Goal: Task Accomplishment & Management: Use online tool/utility

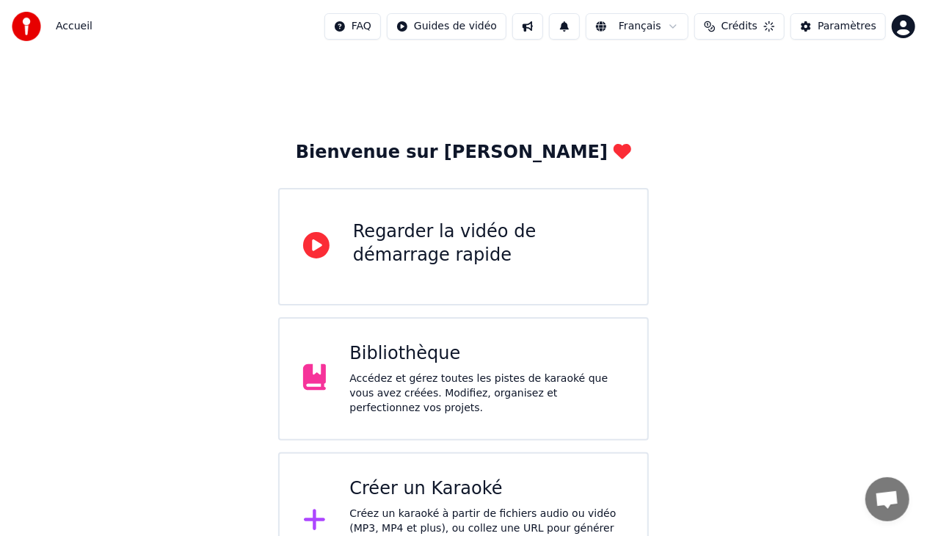
click at [445, 489] on div "Créer un Karaoké" at bounding box center [486, 488] width 274 height 23
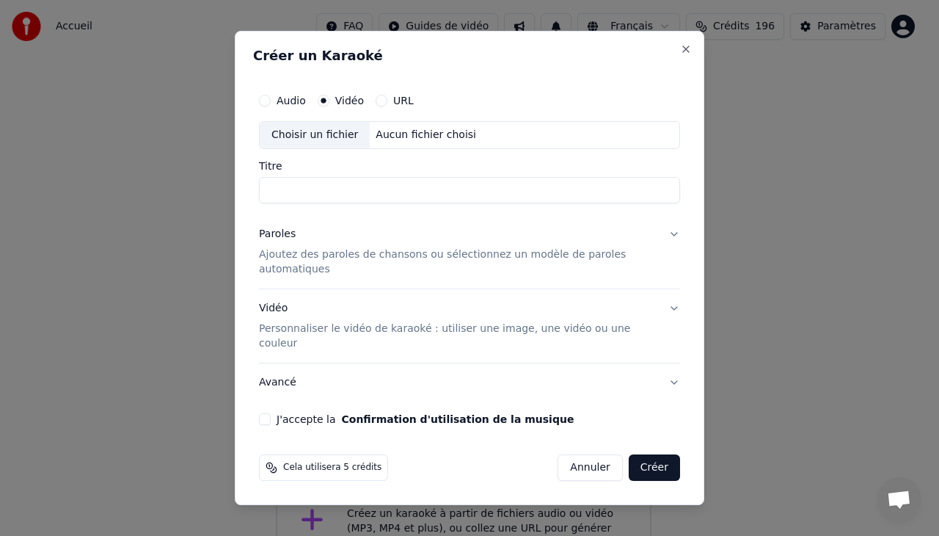
click at [330, 148] on div "Choisir un fichier" at bounding box center [315, 135] width 110 height 26
click at [326, 321] on p "Personnaliser le vidéo de karaoké : utiliser une image, une vidéo ou une couleur" at bounding box center [458, 335] width 398 height 29
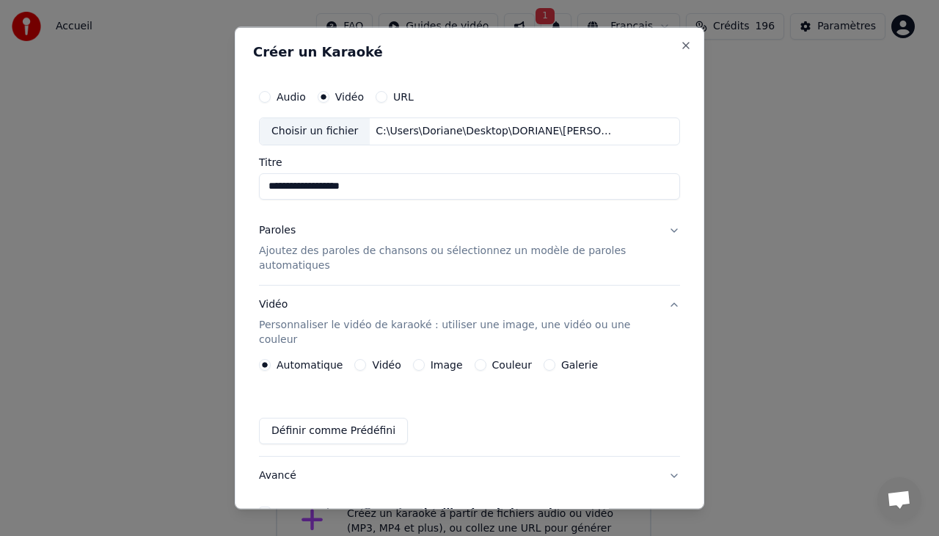
click at [354, 358] on div "Vidéo" at bounding box center [377, 364] width 46 height 12
click at [354, 358] on button "Vidéo" at bounding box center [360, 364] width 12 height 12
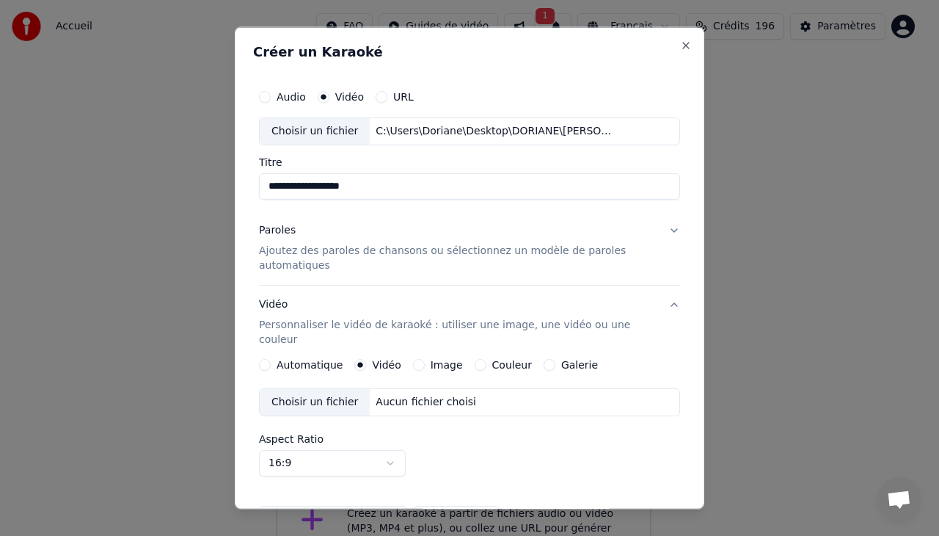
click at [312, 390] on div "Choisir un fichier" at bounding box center [315, 401] width 110 height 26
click at [310, 188] on input "**********" at bounding box center [469, 185] width 421 height 26
type input "**********"
click at [364, 257] on p "Ajoutez des paroles de chansons ou sélectionnez un modèle de paroles automatiqu…" at bounding box center [458, 257] width 398 height 29
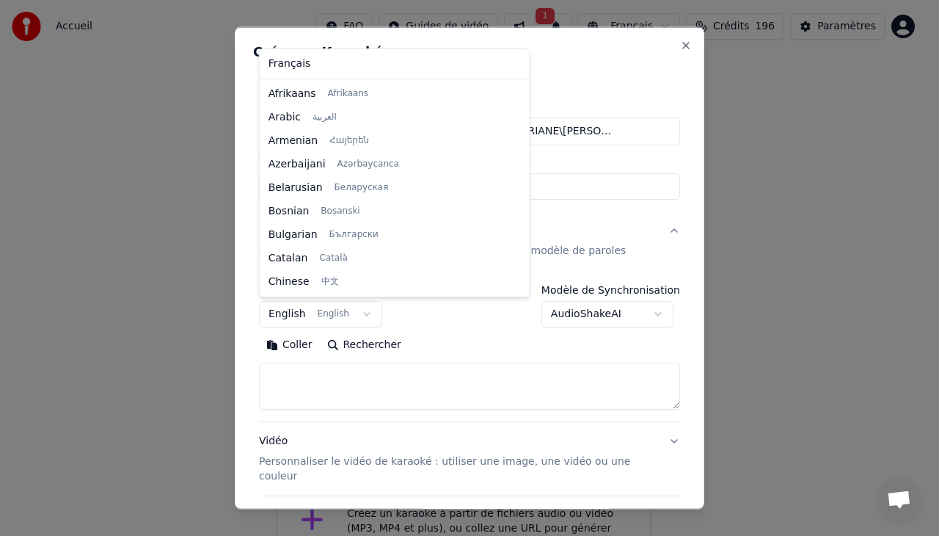
click at [353, 313] on body "**********" at bounding box center [463, 295] width 927 height 590
select select "**"
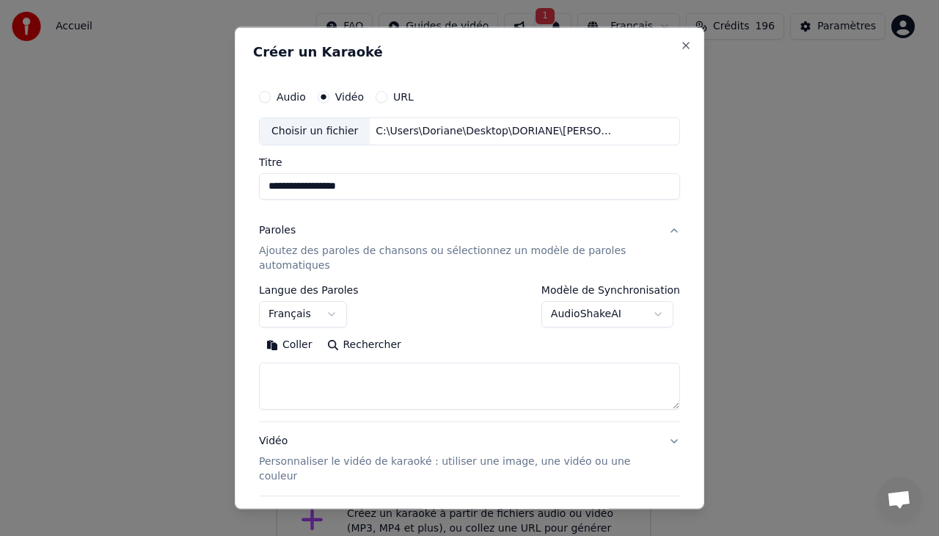
click at [334, 374] on textarea at bounding box center [469, 385] width 421 height 47
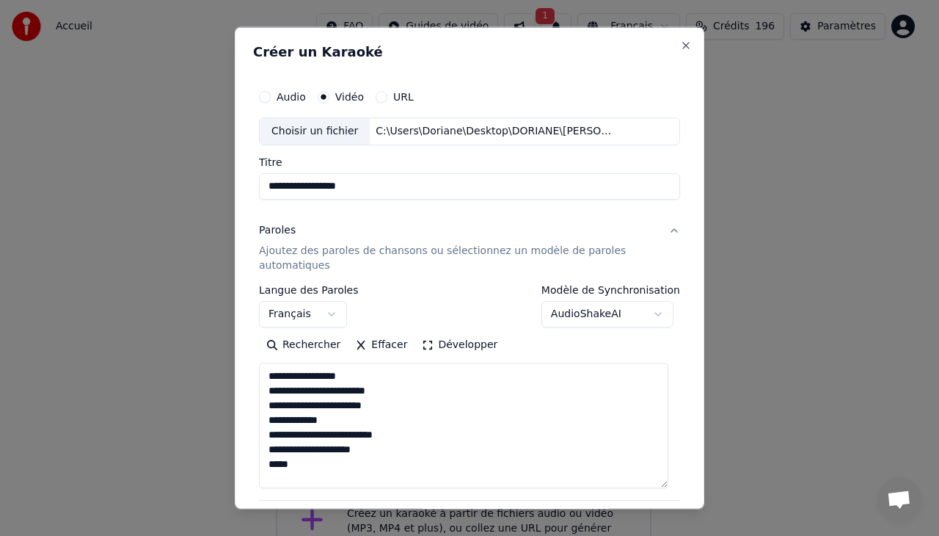
scroll to position [0, 0]
drag, startPoint x: 660, startPoint y: 398, endPoint x: 655, endPoint y: 551, distance: 153.5
click at [655, 535] on html "**********" at bounding box center [469, 295] width 939 height 590
click at [392, 387] on textarea "**********" at bounding box center [464, 462] width 410 height 200
click at [319, 474] on textarea "**********" at bounding box center [464, 462] width 410 height 200
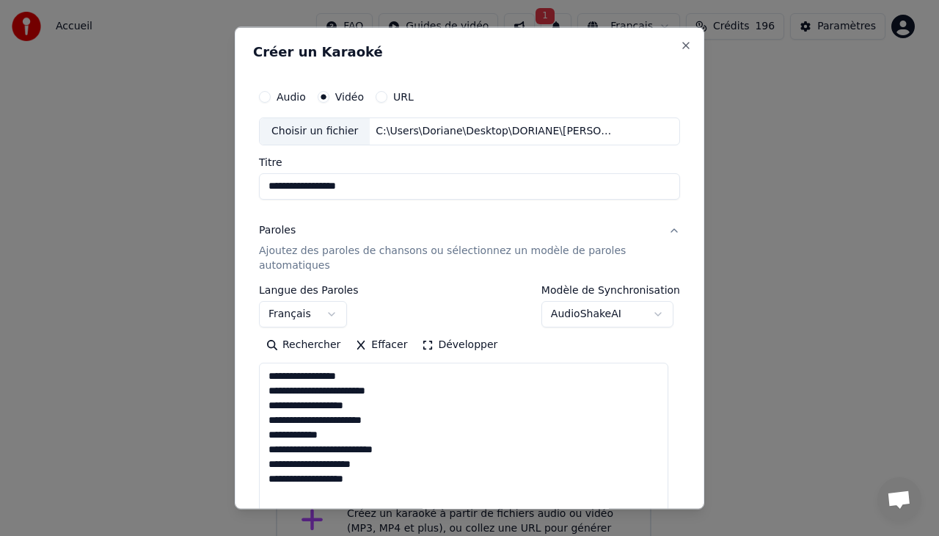
click at [315, 477] on textarea "**********" at bounding box center [464, 462] width 410 height 200
click at [401, 477] on textarea "**********" at bounding box center [464, 462] width 410 height 200
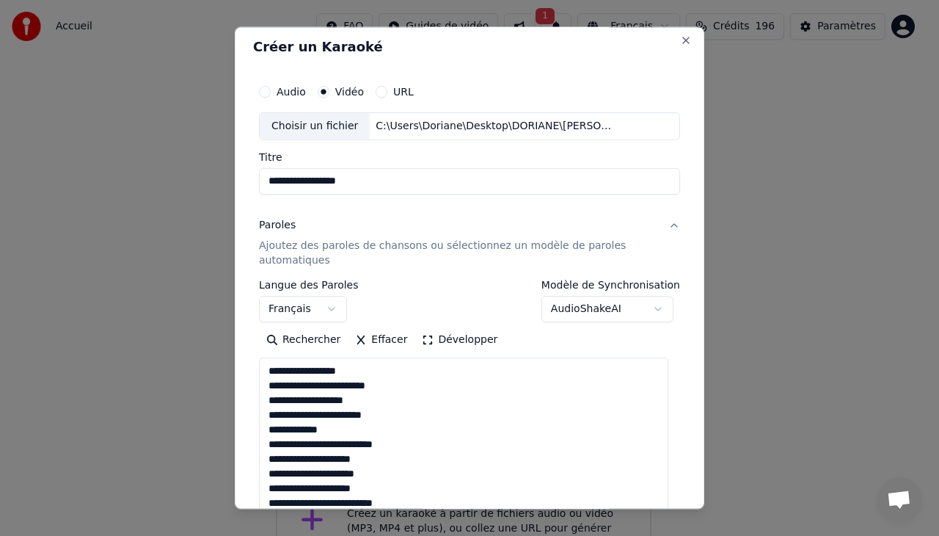
click at [287, 484] on textarea "**********" at bounding box center [464, 457] width 410 height 200
click at [404, 501] on textarea "**********" at bounding box center [464, 457] width 410 height 200
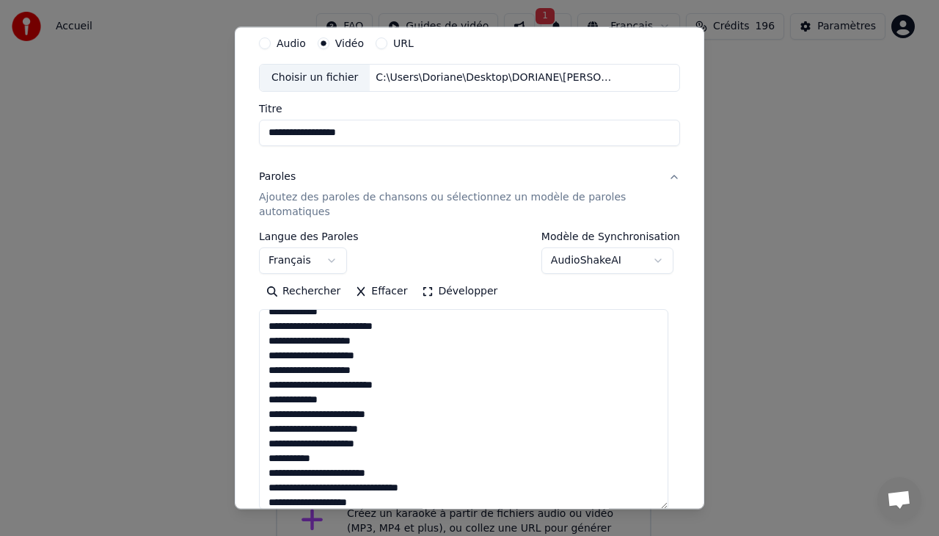
scroll to position [84, 0]
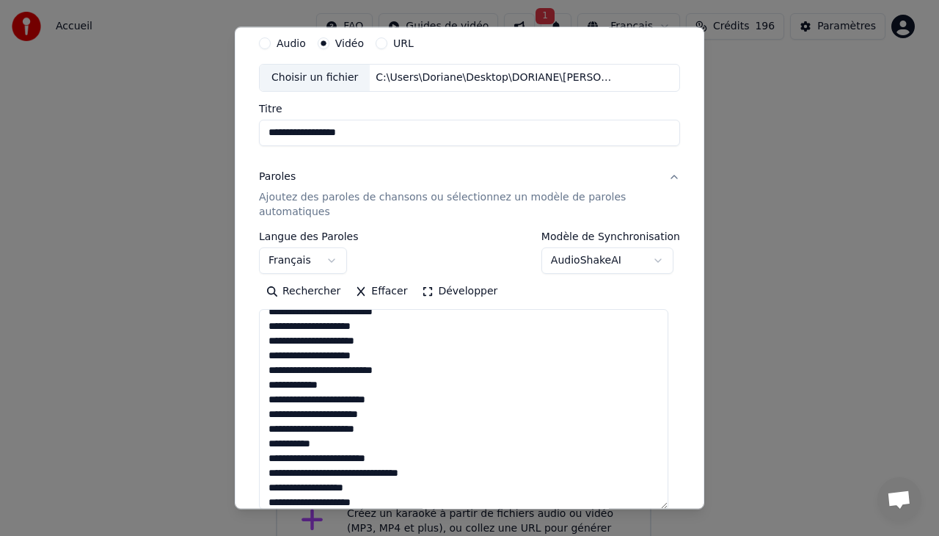
click at [351, 500] on textarea "**********" at bounding box center [464, 409] width 410 height 200
click at [402, 503] on textarea "**********" at bounding box center [464, 409] width 410 height 200
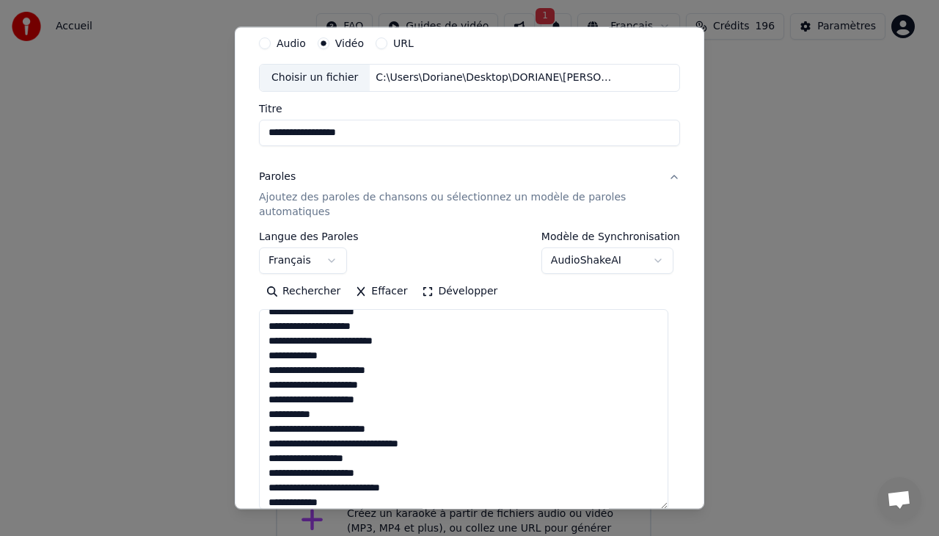
scroll to position [120, 0]
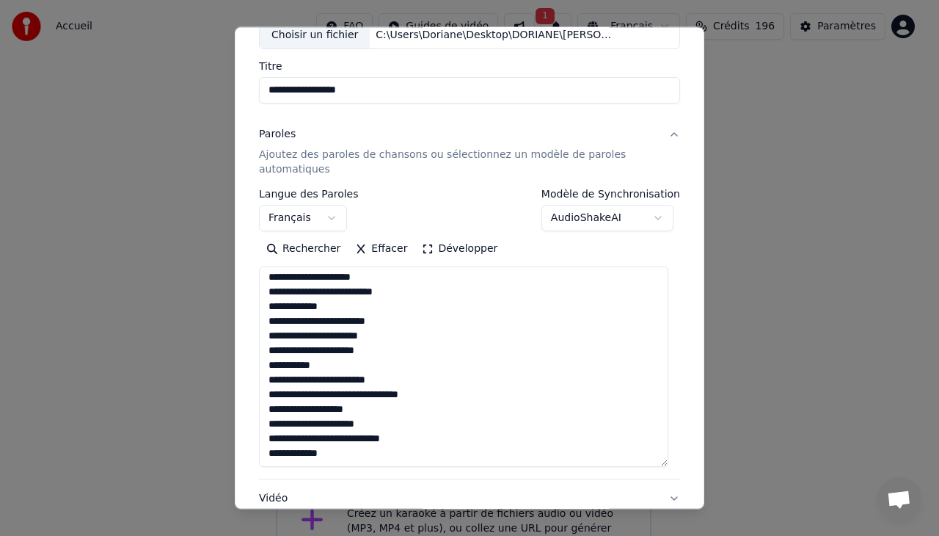
drag, startPoint x: 267, startPoint y: 413, endPoint x: 395, endPoint y: 501, distance: 154.7
click at [395, 501] on div "**********" at bounding box center [469, 353] width 421 height 476
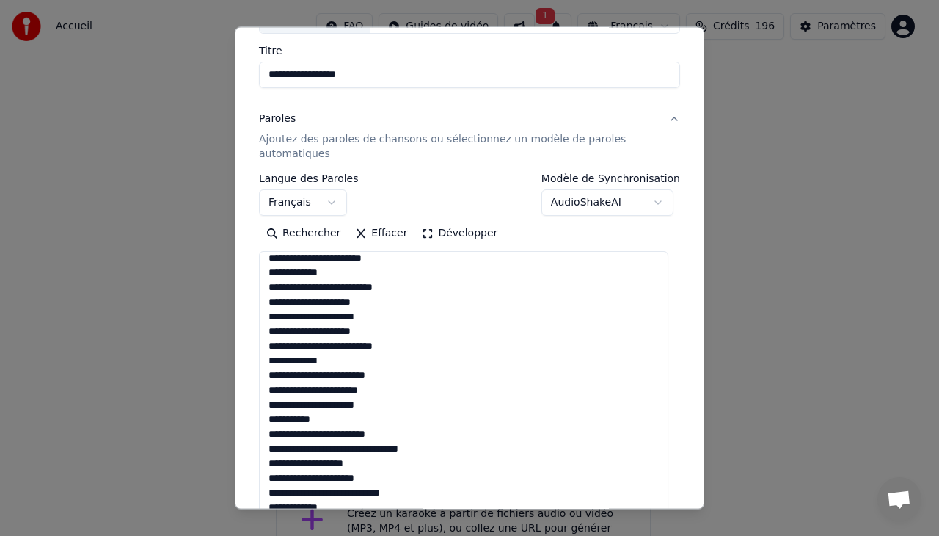
scroll to position [32, 0]
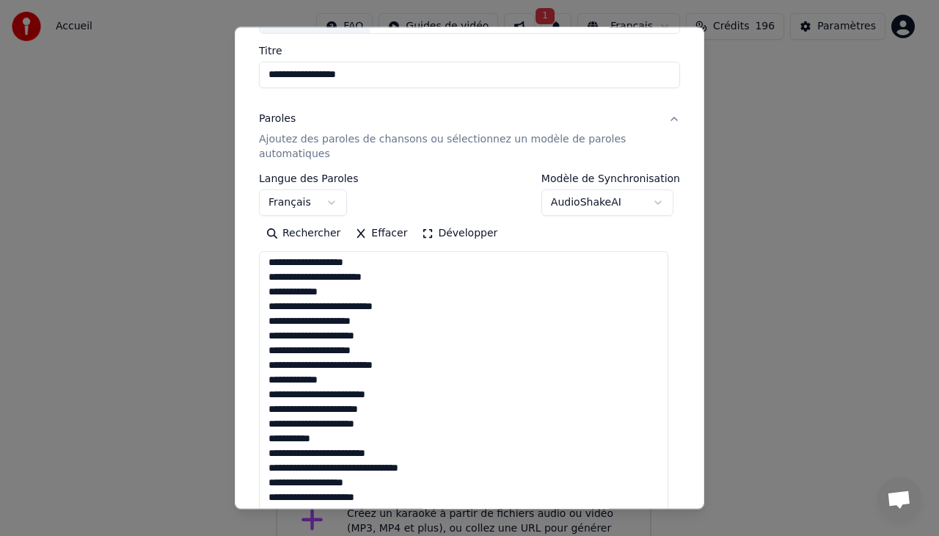
drag, startPoint x: 663, startPoint y: 448, endPoint x: 683, endPoint y: 536, distance: 90.1
click at [683, 535] on html "**********" at bounding box center [469, 295] width 939 height 590
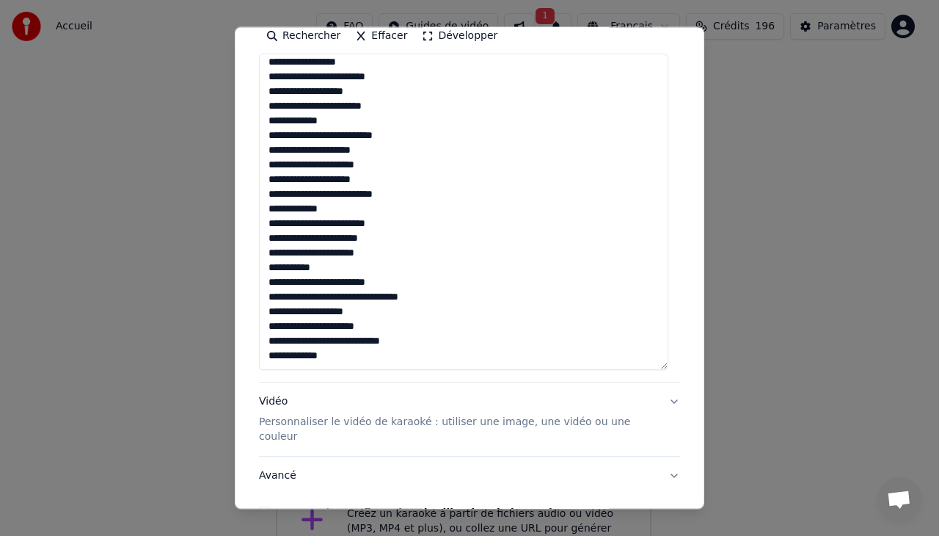
scroll to position [0, 0]
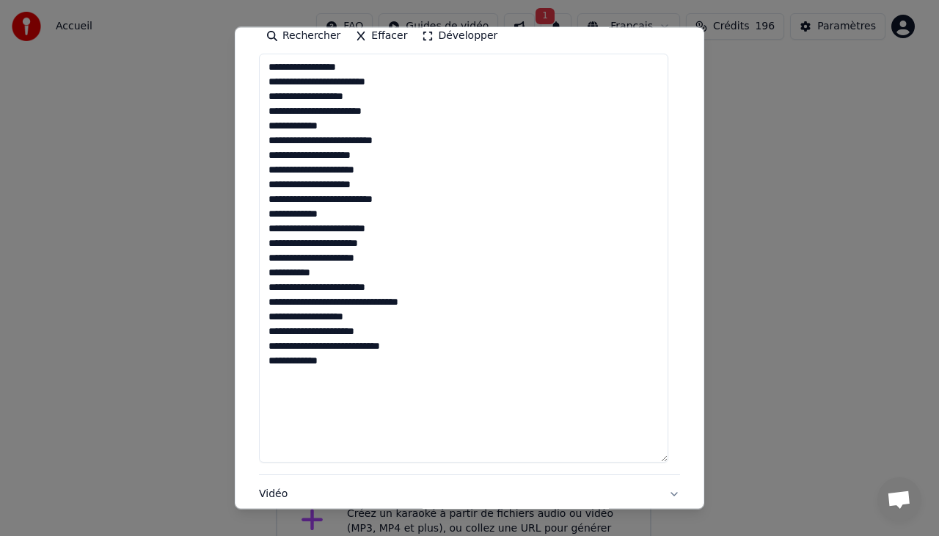
drag, startPoint x: 663, startPoint y: 335, endPoint x: 668, endPoint y: 452, distance: 117.5
click at [668, 452] on textarea "**********" at bounding box center [464, 258] width 410 height 409
click at [270, 376] on textarea "**********" at bounding box center [464, 257] width 410 height 407
drag, startPoint x: 266, startPoint y: 274, endPoint x: 319, endPoint y: 271, distance: 52.2
click at [319, 271] on textarea "**********" at bounding box center [464, 257] width 410 height 407
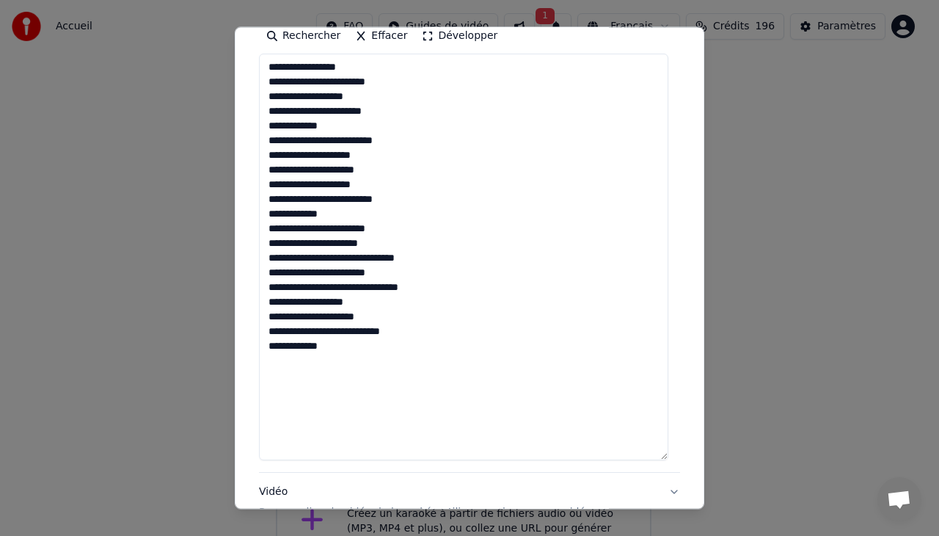
click at [357, 261] on textarea "**********" at bounding box center [464, 257] width 410 height 407
click at [329, 272] on textarea "**********" at bounding box center [464, 257] width 410 height 407
click at [363, 258] on textarea "**********" at bounding box center [464, 257] width 410 height 407
drag, startPoint x: 269, startPoint y: 273, endPoint x: 389, endPoint y: 345, distance: 140.2
click at [389, 345] on textarea "**********" at bounding box center [464, 257] width 410 height 407
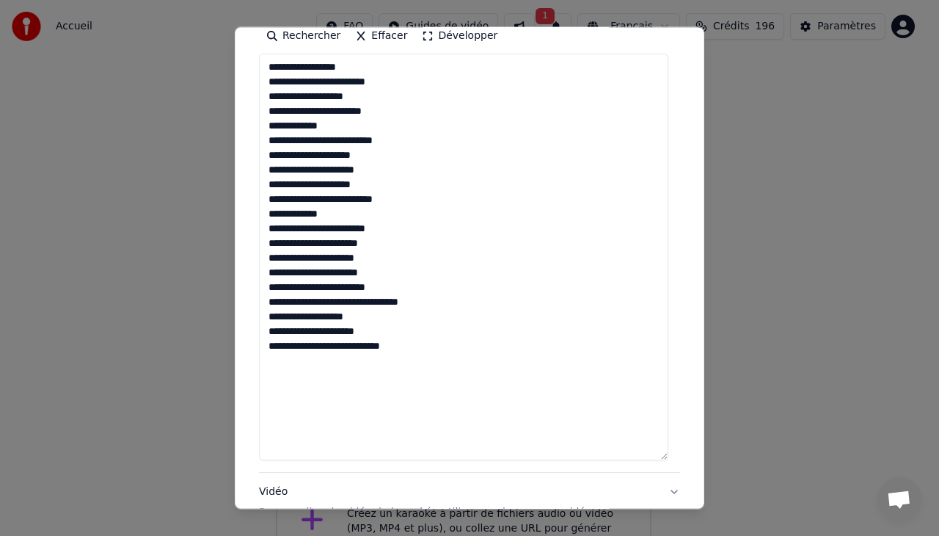
click at [320, 270] on textarea "**********" at bounding box center [464, 257] width 410 height 407
drag, startPoint x: 320, startPoint y: 270, endPoint x: 266, endPoint y: 277, distance: 54.0
click at [266, 277] on textarea "**********" at bounding box center [464, 257] width 410 height 407
click at [388, 349] on textarea "**********" at bounding box center [464, 257] width 410 height 407
click at [339, 363] on textarea "**********" at bounding box center [464, 257] width 410 height 407
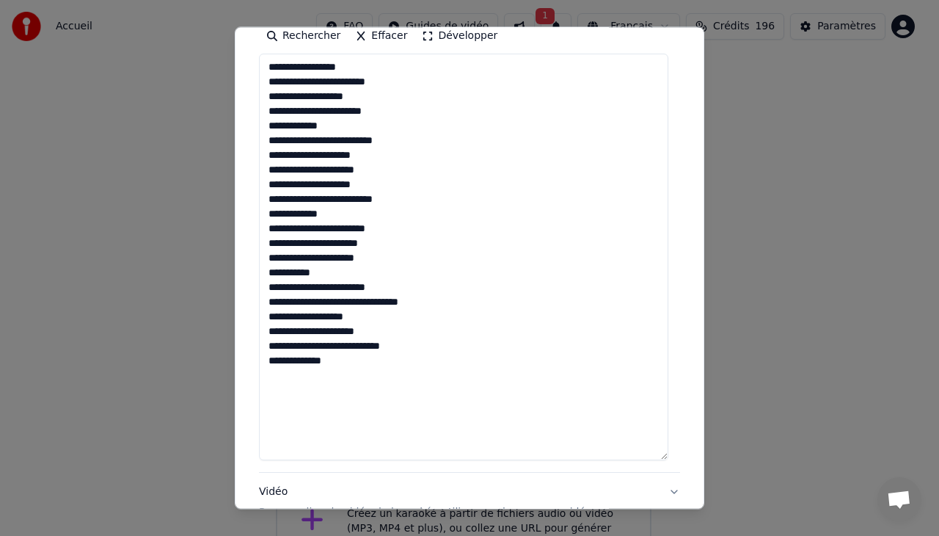
click at [395, 197] on textarea "**********" at bounding box center [464, 257] width 410 height 407
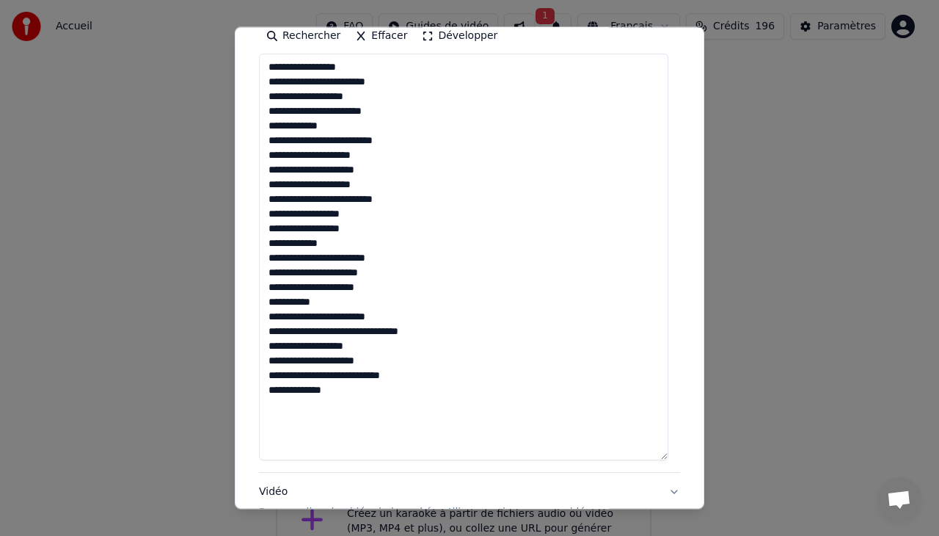
click at [308, 228] on textarea "**********" at bounding box center [464, 257] width 410 height 407
click at [367, 260] on textarea "**********" at bounding box center [464, 257] width 410 height 407
click at [267, 299] on textarea "**********" at bounding box center [464, 257] width 410 height 407
click at [277, 402] on textarea "**********" at bounding box center [464, 257] width 410 height 407
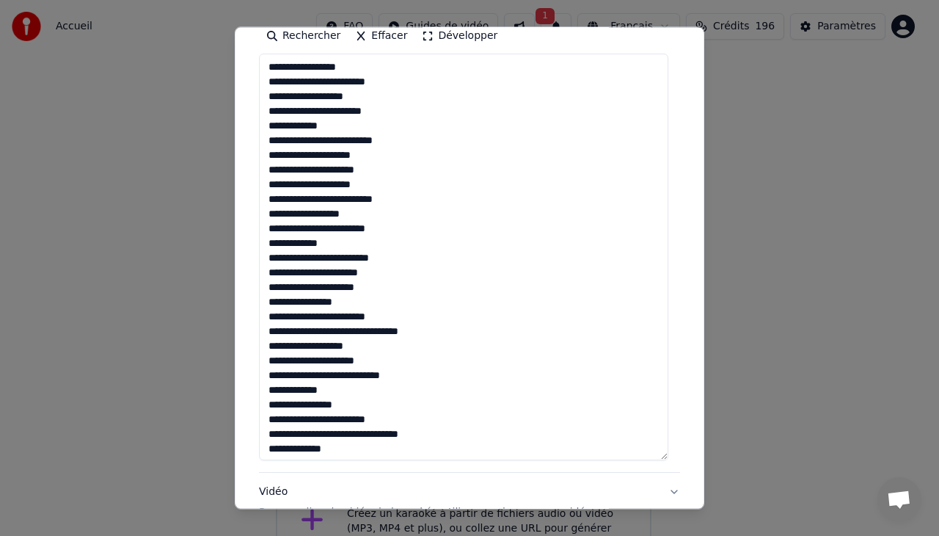
click at [324, 343] on textarea "**********" at bounding box center [464, 257] width 410 height 407
click at [330, 446] on textarea "**********" at bounding box center [464, 257] width 410 height 407
click at [341, 448] on textarea "**********" at bounding box center [464, 257] width 410 height 407
click at [339, 345] on textarea "**********" at bounding box center [464, 257] width 410 height 407
click at [374, 447] on textarea "**********" at bounding box center [464, 257] width 410 height 407
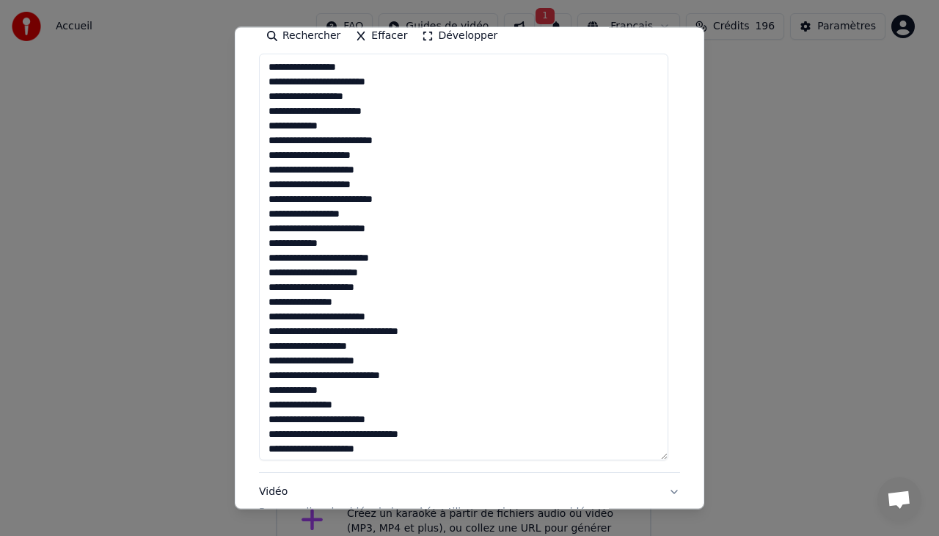
scroll to position [10, 0]
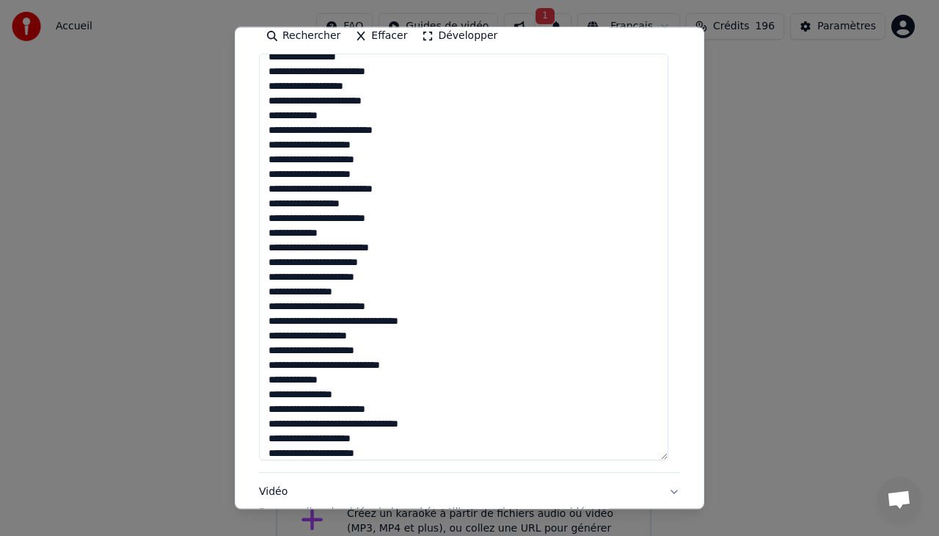
click at [382, 350] on textarea "**********" at bounding box center [464, 257] width 410 height 407
click at [385, 454] on textarea "**********" at bounding box center [464, 257] width 410 height 407
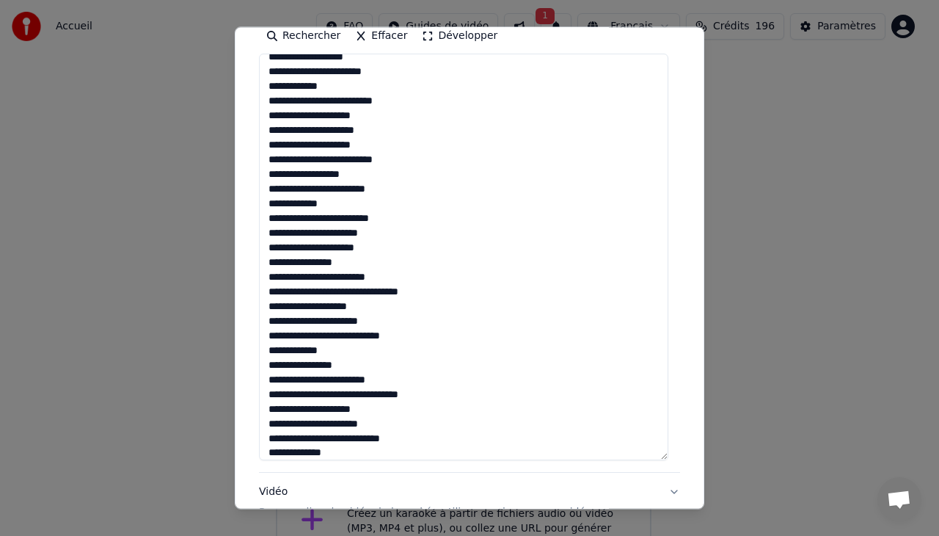
scroll to position [54, 0]
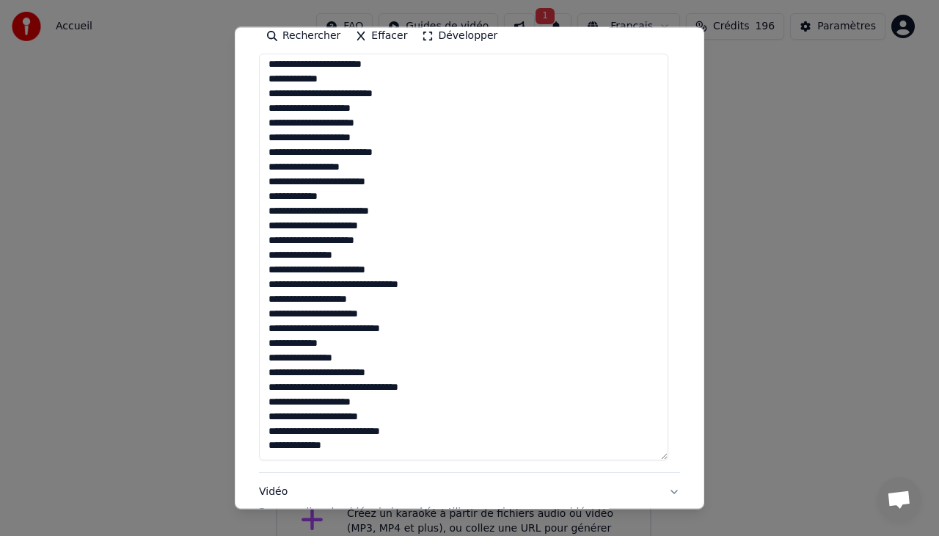
click at [392, 424] on textarea "**********" at bounding box center [464, 257] width 410 height 407
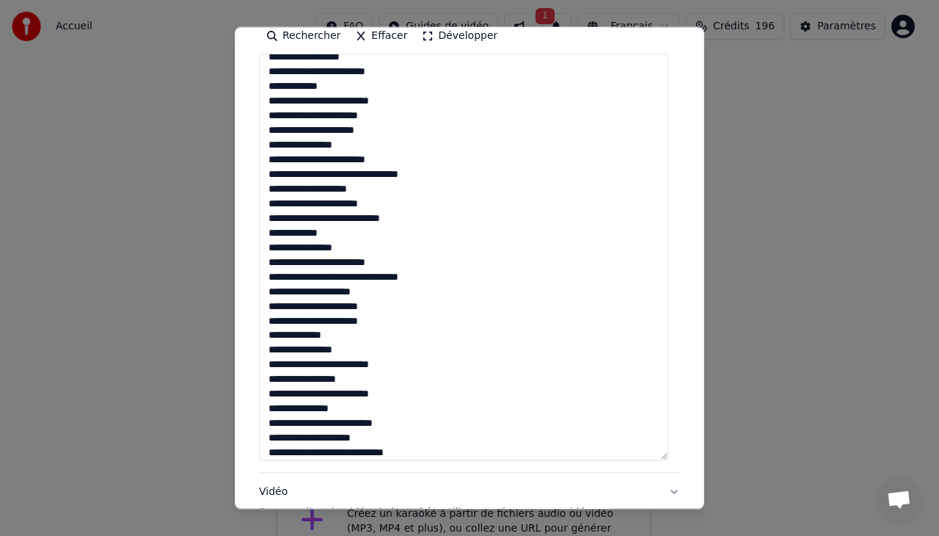
scroll to position [172, 0]
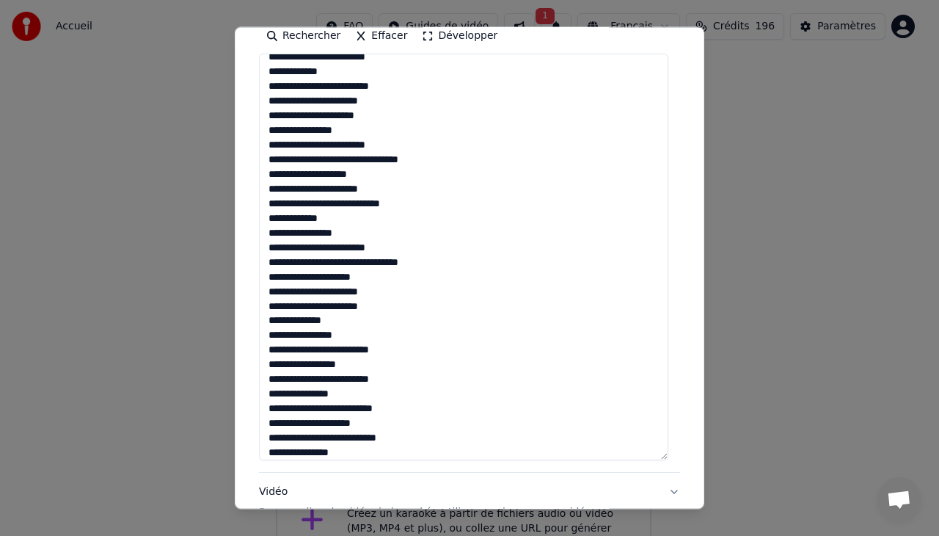
click at [347, 453] on textarea "**********" at bounding box center [464, 257] width 410 height 407
click at [292, 454] on textarea "**********" at bounding box center [464, 257] width 410 height 407
click at [345, 452] on textarea "**********" at bounding box center [464, 257] width 410 height 407
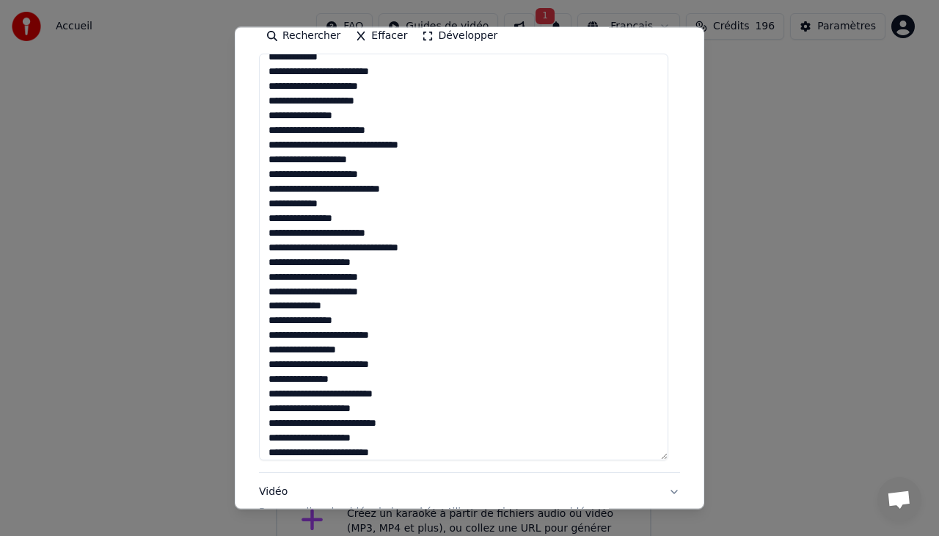
click at [349, 437] on textarea "**********" at bounding box center [464, 257] width 410 height 407
click at [296, 439] on textarea "**********" at bounding box center [464, 257] width 410 height 407
click at [312, 452] on textarea "**********" at bounding box center [464, 257] width 410 height 407
click at [387, 455] on textarea "**********" at bounding box center [464, 257] width 410 height 407
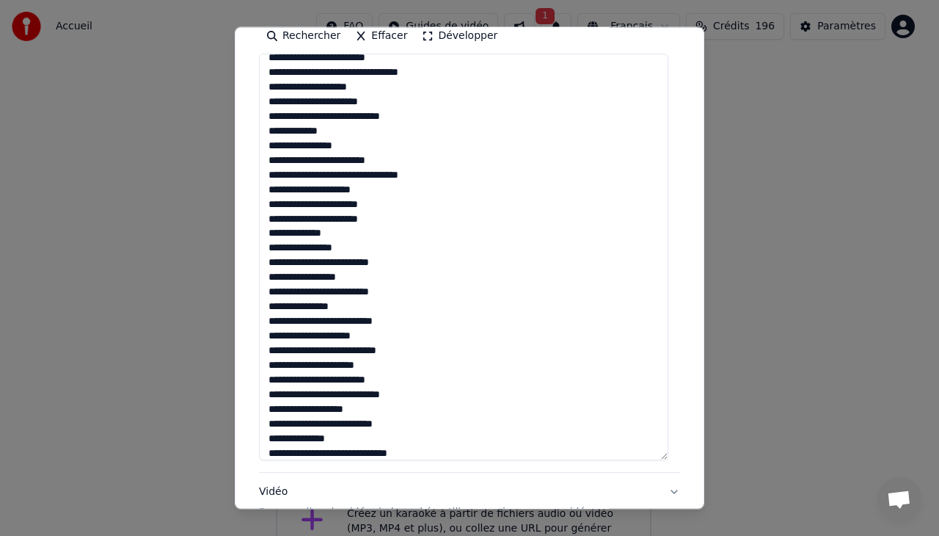
scroll to position [274, 0]
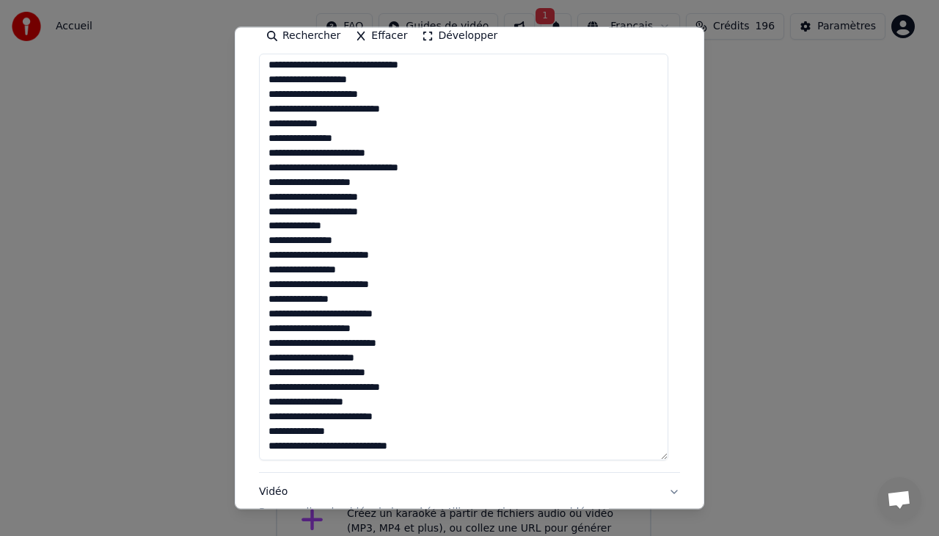
click at [350, 409] on textarea at bounding box center [464, 257] width 410 height 407
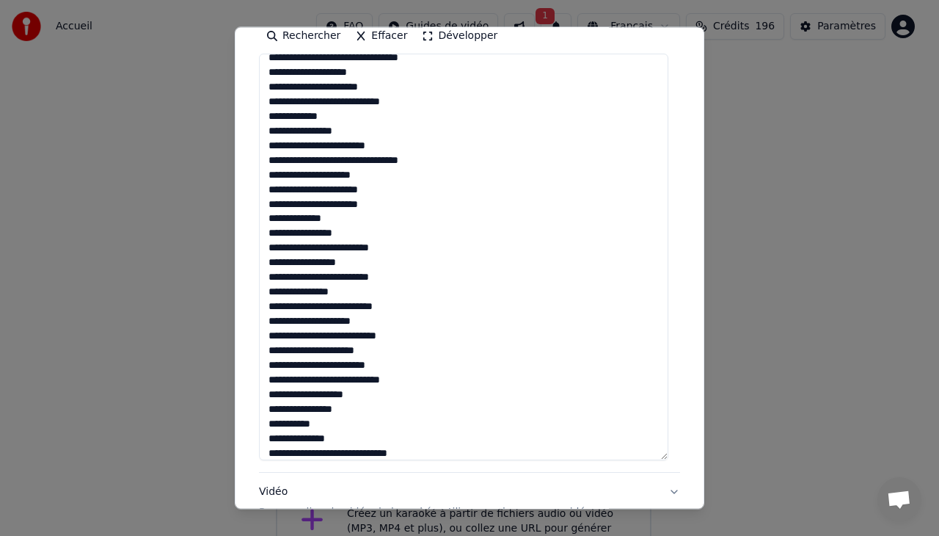
click at [316, 422] on textarea at bounding box center [464, 257] width 410 height 407
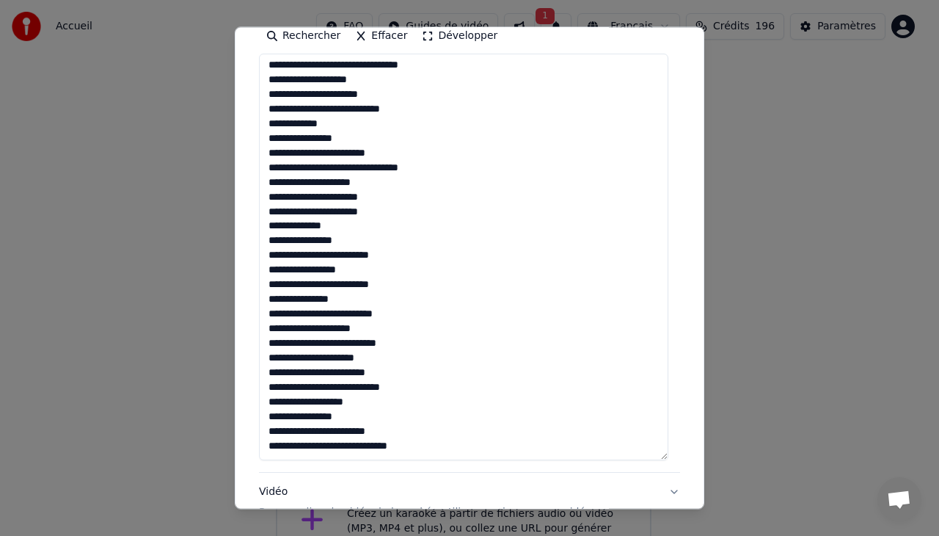
click at [418, 441] on textarea at bounding box center [464, 257] width 410 height 407
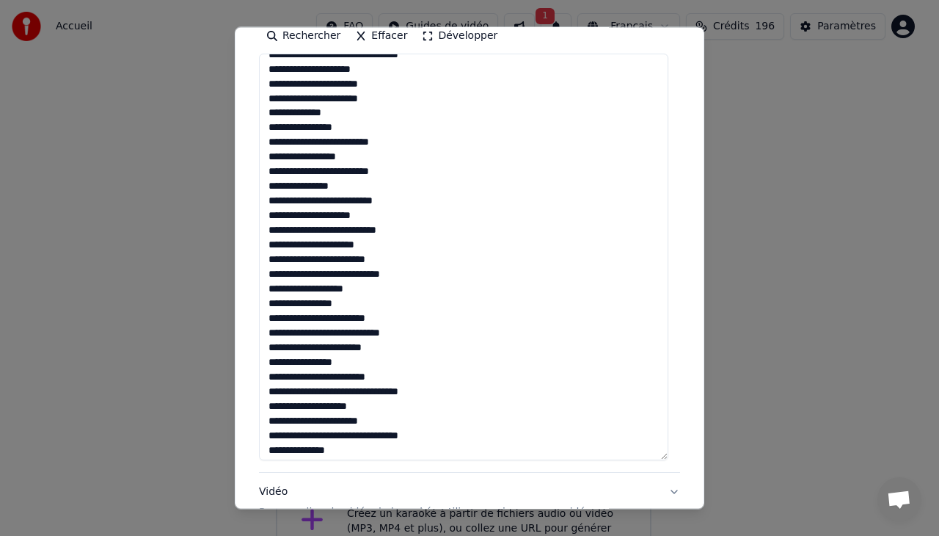
scroll to position [412, 0]
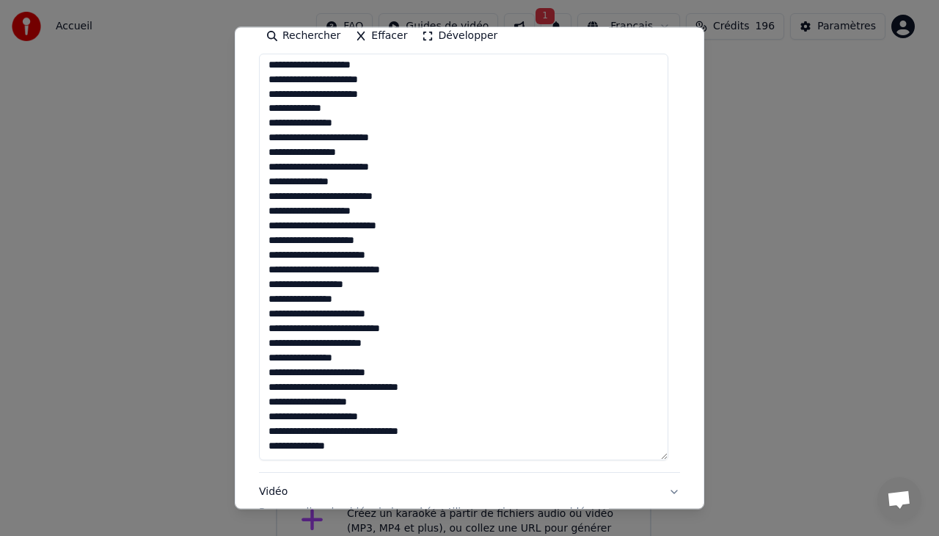
click at [303, 416] on textarea at bounding box center [464, 257] width 410 height 407
click at [328, 418] on textarea at bounding box center [464, 257] width 410 height 407
click at [317, 421] on textarea at bounding box center [464, 257] width 410 height 407
click at [347, 416] on textarea at bounding box center [464, 257] width 410 height 407
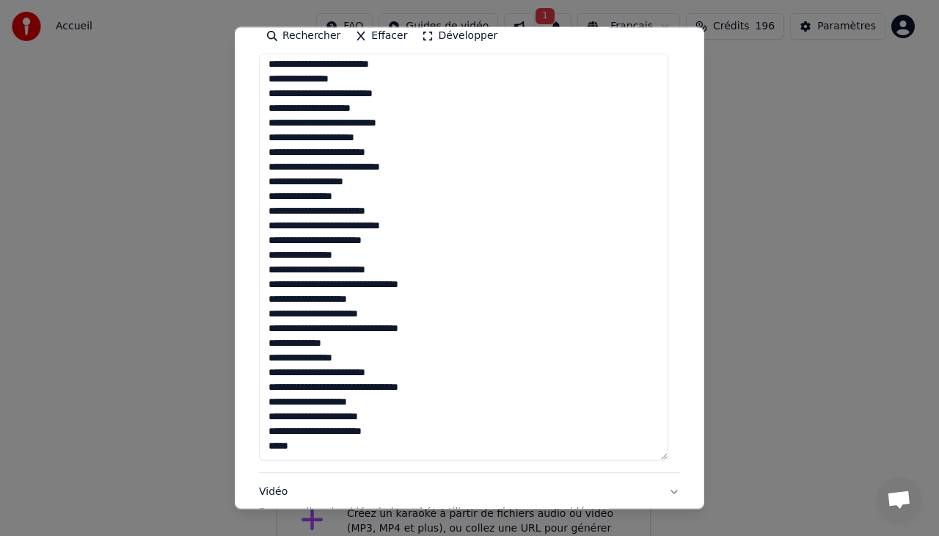
scroll to position [515, 0]
type textarea "**********"
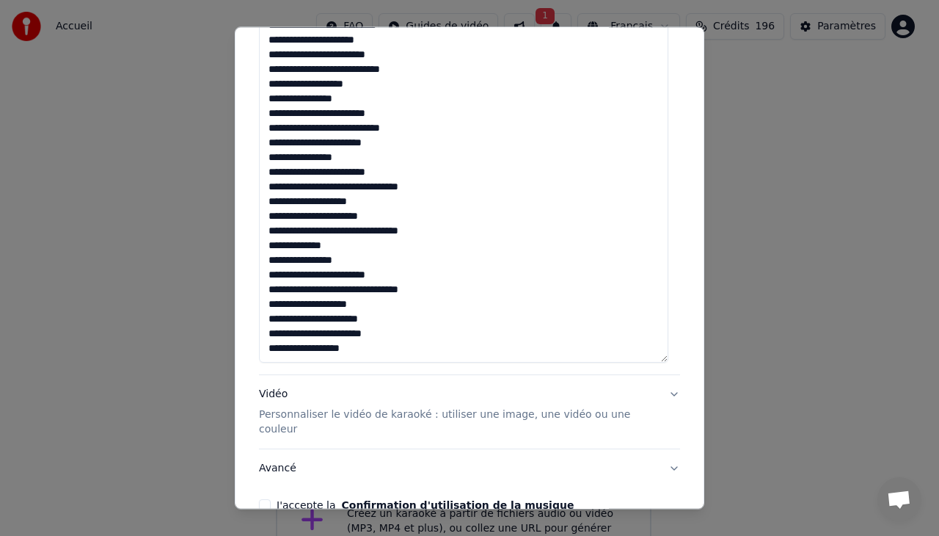
scroll to position [471, 0]
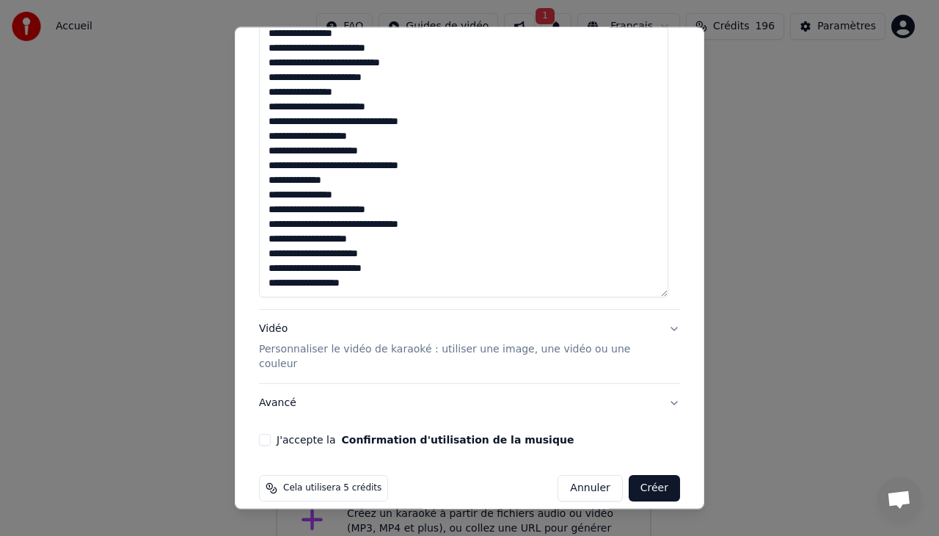
click at [266, 434] on button "J'accepte la Confirmation d'utilisation de la musique" at bounding box center [265, 440] width 12 height 12
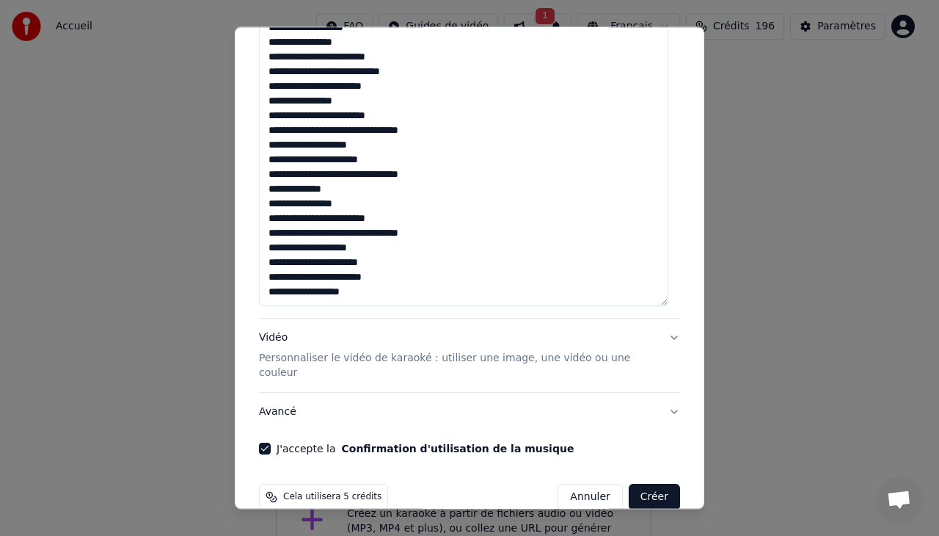
scroll to position [463, 0]
click at [368, 357] on p "Personnaliser le vidéo de karaoké : utiliser une image, une vidéo ou une couleur" at bounding box center [458, 364] width 398 height 29
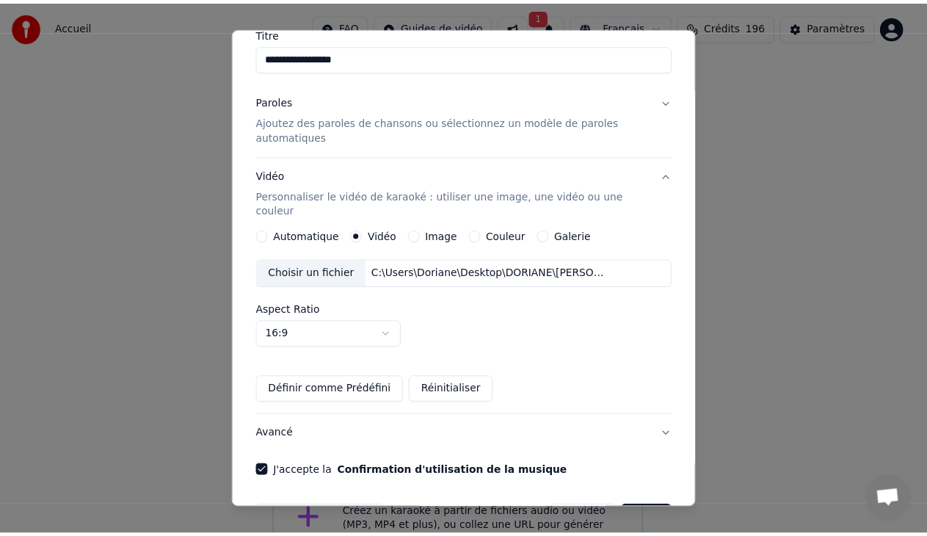
scroll to position [160, 0]
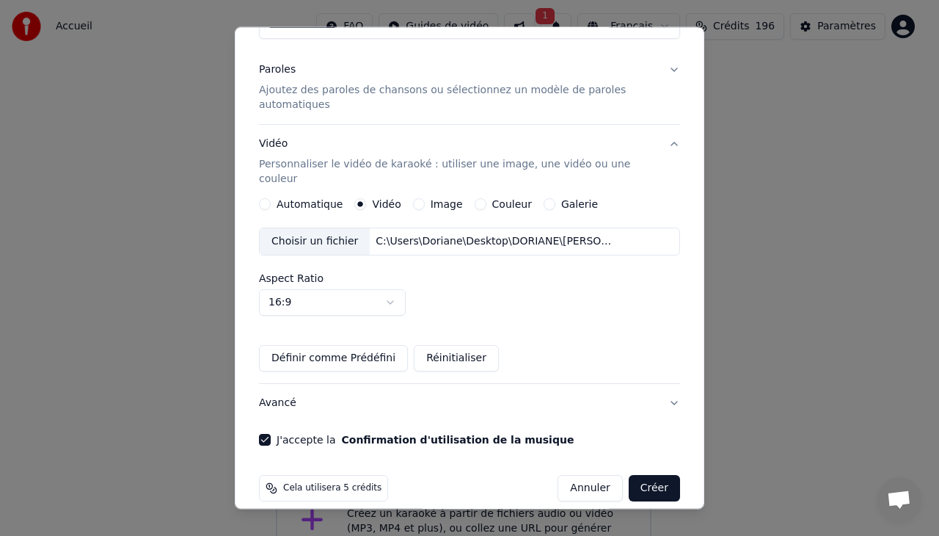
click at [645, 475] on button "Créer" at bounding box center [654, 488] width 51 height 26
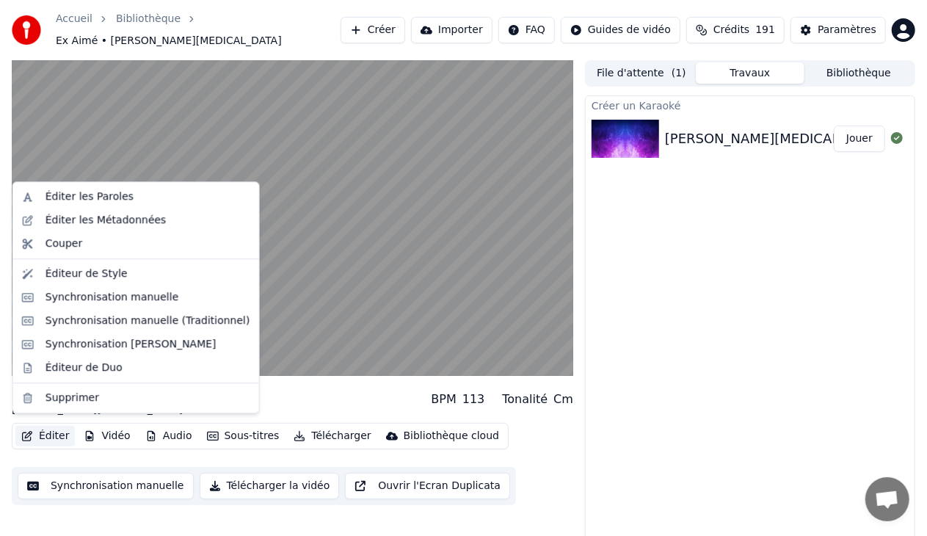
click at [46, 429] on button "Éditer" at bounding box center [44, 436] width 59 height 21
click at [128, 294] on div "Synchronisation manuelle" at bounding box center [113, 297] width 134 height 15
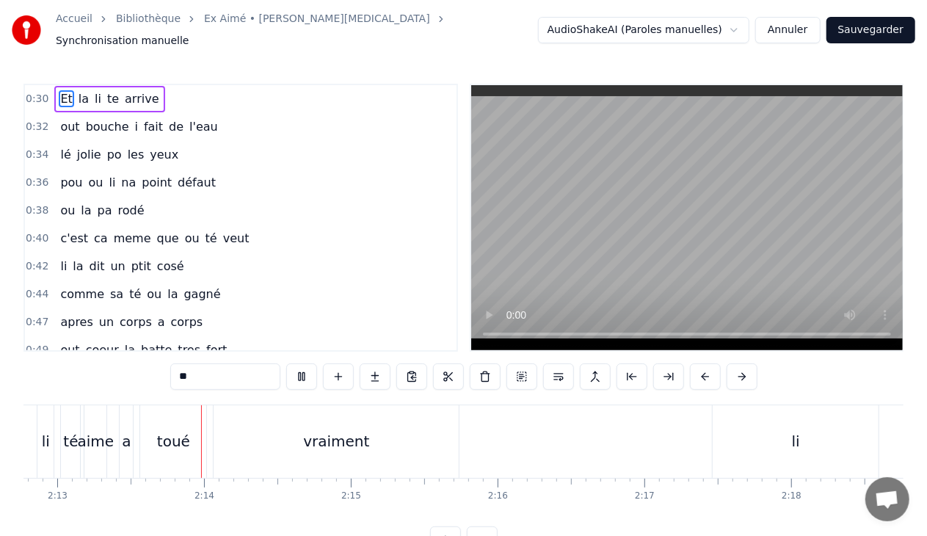
scroll to position [0, 19502]
click at [734, 408] on div "li" at bounding box center [781, 441] width 166 height 73
type input "**"
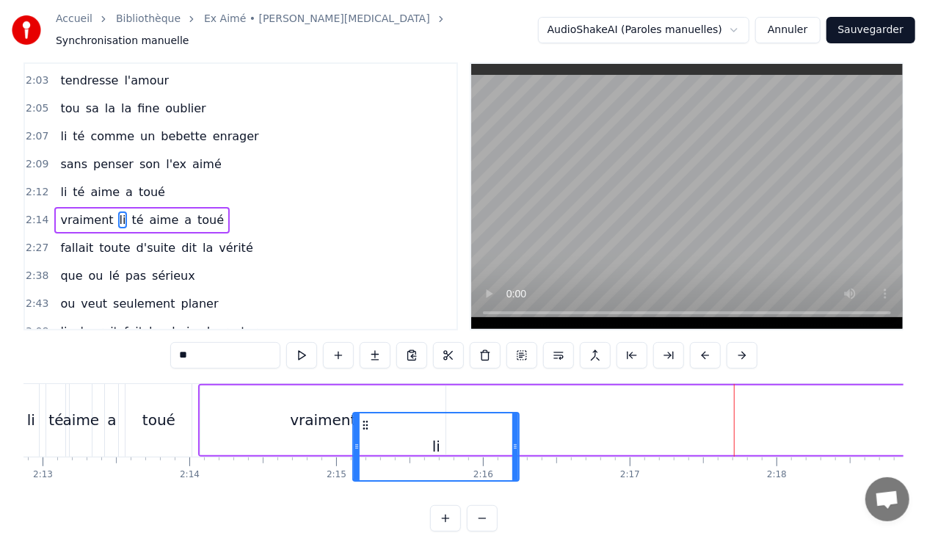
scroll to position [29, 0]
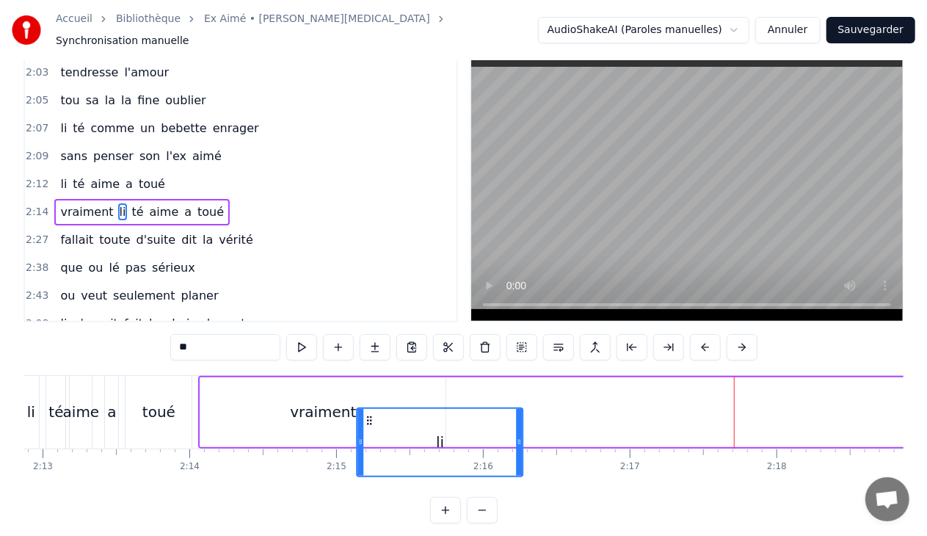
drag, startPoint x: 710, startPoint y: 412, endPoint x: 386, endPoint y: 364, distance: 328.0
click at [386, 364] on div "0:30 Et la li te arrive 0:32 out bouche i fait de l'eau 0:34 lé jolie po les ye…" at bounding box center [463, 288] width 880 height 469
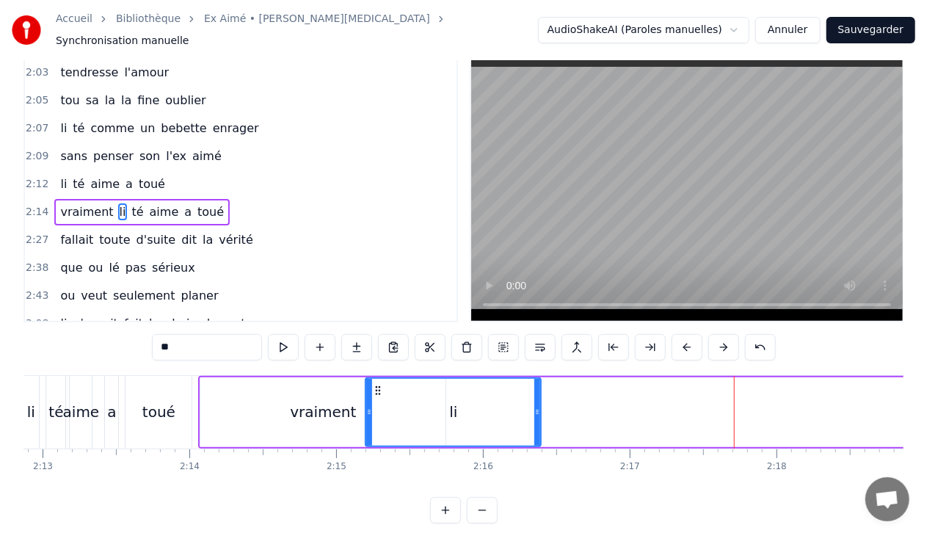
drag, startPoint x: 377, startPoint y: 402, endPoint x: 367, endPoint y: 407, distance: 11.2
click at [367, 407] on icon at bounding box center [369, 412] width 6 height 12
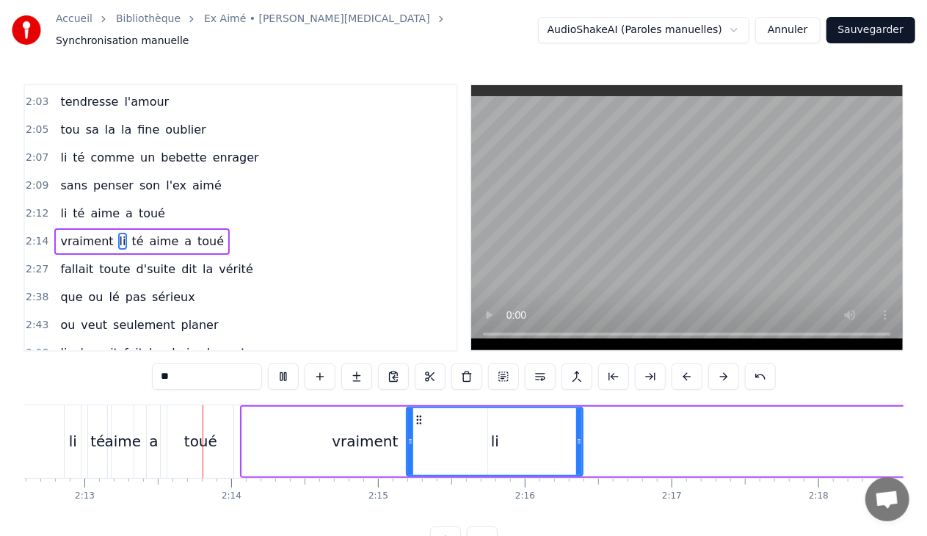
scroll to position [0, 19462]
click at [225, 228] on div "2:14 vraiment li té aime a toué" at bounding box center [241, 242] width 432 height 28
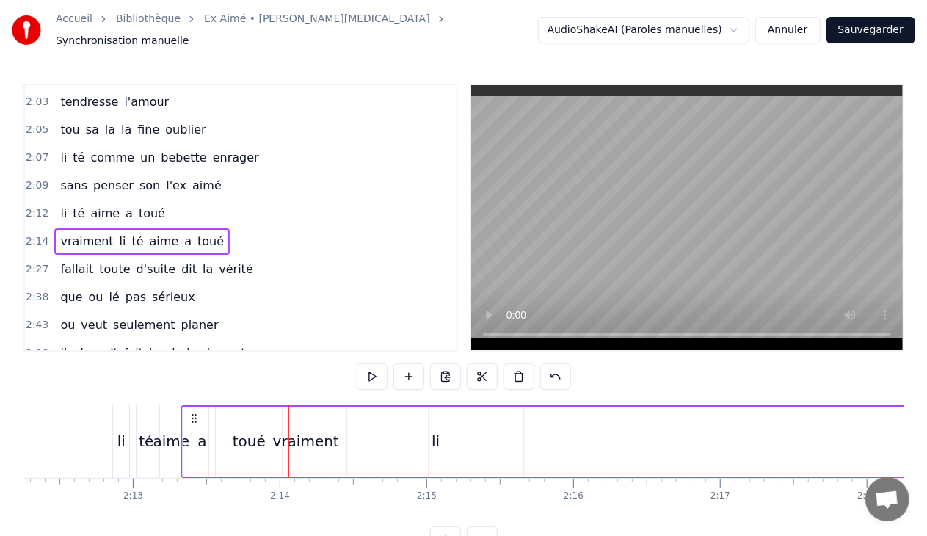
scroll to position [0, 19405]
drag, startPoint x: 252, startPoint y: 407, endPoint x: 216, endPoint y: 399, distance: 36.9
drag, startPoint x: 214, startPoint y: 407, endPoint x: 257, endPoint y: 415, distance: 43.5
click at [214, 412] on icon at bounding box center [216, 418] width 12 height 12
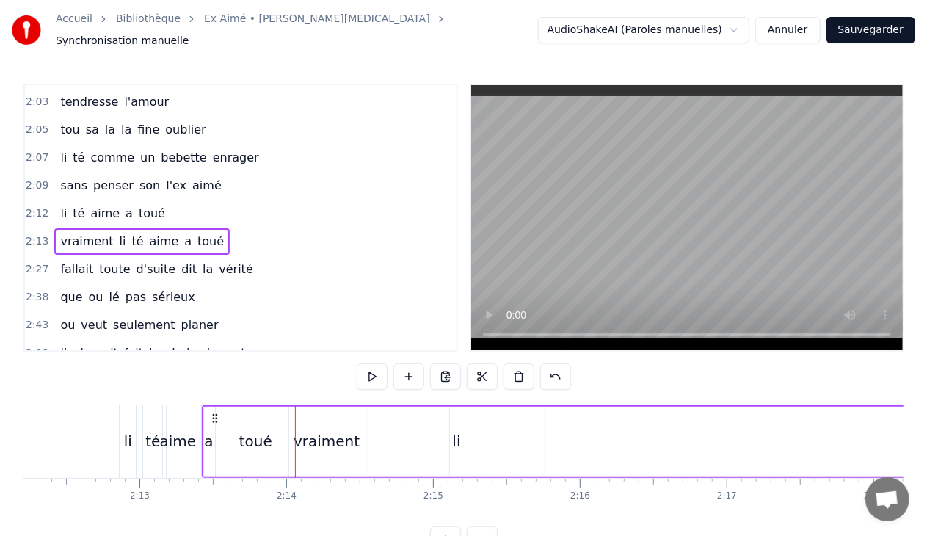
click at [311, 435] on div "vraiment" at bounding box center [327, 441] width 66 height 22
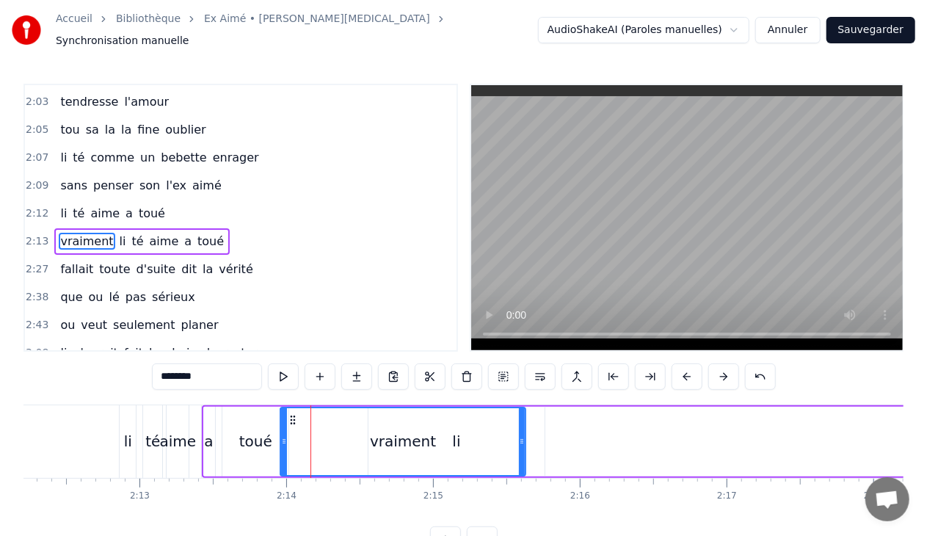
drag, startPoint x: 214, startPoint y: 411, endPoint x: 289, endPoint y: 412, distance: 74.9
click at [291, 419] on circle at bounding box center [291, 419] width 1 height 1
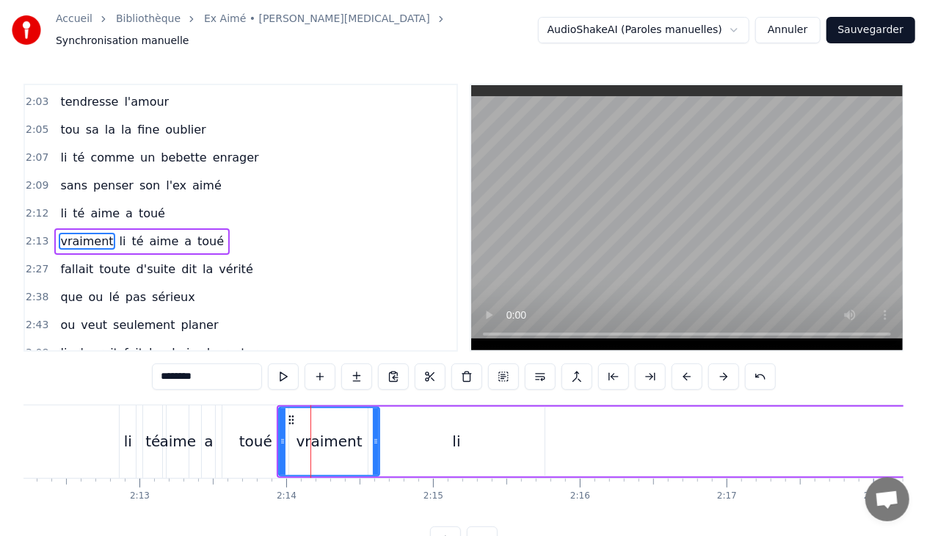
drag, startPoint x: 520, startPoint y: 433, endPoint x: 375, endPoint y: 436, distance: 144.6
click at [375, 436] on icon at bounding box center [376, 441] width 6 height 12
click at [456, 432] on div "li" at bounding box center [457, 441] width 8 height 22
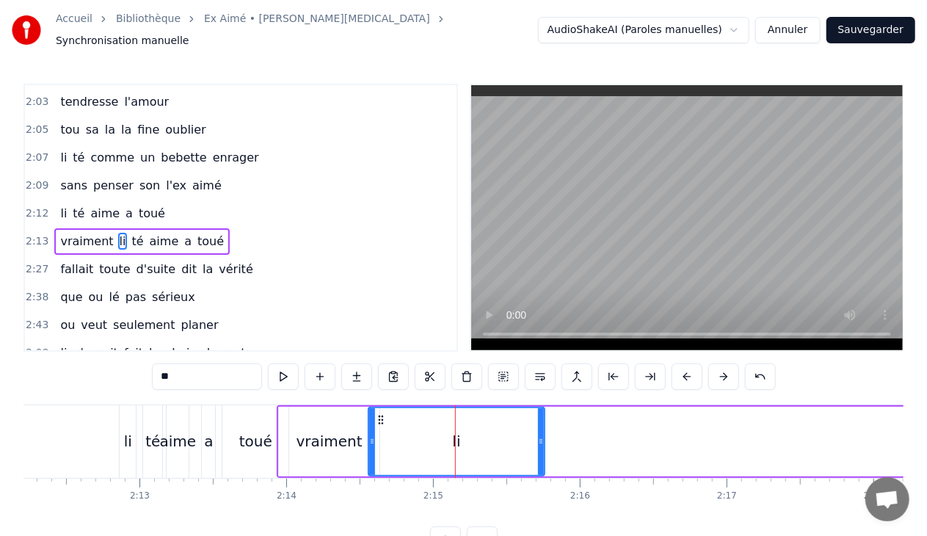
drag, startPoint x: 544, startPoint y: 433, endPoint x: 414, endPoint y: 435, distance: 129.9
click at [414, 435] on div "li" at bounding box center [457, 442] width 178 height 70
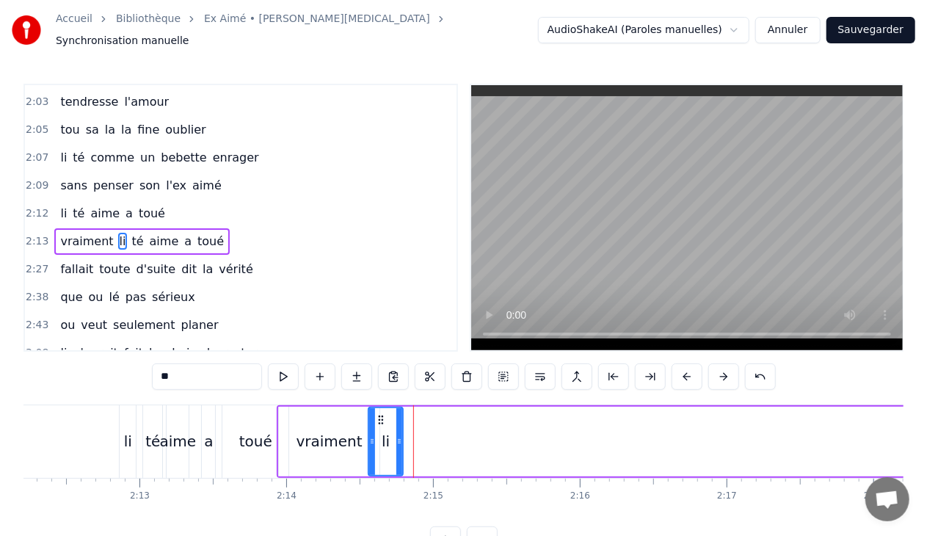
drag, startPoint x: 540, startPoint y: 432, endPoint x: 400, endPoint y: 445, distance: 140.7
click at [400, 445] on div at bounding box center [399, 441] width 6 height 67
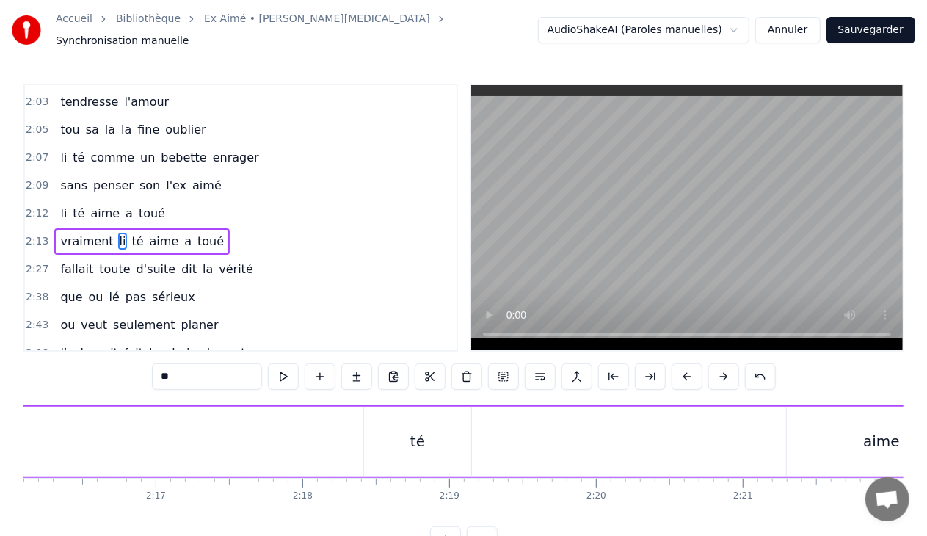
scroll to position [0, 19931]
click at [471, 445] on div "té" at bounding box center [463, 442] width 107 height 70
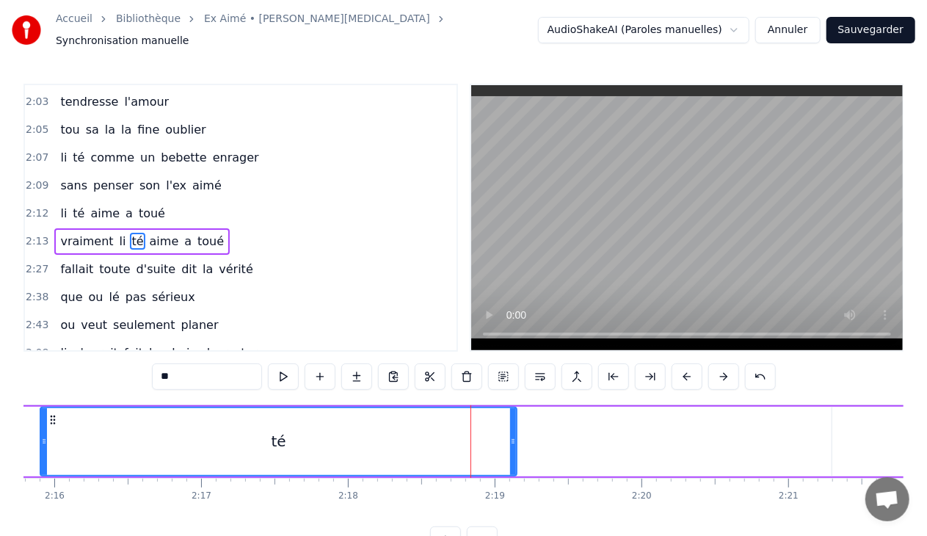
drag, startPoint x: 412, startPoint y: 433, endPoint x: 43, endPoint y: 471, distance: 371.1
click at [43, 471] on div "Et la li te arrive out bouche i fait de l'eau lé jolie po les yeux pou ou li na…" at bounding box center [463, 459] width 880 height 110
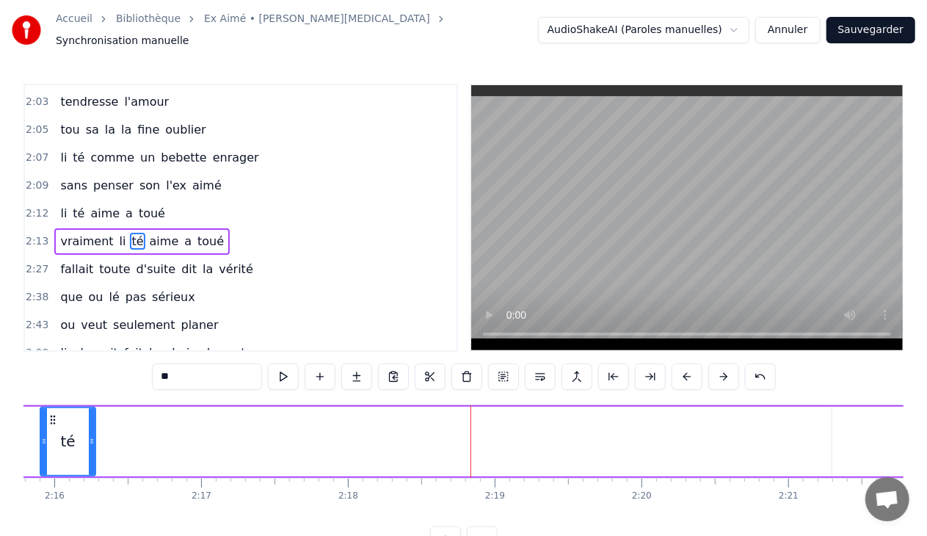
drag, startPoint x: 509, startPoint y: 436, endPoint x: 88, endPoint y: 486, distance: 424.2
click at [88, 486] on div "Et la li te arrive out bouche i fait de l'eau lé jolie po les yeux pou ou li na…" at bounding box center [463, 459] width 880 height 110
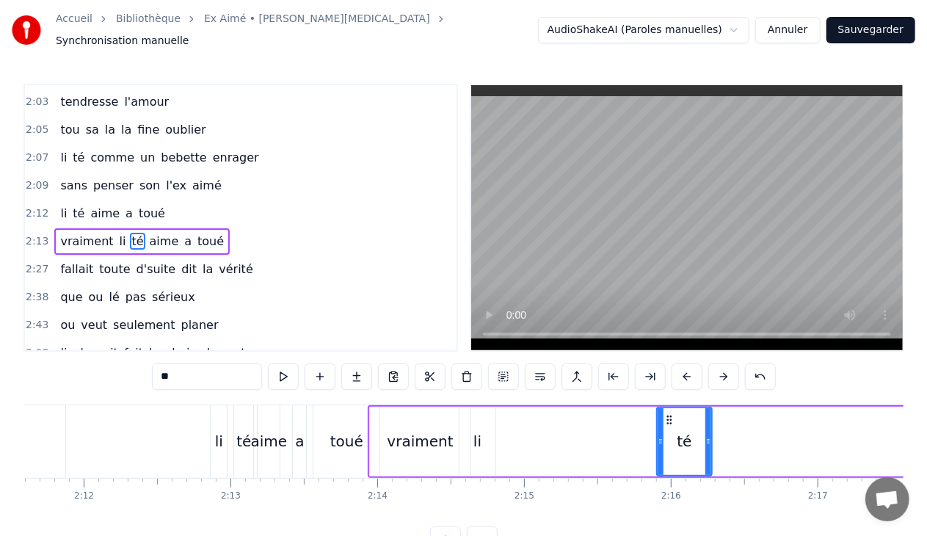
scroll to position [0, 19360]
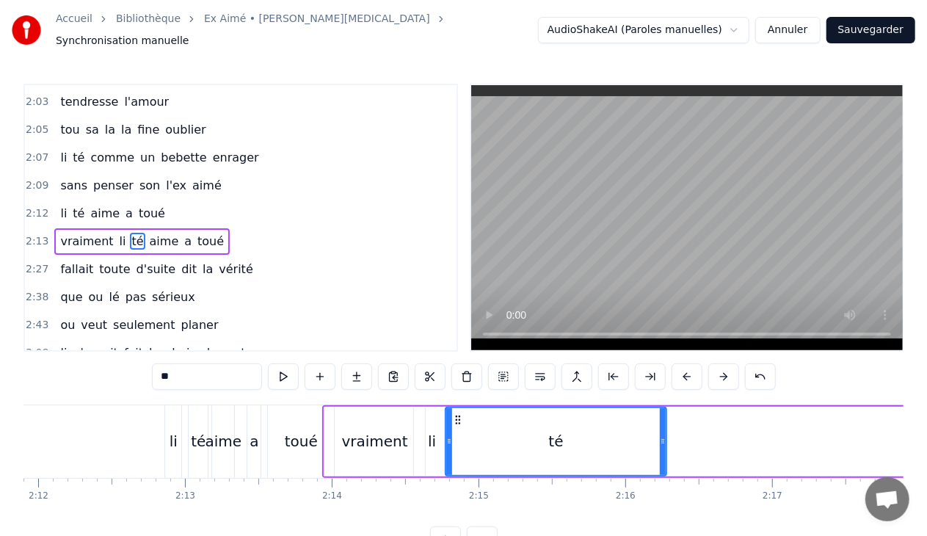
drag, startPoint x: 614, startPoint y: 434, endPoint x: 447, endPoint y: 448, distance: 167.9
click at [447, 448] on div at bounding box center [449, 441] width 6 height 67
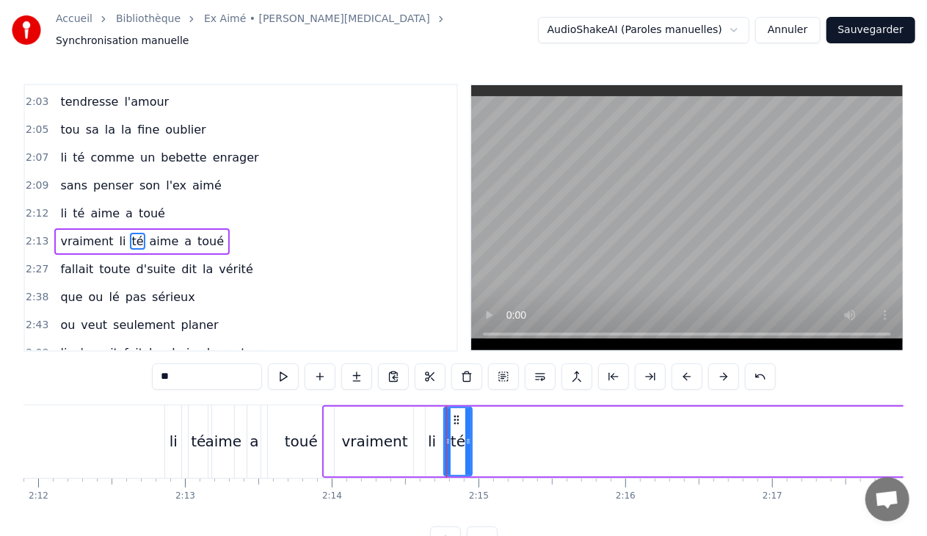
drag, startPoint x: 664, startPoint y: 432, endPoint x: 470, endPoint y: 442, distance: 194.0
click at [470, 442] on div at bounding box center [468, 441] width 6 height 67
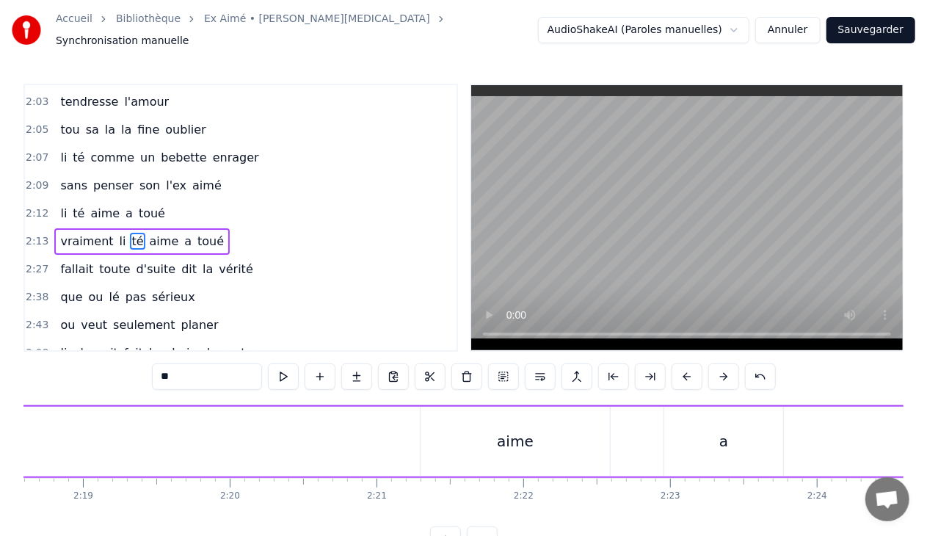
scroll to position [0, 20365]
click at [493, 430] on div "aime" at bounding box center [492, 441] width 37 height 22
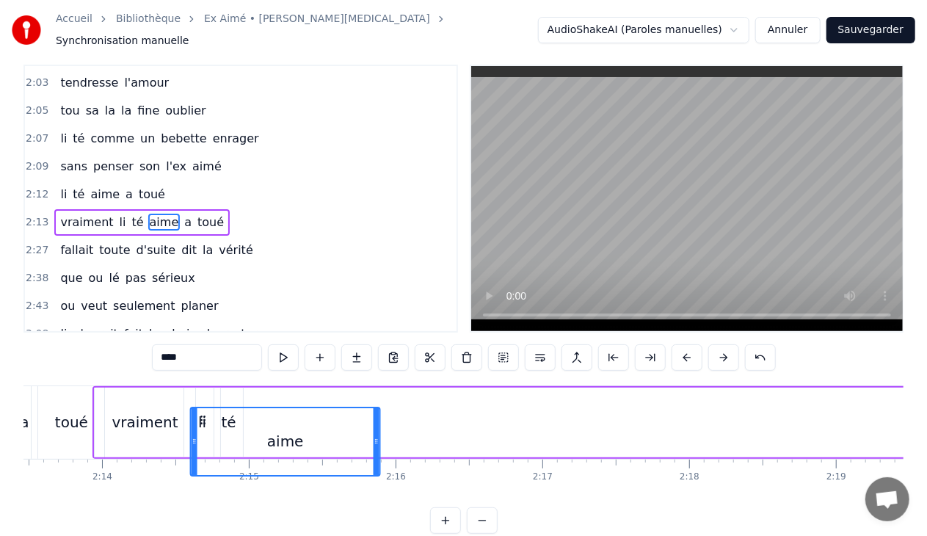
scroll to position [0, 19589]
drag, startPoint x: 408, startPoint y: 412, endPoint x: 200, endPoint y: 361, distance: 214.7
click at [200, 361] on div "0:30 Et la li te arrive 0:32 out bouche i fait de l'eau 0:34 lé jolie po les ye…" at bounding box center [463, 299] width 880 height 469
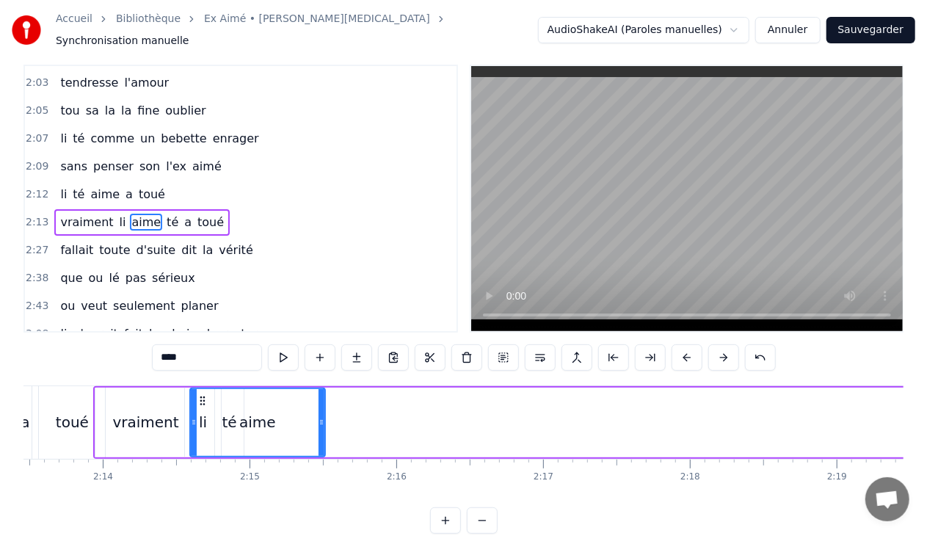
drag, startPoint x: 377, startPoint y: 415, endPoint x: 323, endPoint y: 416, distance: 54.3
click at [323, 416] on icon at bounding box center [322, 422] width 6 height 12
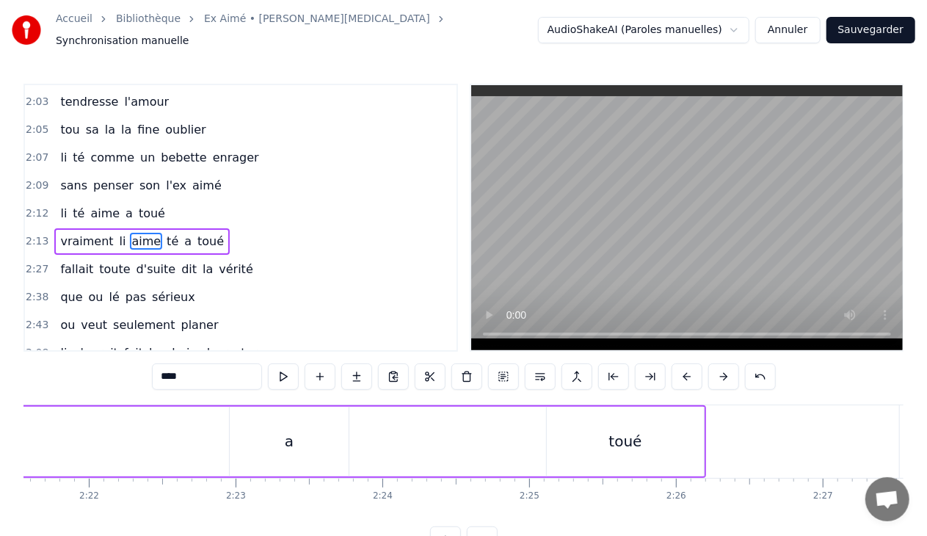
scroll to position [0, 20800]
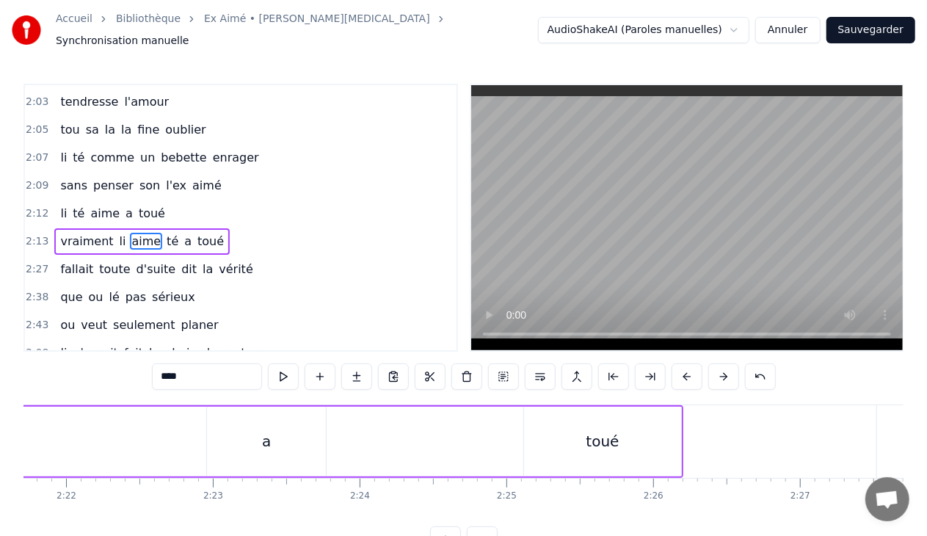
click at [281, 435] on div "a" at bounding box center [266, 442] width 119 height 70
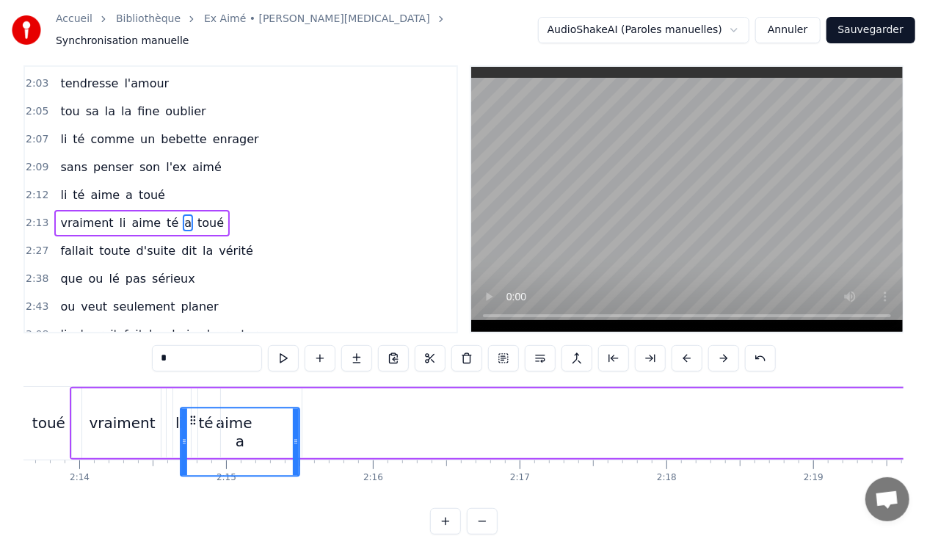
scroll to position [0, 19605]
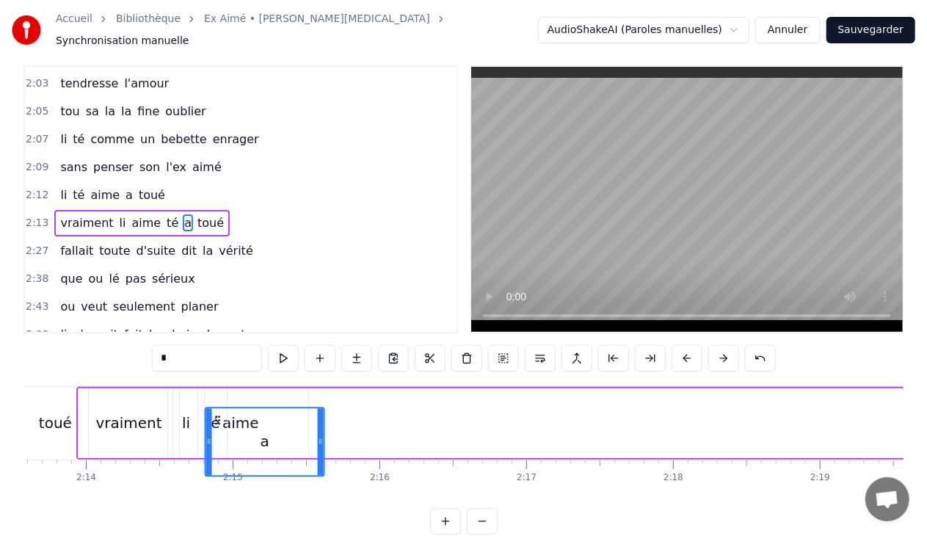
drag, startPoint x: 220, startPoint y: 410, endPoint x: 218, endPoint y: 359, distance: 51.4
click at [218, 359] on div "0:30 Et la li te arrive 0:32 out bouche i fait de l'eau 0:34 lé jolie po les ye…" at bounding box center [463, 299] width 880 height 469
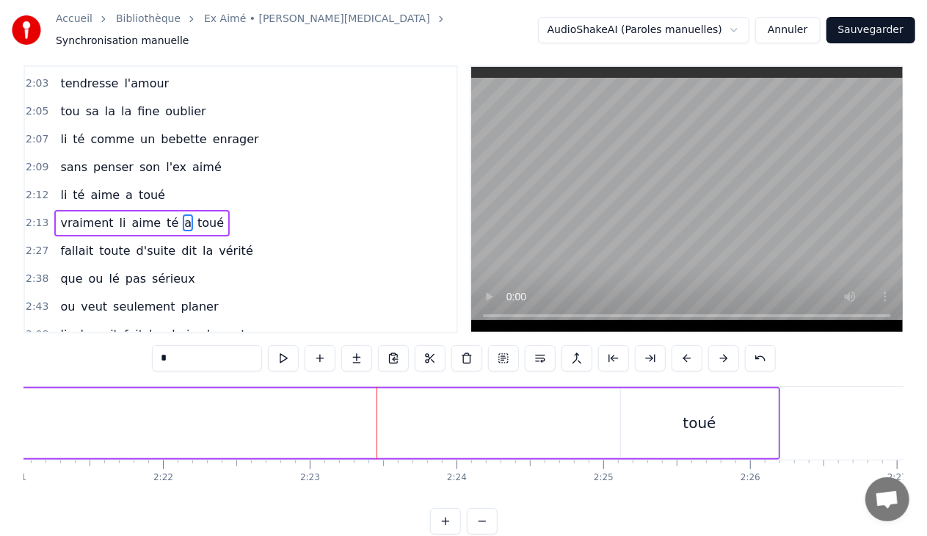
scroll to position [0, 20748]
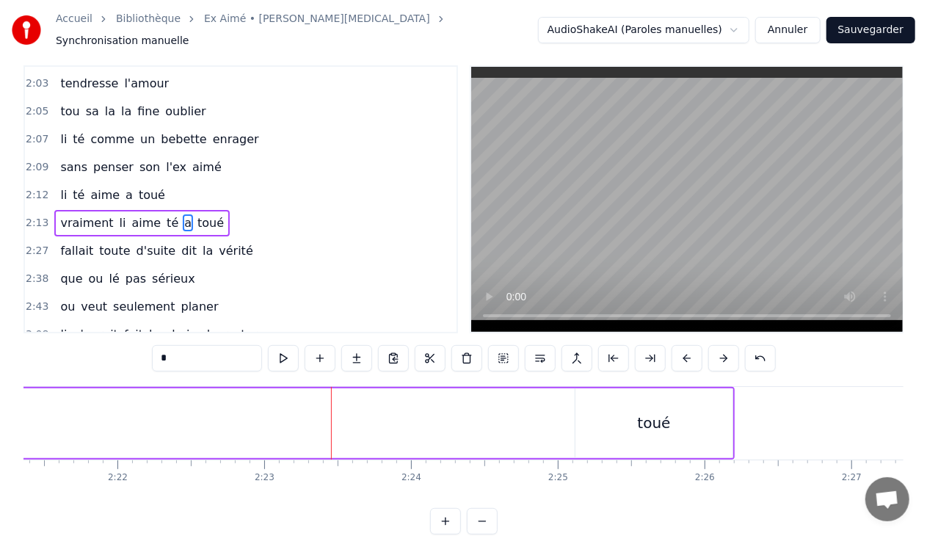
click at [630, 418] on div "toué" at bounding box center [653, 423] width 157 height 70
type input "****"
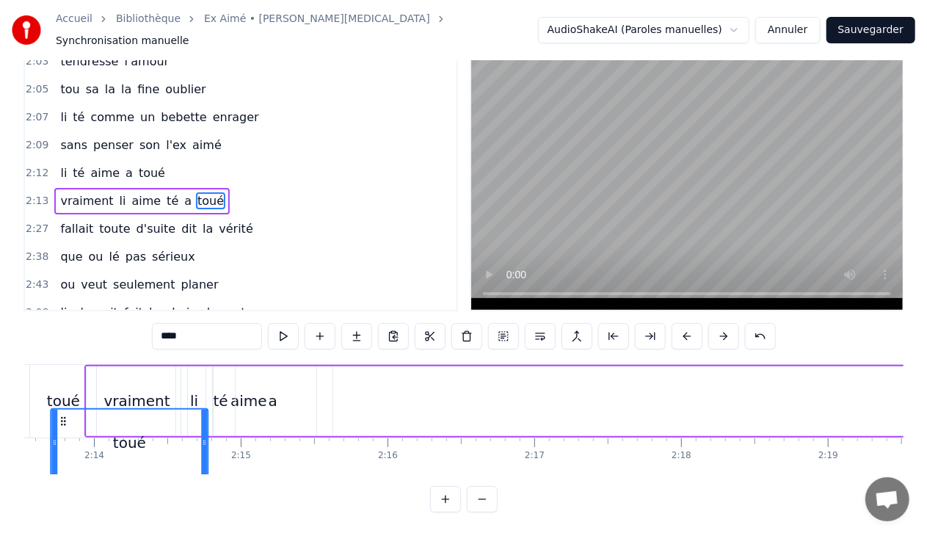
scroll to position [0, 19597]
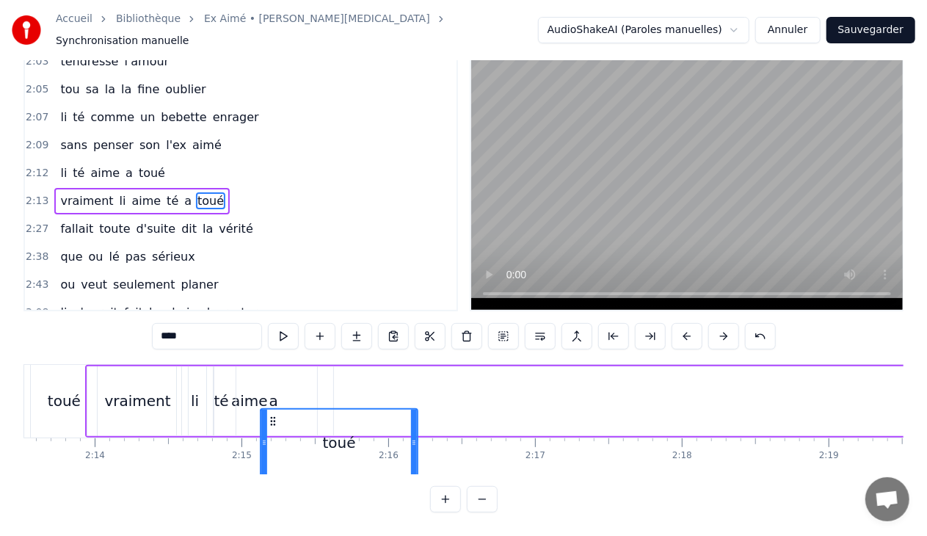
drag, startPoint x: 587, startPoint y: 410, endPoint x: 273, endPoint y: 370, distance: 316.6
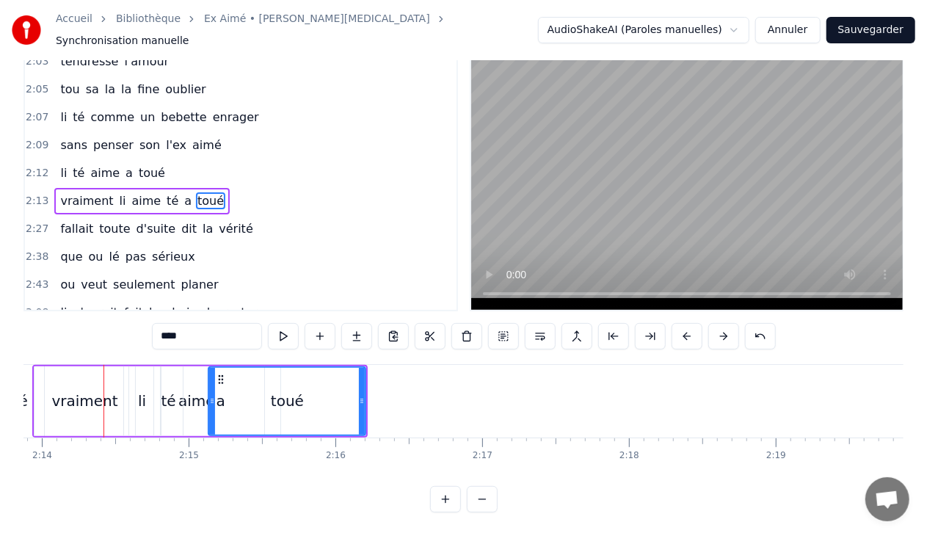
scroll to position [0, 19656]
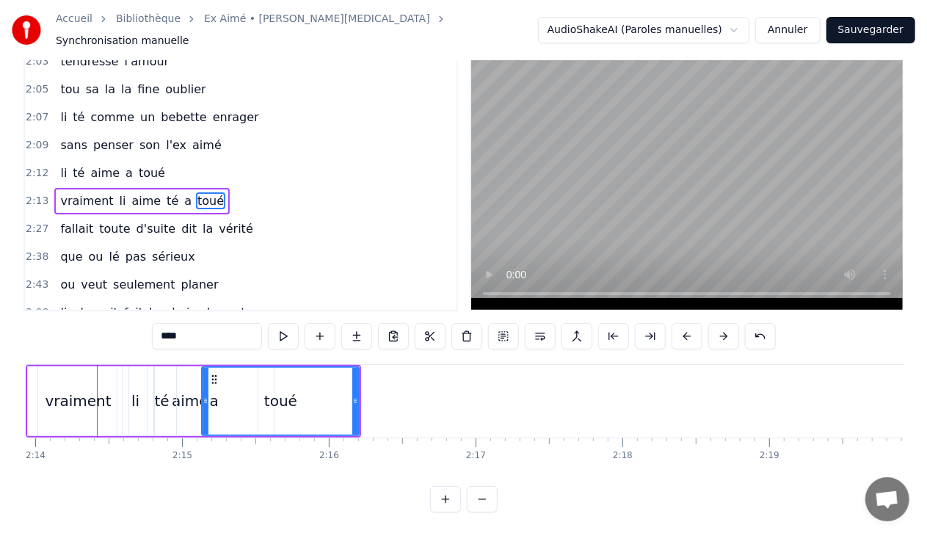
click at [228, 187] on div "2:13 vraiment li aime té a toué" at bounding box center [241, 201] width 432 height 28
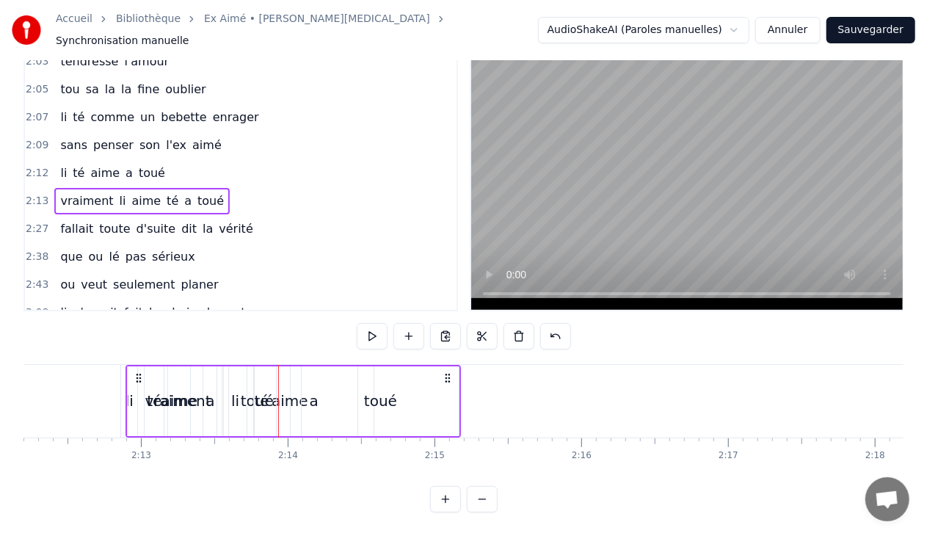
scroll to position [0, 19397]
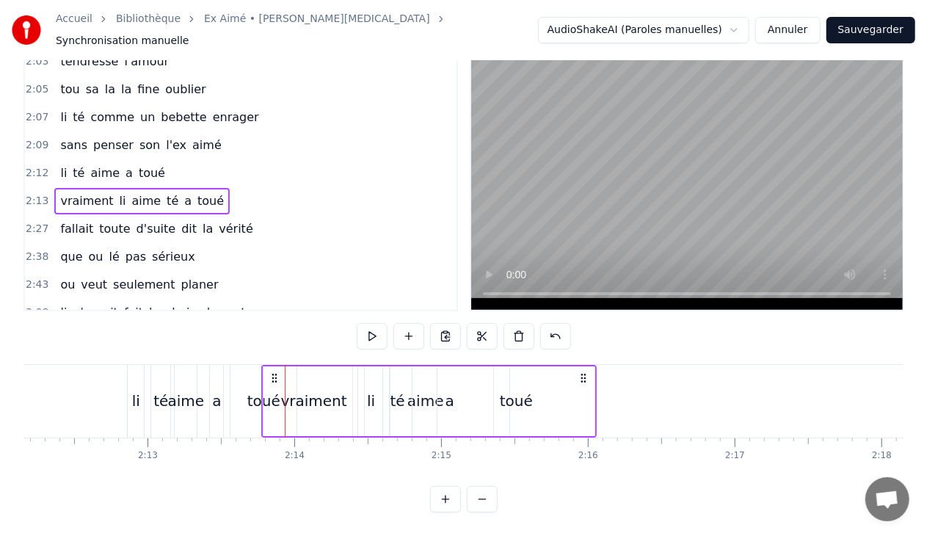
drag, startPoint x: 109, startPoint y: 365, endPoint x: 274, endPoint y: 360, distance: 164.4
click at [274, 365] on div "vraiment li aime té a toué" at bounding box center [428, 401] width 335 height 73
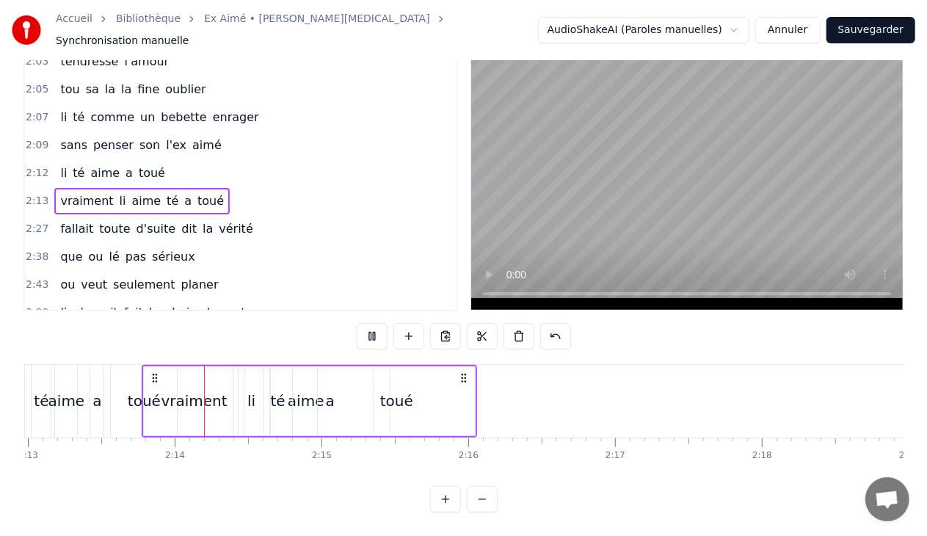
scroll to position [0, 19529]
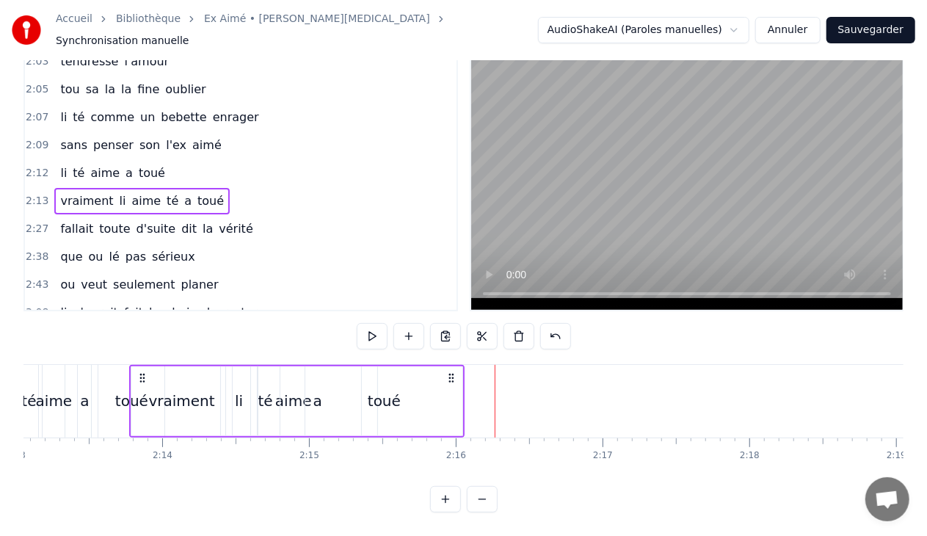
click at [239, 392] on div "aime" at bounding box center [293, 401] width 135 height 70
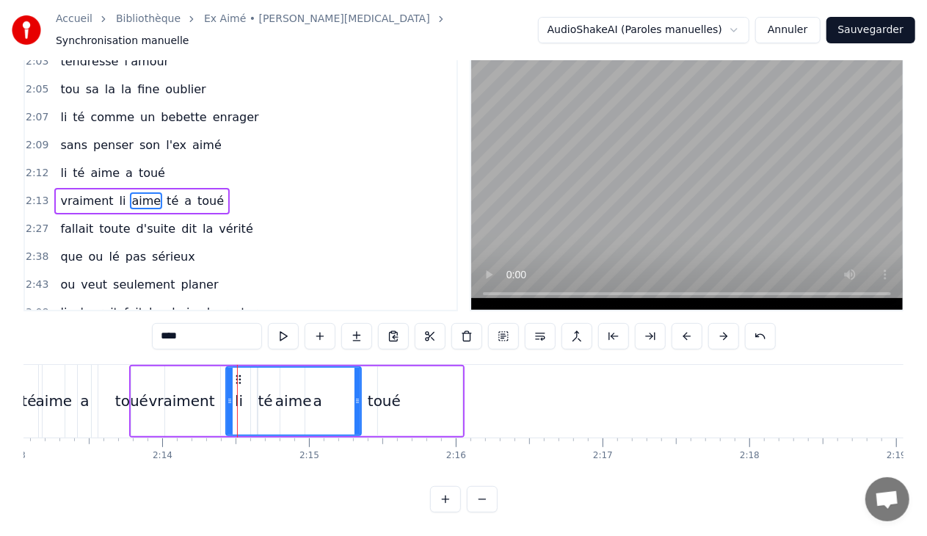
scroll to position [0, 0]
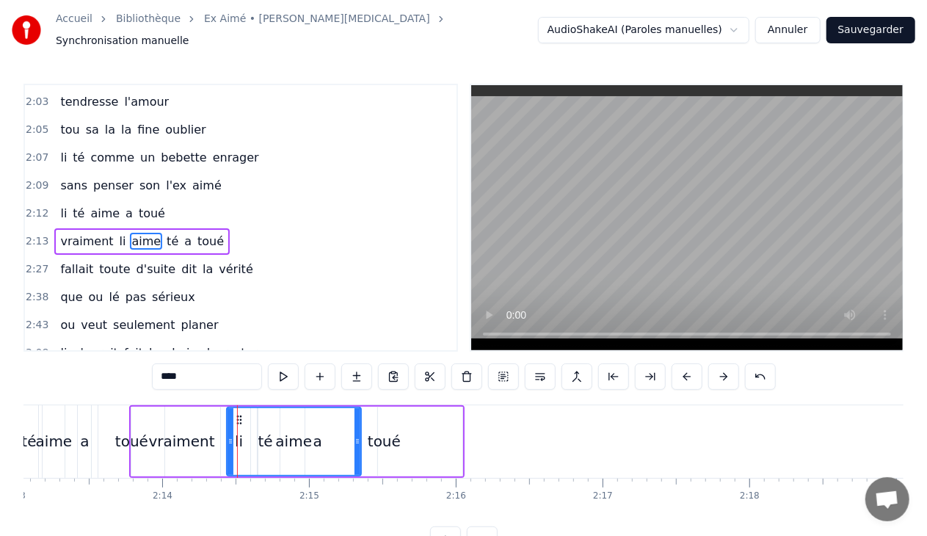
click at [228, 437] on icon at bounding box center [231, 441] width 6 height 12
click at [230, 493] on div "0 0:01 0:02 0:03 0:04 0:05 0:06 0:07 0:08 0:09 0:10 0:11 0:12 0:13 0:14 0:15 0:…" at bounding box center [469, 489] width 39950 height 23
click at [232, 443] on div at bounding box center [231, 441] width 6 height 67
click at [239, 440] on div "aime" at bounding box center [294, 441] width 133 height 67
click at [247, 437] on div "aime" at bounding box center [294, 441] width 133 height 67
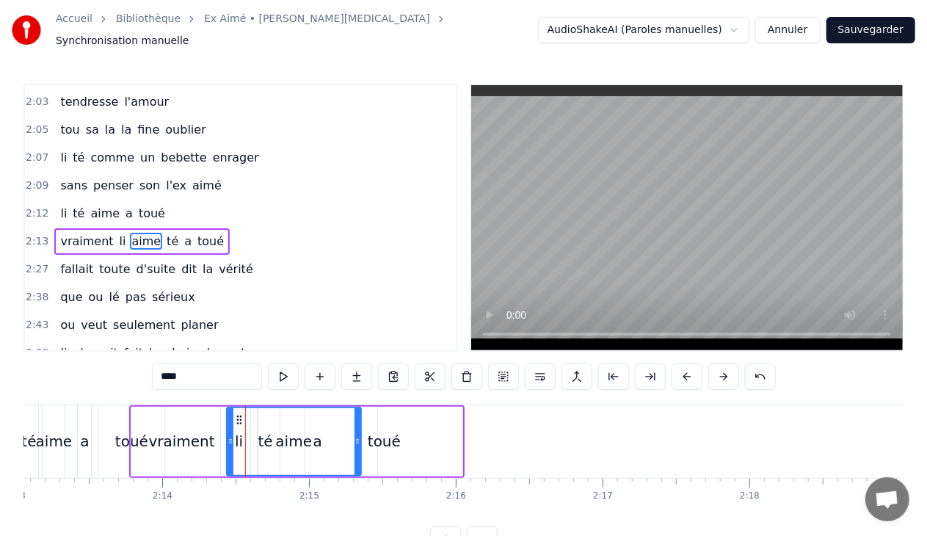
click at [393, 432] on div "toué" at bounding box center [384, 441] width 33 height 22
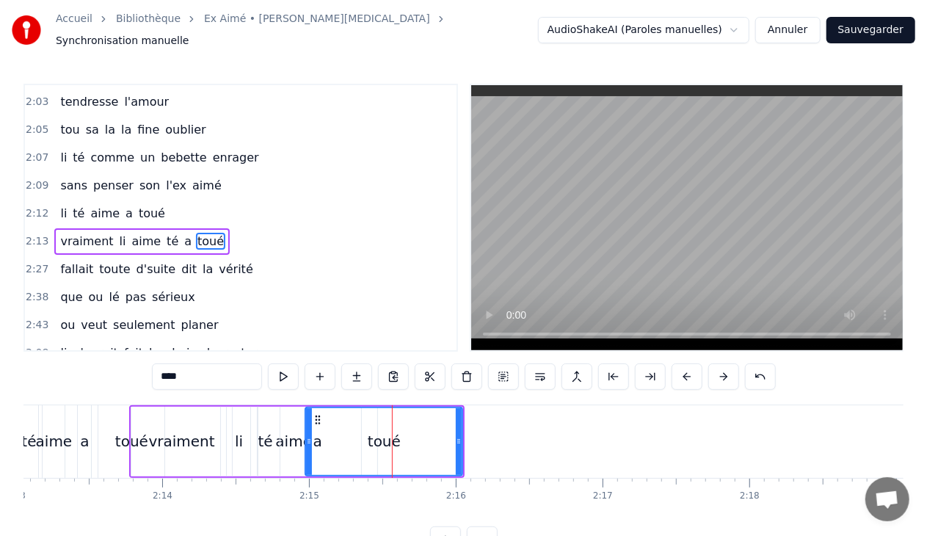
click at [256, 436] on div "té" at bounding box center [265, 442] width 29 height 70
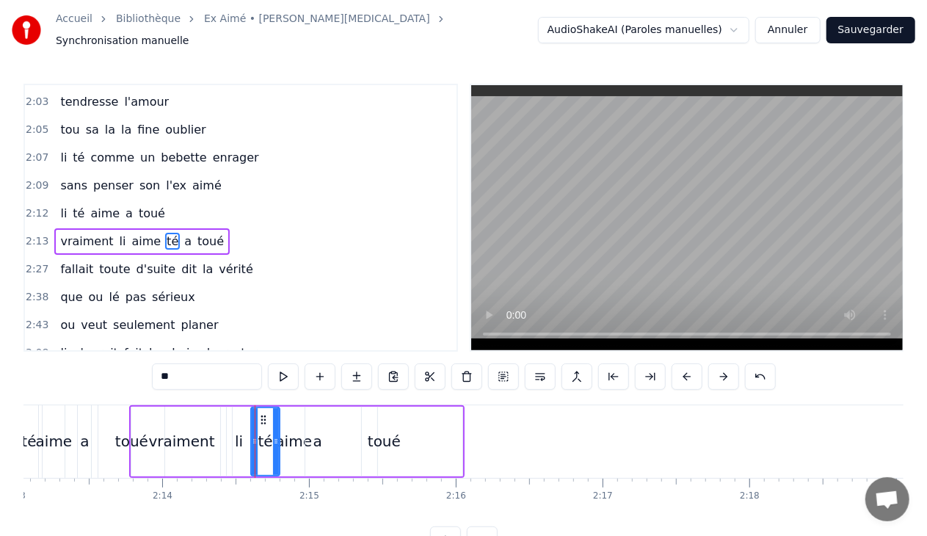
click at [216, 433] on div "vraiment" at bounding box center [181, 442] width 101 height 70
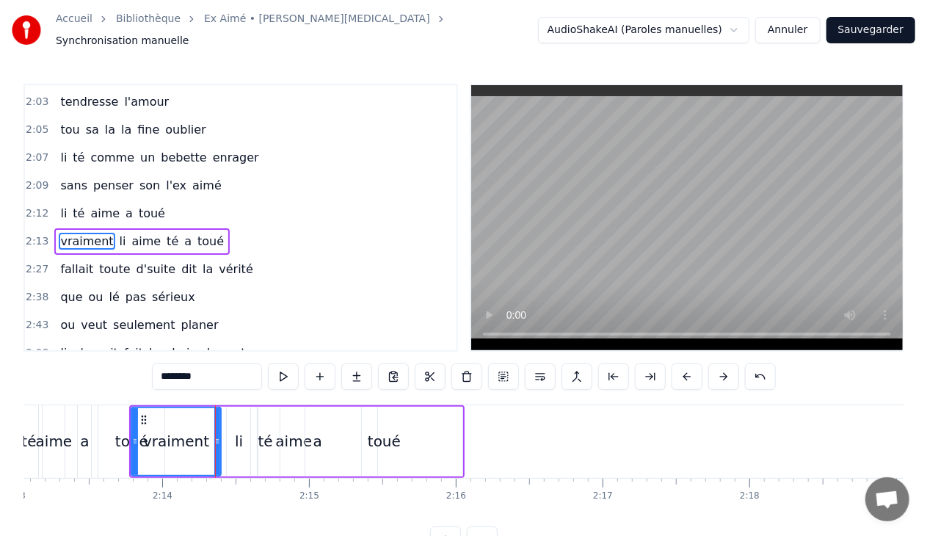
drag, startPoint x: 230, startPoint y: 437, endPoint x: 219, endPoint y: 436, distance: 11.0
click at [219, 436] on icon at bounding box center [217, 441] width 6 height 12
click at [230, 434] on div "aime" at bounding box center [294, 442] width 134 height 70
type input "****"
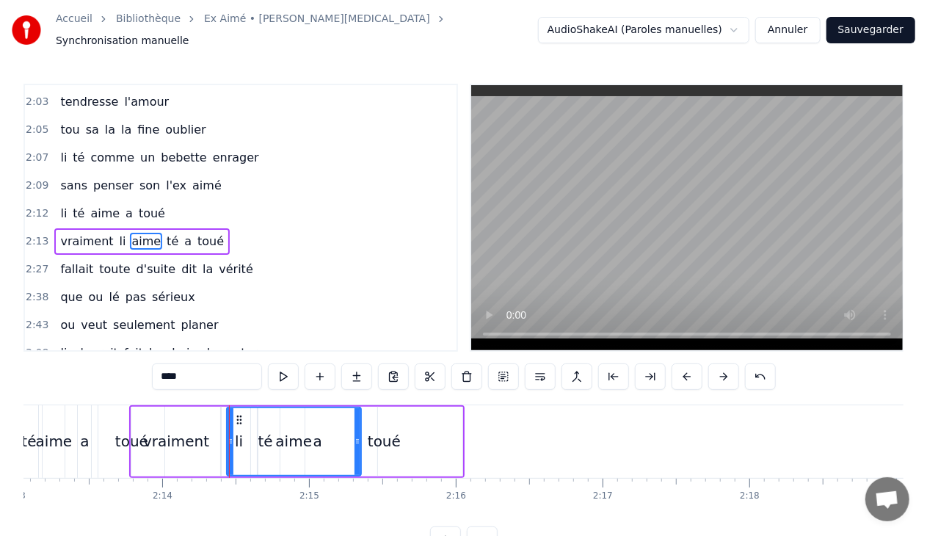
drag, startPoint x: 229, startPoint y: 436, endPoint x: 247, endPoint y: 436, distance: 18.3
click at [247, 436] on div "Et la li te arrive out bouche i fait de l'eau lé jolie po les yeux pou ou li na…" at bounding box center [469, 440] width 39950 height 73
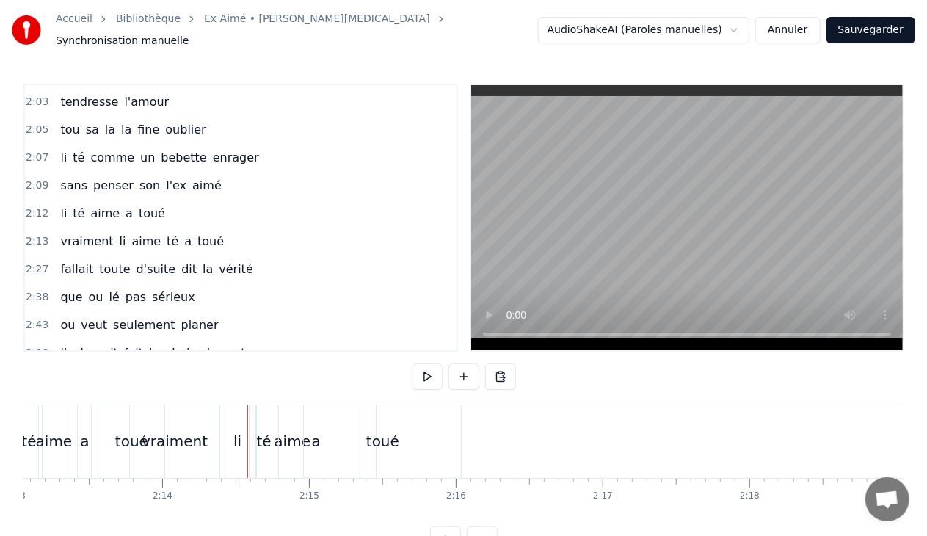
click at [233, 435] on div "aime" at bounding box center [292, 441] width 134 height 73
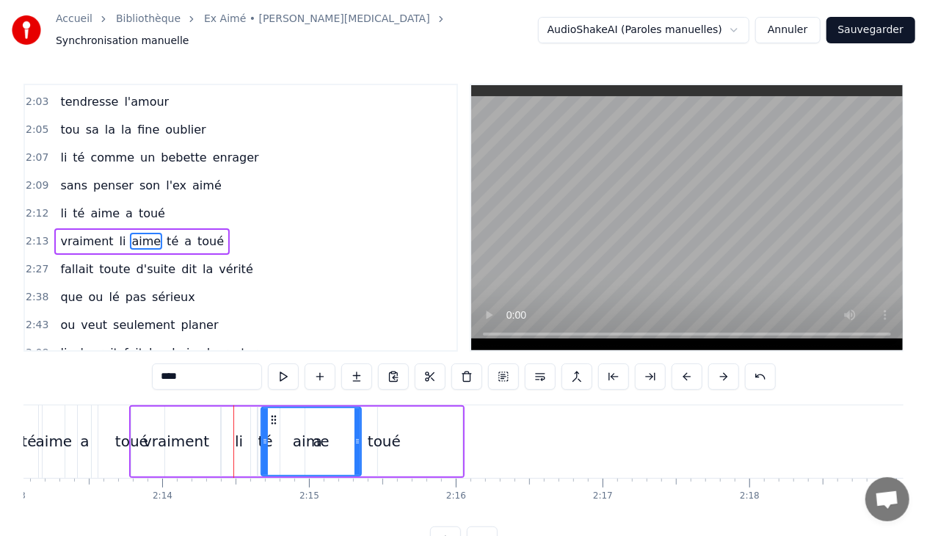
drag, startPoint x: 230, startPoint y: 436, endPoint x: 264, endPoint y: 434, distance: 33.8
click at [239, 434] on div "li" at bounding box center [239, 441] width 8 height 22
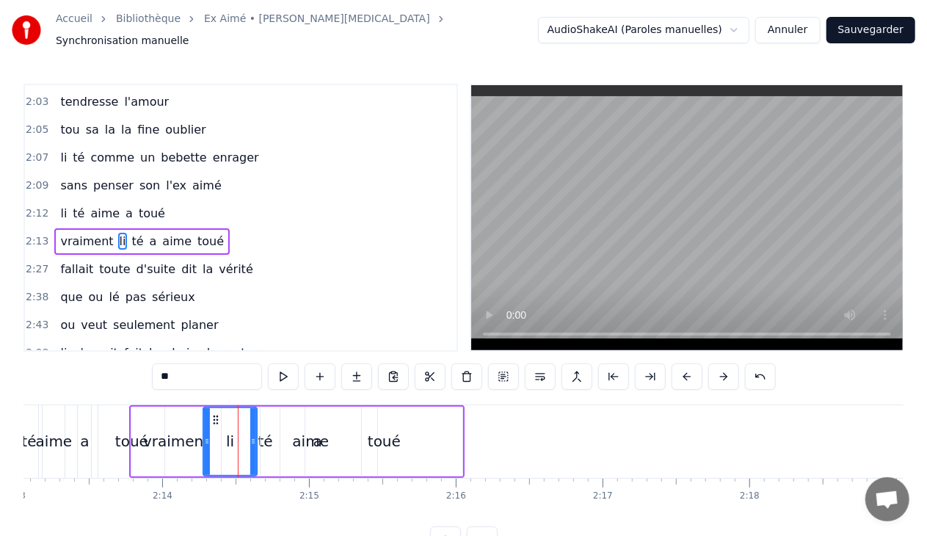
drag, startPoint x: 222, startPoint y: 434, endPoint x: 205, endPoint y: 434, distance: 17.6
click at [205, 435] on icon at bounding box center [207, 441] width 6 height 12
drag, startPoint x: 251, startPoint y: 434, endPoint x: 226, endPoint y: 434, distance: 25.0
click at [226, 435] on icon at bounding box center [227, 441] width 6 height 12
click at [260, 434] on div "aime" at bounding box center [311, 442] width 102 height 70
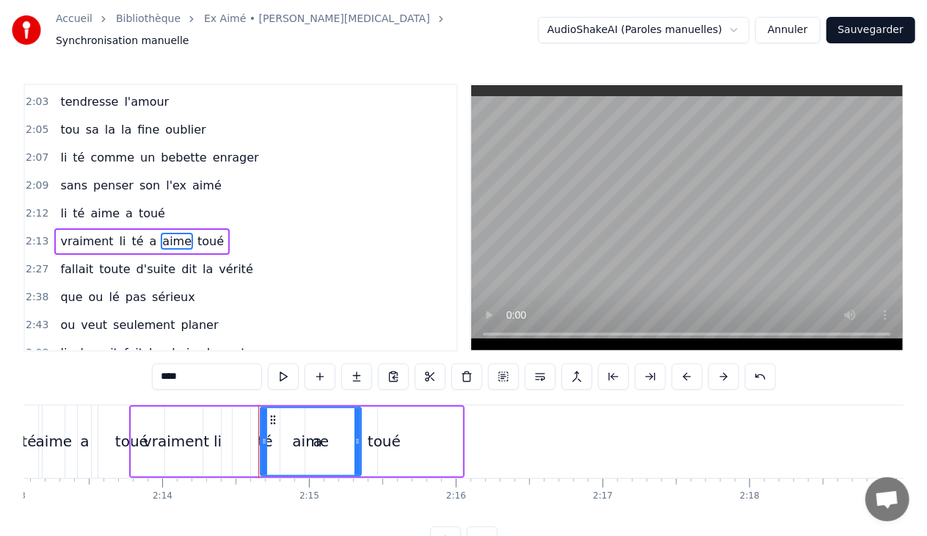
click at [254, 434] on div "té" at bounding box center [265, 442] width 29 height 70
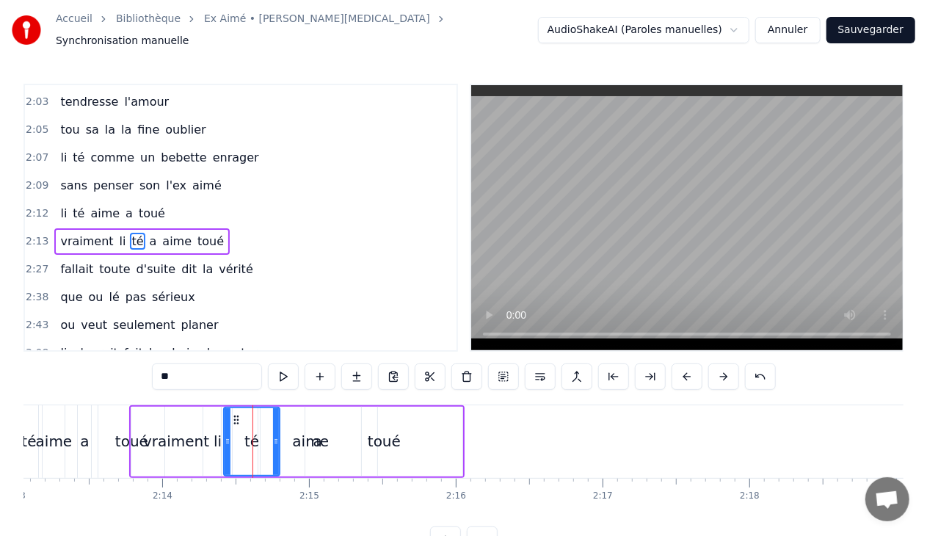
drag, startPoint x: 255, startPoint y: 435, endPoint x: 228, endPoint y: 434, distance: 27.2
click at [228, 435] on icon at bounding box center [228, 441] width 6 height 12
drag, startPoint x: 276, startPoint y: 435, endPoint x: 250, endPoint y: 434, distance: 26.5
click at [250, 435] on icon at bounding box center [248, 441] width 6 height 12
click at [302, 430] on div "aime" at bounding box center [310, 441] width 37 height 22
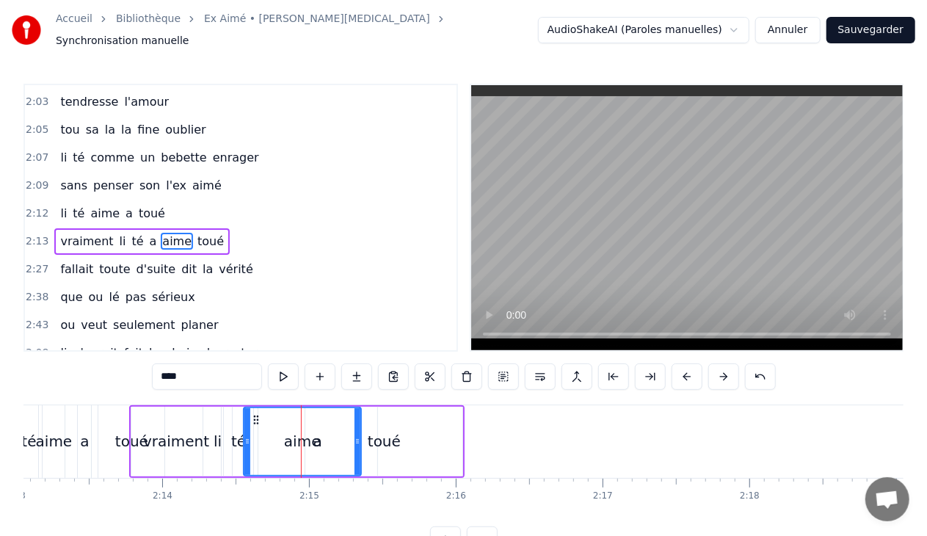
drag, startPoint x: 262, startPoint y: 433, endPoint x: 245, endPoint y: 433, distance: 16.9
click at [245, 435] on icon at bounding box center [247, 441] width 6 height 12
drag, startPoint x: 359, startPoint y: 433, endPoint x: 291, endPoint y: 430, distance: 68.3
click at [291, 435] on icon at bounding box center [289, 441] width 6 height 12
click at [306, 434] on div "toué" at bounding box center [383, 442] width 157 height 70
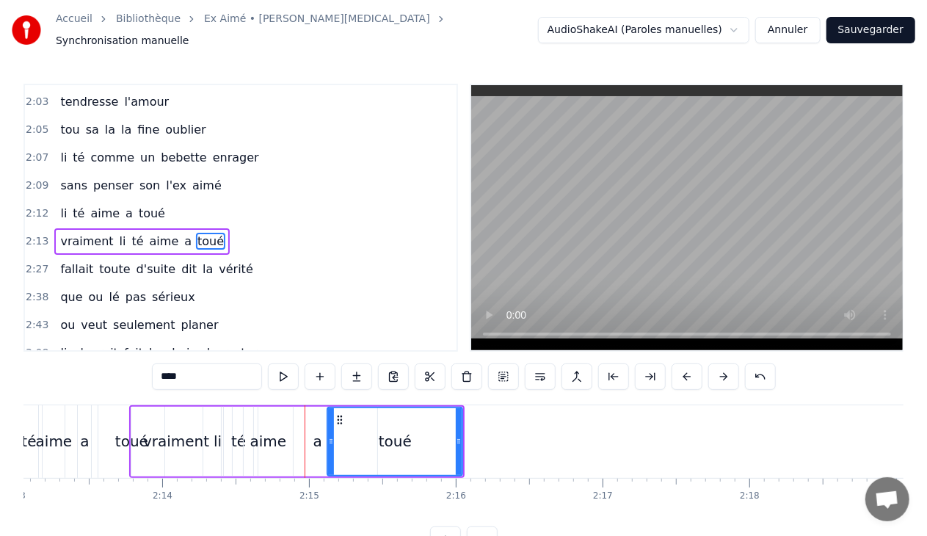
drag, startPoint x: 307, startPoint y: 437, endPoint x: 330, endPoint y: 437, distance: 22.8
click at [330, 437] on icon at bounding box center [331, 441] width 6 height 12
click at [312, 434] on div "a" at bounding box center [317, 442] width 119 height 70
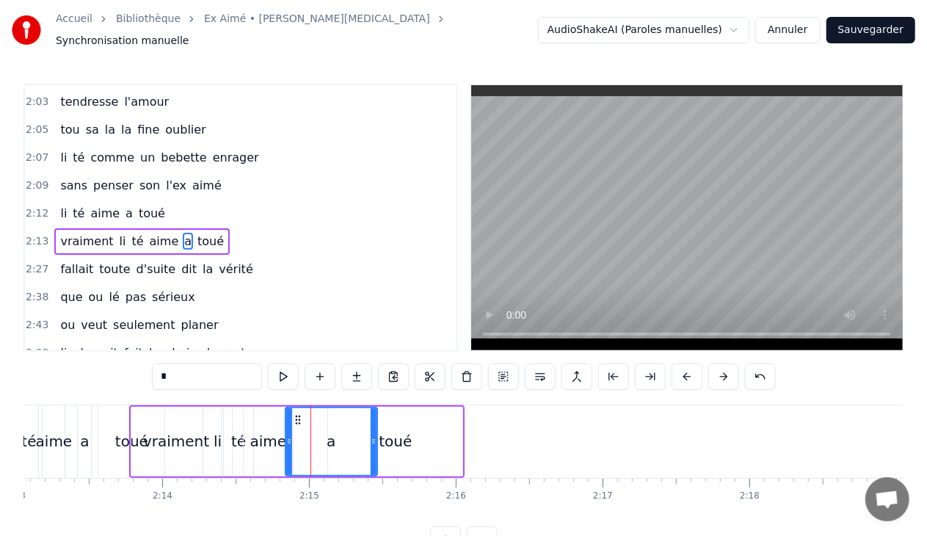
drag, startPoint x: 258, startPoint y: 433, endPoint x: 286, endPoint y: 431, distance: 28.0
click at [286, 435] on icon at bounding box center [289, 441] width 6 height 12
drag, startPoint x: 376, startPoint y: 437, endPoint x: 333, endPoint y: 437, distance: 42.6
click at [333, 437] on div "a" at bounding box center [310, 442] width 50 height 70
click at [369, 431] on div "toué" at bounding box center [395, 442] width 134 height 70
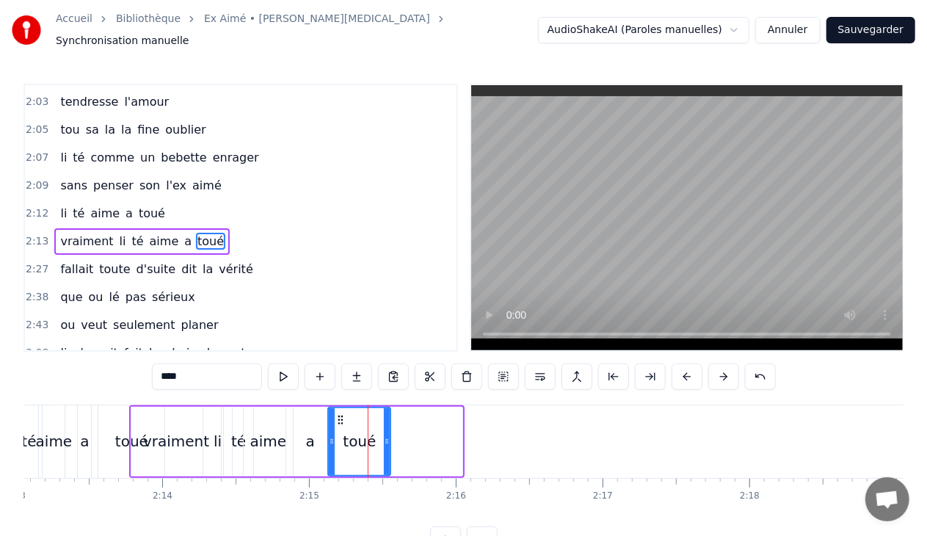
drag, startPoint x: 458, startPoint y: 434, endPoint x: 387, endPoint y: 431, distance: 71.2
click at [387, 435] on icon at bounding box center [387, 441] width 6 height 12
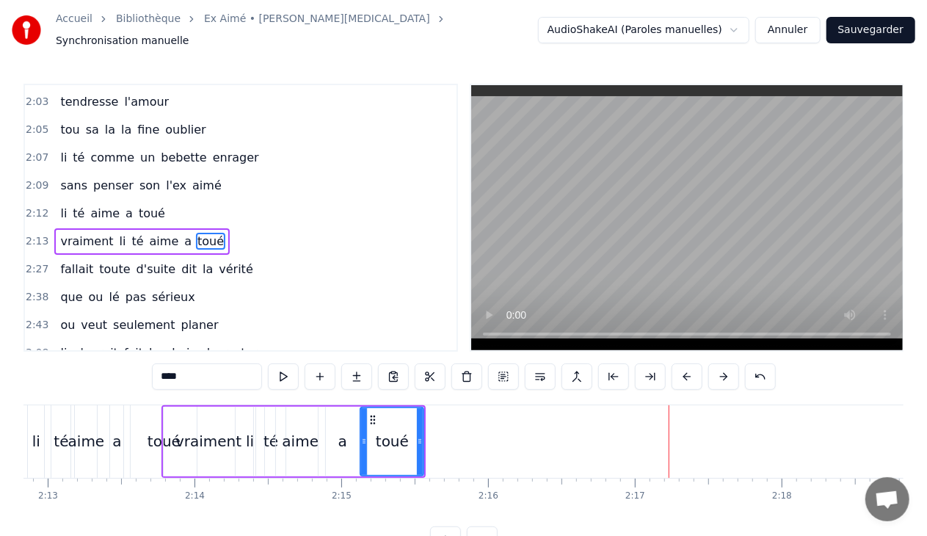
scroll to position [0, 19520]
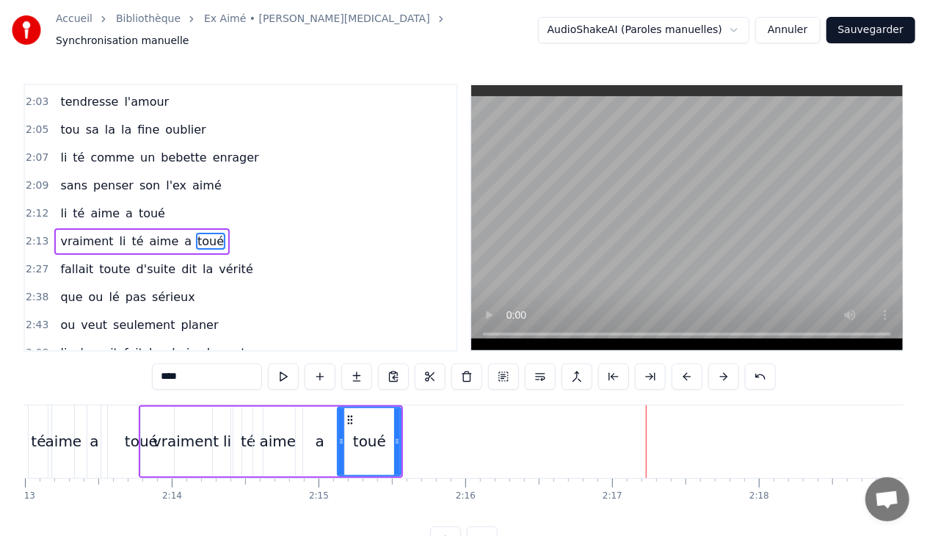
click at [319, 434] on div "a" at bounding box center [320, 441] width 9 height 22
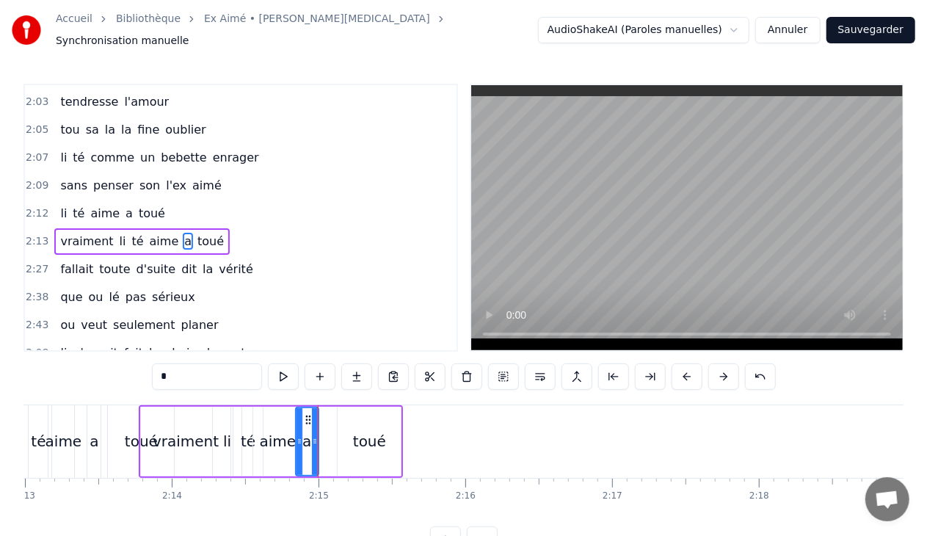
drag, startPoint x: 341, startPoint y: 434, endPoint x: 315, endPoint y: 439, distance: 26.1
click at [315, 439] on icon at bounding box center [315, 441] width 6 height 12
click at [347, 434] on div "toué" at bounding box center [369, 442] width 63 height 70
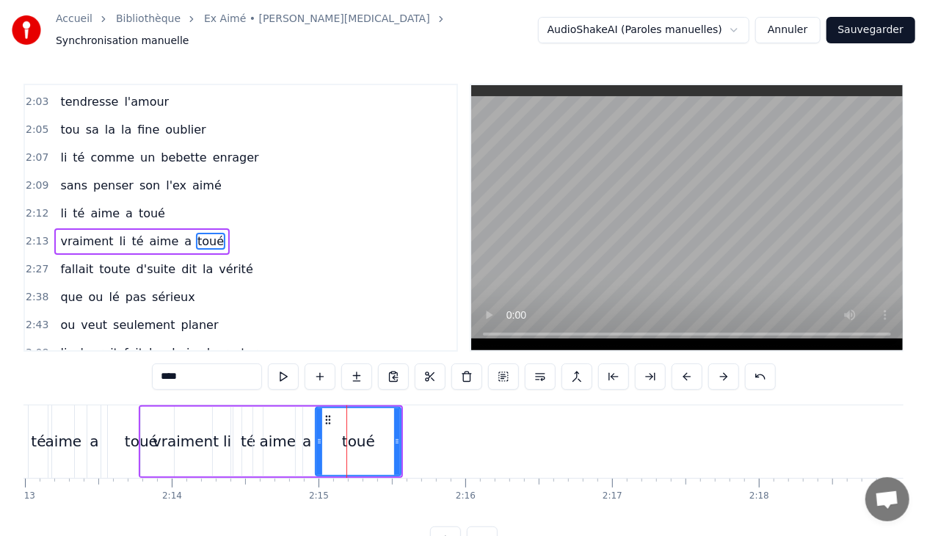
drag, startPoint x: 340, startPoint y: 433, endPoint x: 317, endPoint y: 434, distance: 22.8
click at [317, 435] on icon at bounding box center [319, 441] width 6 height 12
drag, startPoint x: 396, startPoint y: 433, endPoint x: 415, endPoint y: 435, distance: 19.2
click at [417, 435] on icon at bounding box center [420, 441] width 6 height 12
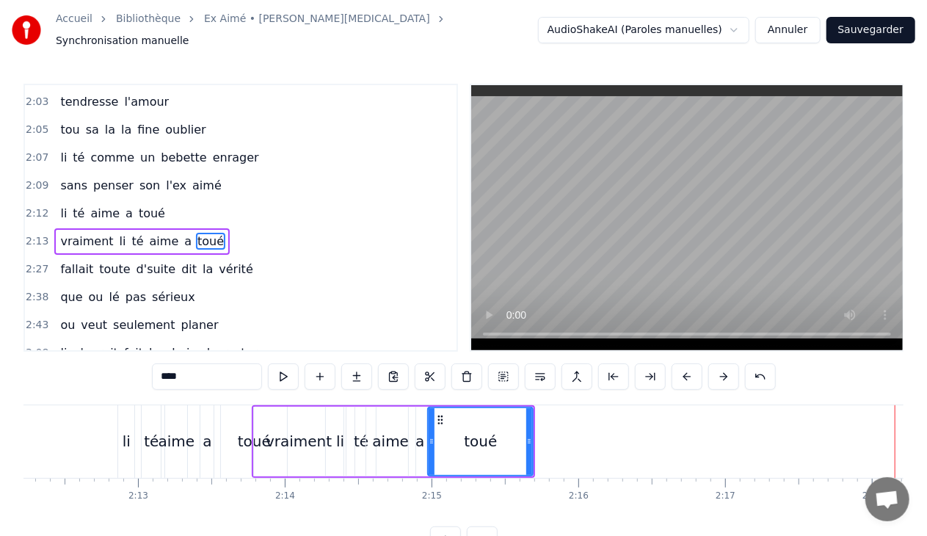
scroll to position [0, 19430]
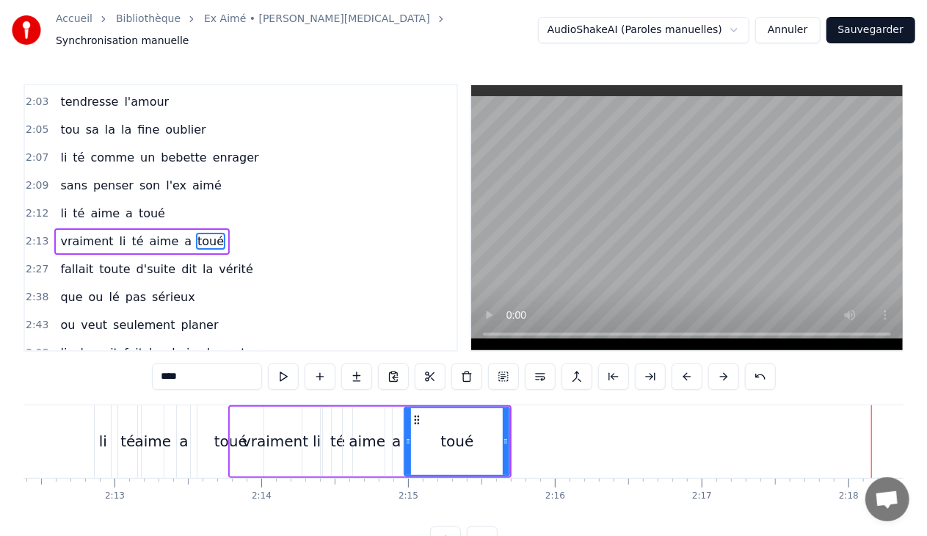
click at [394, 437] on div "a" at bounding box center [396, 441] width 9 height 22
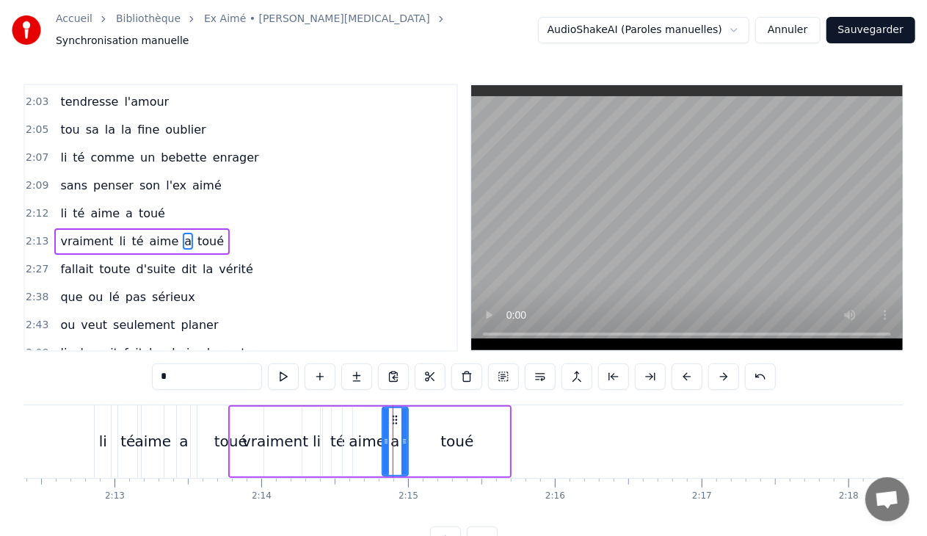
click at [386, 443] on circle at bounding box center [386, 443] width 1 height 1
click at [401, 435] on icon at bounding box center [401, 441] width 6 height 12
click at [420, 432] on div "toué" at bounding box center [456, 442] width 105 height 70
type input "****"
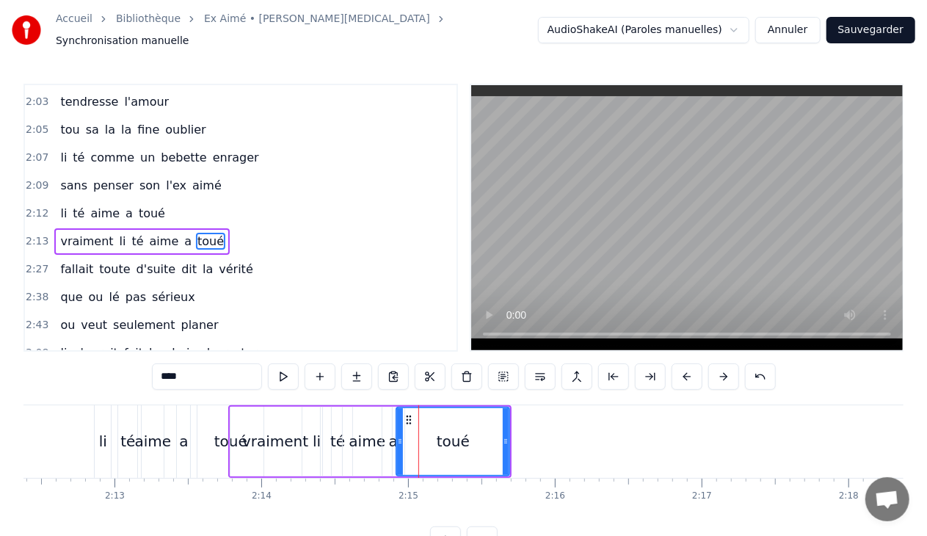
drag, startPoint x: 407, startPoint y: 434, endPoint x: 398, endPoint y: 434, distance: 8.1
click at [398, 435] on icon at bounding box center [400, 441] width 6 height 12
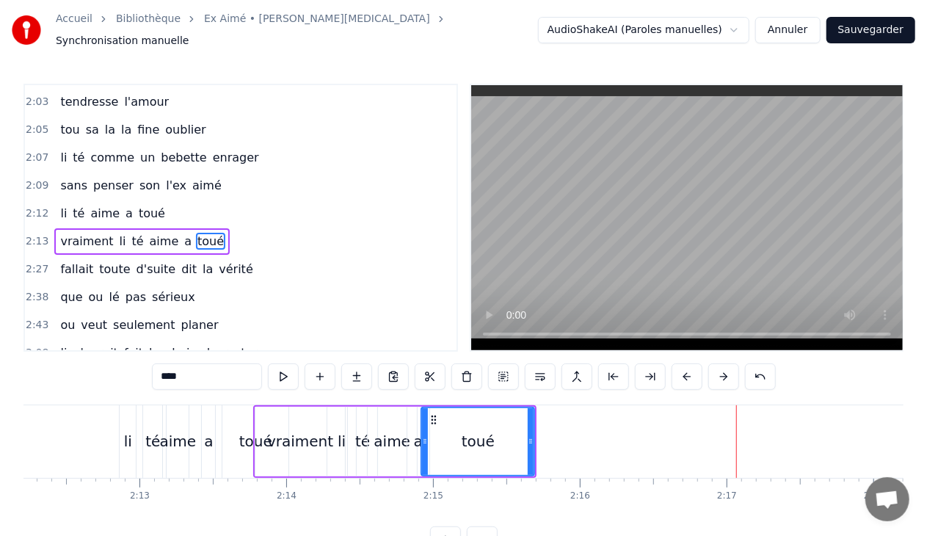
scroll to position [0, 19245]
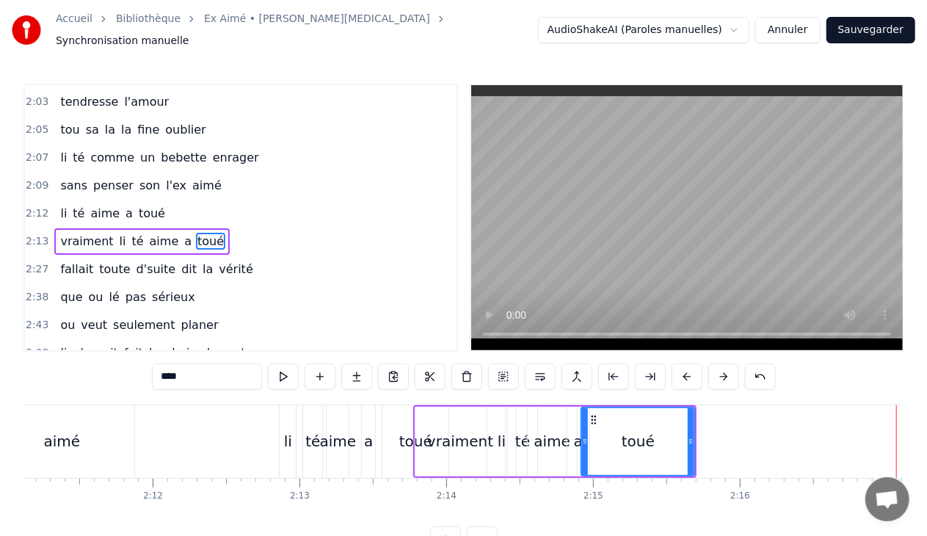
click at [163, 200] on div "2:12 li té aime a toué" at bounding box center [241, 214] width 432 height 28
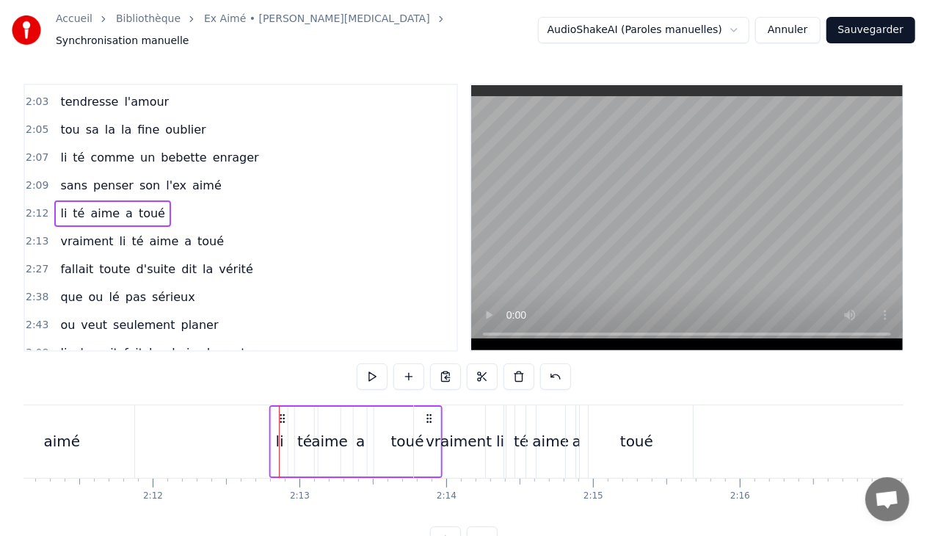
drag, startPoint x: 292, startPoint y: 408, endPoint x: 283, endPoint y: 407, distance: 9.7
click at [283, 412] on icon at bounding box center [283, 418] width 12 height 12
click at [225, 228] on div "2:13 vraiment li té aime a toué" at bounding box center [241, 242] width 432 height 28
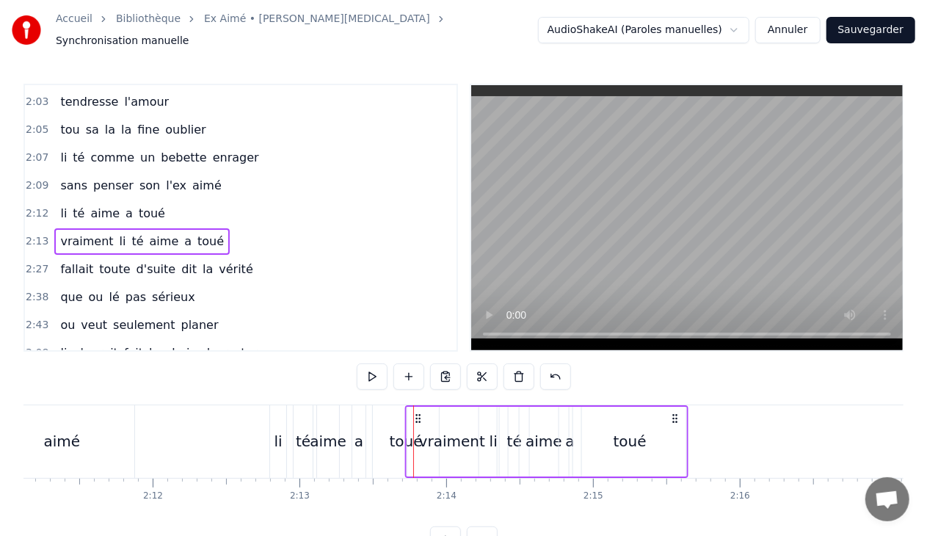
drag, startPoint x: 424, startPoint y: 408, endPoint x: 416, endPoint y: 408, distance: 8.1
click at [416, 412] on icon at bounding box center [418, 418] width 12 height 12
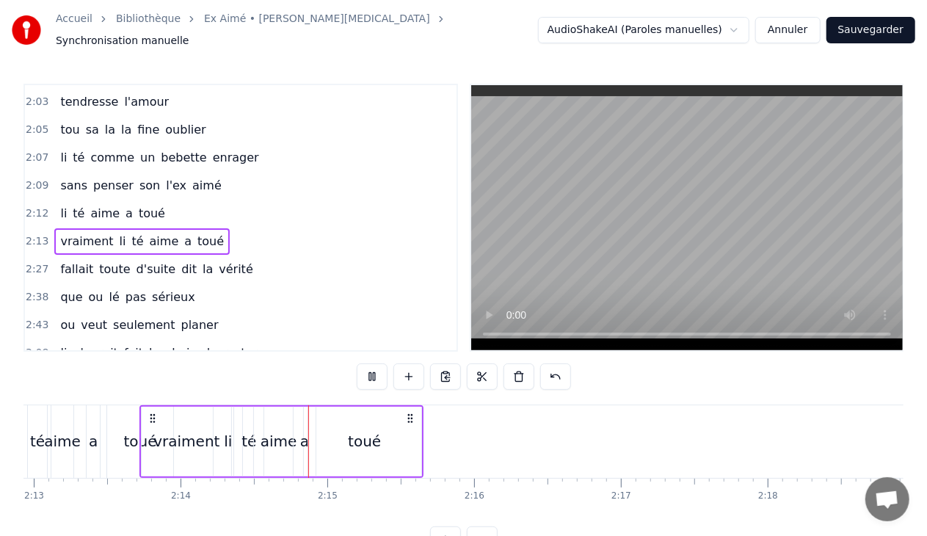
scroll to position [0, 19634]
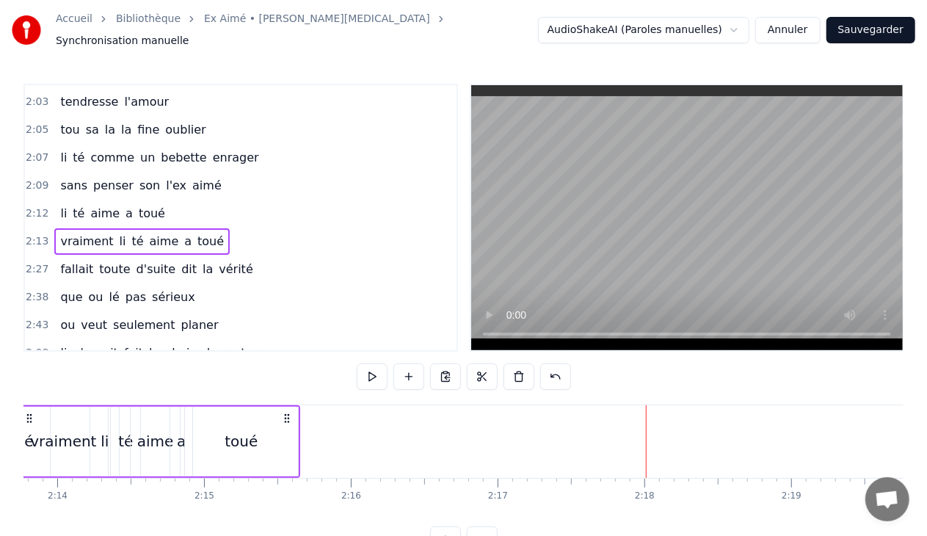
click at [217, 261] on span "vérité" at bounding box center [235, 269] width 37 height 17
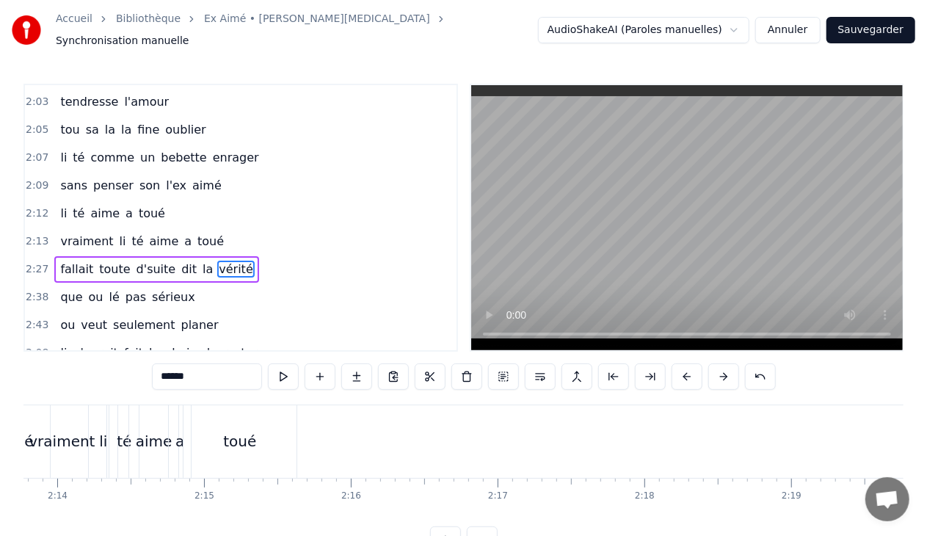
scroll to position [1170, 0]
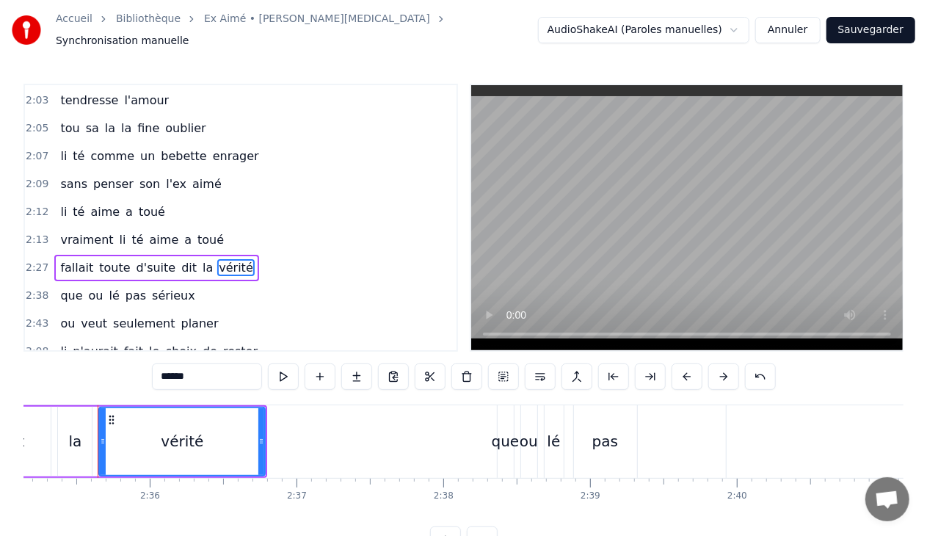
click at [248, 254] on div "2:27 fallait toute d'suite dit la vérité" at bounding box center [241, 268] width 432 height 28
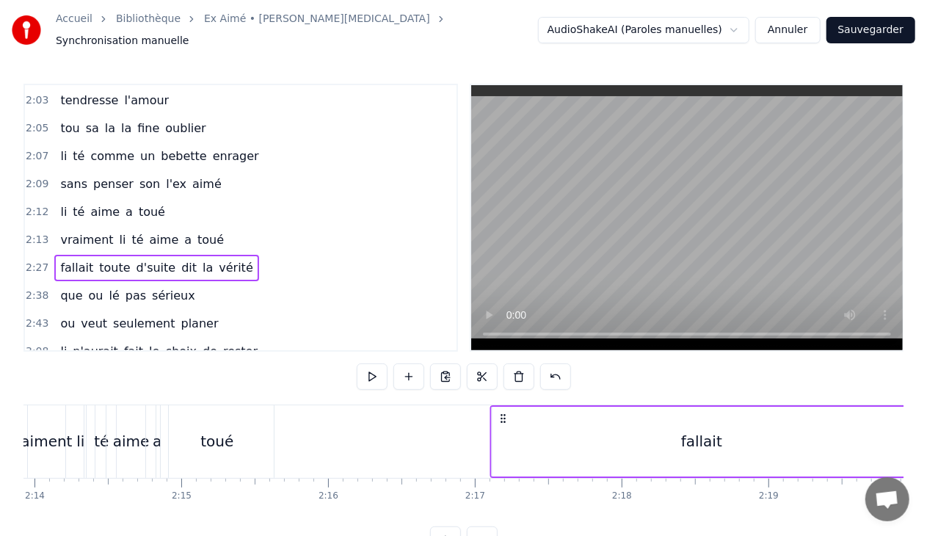
scroll to position [0, 19658]
drag, startPoint x: 109, startPoint y: 407, endPoint x: 718, endPoint y: 398, distance: 609.2
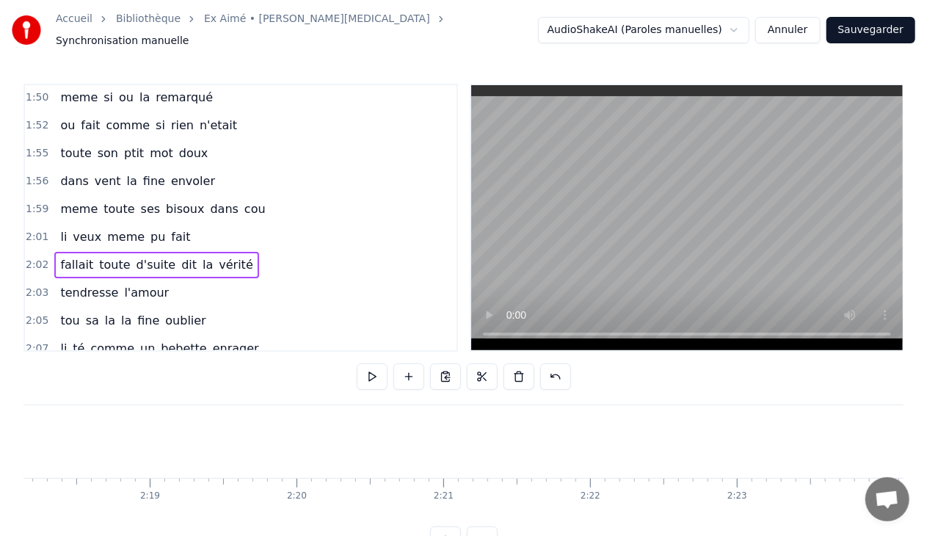
scroll to position [0, 20367]
click at [239, 251] on div "2:02 fallait toute d'suite dit la vérité" at bounding box center [241, 265] width 432 height 28
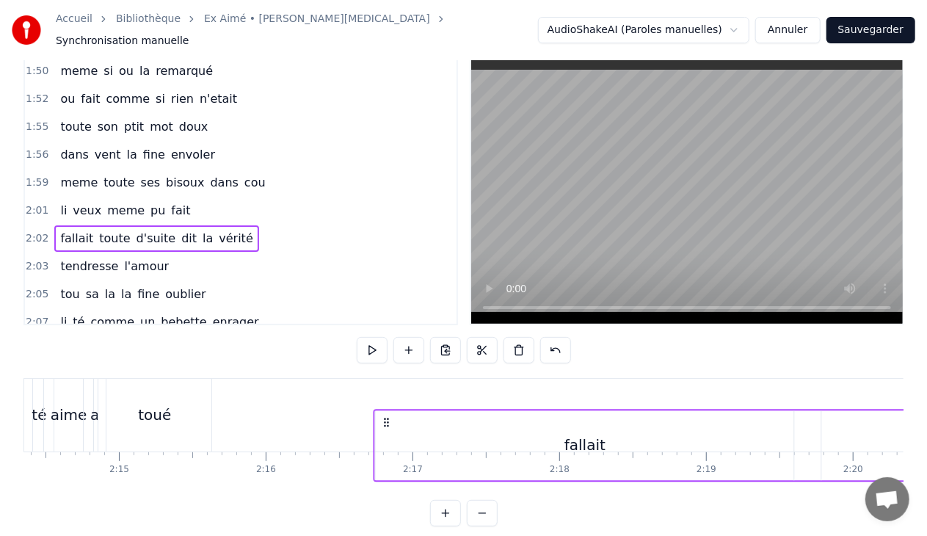
scroll to position [32, 0]
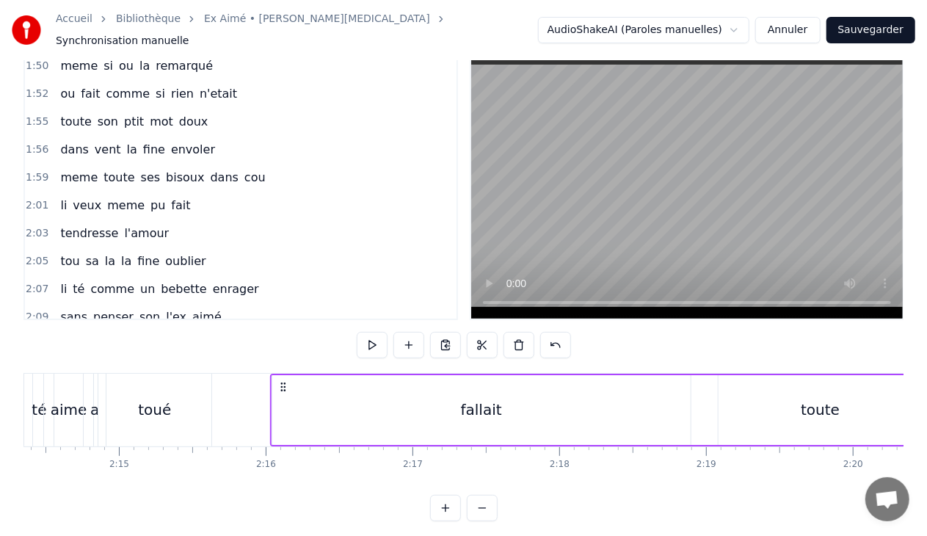
drag, startPoint x: 379, startPoint y: 377, endPoint x: 282, endPoint y: 380, distance: 96.9
click at [282, 381] on icon at bounding box center [283, 387] width 12 height 12
click at [452, 398] on div "fallait" at bounding box center [481, 410] width 418 height 70
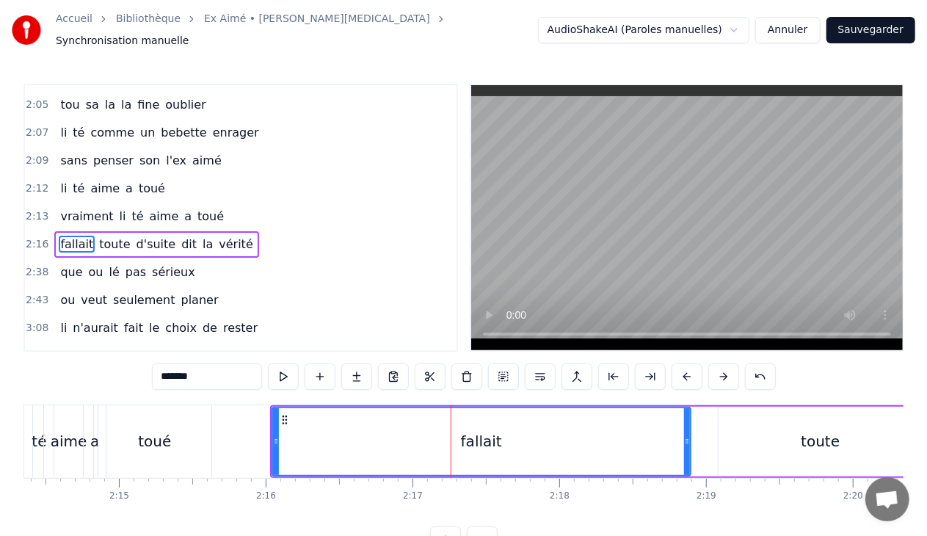
scroll to position [1196, 0]
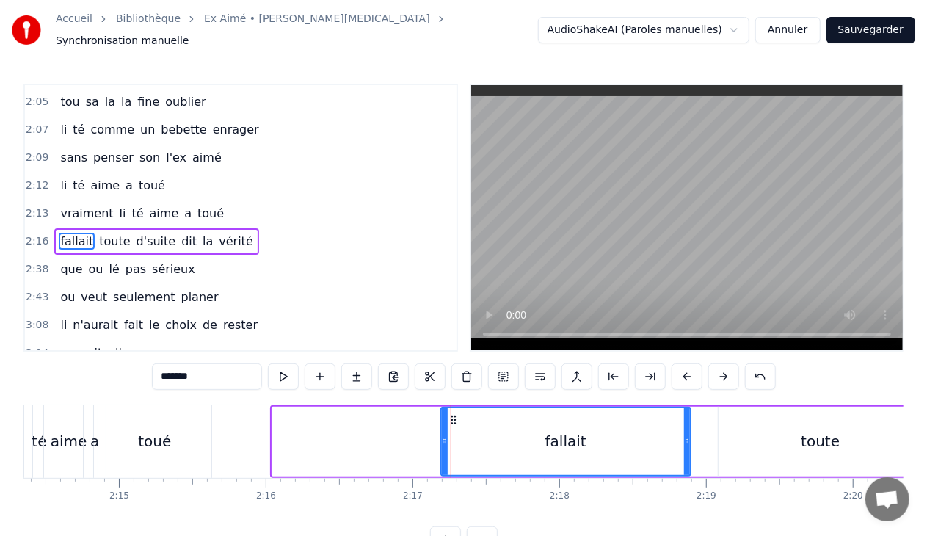
drag, startPoint x: 272, startPoint y: 434, endPoint x: 441, endPoint y: 437, distance: 168.8
click at [442, 437] on icon at bounding box center [445, 441] width 6 height 12
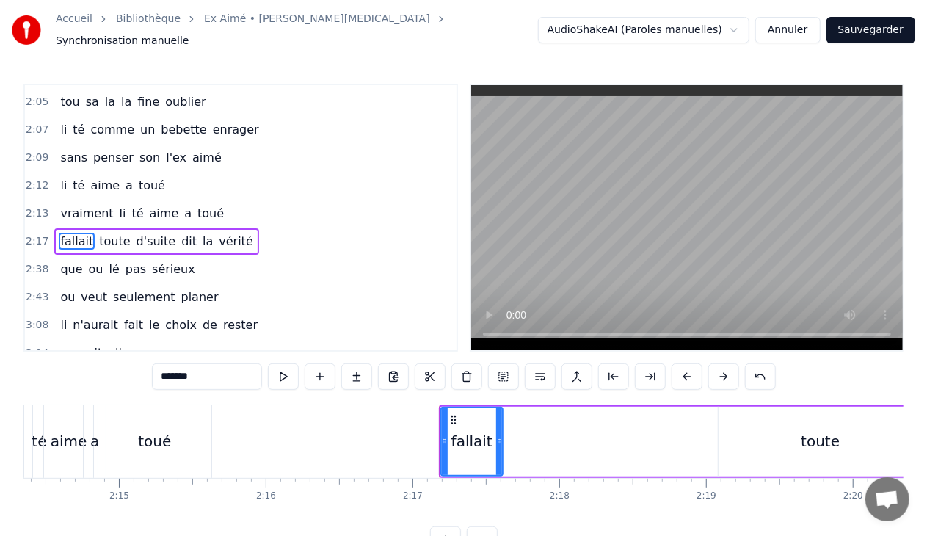
drag, startPoint x: 687, startPoint y: 434, endPoint x: 499, endPoint y: 434, distance: 187.9
click at [499, 435] on icon at bounding box center [499, 441] width 6 height 12
click at [798, 440] on div "toute" at bounding box center [820, 442] width 204 height 70
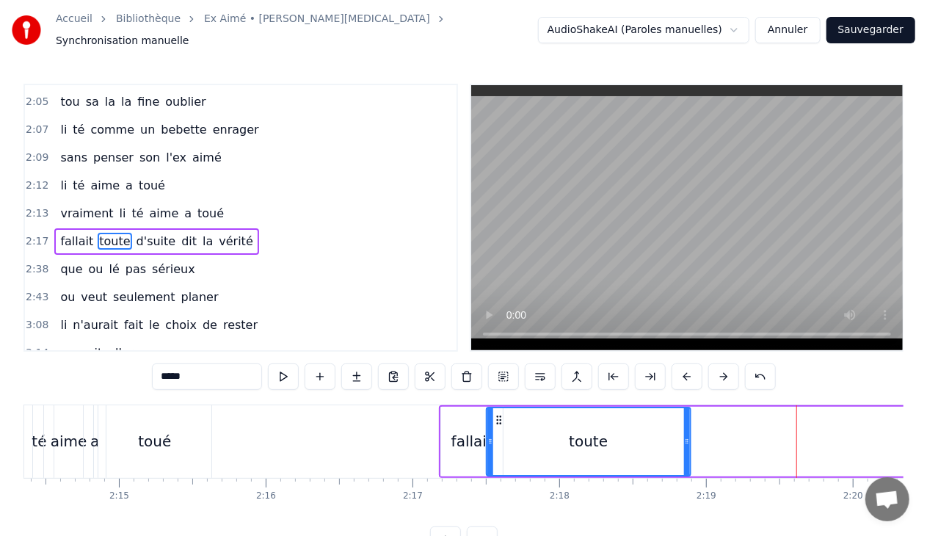
drag, startPoint x: 729, startPoint y: 411, endPoint x: 498, endPoint y: 434, distance: 233.1
click at [498, 434] on div "toute" at bounding box center [588, 441] width 203 height 67
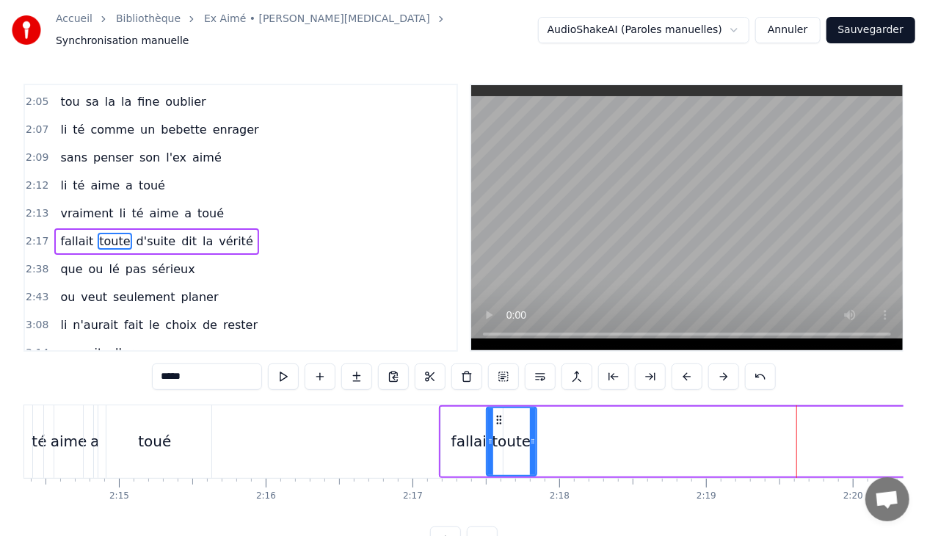
drag, startPoint x: 689, startPoint y: 435, endPoint x: 535, endPoint y: 444, distance: 154.4
click at [535, 444] on div at bounding box center [533, 441] width 6 height 67
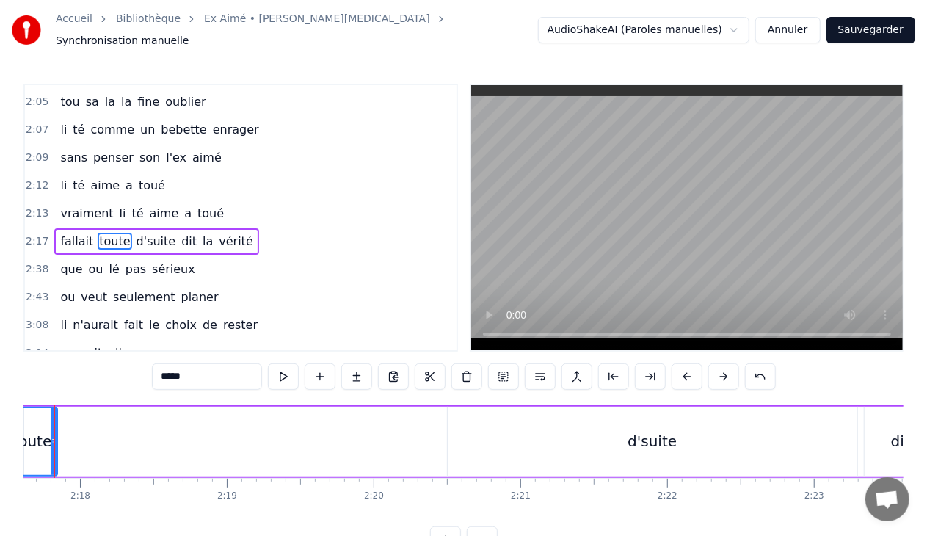
scroll to position [0, 20176]
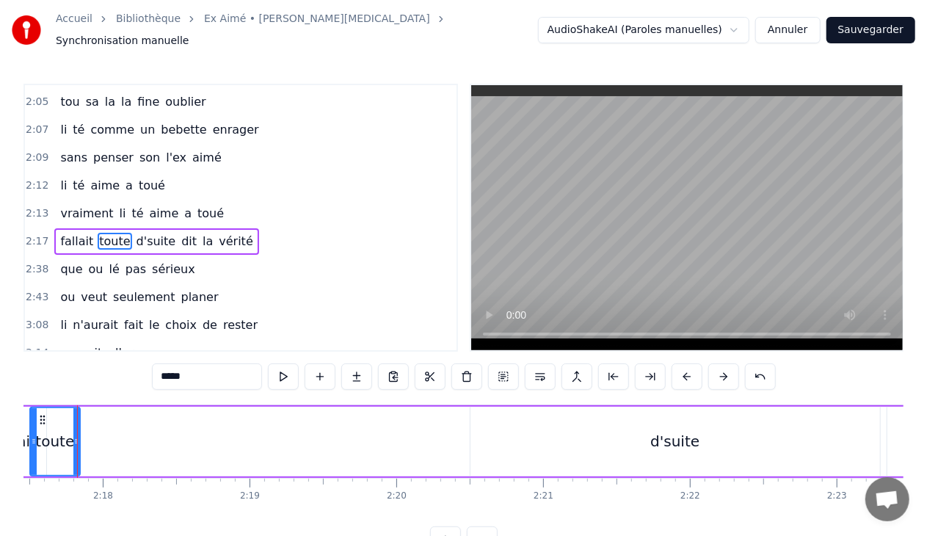
click at [652, 430] on div "d'suite" at bounding box center [674, 441] width 49 height 22
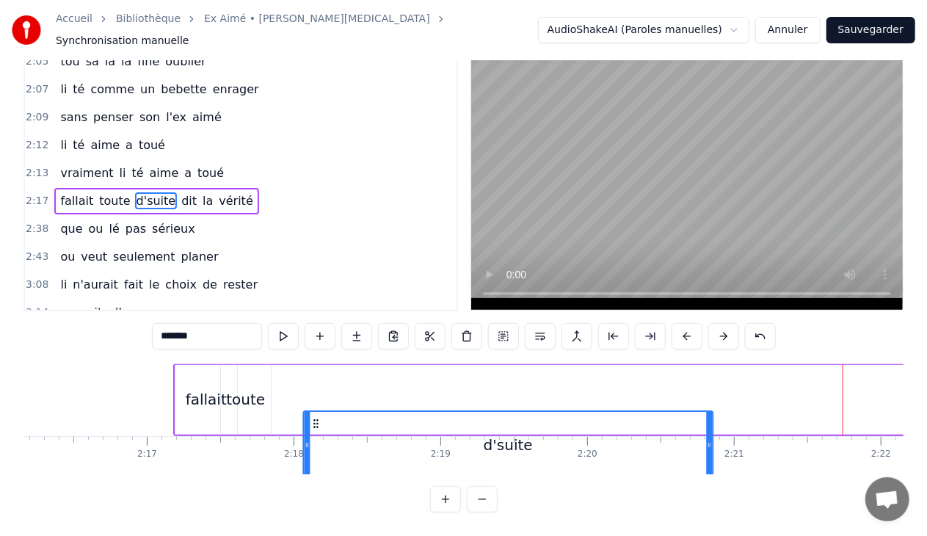
scroll to position [0, 19970]
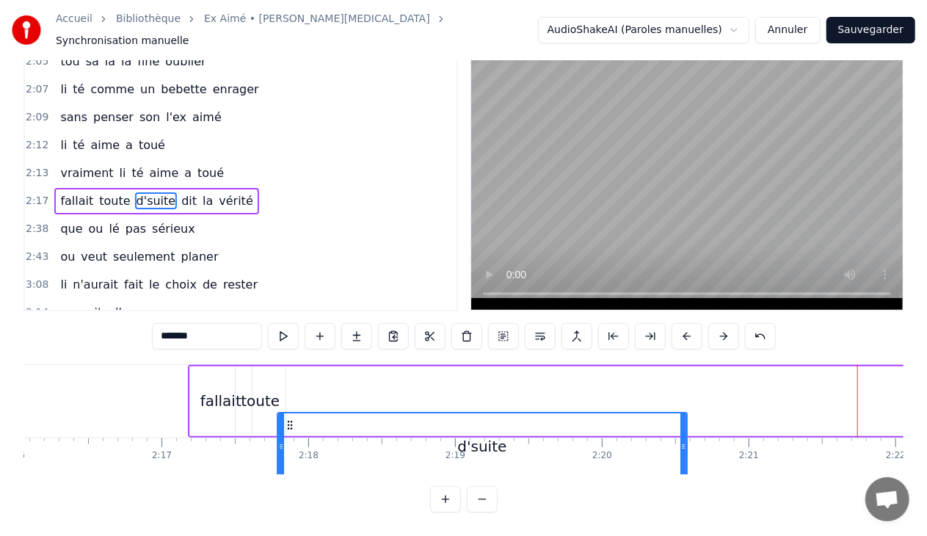
drag, startPoint x: 482, startPoint y: 412, endPoint x: 290, endPoint y: 339, distance: 205.8
click at [290, 339] on div "0:30 Et la li te arrive 0:32 out bouche i fait de l'eau 0:34 lé jolie po les ye…" at bounding box center [463, 277] width 880 height 469
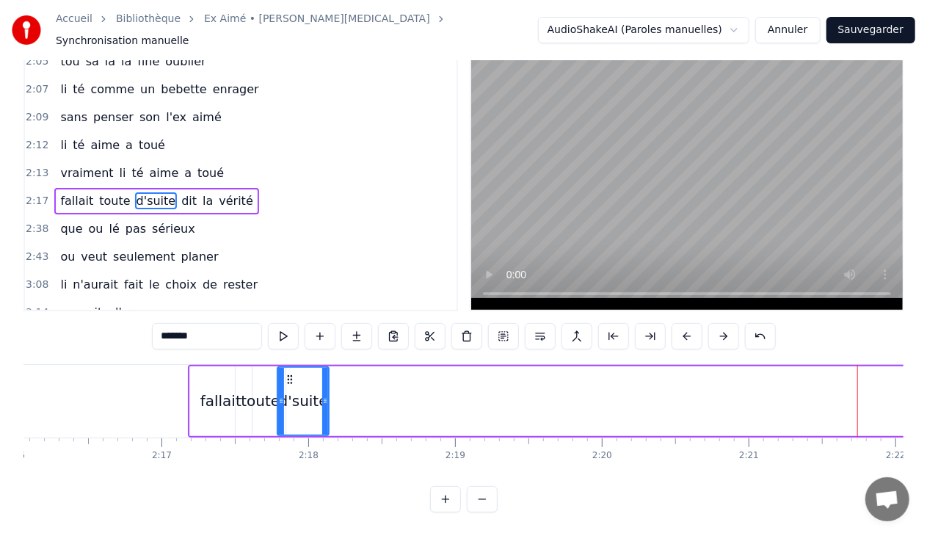
drag, startPoint x: 685, startPoint y: 390, endPoint x: 328, endPoint y: 404, distance: 357.6
click at [328, 404] on div at bounding box center [325, 401] width 6 height 67
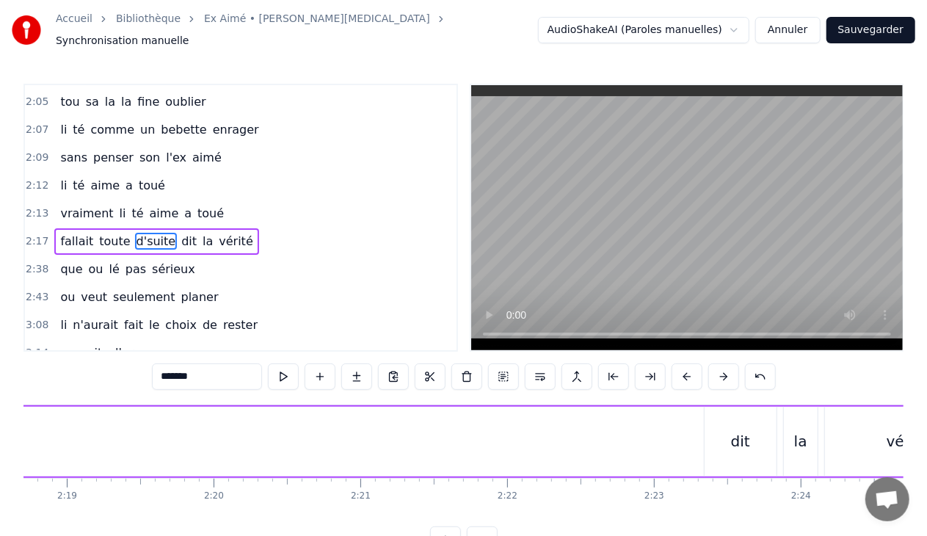
scroll to position [0, 20427]
click at [657, 434] on div "dit" at bounding box center [672, 442] width 72 height 70
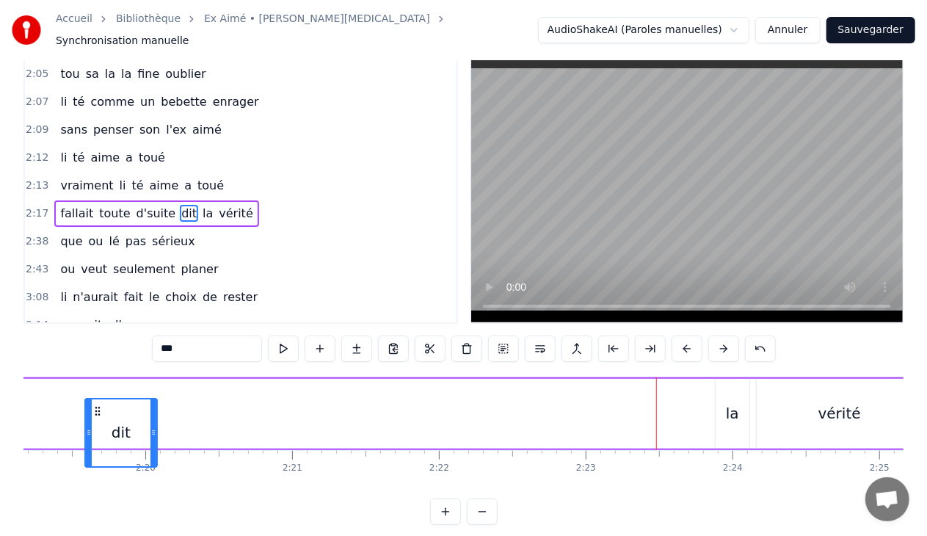
scroll to position [35, 0]
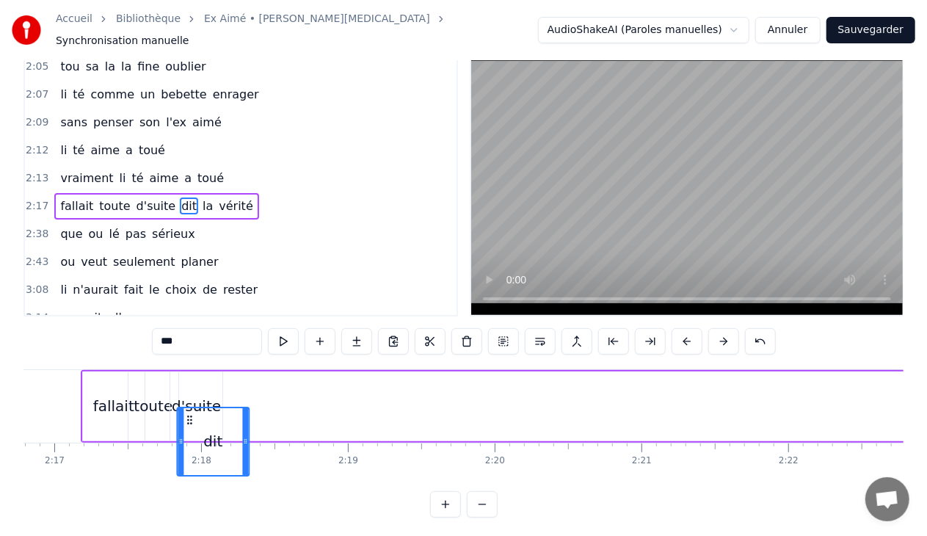
drag, startPoint x: 646, startPoint y: 411, endPoint x: 182, endPoint y: 410, distance: 463.8
click at [183, 414] on icon at bounding box center [189, 420] width 12 height 12
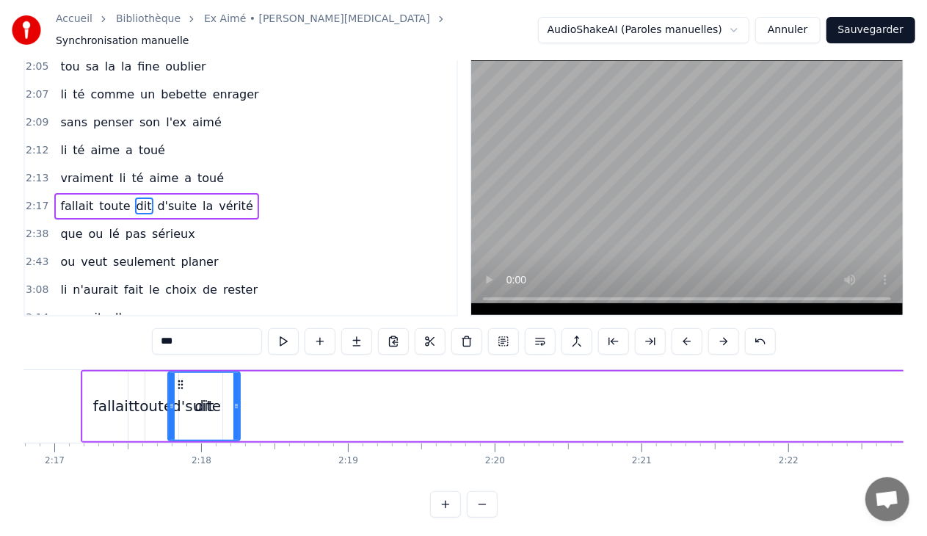
scroll to position [0, 20073]
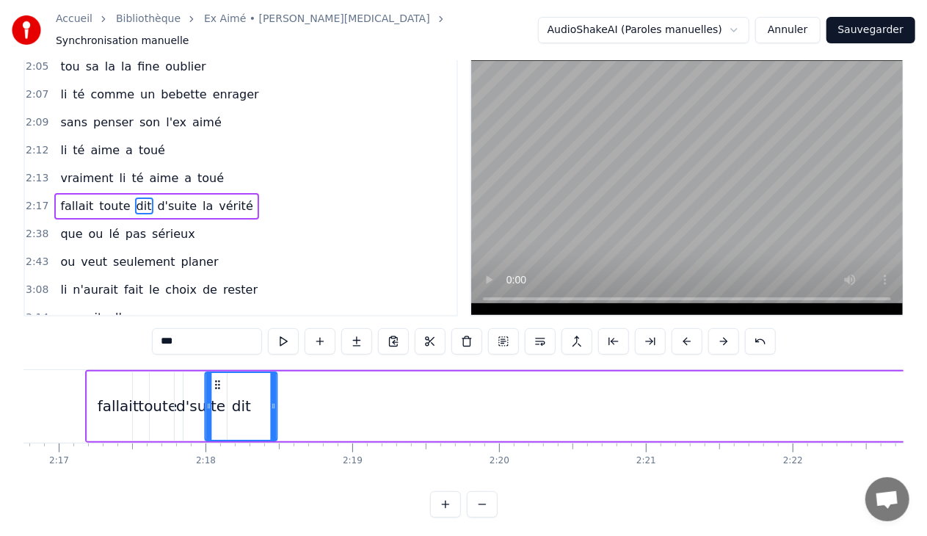
drag, startPoint x: 181, startPoint y: 374, endPoint x: 214, endPoint y: 368, distance: 33.5
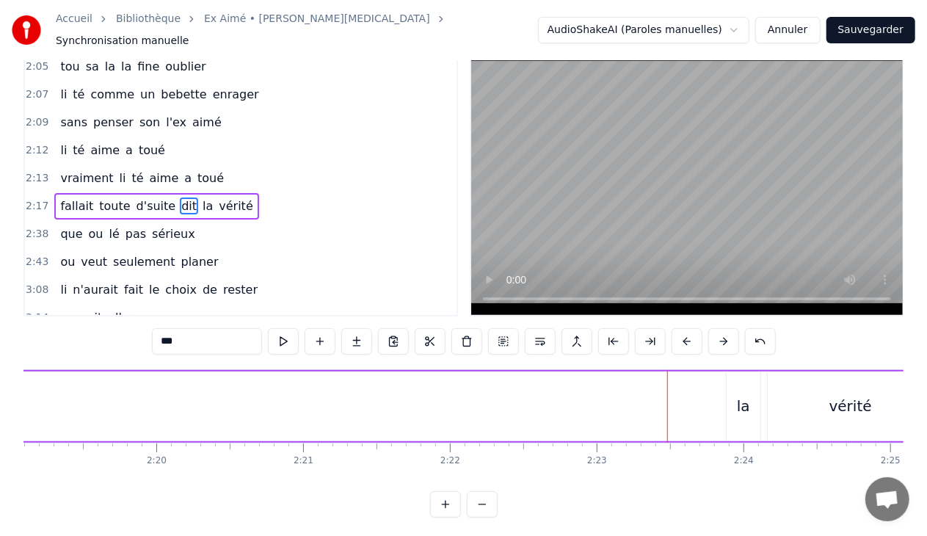
scroll to position [0, 20530]
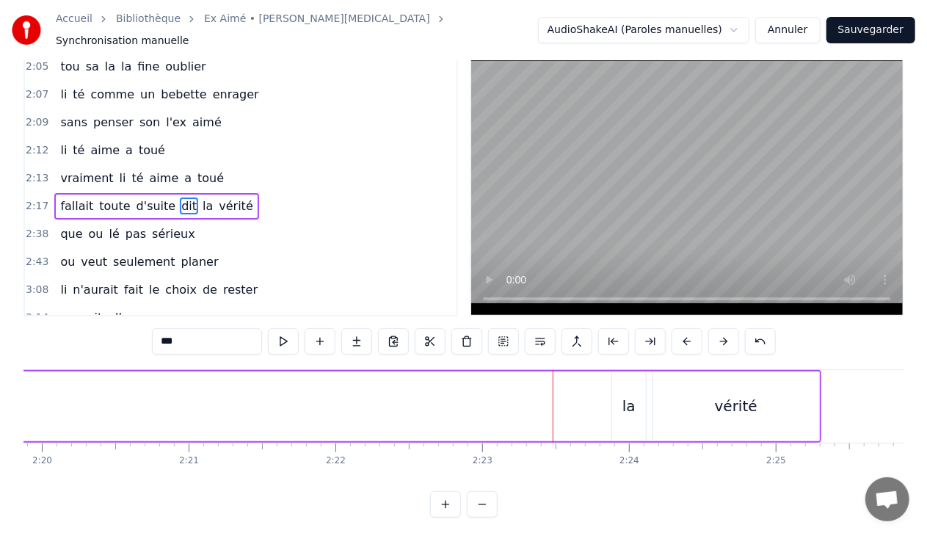
click at [618, 402] on div "la" at bounding box center [629, 406] width 34 height 70
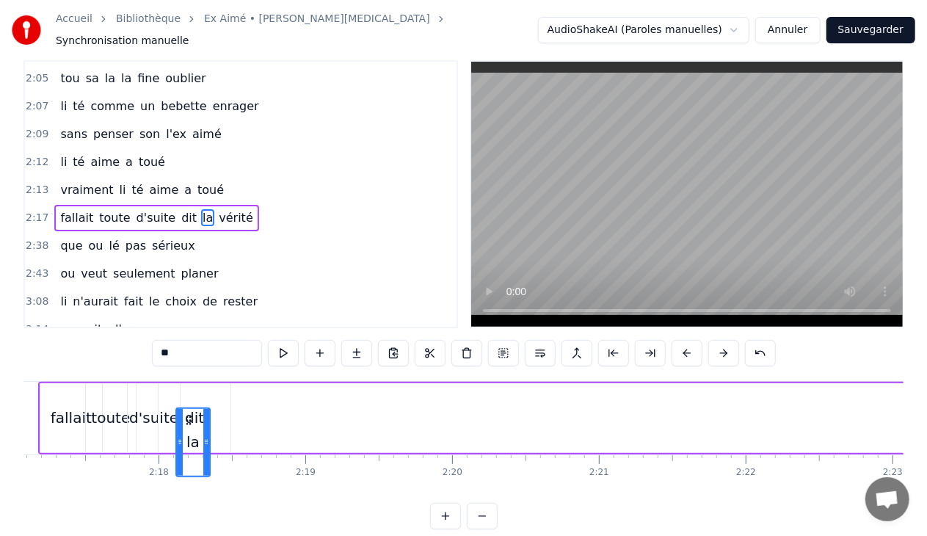
scroll to position [0, 20110]
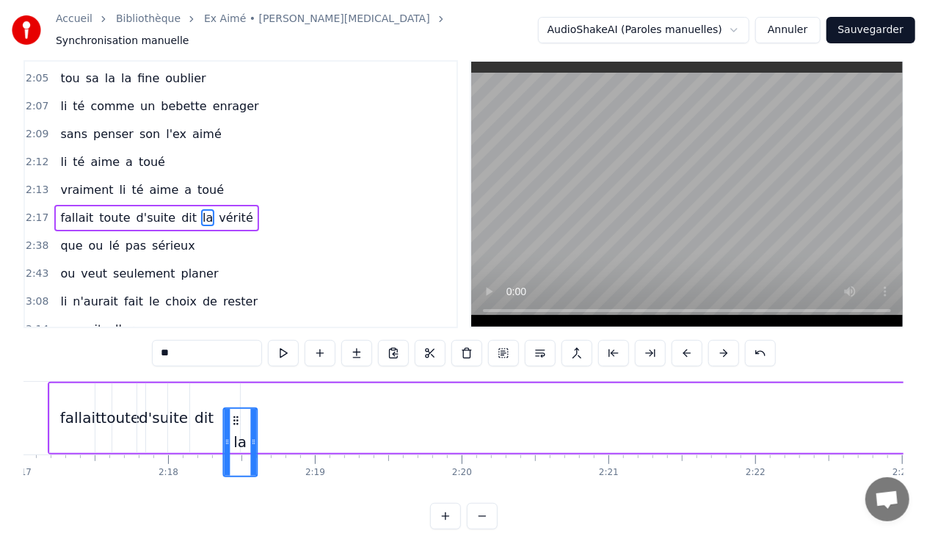
drag, startPoint x: 622, startPoint y: 410, endPoint x: 233, endPoint y: 396, distance: 388.4
click at [233, 396] on div "fallait toute d'suite dit la vérité" at bounding box center [644, 418] width 1193 height 73
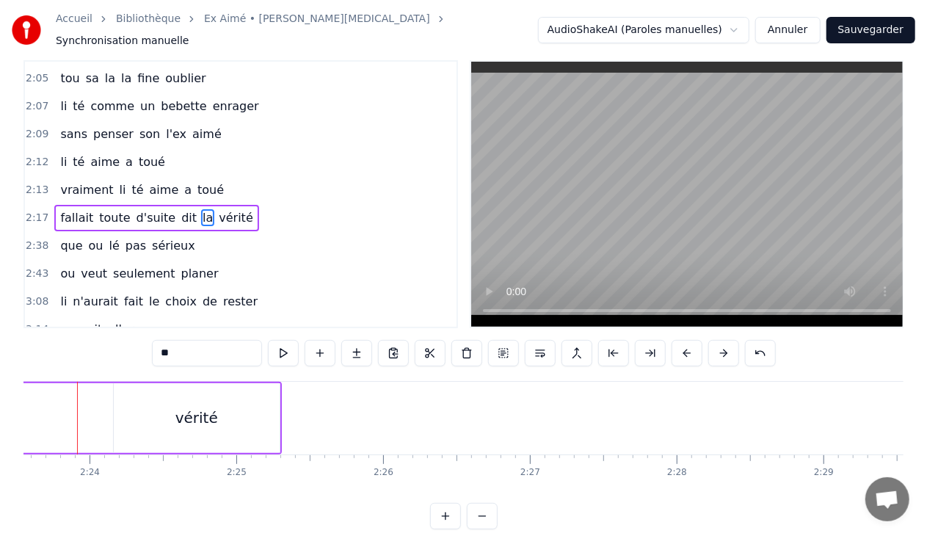
scroll to position [0, 20979]
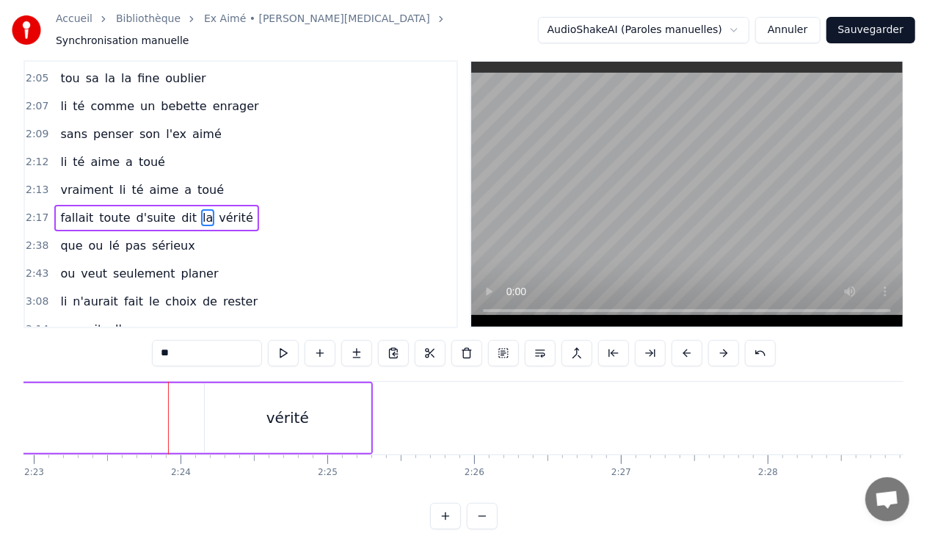
click at [282, 407] on div "vérité" at bounding box center [287, 418] width 43 height 22
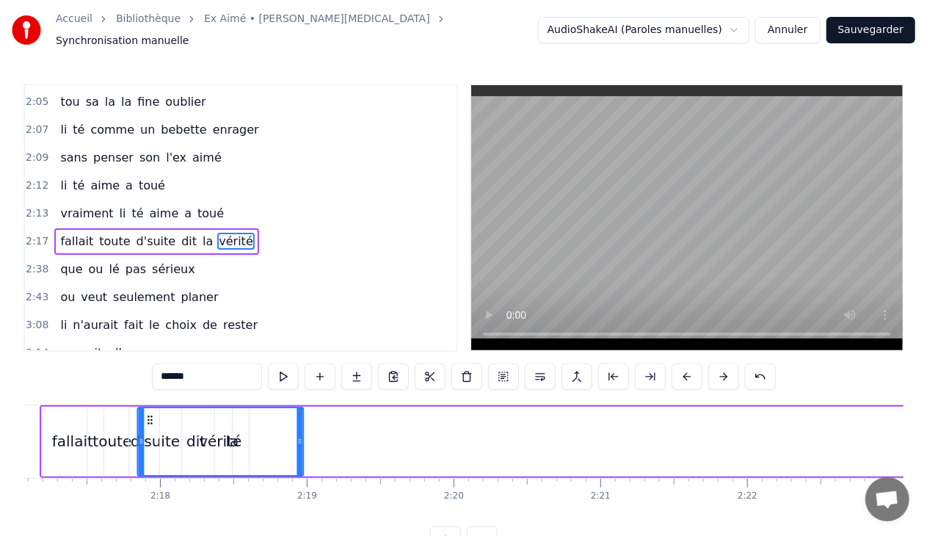
scroll to position [0, 20107]
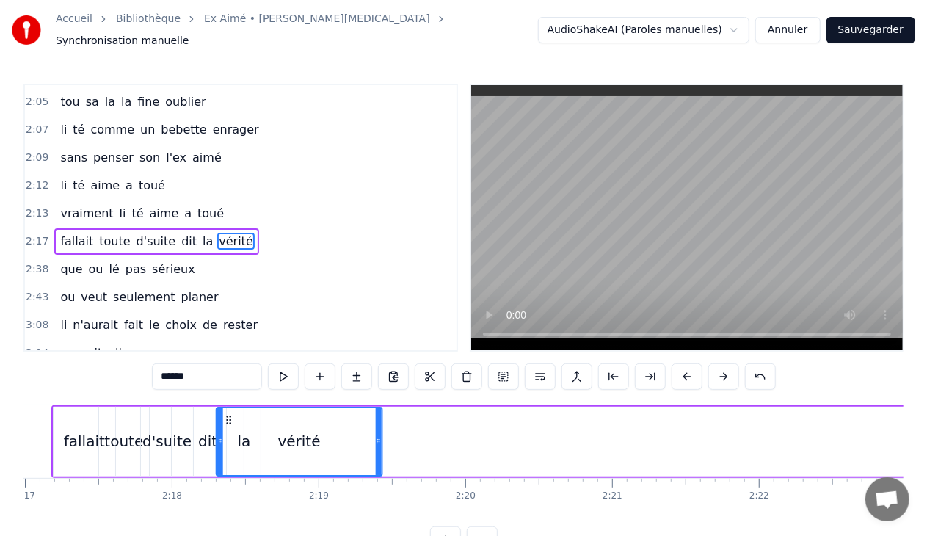
drag, startPoint x: 217, startPoint y: 410, endPoint x: 230, endPoint y: 403, distance: 14.1
click at [230, 408] on div "vérité" at bounding box center [299, 441] width 164 height 67
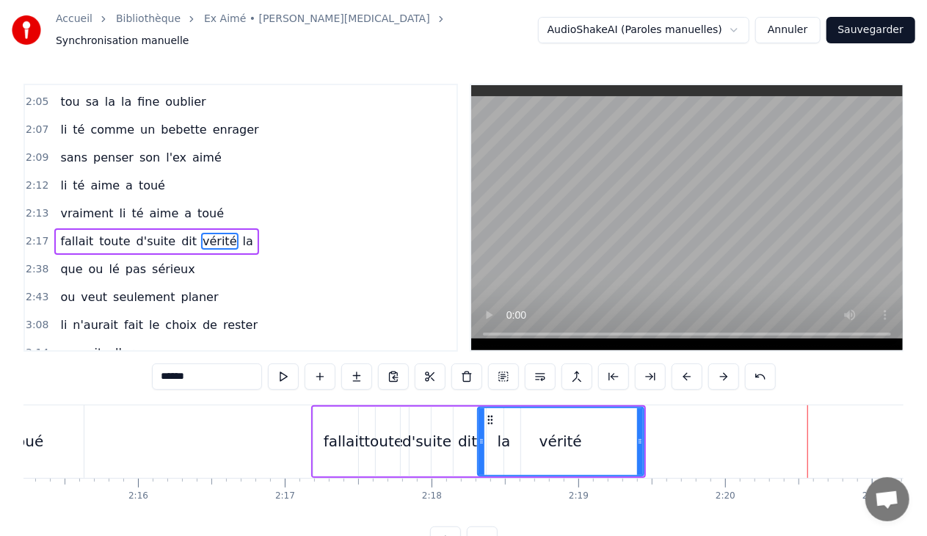
scroll to position [0, 19893]
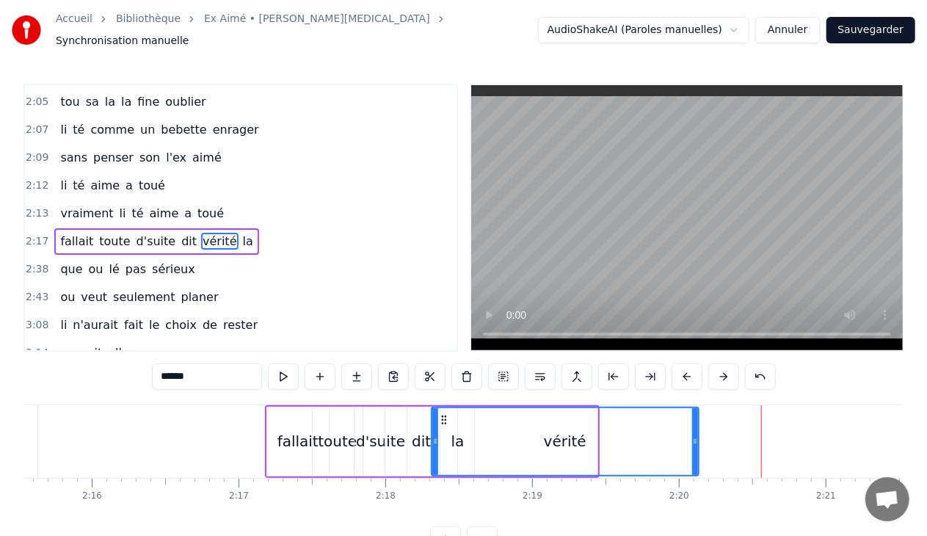
drag, startPoint x: 594, startPoint y: 432, endPoint x: 695, endPoint y: 426, distance: 101.5
click at [695, 426] on div at bounding box center [695, 441] width 6 height 67
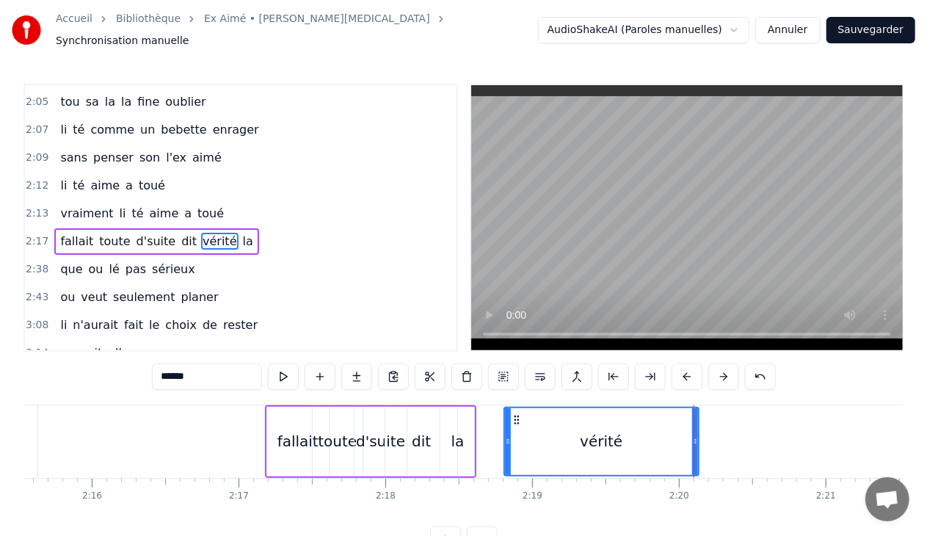
drag, startPoint x: 432, startPoint y: 435, endPoint x: 505, endPoint y: 429, distance: 73.0
click at [464, 433] on div "la" at bounding box center [457, 442] width 34 height 70
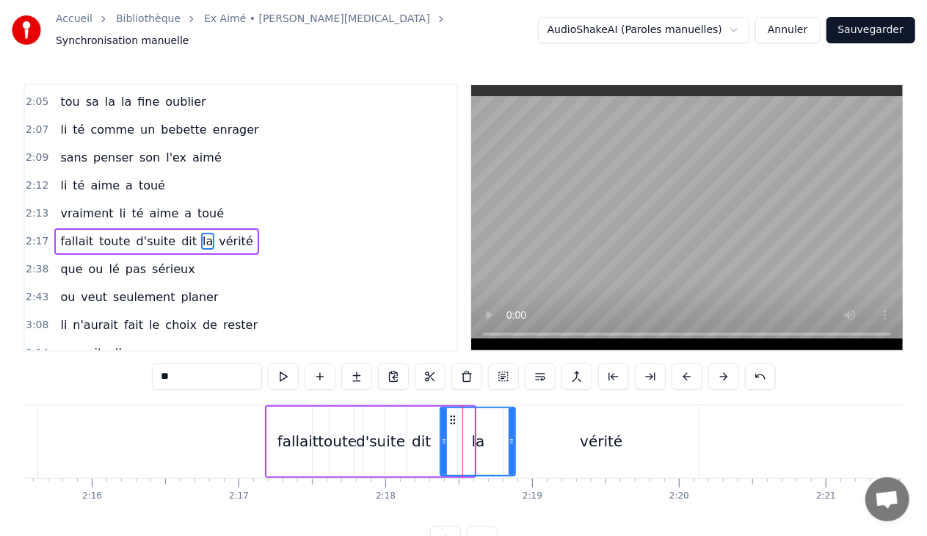
drag, startPoint x: 471, startPoint y: 432, endPoint x: 512, endPoint y: 432, distance: 41.1
click at [512, 440] on circle at bounding box center [512, 440] width 1 height 1
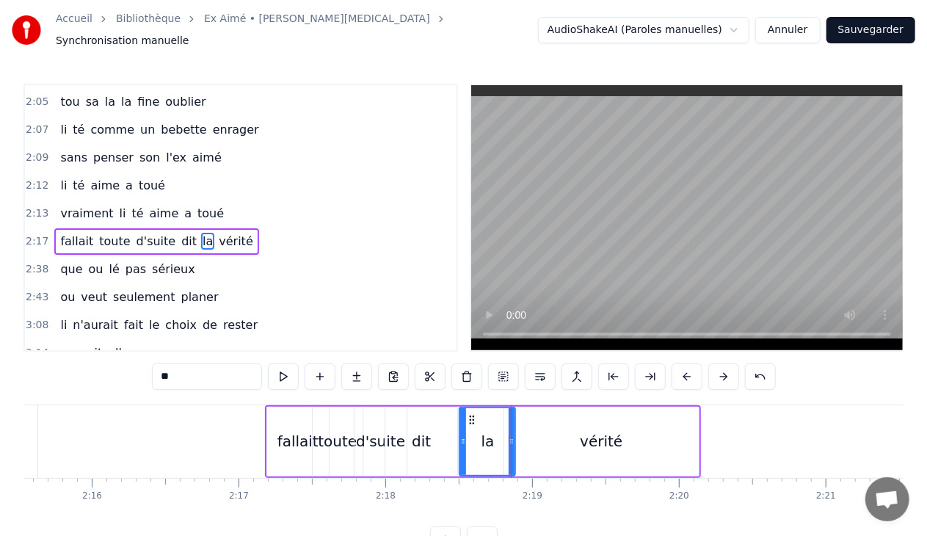
drag, startPoint x: 443, startPoint y: 436, endPoint x: 462, endPoint y: 437, distance: 18.4
click at [462, 437] on icon at bounding box center [463, 441] width 6 height 12
click at [426, 435] on div "dit" at bounding box center [421, 441] width 19 height 22
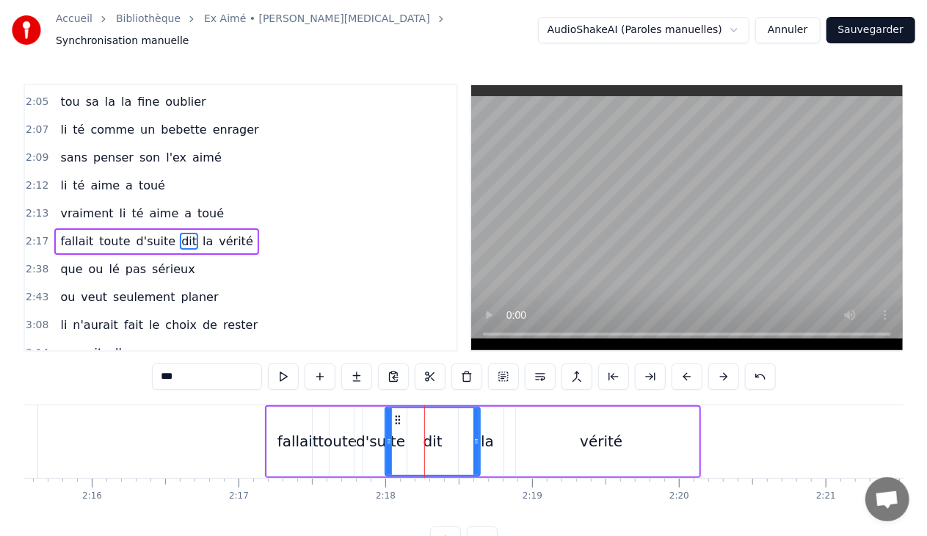
drag, startPoint x: 454, startPoint y: 434, endPoint x: 476, endPoint y: 434, distance: 21.3
click at [476, 435] on icon at bounding box center [476, 441] width 6 height 12
drag, startPoint x: 387, startPoint y: 432, endPoint x: 431, endPoint y: 431, distance: 43.3
click at [431, 435] on icon at bounding box center [432, 441] width 6 height 12
click at [391, 432] on div "d'suite" at bounding box center [380, 441] width 49 height 22
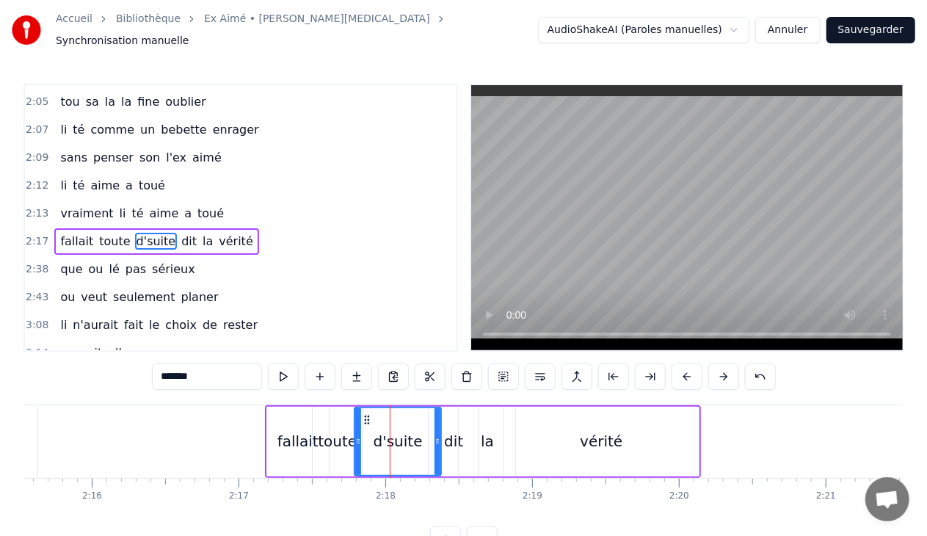
drag, startPoint x: 401, startPoint y: 432, endPoint x: 436, endPoint y: 432, distance: 34.5
click at [436, 435] on icon at bounding box center [437, 441] width 6 height 12
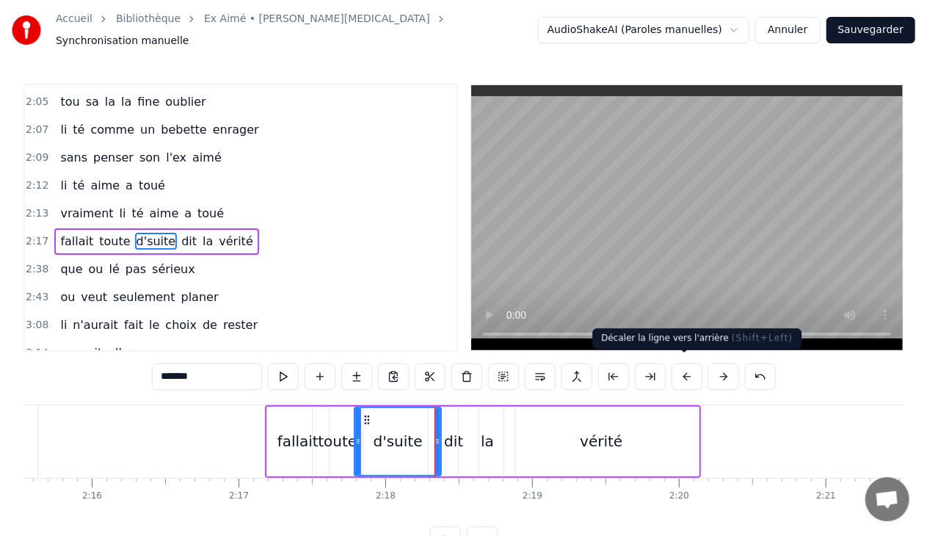
click at [682, 328] on div "Décaler la ligne vers l'arrière ( Shift+Left ) Décaler la ligne vers l'arrière …" at bounding box center [696, 338] width 209 height 21
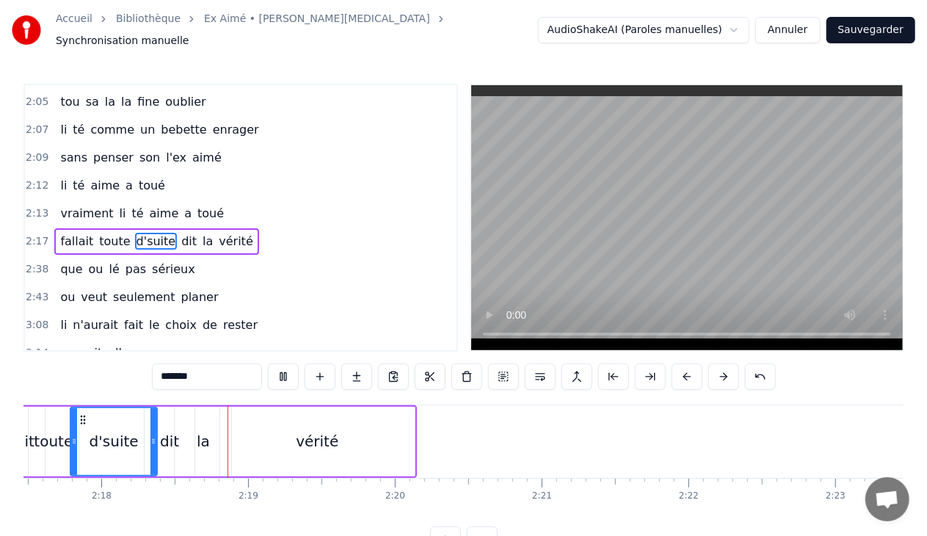
scroll to position [0, 20205]
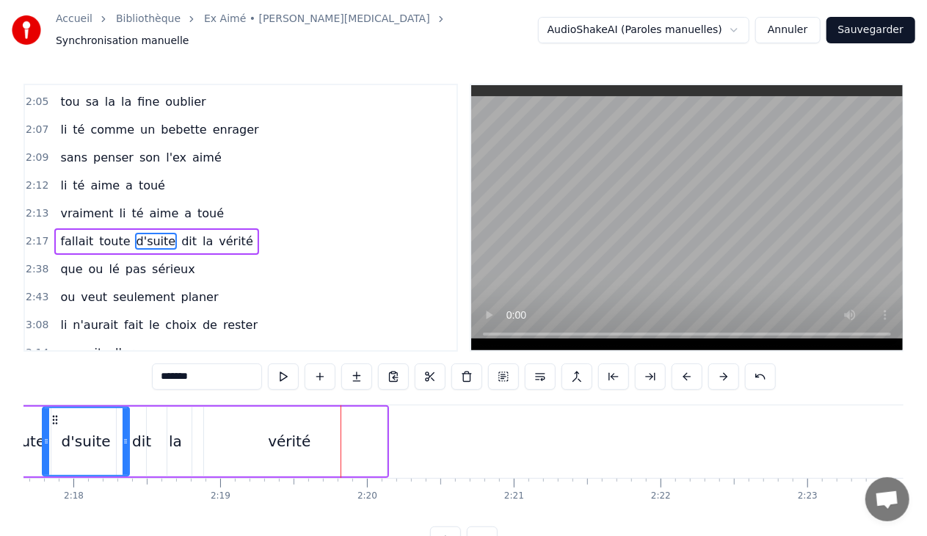
click at [274, 422] on div "vérité" at bounding box center [289, 442] width 194 height 70
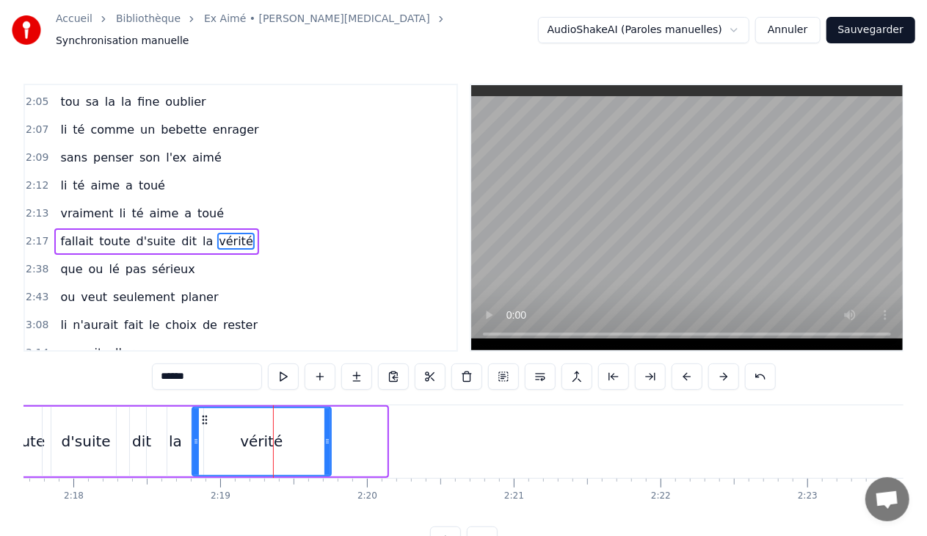
drag, startPoint x: 385, startPoint y: 436, endPoint x: 329, endPoint y: 437, distance: 55.8
click at [329, 437] on icon at bounding box center [327, 441] width 6 height 12
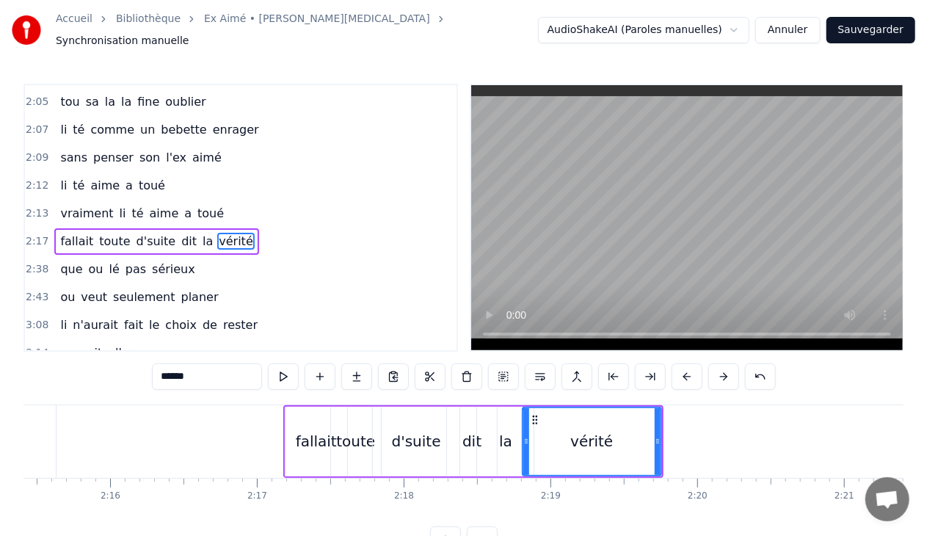
scroll to position [0, 19791]
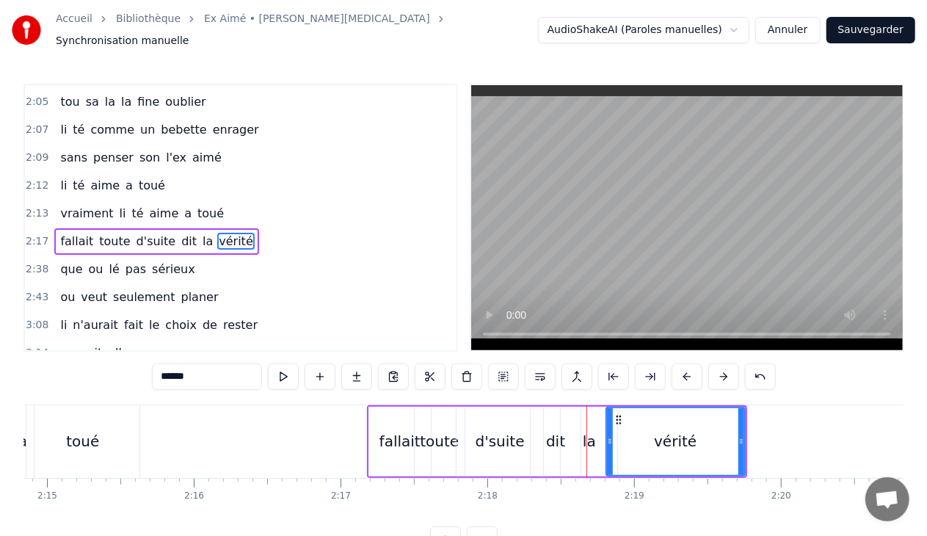
click at [489, 430] on div "d'suite" at bounding box center [500, 441] width 49 height 22
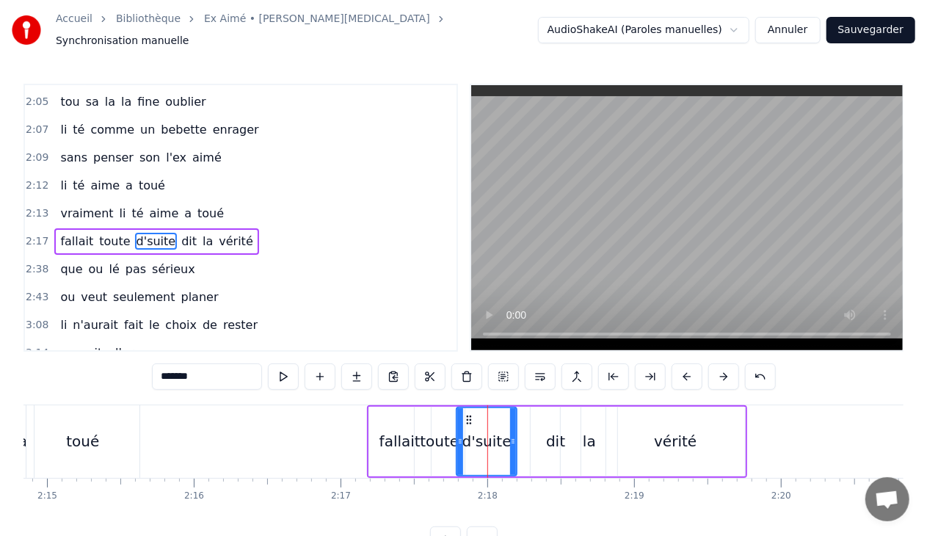
drag, startPoint x: 540, startPoint y: 433, endPoint x: 517, endPoint y: 434, distance: 23.5
click at [516, 435] on icon at bounding box center [513, 441] width 6 height 12
click at [549, 431] on div "dit" at bounding box center [555, 441] width 19 height 22
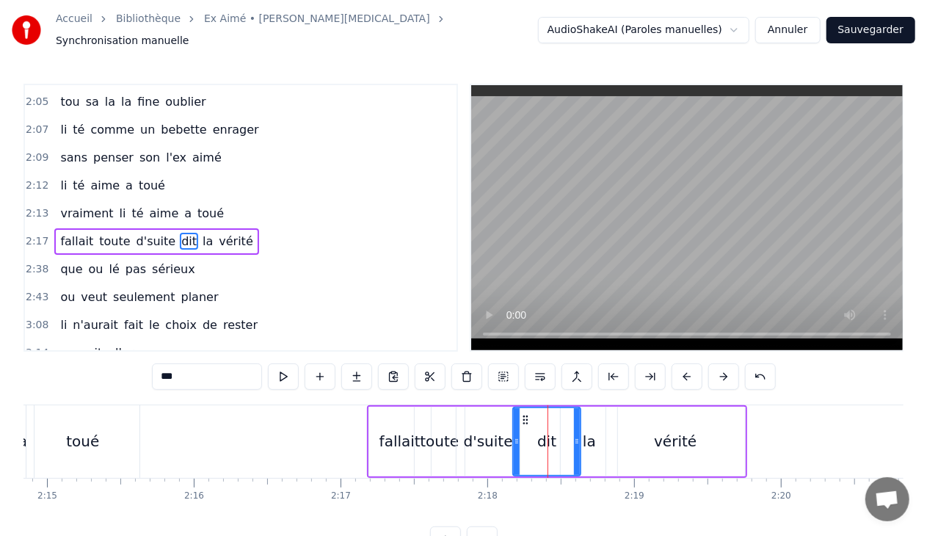
drag, startPoint x: 534, startPoint y: 434, endPoint x: 517, endPoint y: 434, distance: 17.6
click at [517, 435] on icon at bounding box center [517, 441] width 6 height 12
drag, startPoint x: 580, startPoint y: 432, endPoint x: 560, endPoint y: 434, distance: 19.9
click at [560, 434] on div "dit" at bounding box center [546, 442] width 69 height 70
drag, startPoint x: 578, startPoint y: 434, endPoint x: 549, endPoint y: 434, distance: 29.4
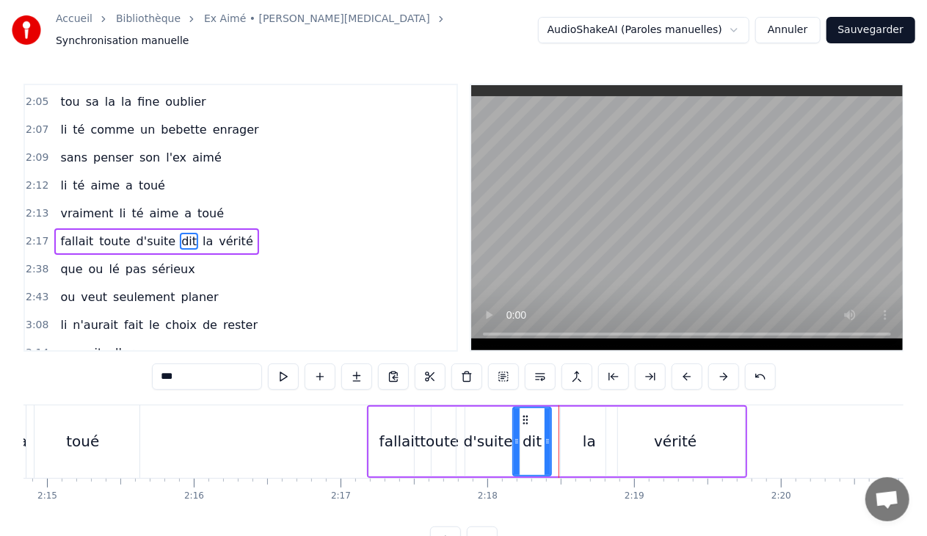
click at [549, 435] on icon at bounding box center [548, 441] width 6 height 12
click at [589, 430] on div "la" at bounding box center [589, 441] width 13 height 22
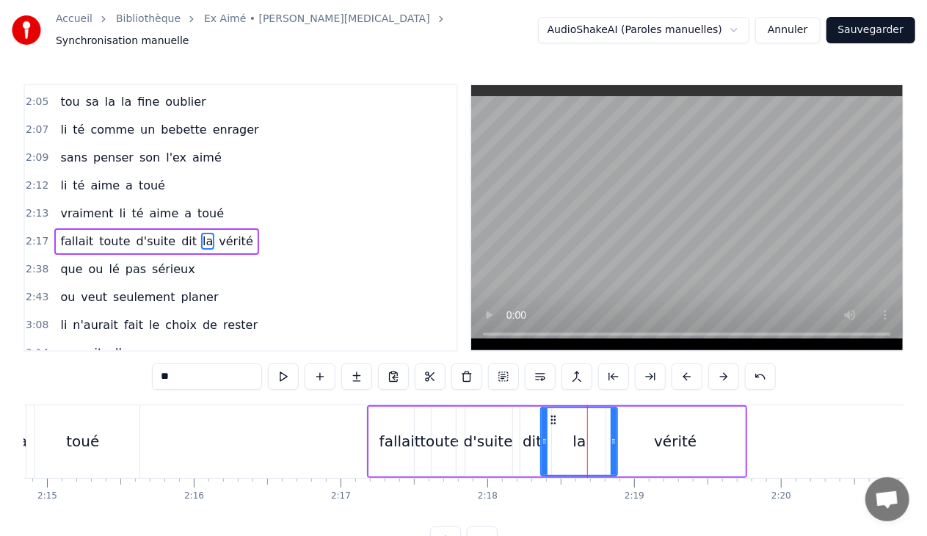
drag, startPoint x: 564, startPoint y: 434, endPoint x: 545, endPoint y: 437, distance: 20.0
click at [545, 437] on icon at bounding box center [545, 441] width 6 height 12
drag, startPoint x: 614, startPoint y: 433, endPoint x: 572, endPoint y: 437, distance: 41.3
click at [572, 437] on icon at bounding box center [572, 441] width 6 height 12
click at [645, 429] on div "vérité" at bounding box center [675, 442] width 139 height 70
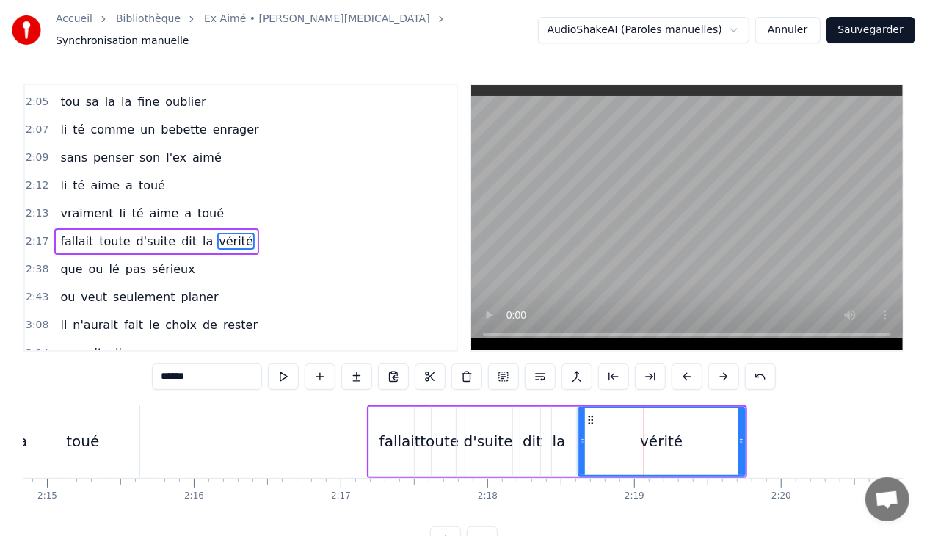
drag, startPoint x: 609, startPoint y: 437, endPoint x: 581, endPoint y: 443, distance: 28.7
click at [581, 443] on div at bounding box center [582, 441] width 6 height 67
drag, startPoint x: 581, startPoint y: 443, endPoint x: 573, endPoint y: 445, distance: 8.2
click at [573, 445] on div at bounding box center [574, 441] width 6 height 67
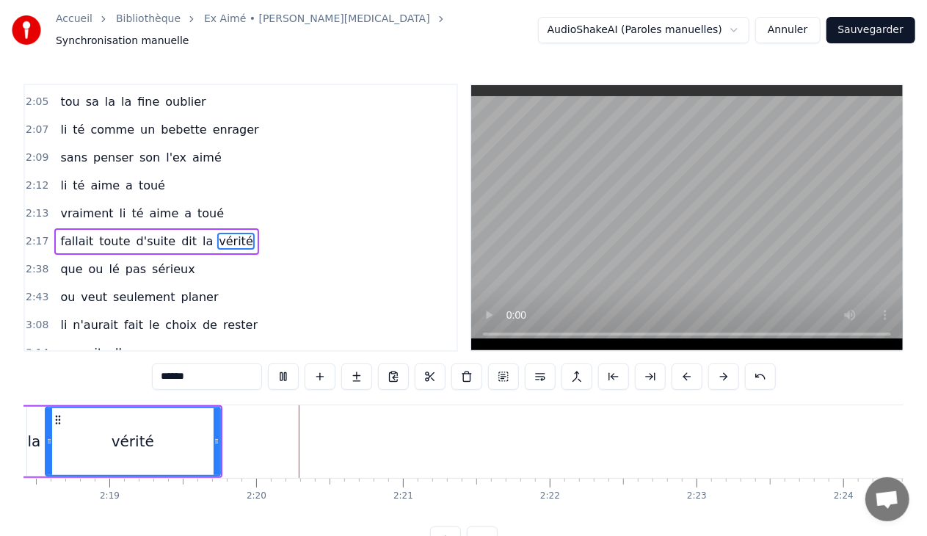
scroll to position [0, 20440]
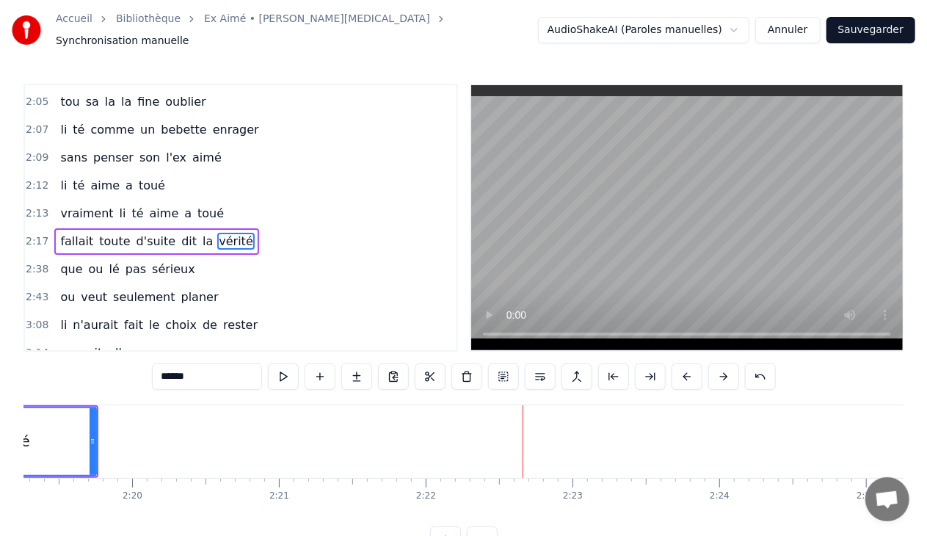
click at [150, 261] on span "sérieux" at bounding box center [173, 269] width 46 height 17
type input "*******"
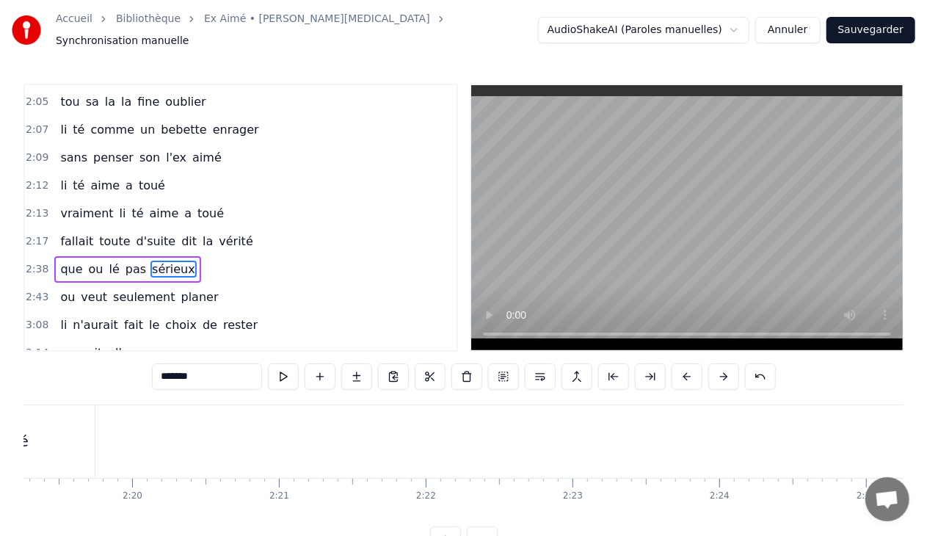
scroll to position [1205, 0]
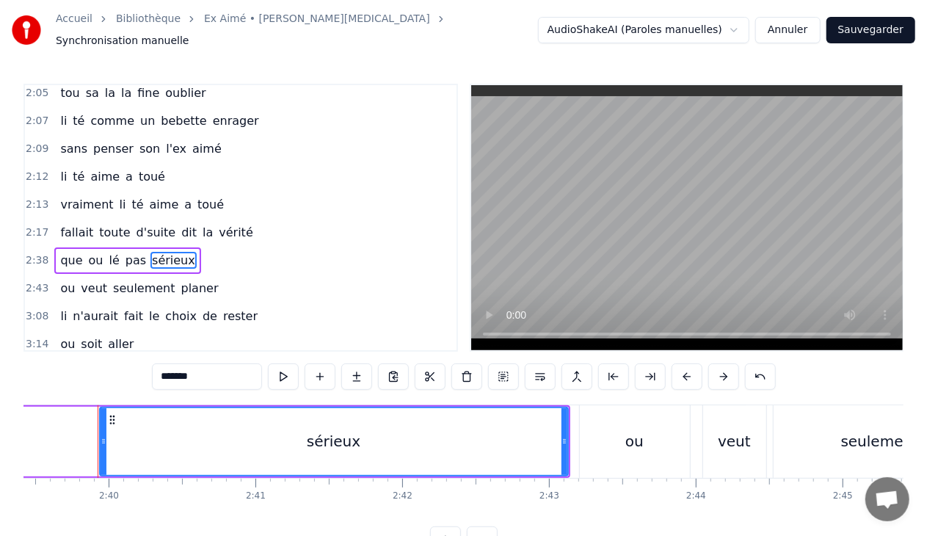
click at [194, 247] on div "2:38 que ou lé pas sérieux" at bounding box center [241, 261] width 432 height 28
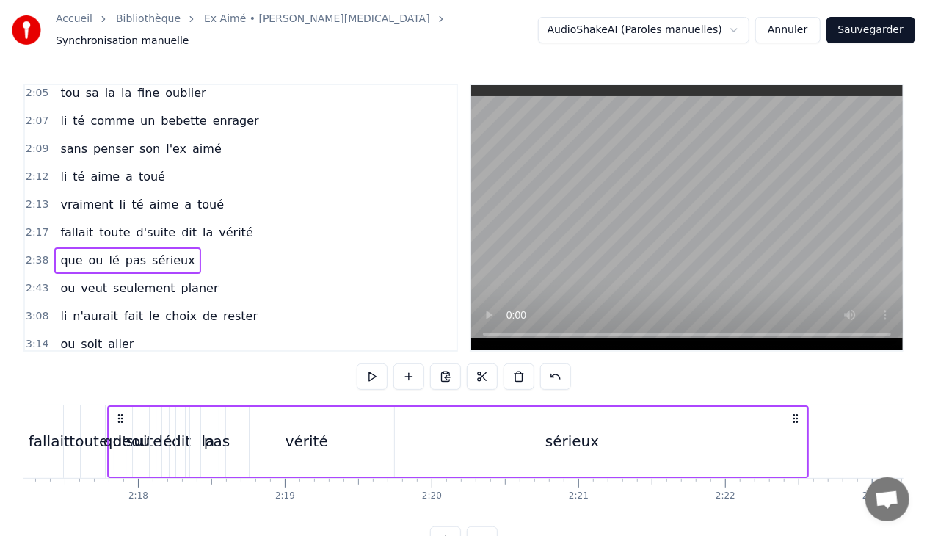
scroll to position [0, 20111]
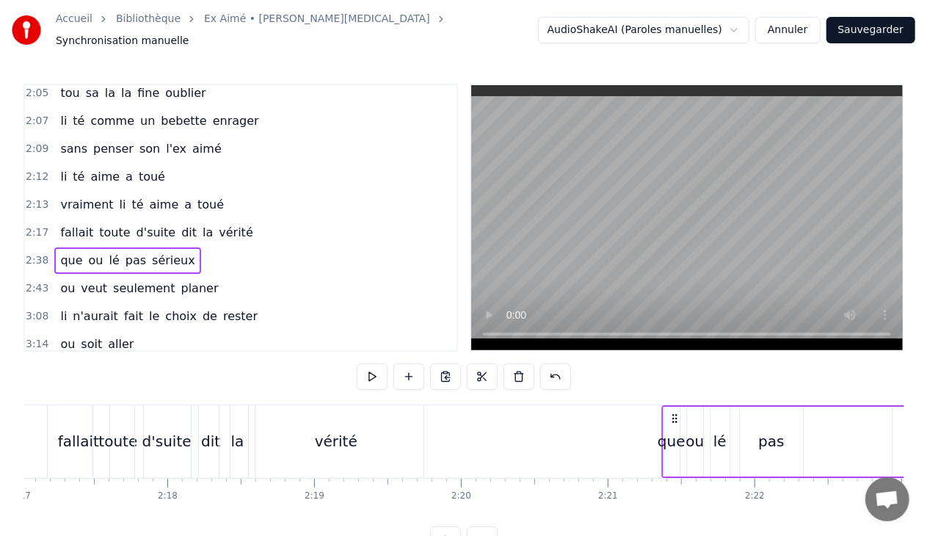
click at [670, 312] on div "0:30 Et la li te arrive 0:32 out bouche i fait de l'eau 0:34 lé jolie po les ye…" at bounding box center [463, 318] width 880 height 469
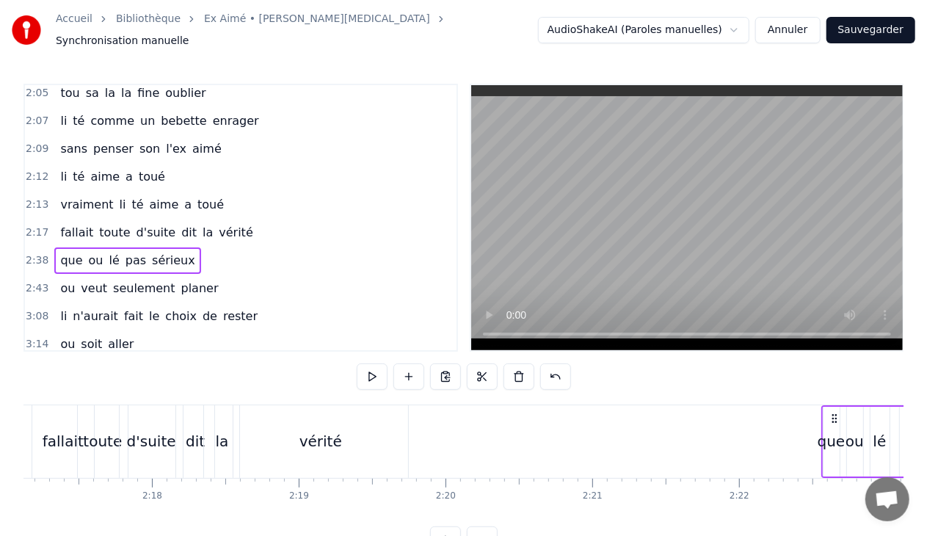
scroll to position [0, 20158]
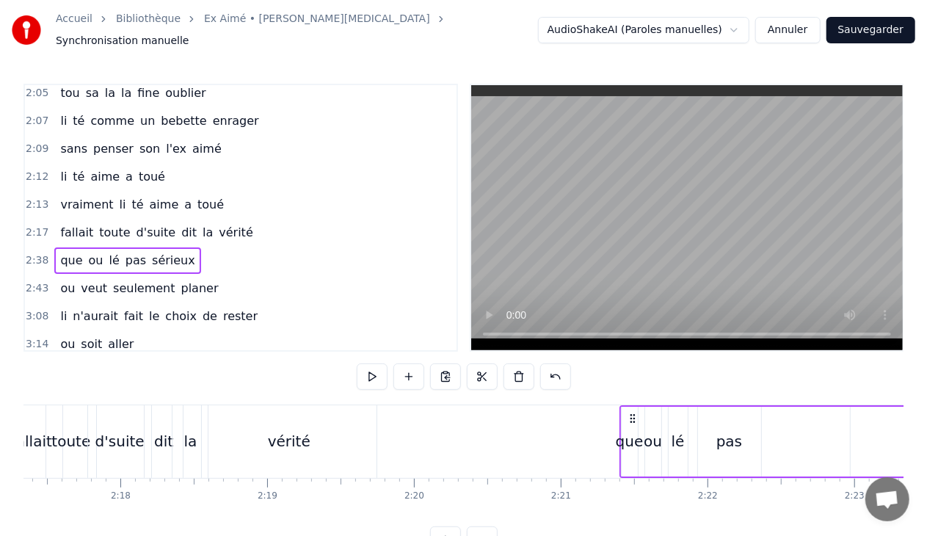
click at [675, 352] on div "0:30 Et la li te arrive 0:32 out bouche i fait de l'eau 0:34 lé jolie po les ye…" at bounding box center [463, 318] width 880 height 469
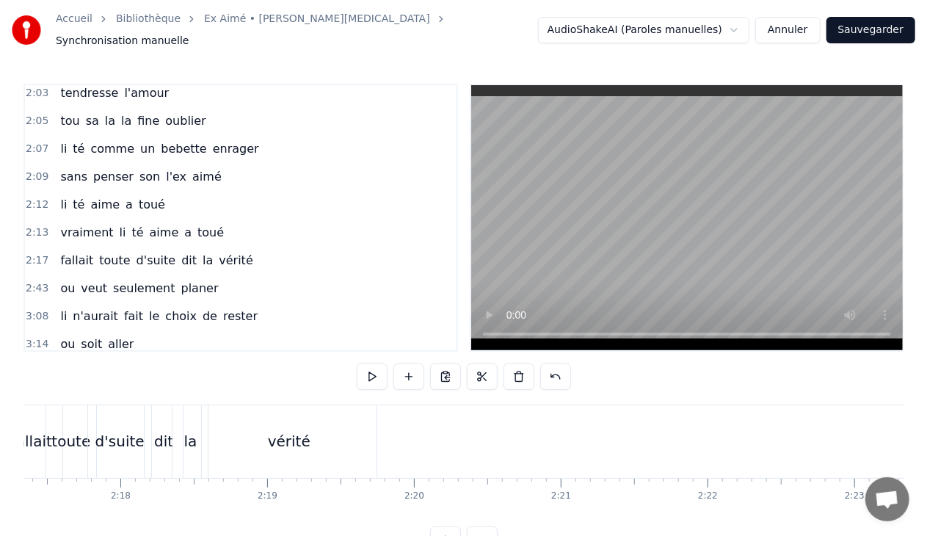
scroll to position [986, 0]
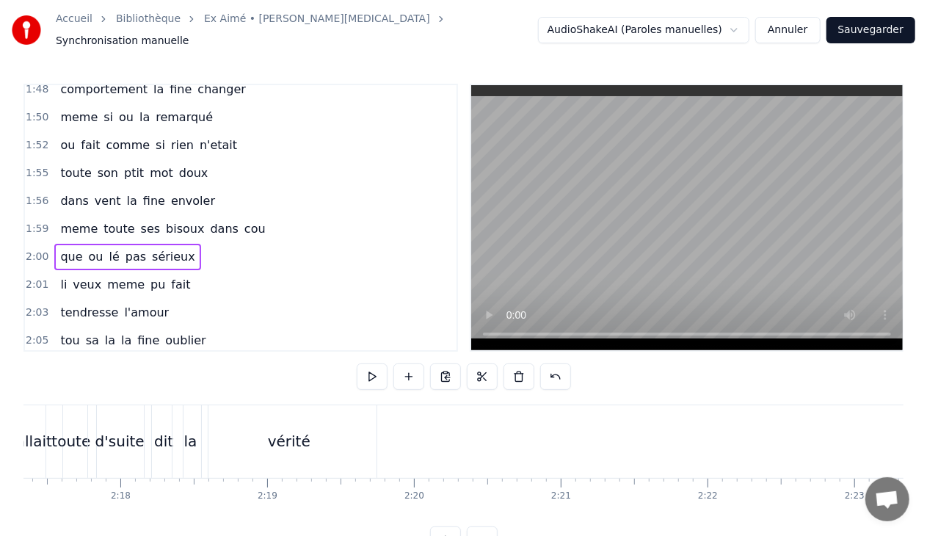
click at [189, 243] on div "2:00 que ou lé pas sérieux" at bounding box center [241, 257] width 432 height 28
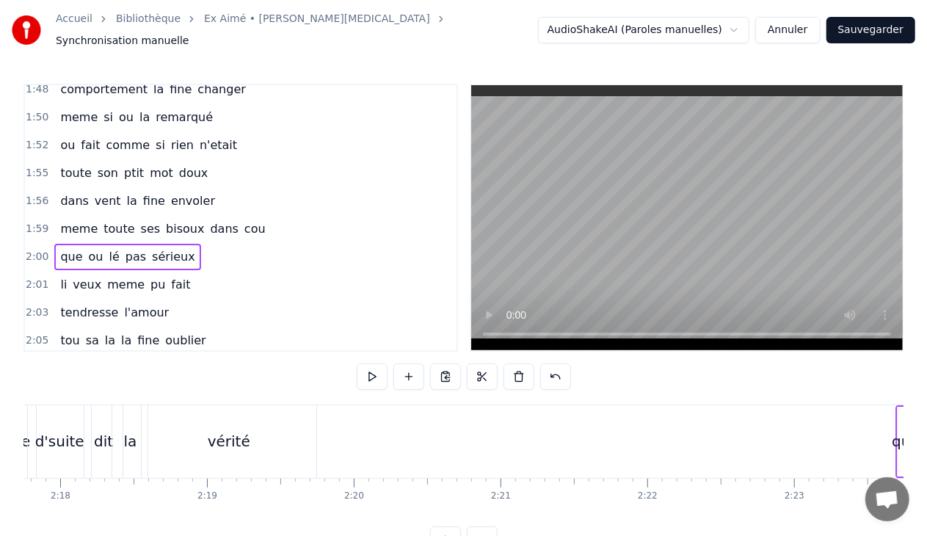
scroll to position [0, 20248]
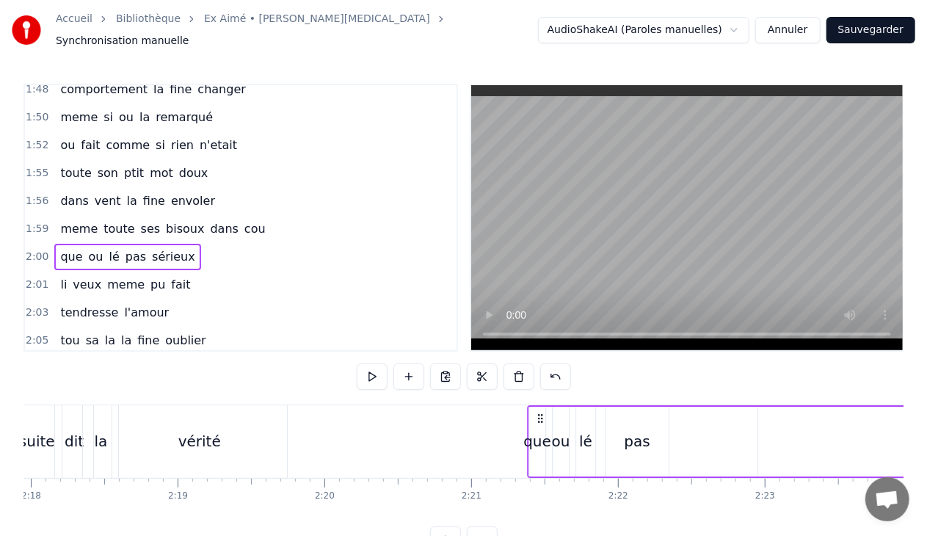
drag, startPoint x: 109, startPoint y: 407, endPoint x: 539, endPoint y: 422, distance: 431.0
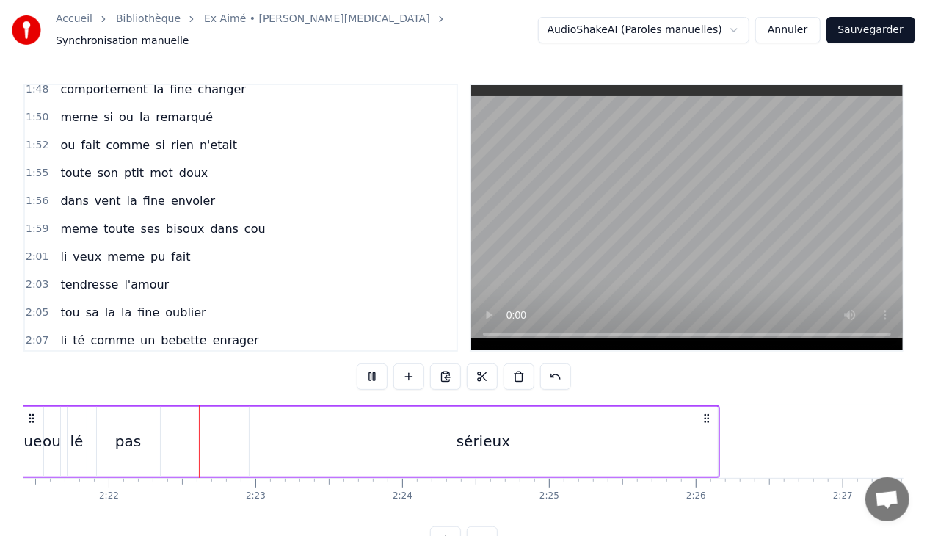
scroll to position [0, 20770]
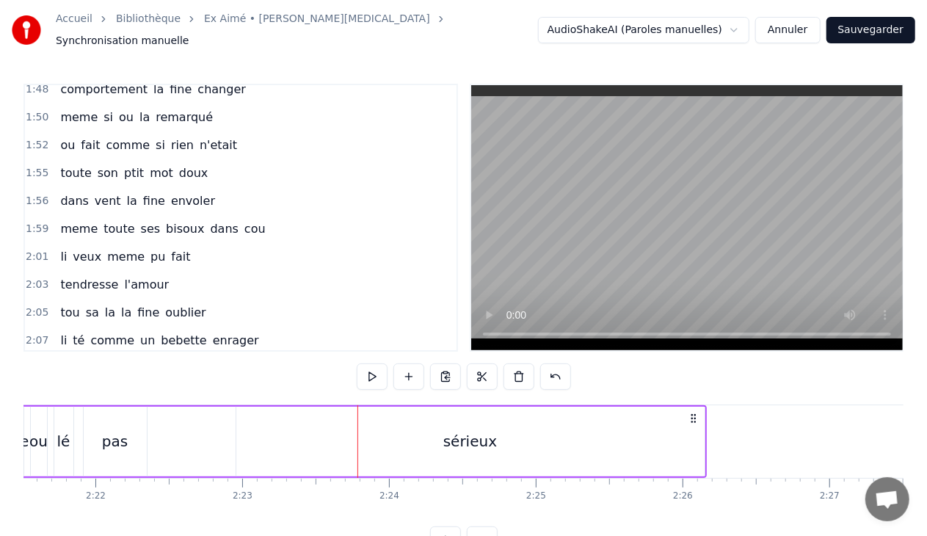
click at [401, 434] on div "sérieux" at bounding box center [470, 442] width 468 height 70
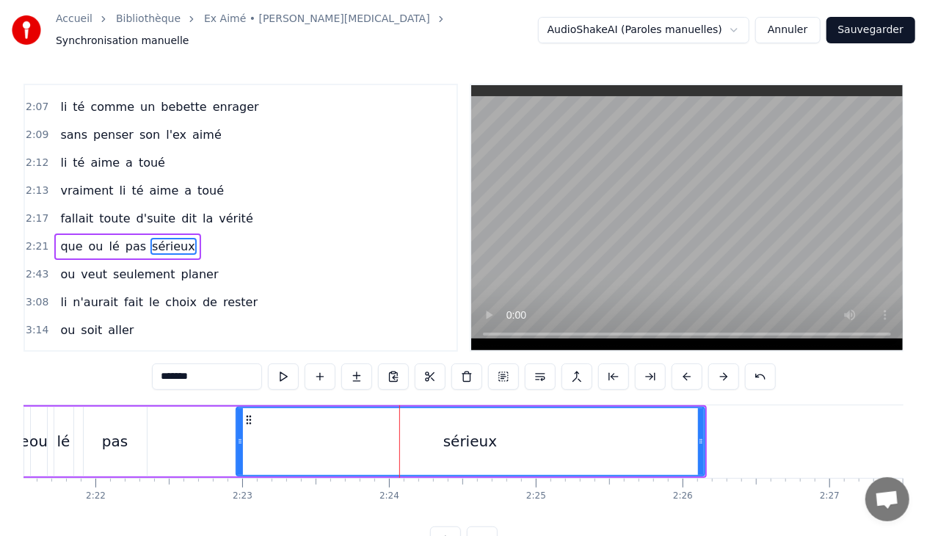
scroll to position [1223, 0]
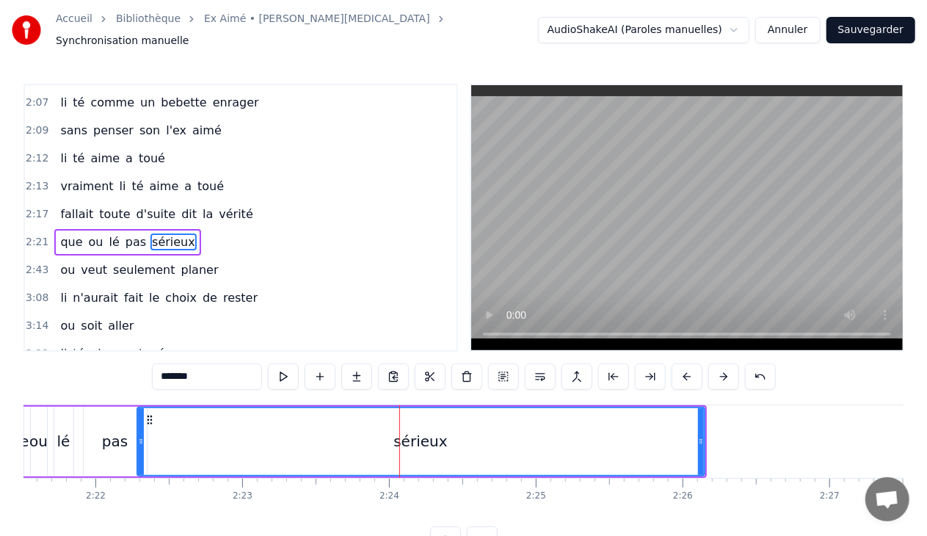
drag, startPoint x: 239, startPoint y: 436, endPoint x: 139, endPoint y: 434, distance: 99.1
click at [139, 435] on icon at bounding box center [141, 441] width 6 height 12
click at [103, 436] on div "pas" at bounding box center [115, 441] width 26 height 22
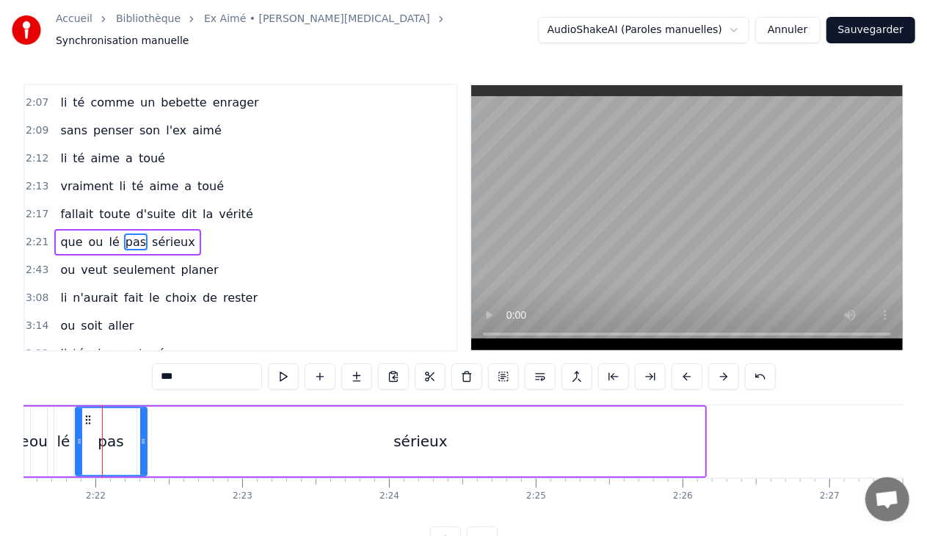
drag, startPoint x: 84, startPoint y: 434, endPoint x: 76, endPoint y: 433, distance: 8.1
click at [76, 435] on icon at bounding box center [79, 441] width 6 height 12
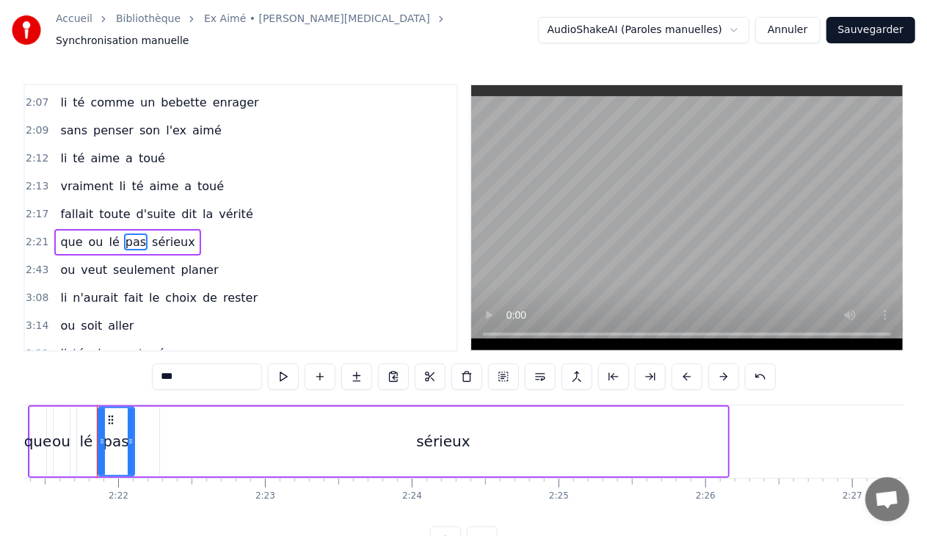
drag, startPoint x: 167, startPoint y: 434, endPoint x: 131, endPoint y: 432, distance: 35.3
click at [131, 435] on icon at bounding box center [131, 441] width 6 height 12
click at [410, 440] on div "sérieux" at bounding box center [443, 442] width 567 height 70
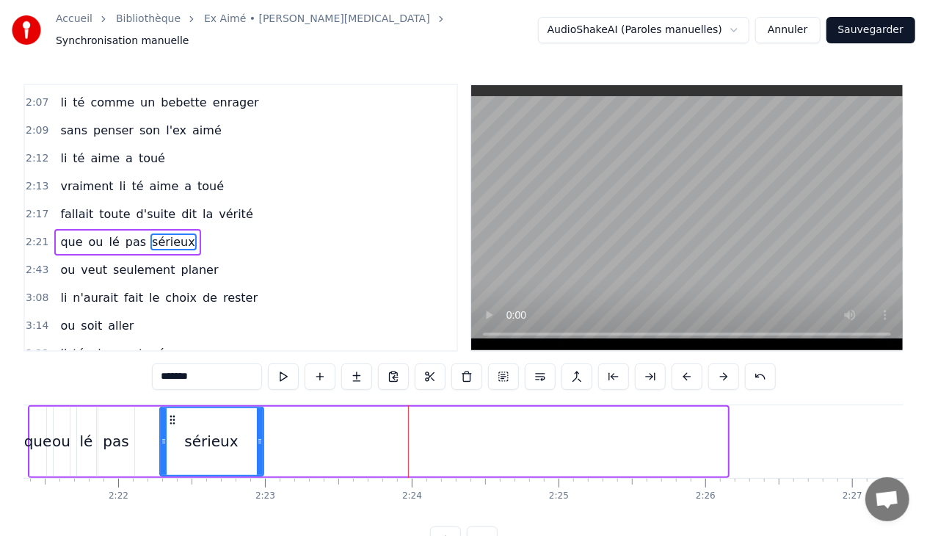
drag, startPoint x: 725, startPoint y: 432, endPoint x: 261, endPoint y: 421, distance: 464.7
click at [261, 421] on div at bounding box center [260, 441] width 6 height 67
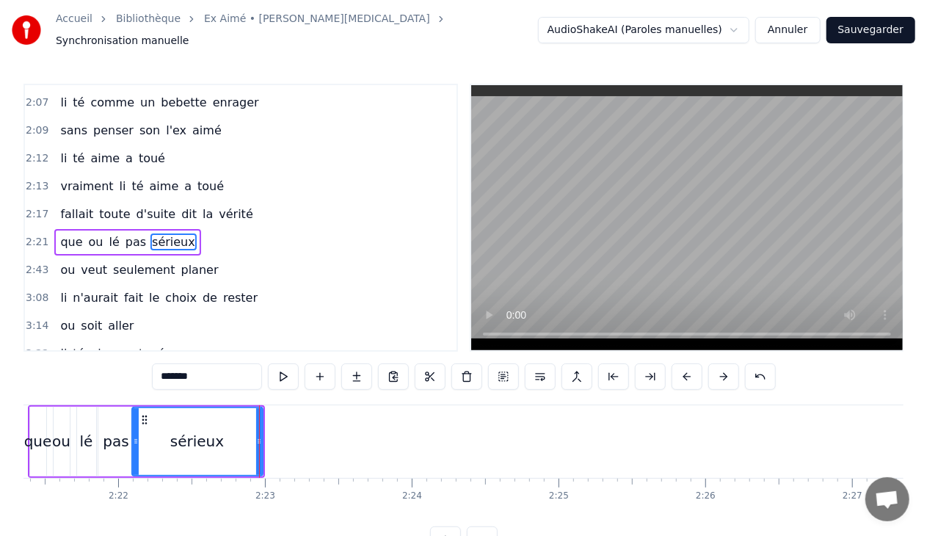
drag, startPoint x: 160, startPoint y: 433, endPoint x: 132, endPoint y: 429, distance: 28.2
click at [133, 435] on icon at bounding box center [136, 441] width 6 height 12
drag, startPoint x: 258, startPoint y: 432, endPoint x: 204, endPoint y: 431, distance: 54.3
click at [204, 435] on icon at bounding box center [205, 441] width 6 height 12
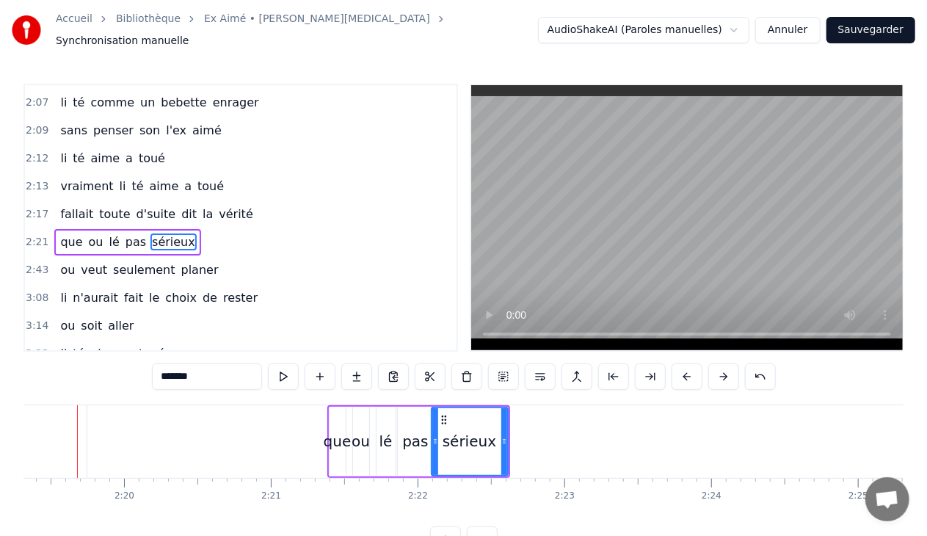
scroll to position [0, 20428]
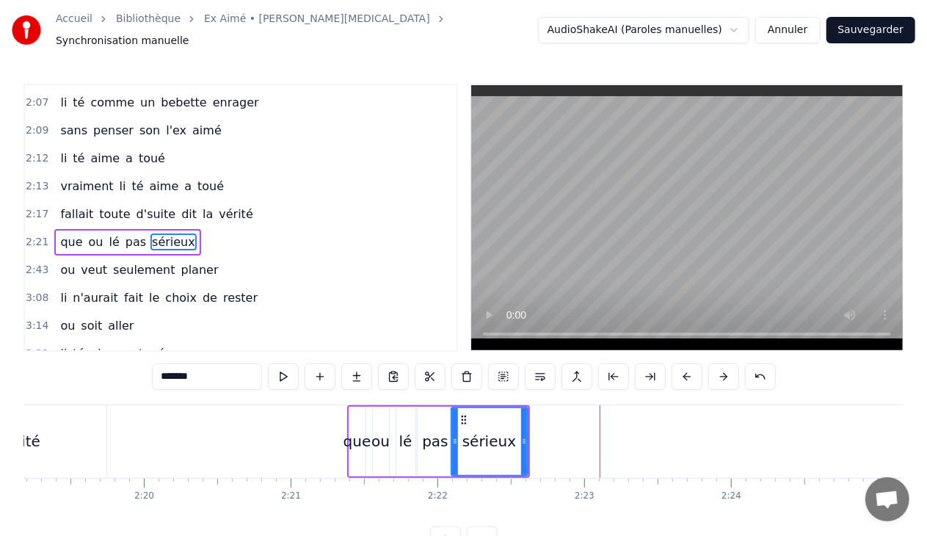
click at [195, 261] on span "planer" at bounding box center [200, 269] width 40 height 17
type input "******"
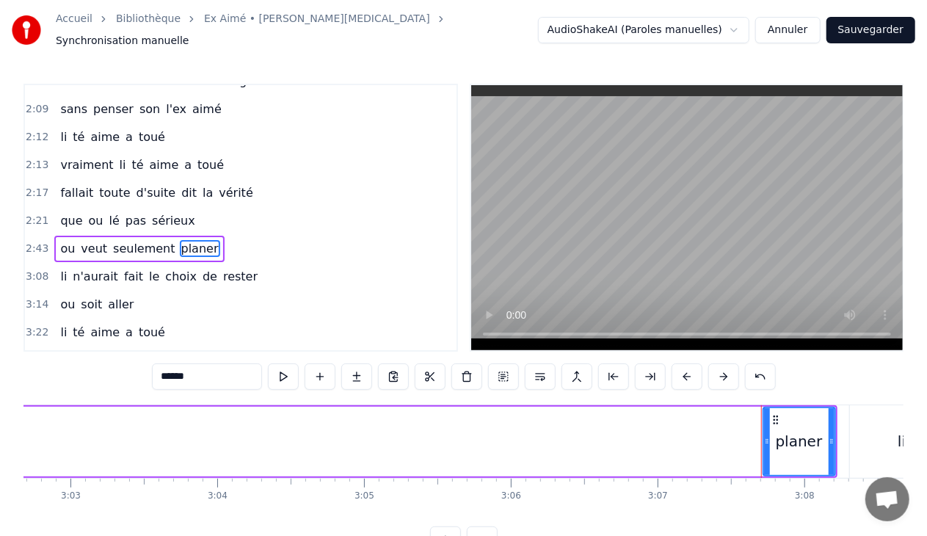
scroll to position [0, 27476]
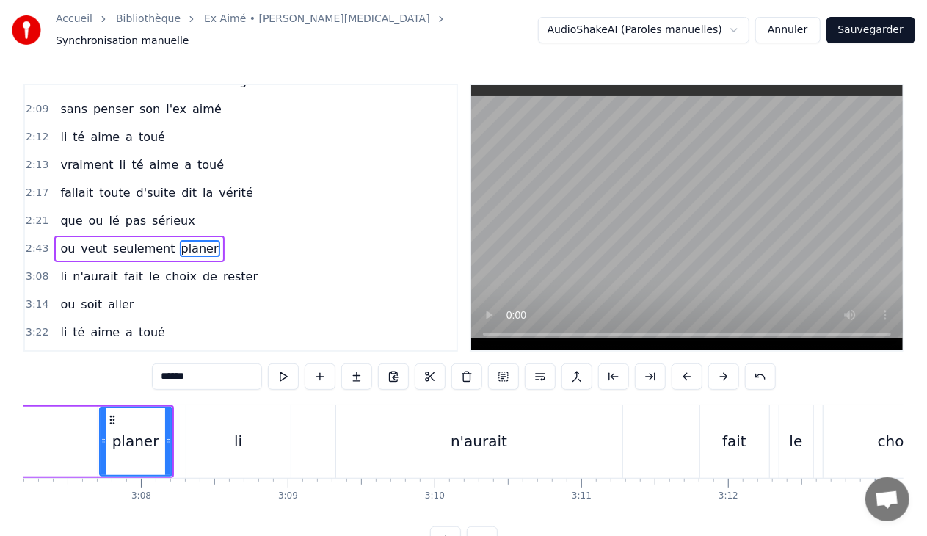
click at [213, 235] on div "2:43 ou veut seulement planer" at bounding box center [241, 249] width 432 height 28
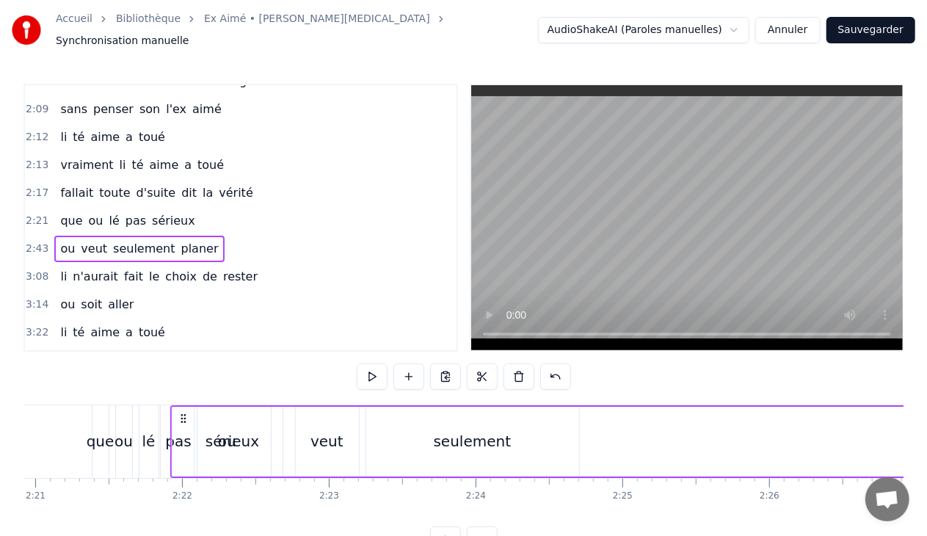
scroll to position [0, 20684]
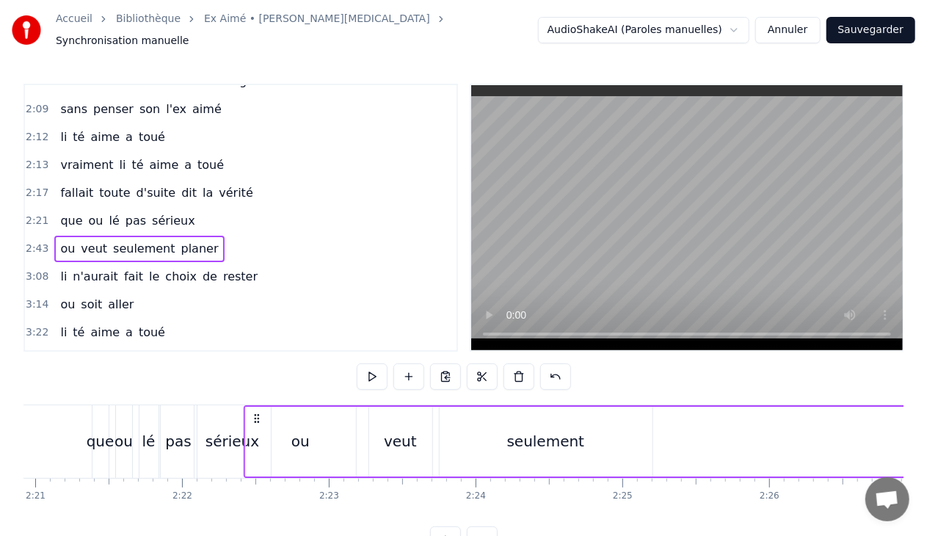
drag, startPoint x: 109, startPoint y: 410, endPoint x: 255, endPoint y: 371, distance: 151.8
click at [255, 371] on div "0:30 Et la li te arrive 0:32 out bouche i fait de l'eau 0:34 lé jolie po les ye…" at bounding box center [463, 318] width 880 height 469
click at [402, 433] on div "veut" at bounding box center [400, 441] width 33 height 22
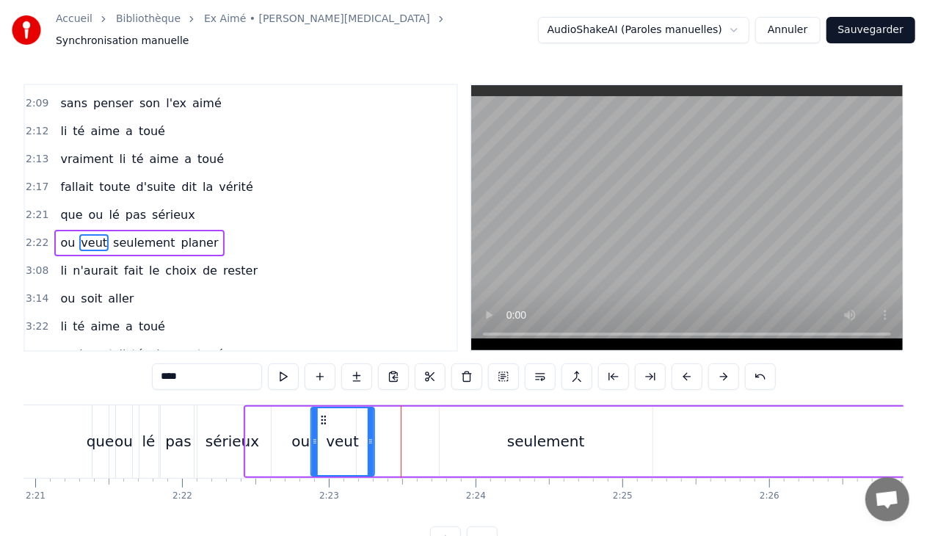
drag, startPoint x: 378, startPoint y: 410, endPoint x: 320, endPoint y: 415, distance: 58.3
click at [320, 415] on icon at bounding box center [324, 420] width 12 height 12
click at [492, 429] on div "seulement" at bounding box center [546, 442] width 213 height 70
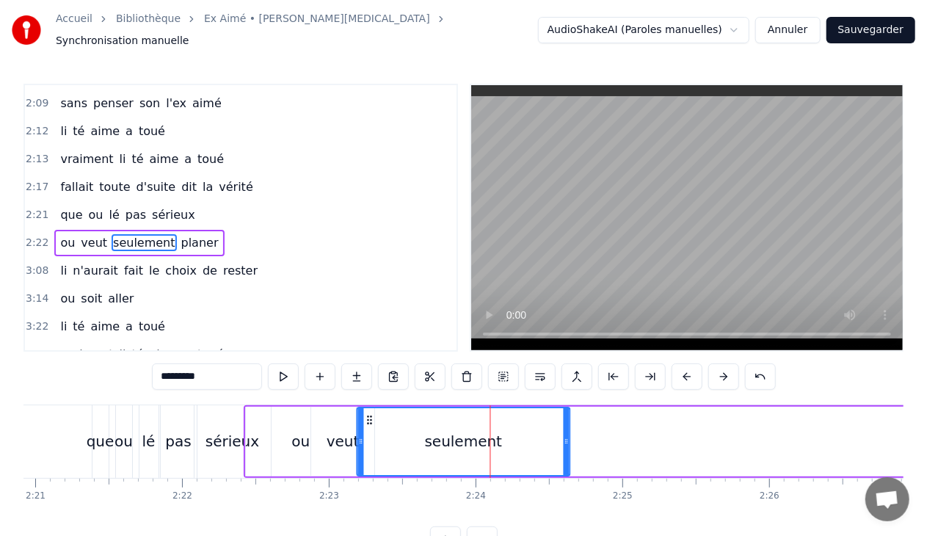
drag, startPoint x: 451, startPoint y: 408, endPoint x: 370, endPoint y: 411, distance: 80.8
click at [370, 414] on icon at bounding box center [370, 420] width 12 height 12
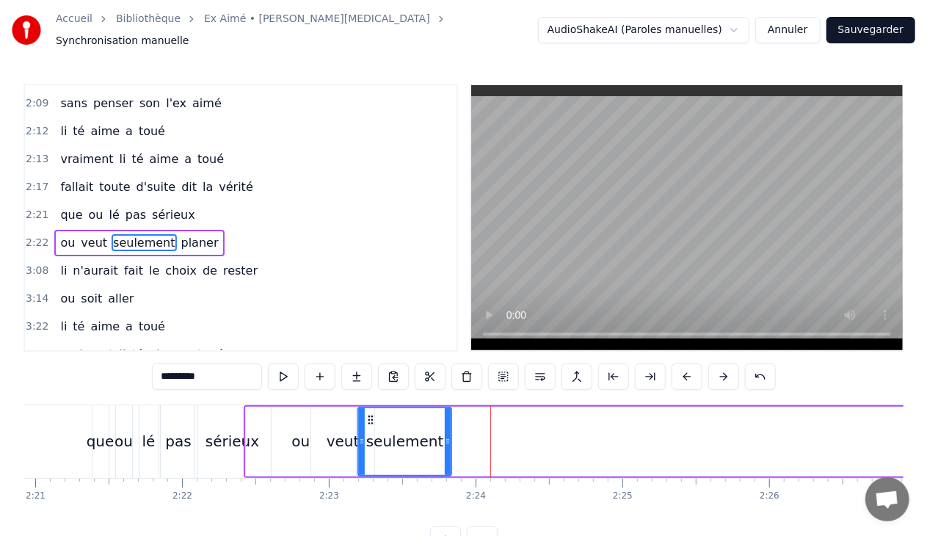
drag, startPoint x: 567, startPoint y: 432, endPoint x: 449, endPoint y: 431, distance: 118.2
click at [449, 435] on icon at bounding box center [448, 441] width 6 height 12
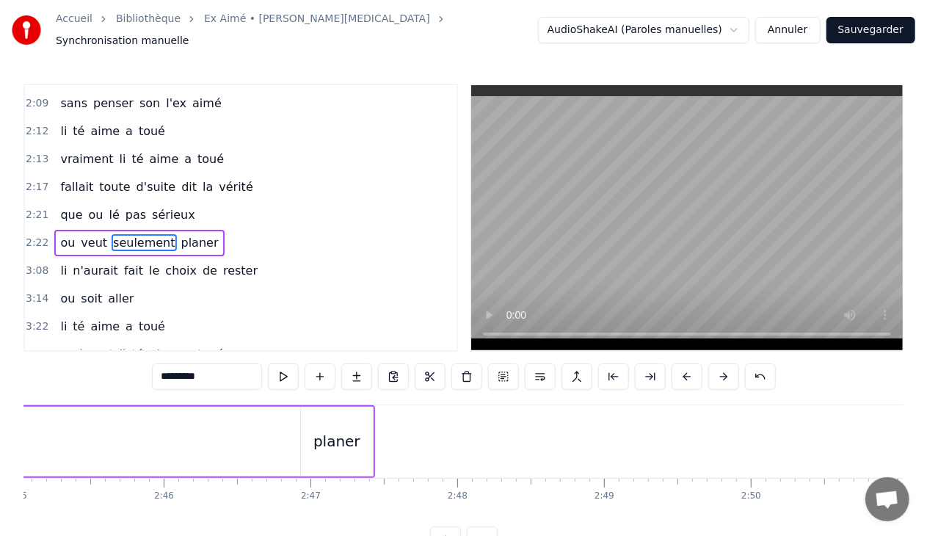
scroll to position [0, 24316]
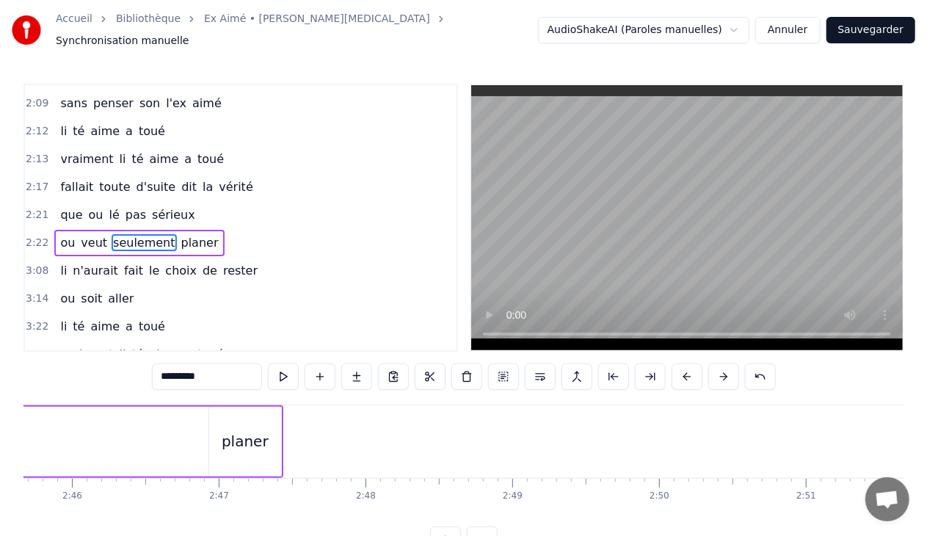
click at [251, 431] on div "planer" at bounding box center [245, 441] width 47 height 22
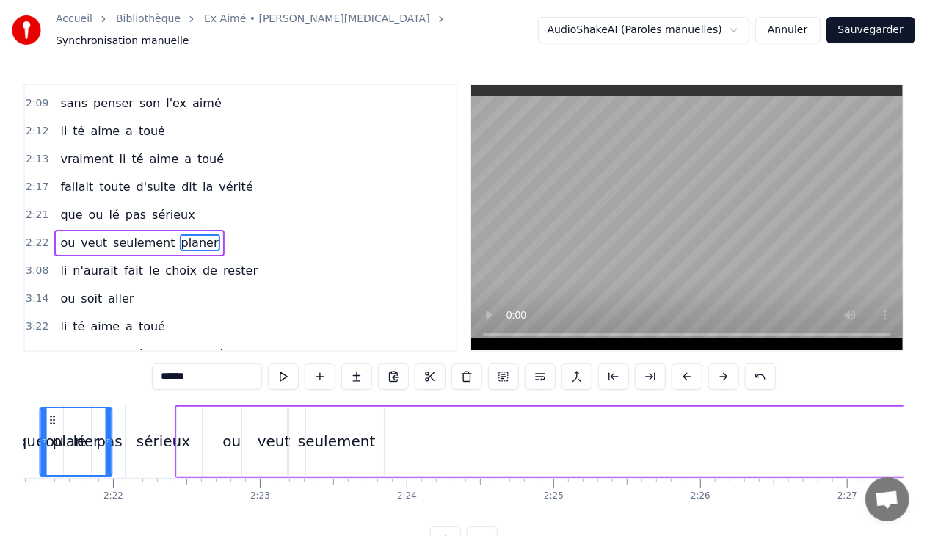
scroll to position [0, 20715]
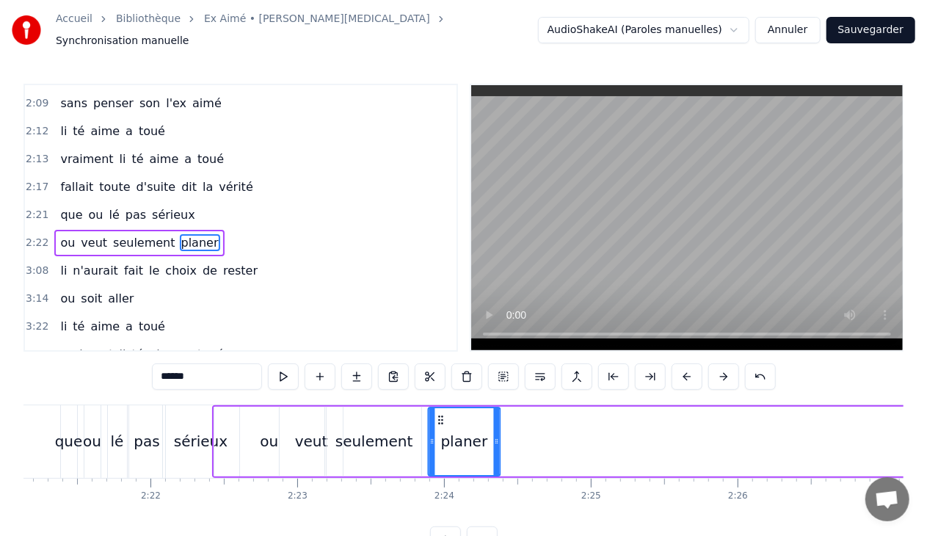
drag, startPoint x: 222, startPoint y: 411, endPoint x: 441, endPoint y: 407, distance: 219.5
click at [441, 414] on icon at bounding box center [441, 420] width 12 height 12
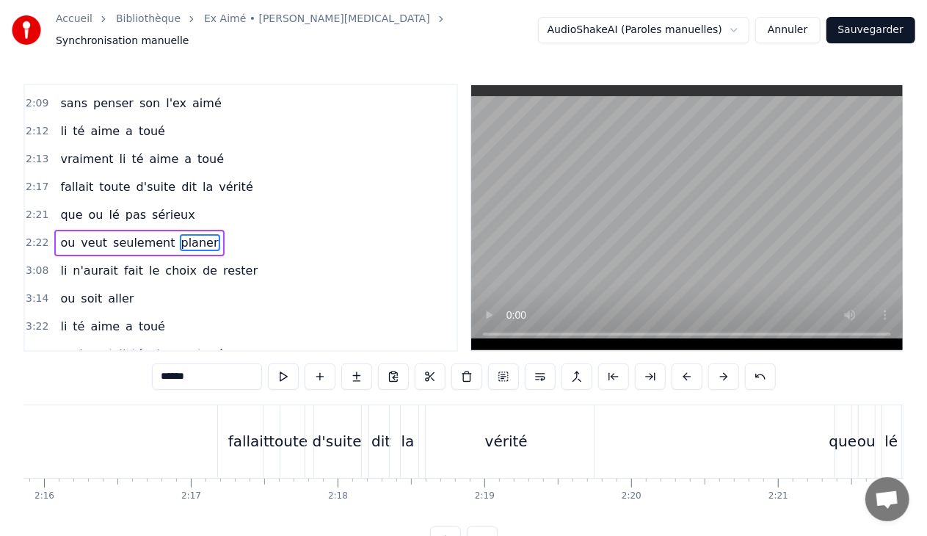
scroll to position [0, 19986]
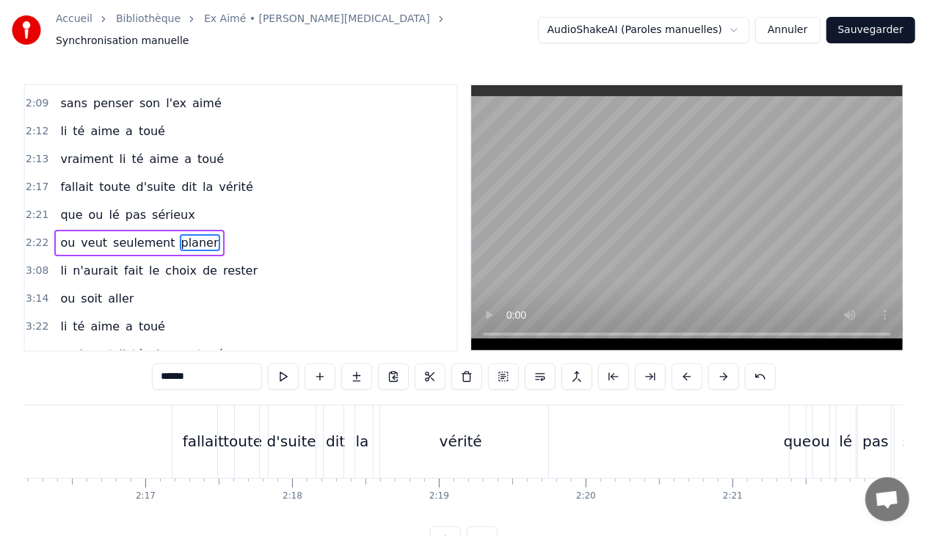
click at [467, 430] on div "vérité" at bounding box center [461, 441] width 43 height 22
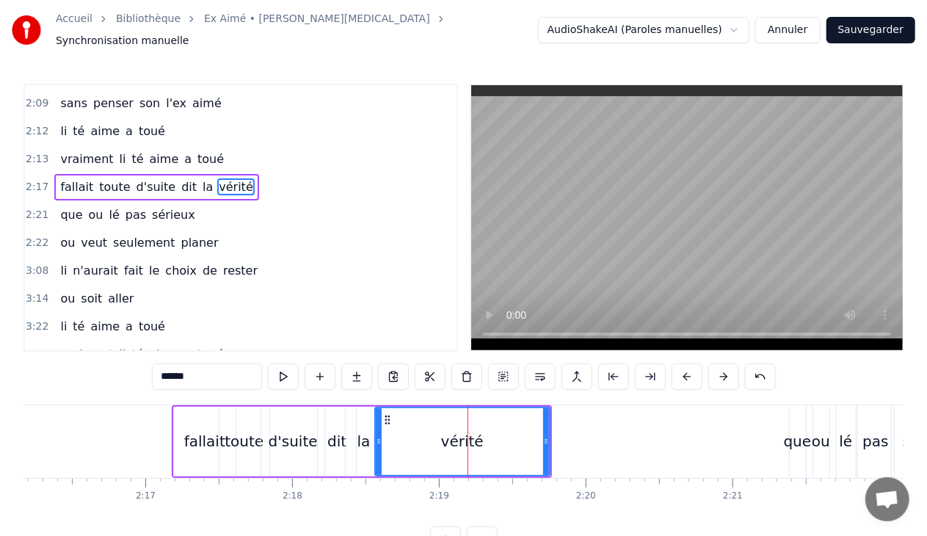
scroll to position [1196, 0]
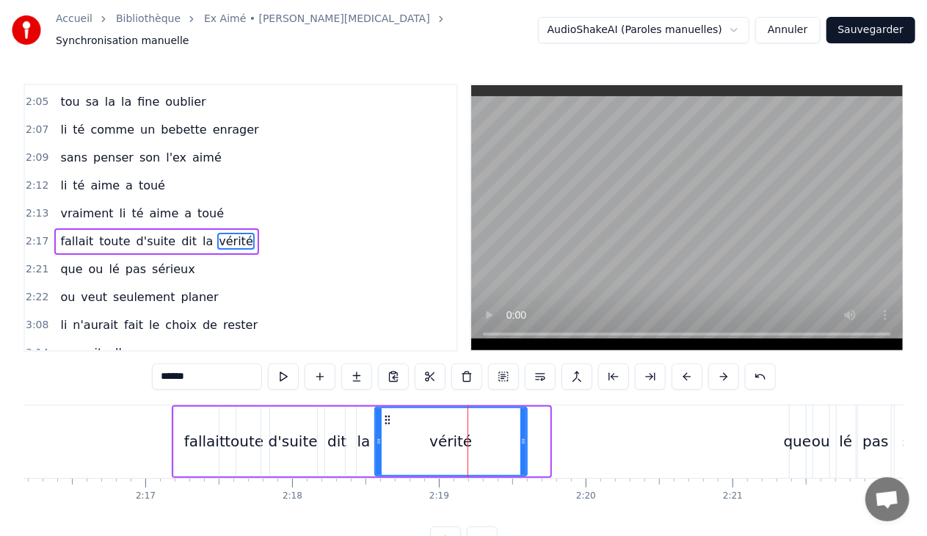
drag, startPoint x: 547, startPoint y: 433, endPoint x: 524, endPoint y: 433, distance: 22.8
click at [524, 435] on icon at bounding box center [523, 441] width 6 height 12
click at [376, 435] on icon at bounding box center [378, 441] width 6 height 12
click at [528, 440] on div "vérité" at bounding box center [452, 442] width 156 height 70
click at [367, 432] on div "la" at bounding box center [363, 441] width 13 height 22
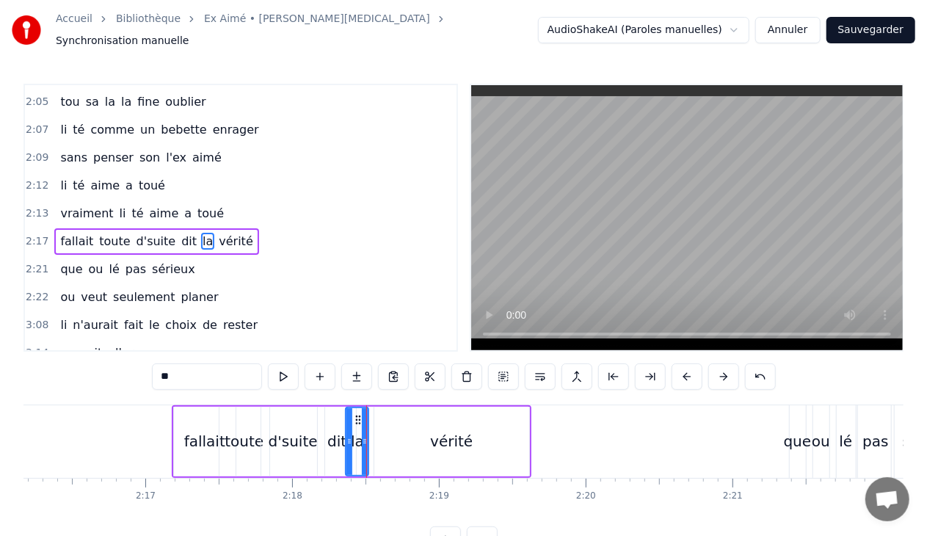
drag, startPoint x: 376, startPoint y: 434, endPoint x: 365, endPoint y: 436, distance: 11.2
click at [365, 436] on icon at bounding box center [365, 441] width 6 height 12
click at [390, 433] on div "vérité" at bounding box center [451, 442] width 155 height 70
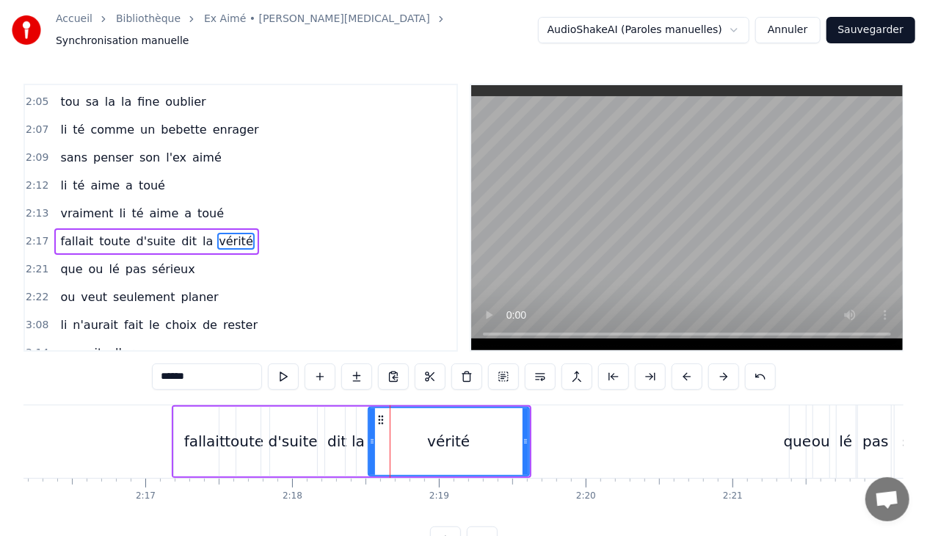
click at [370, 435] on icon at bounding box center [372, 441] width 6 height 12
drag, startPoint x: 525, startPoint y: 437, endPoint x: 550, endPoint y: 434, distance: 25.1
click at [550, 435] on icon at bounding box center [550, 441] width 6 height 12
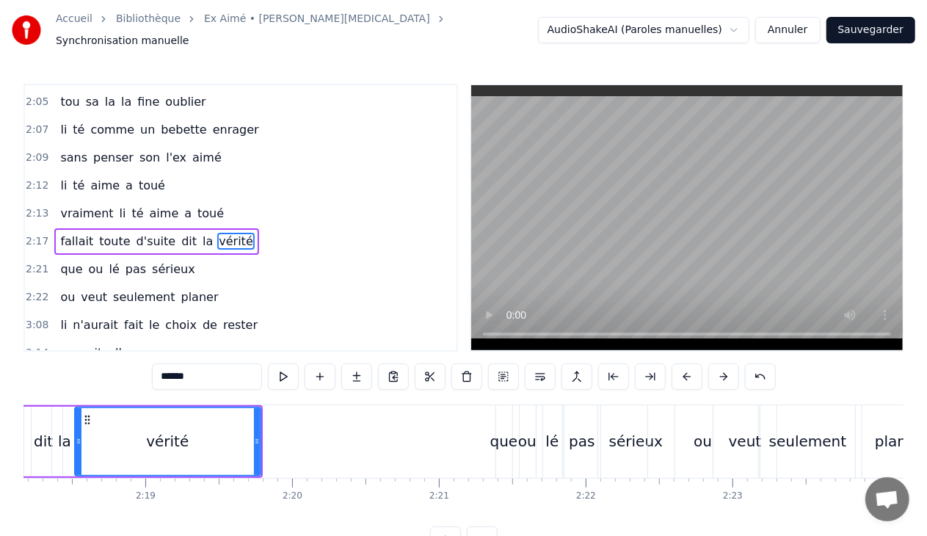
scroll to position [0, 20183]
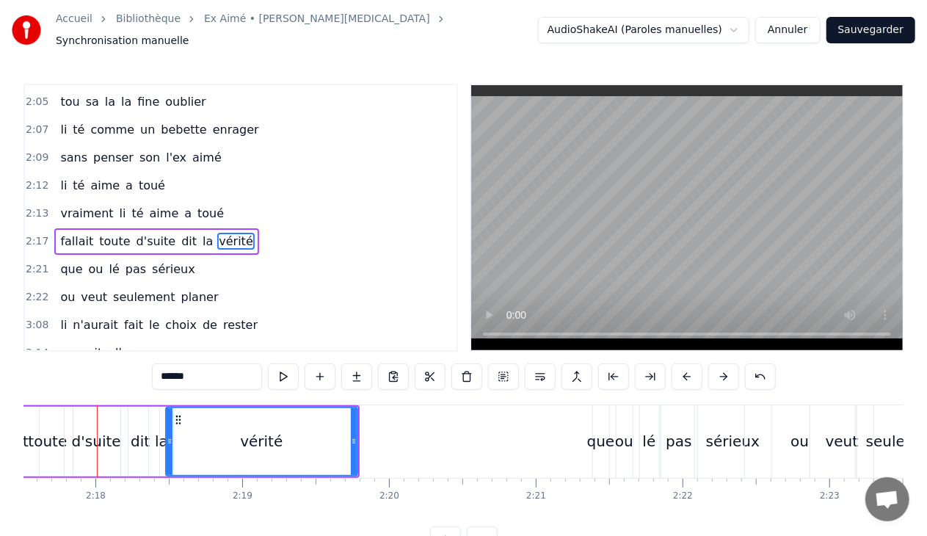
click at [168, 435] on icon at bounding box center [170, 441] width 6 height 12
drag, startPoint x: 354, startPoint y: 437, endPoint x: 368, endPoint y: 437, distance: 14.7
click at [368, 437] on icon at bounding box center [368, 441] width 6 height 12
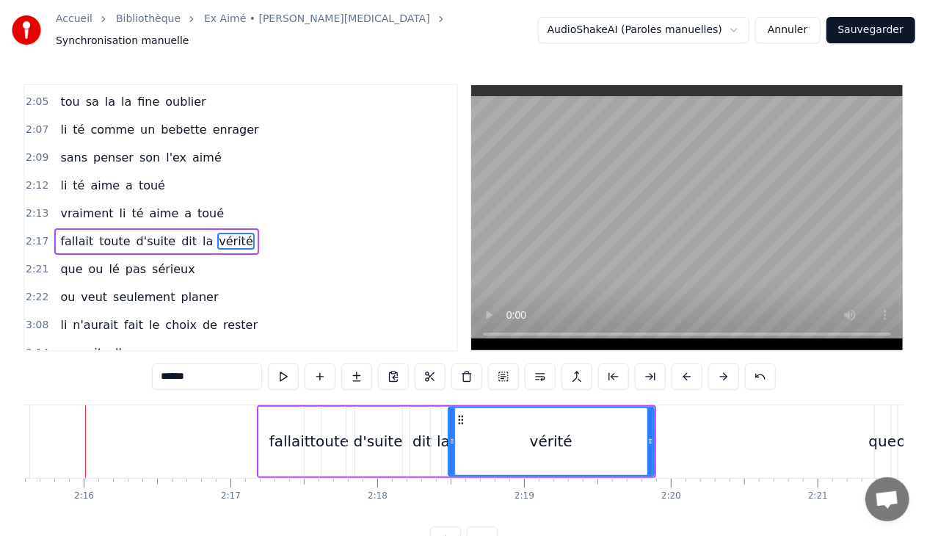
scroll to position [0, 19890]
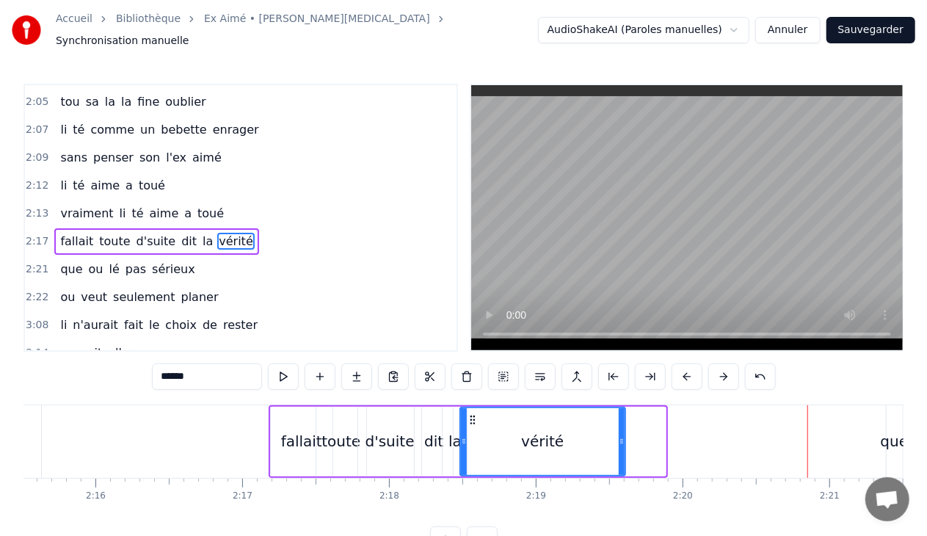
drag, startPoint x: 663, startPoint y: 434, endPoint x: 623, endPoint y: 436, distance: 39.7
click at [623, 436] on icon at bounding box center [622, 441] width 6 height 12
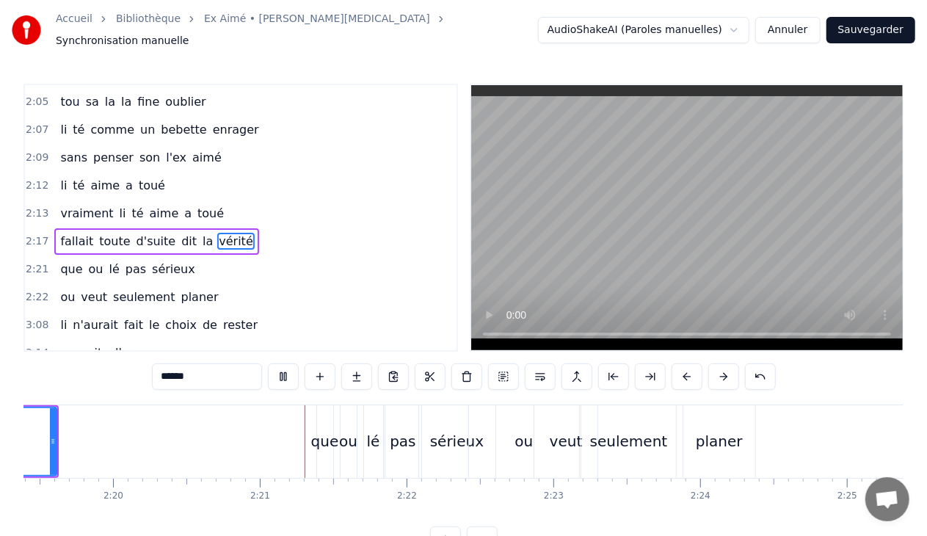
scroll to position [0, 20576]
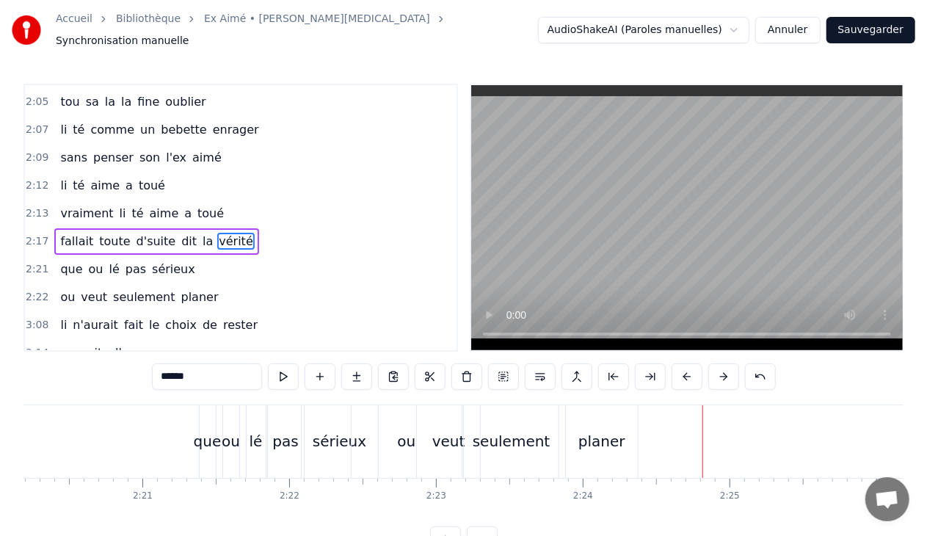
click at [411, 432] on div "ou" at bounding box center [406, 441] width 18 height 22
type input "**"
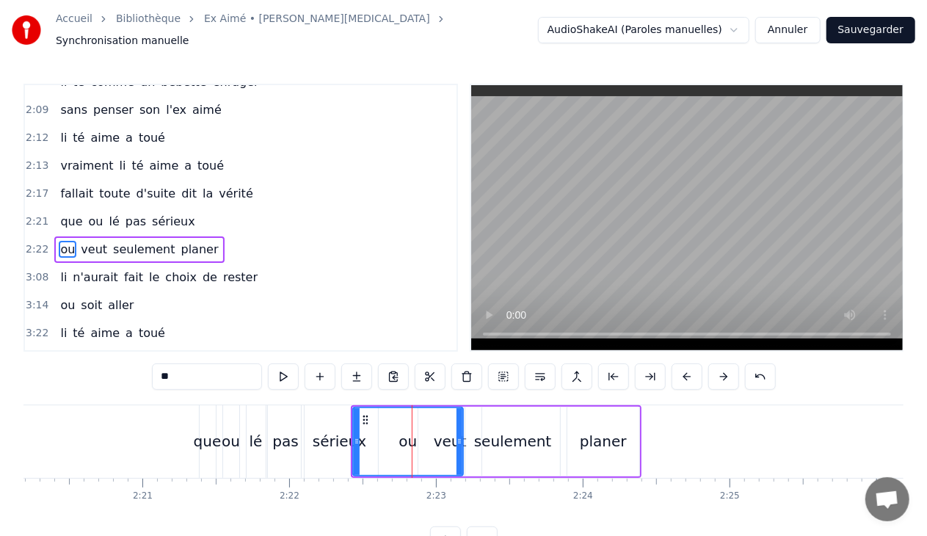
scroll to position [1251, 0]
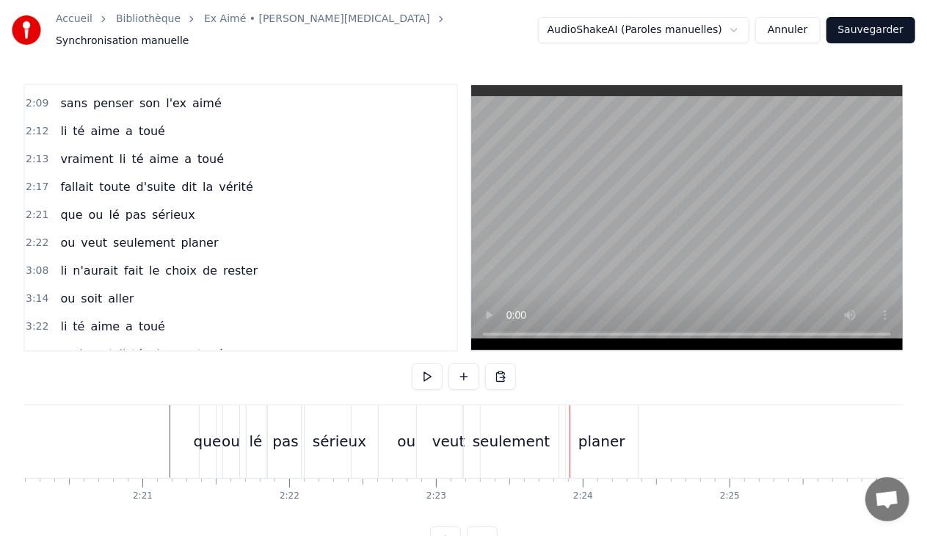
click at [443, 413] on div "veut" at bounding box center [448, 441] width 63 height 73
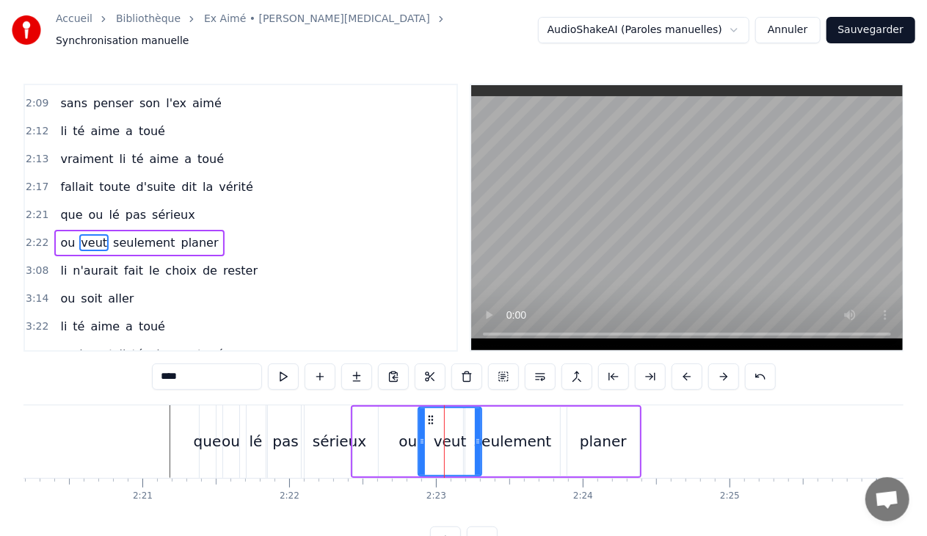
click at [214, 229] on div "2:22 ou veut seulement planer" at bounding box center [241, 243] width 432 height 28
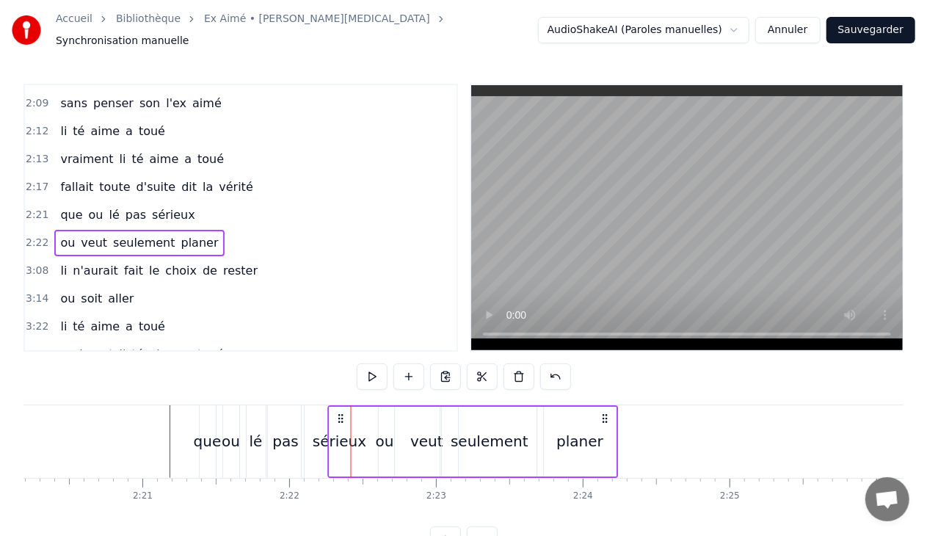
drag, startPoint x: 360, startPoint y: 410, endPoint x: 337, endPoint y: 409, distance: 22.8
click at [337, 412] on icon at bounding box center [341, 418] width 12 height 12
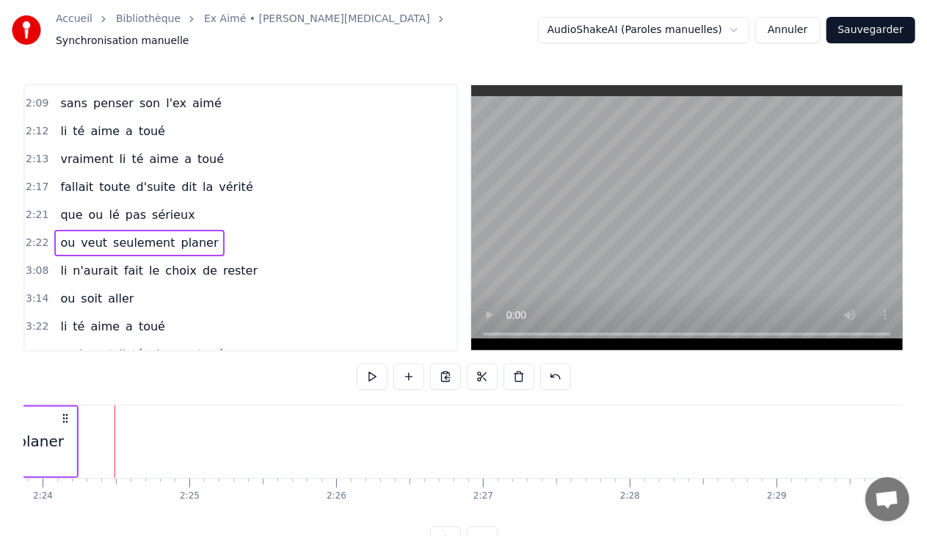
scroll to position [0, 21117]
click at [175, 206] on span "sérieux" at bounding box center [173, 214] width 46 height 17
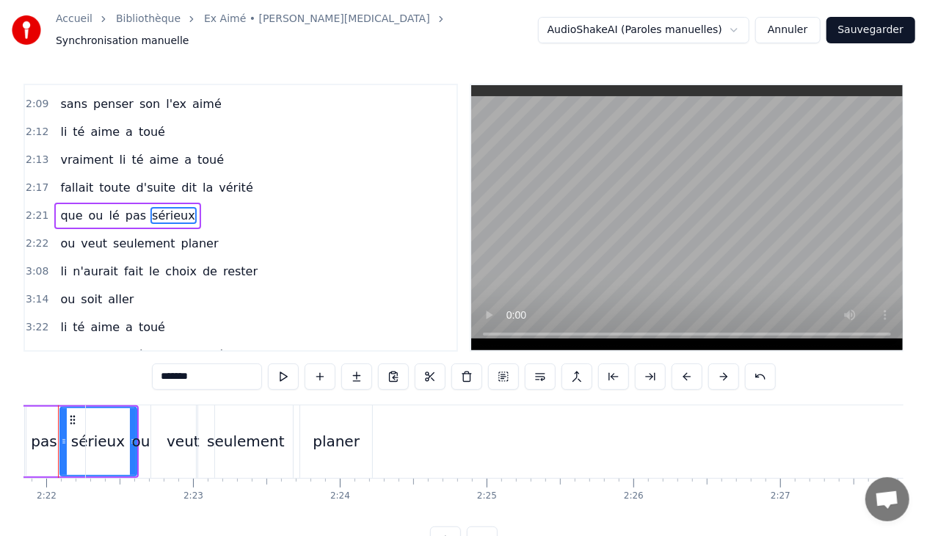
scroll to position [0, 20780]
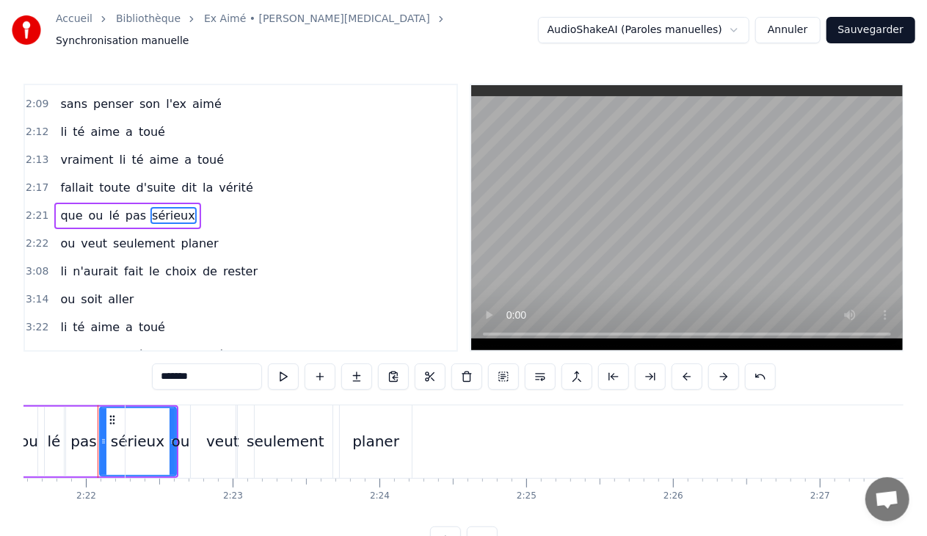
click at [203, 202] on div "2:21 que ou lé pas sérieux" at bounding box center [241, 216] width 432 height 28
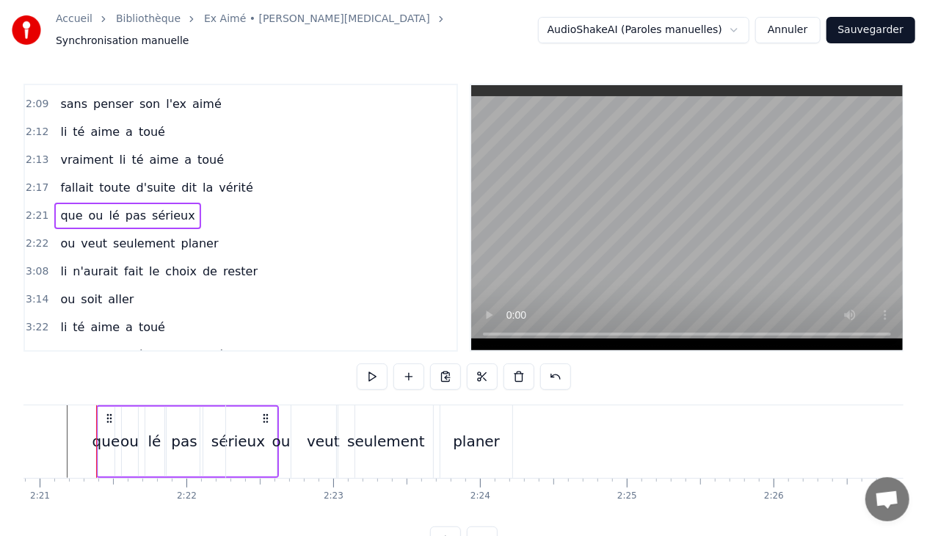
scroll to position [0, 20678]
click at [225, 433] on div "sérieux" at bounding box center [240, 441] width 54 height 22
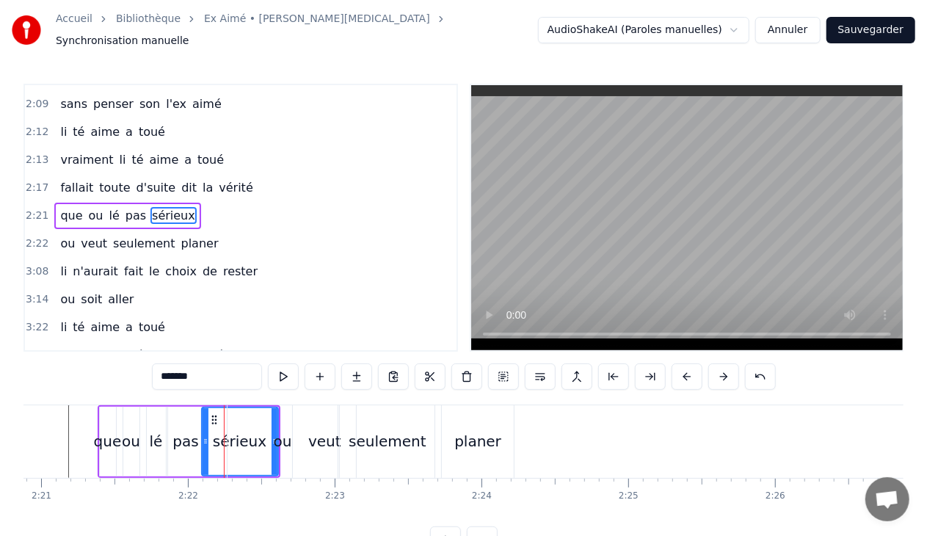
scroll to position [1223, 0]
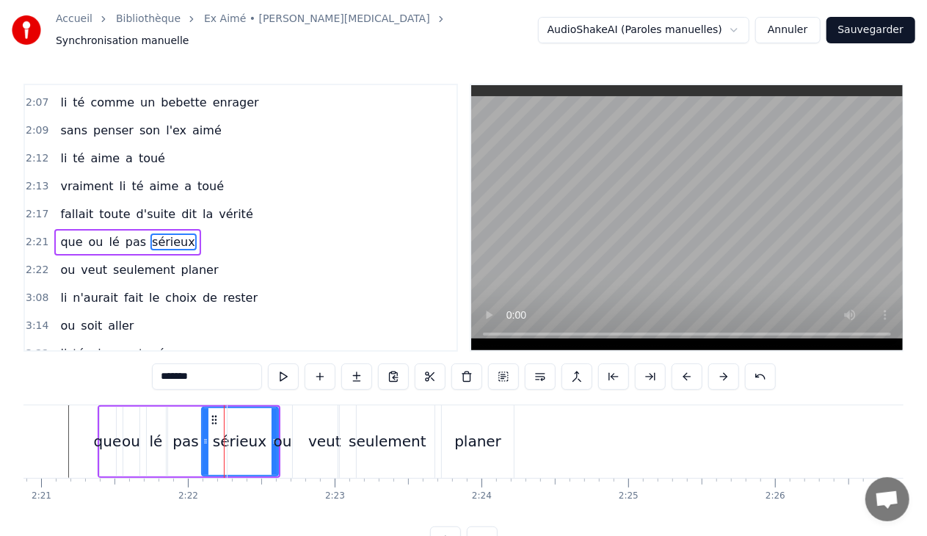
drag, startPoint x: 273, startPoint y: 434, endPoint x: 241, endPoint y: 434, distance: 31.6
click at [241, 434] on div "ou" at bounding box center [283, 441] width 110 height 73
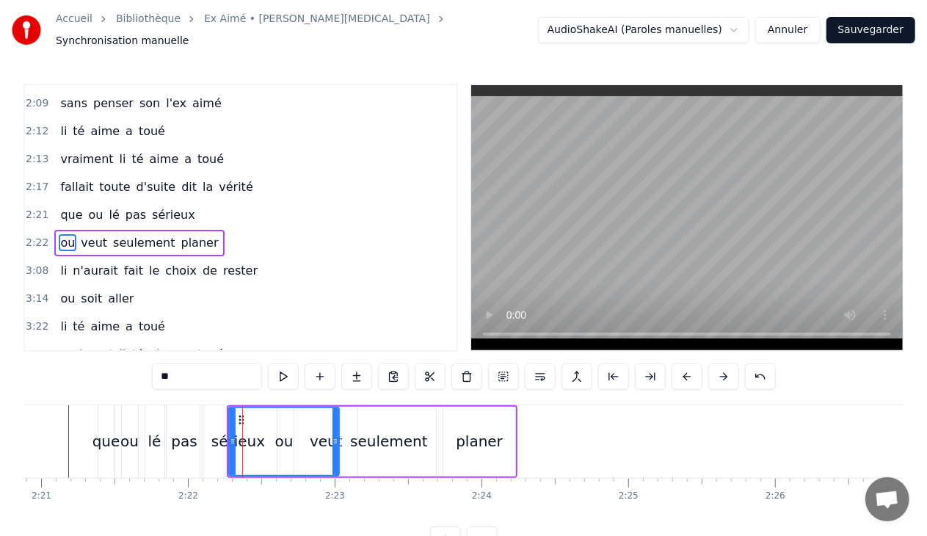
click at [222, 434] on div "sérieux" at bounding box center [238, 441] width 54 height 22
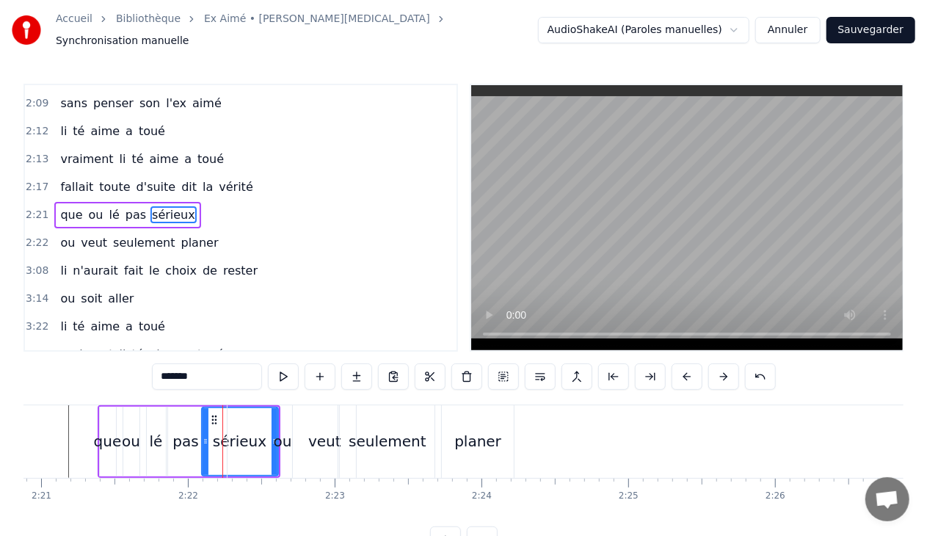
scroll to position [1223, 0]
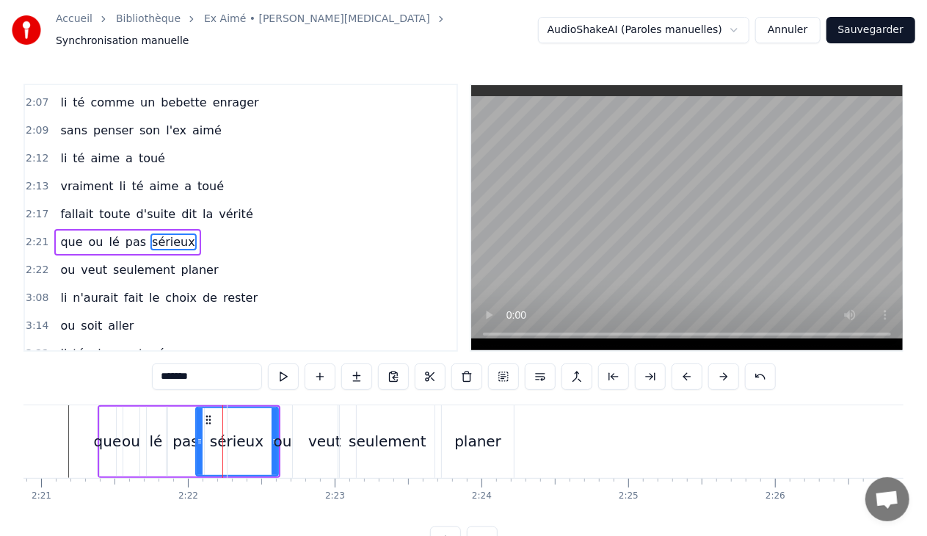
click at [197, 435] on icon at bounding box center [200, 441] width 6 height 12
click at [274, 434] on div "ou" at bounding box center [283, 441] width 18 height 22
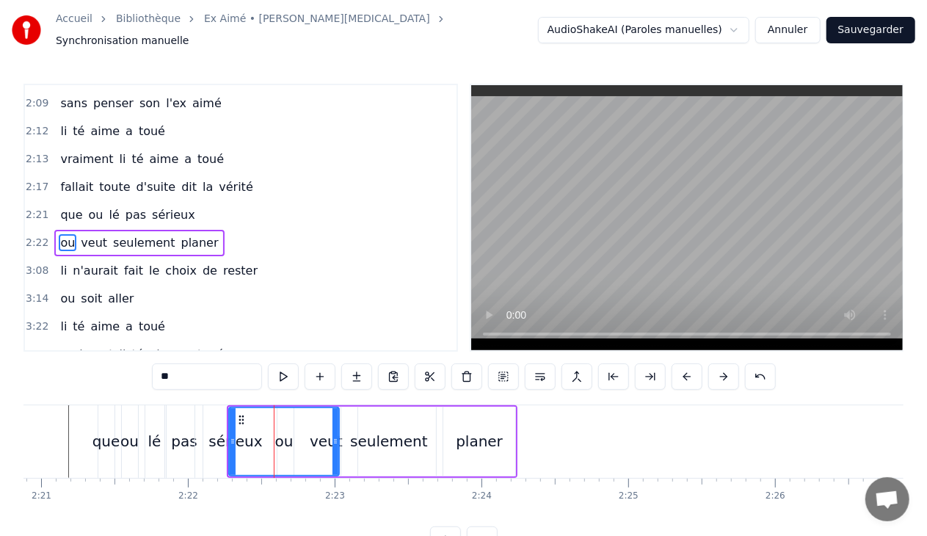
click at [250, 435] on div "ou" at bounding box center [284, 441] width 109 height 67
click at [230, 435] on icon at bounding box center [233, 441] width 6 height 12
click at [222, 432] on div "sérieux" at bounding box center [235, 441] width 54 height 22
type input "*******"
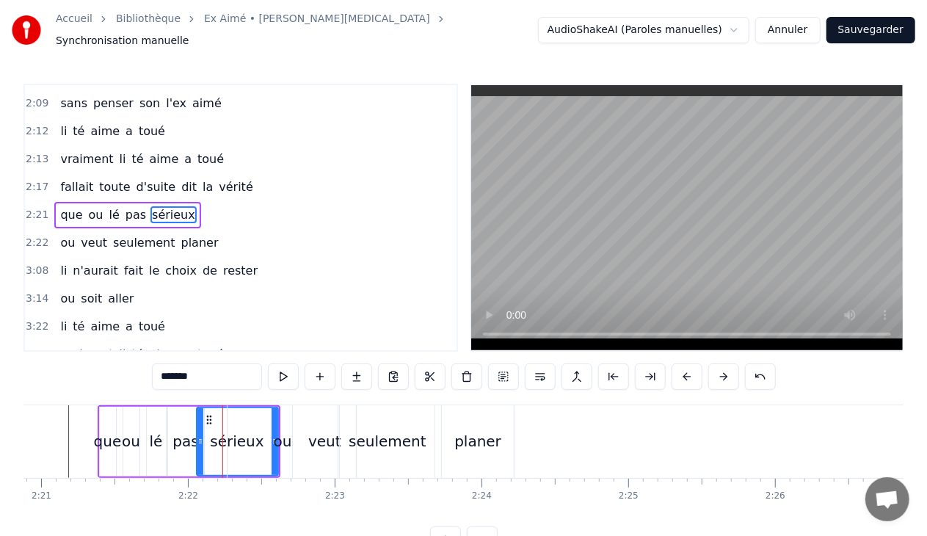
scroll to position [1223, 0]
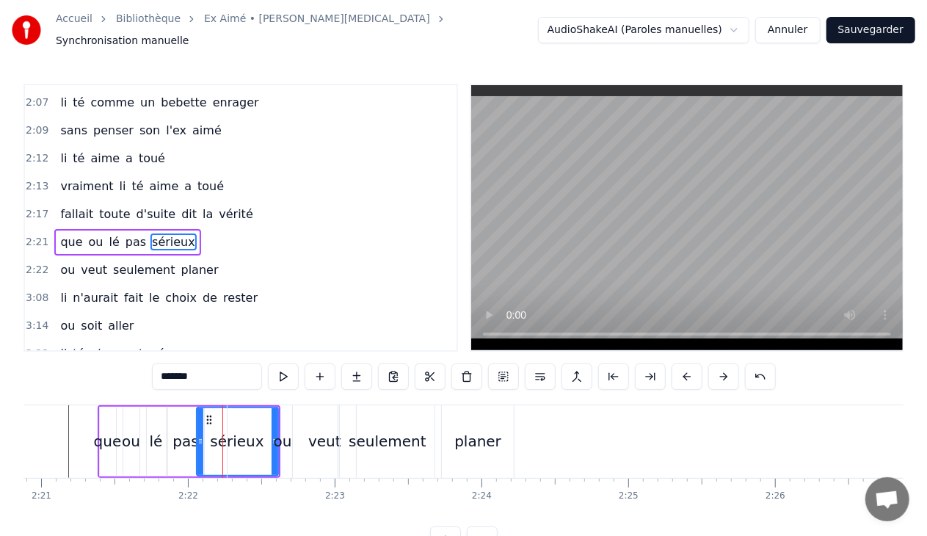
drag, startPoint x: 274, startPoint y: 434, endPoint x: 225, endPoint y: 434, distance: 49.9
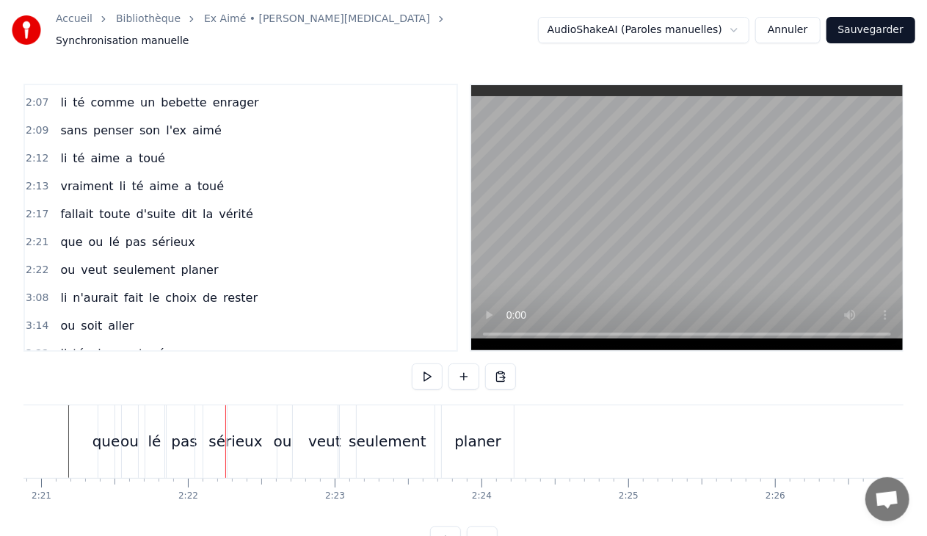
click at [216, 433] on div "sérieux" at bounding box center [235, 441] width 54 height 22
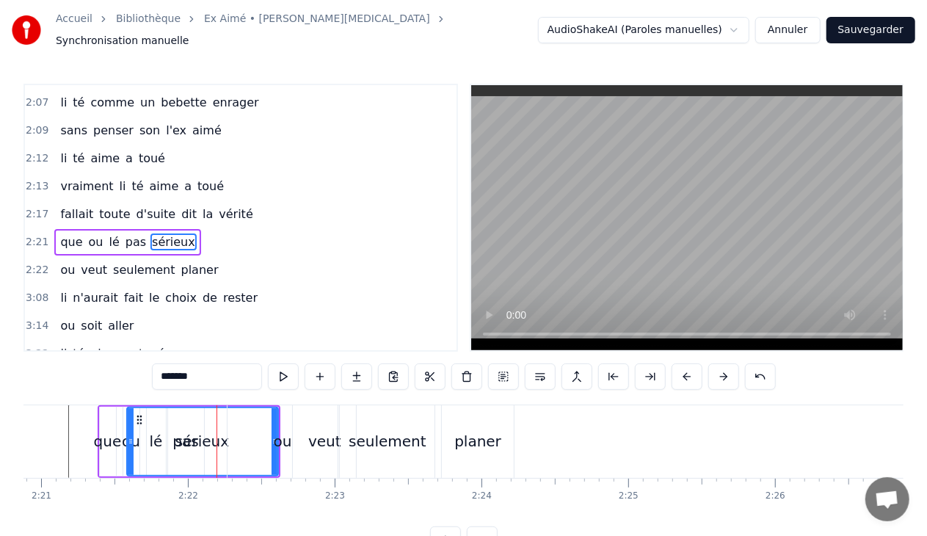
drag, startPoint x: 197, startPoint y: 433, endPoint x: 128, endPoint y: 429, distance: 69.1
click at [128, 435] on icon at bounding box center [131, 441] width 6 height 12
drag, startPoint x: 275, startPoint y: 432, endPoint x: 251, endPoint y: 432, distance: 24.2
click at [251, 432] on div "ou" at bounding box center [283, 441] width 110 height 73
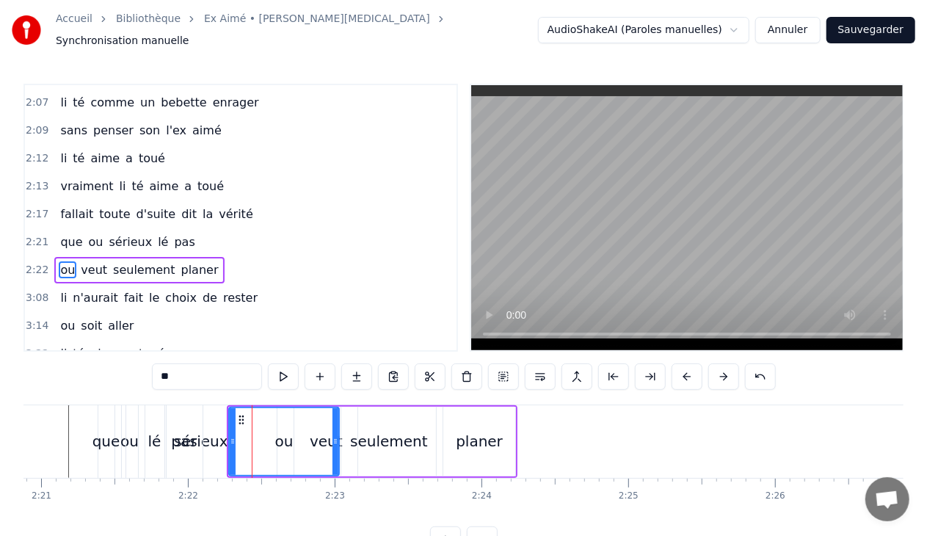
scroll to position [1251, 0]
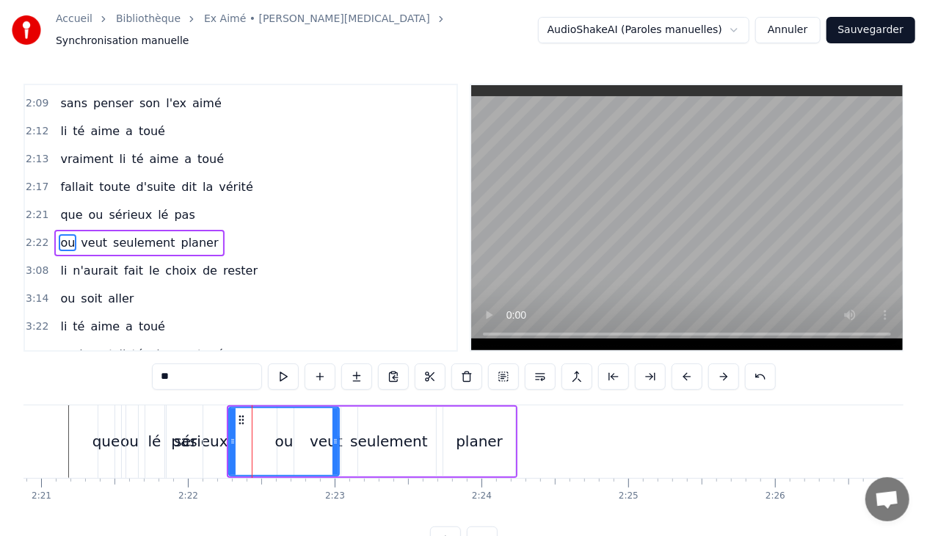
click at [205, 433] on div "sérieux" at bounding box center [201, 441] width 54 height 22
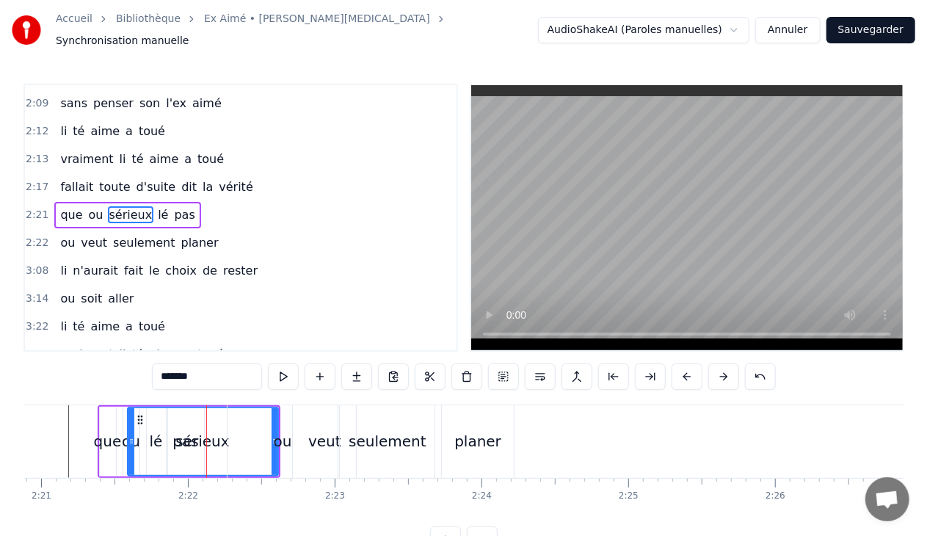
scroll to position [1223, 0]
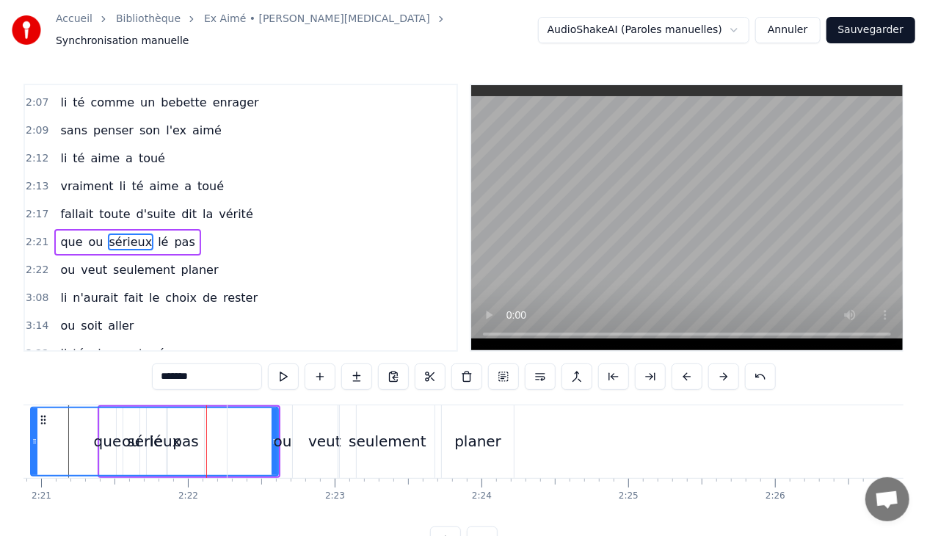
drag, startPoint x: 131, startPoint y: 437, endPoint x: 34, endPoint y: 441, distance: 97.0
click at [34, 441] on div at bounding box center [35, 441] width 6 height 67
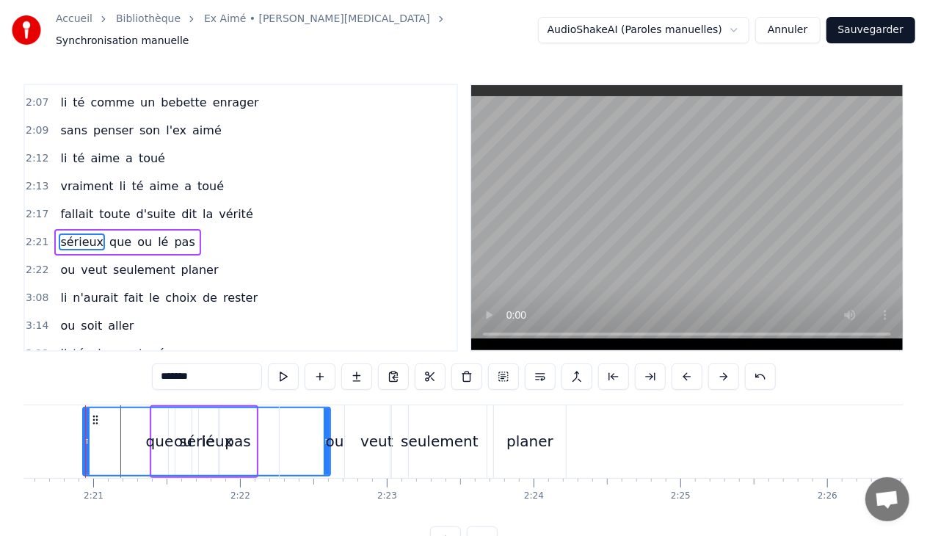
scroll to position [0, 20613]
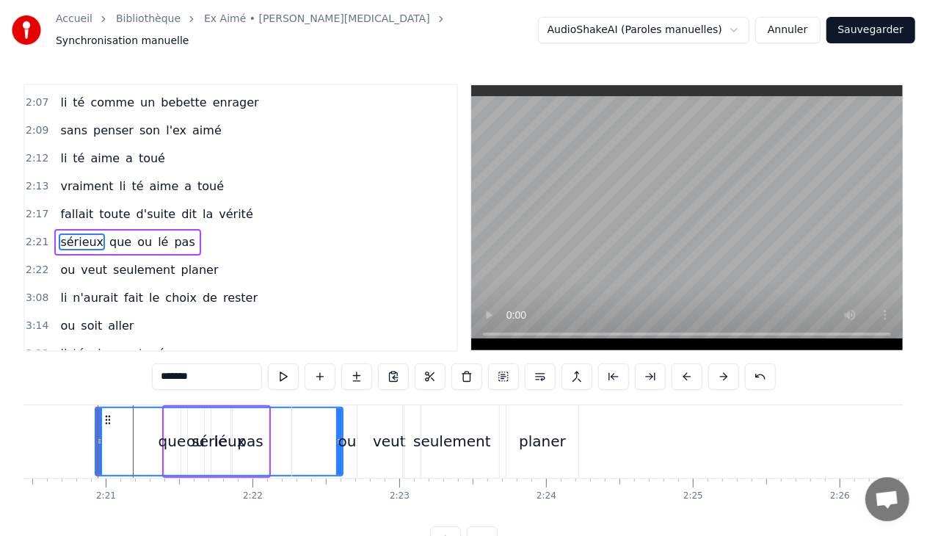
drag, startPoint x: 337, startPoint y: 437, endPoint x: 310, endPoint y: 438, distance: 27.2
click at [310, 438] on div "ou" at bounding box center [347, 441] width 110 height 73
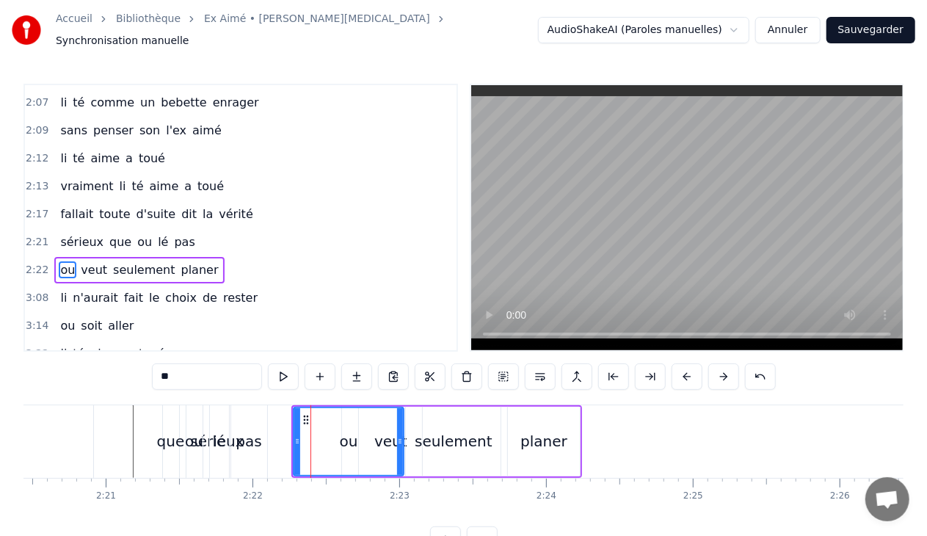
scroll to position [1251, 0]
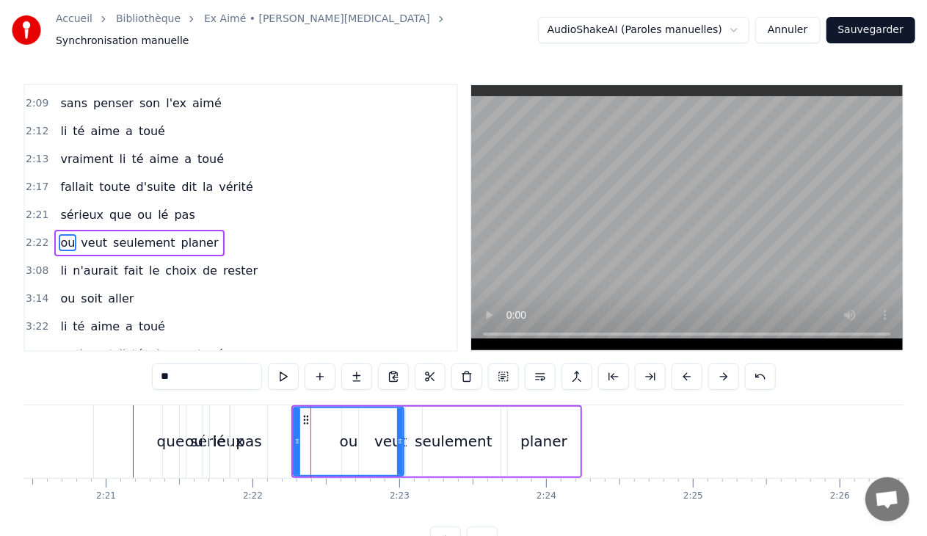
click at [204, 434] on div "sérieux" at bounding box center [217, 441] width 54 height 22
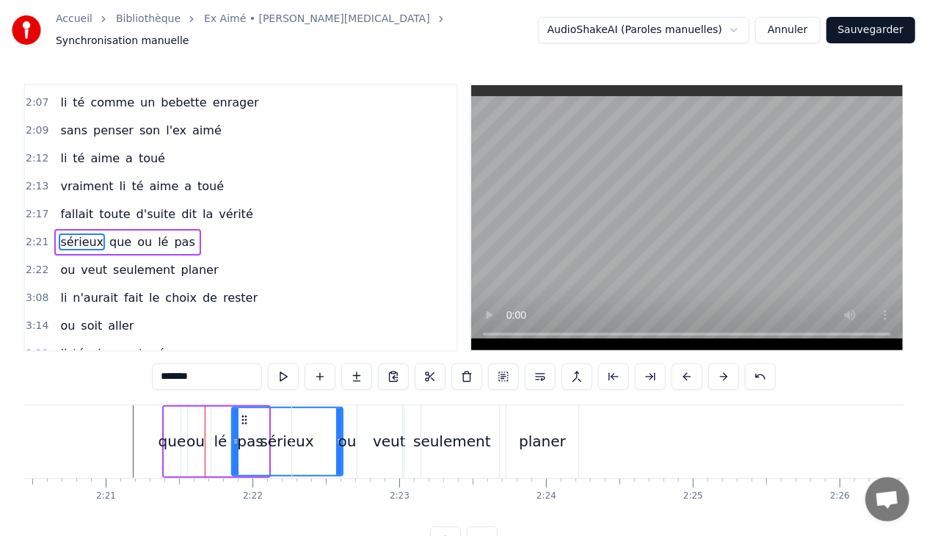
drag, startPoint x: 98, startPoint y: 433, endPoint x: 234, endPoint y: 452, distance: 137.8
click at [319, 389] on div "0:30 Et la li te arrive 0:32 out bouche i fait de l'eau 0:34 lé jolie po les ye…" at bounding box center [463, 318] width 880 height 469
drag, startPoint x: 337, startPoint y: 451, endPoint x: 319, endPoint y: 451, distance: 18.3
click at [319, 451] on div "ou" at bounding box center [347, 441] width 110 height 73
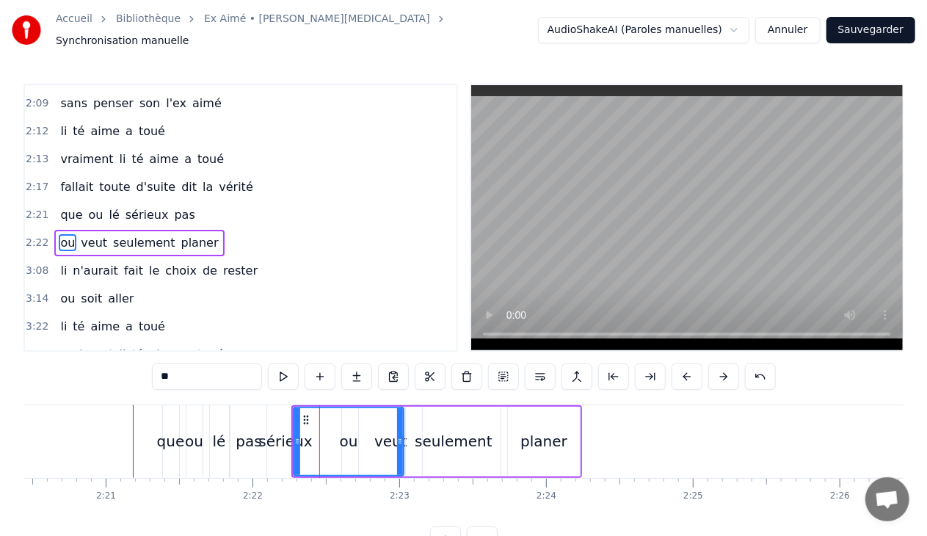
scroll to position [1251, 0]
click at [346, 434] on div "ou" at bounding box center [349, 441] width 18 height 22
drag, startPoint x: 401, startPoint y: 436, endPoint x: 347, endPoint y: 434, distance: 54.4
click at [347, 435] on icon at bounding box center [346, 441] width 6 height 12
click at [383, 437] on div "veut" at bounding box center [390, 441] width 33 height 22
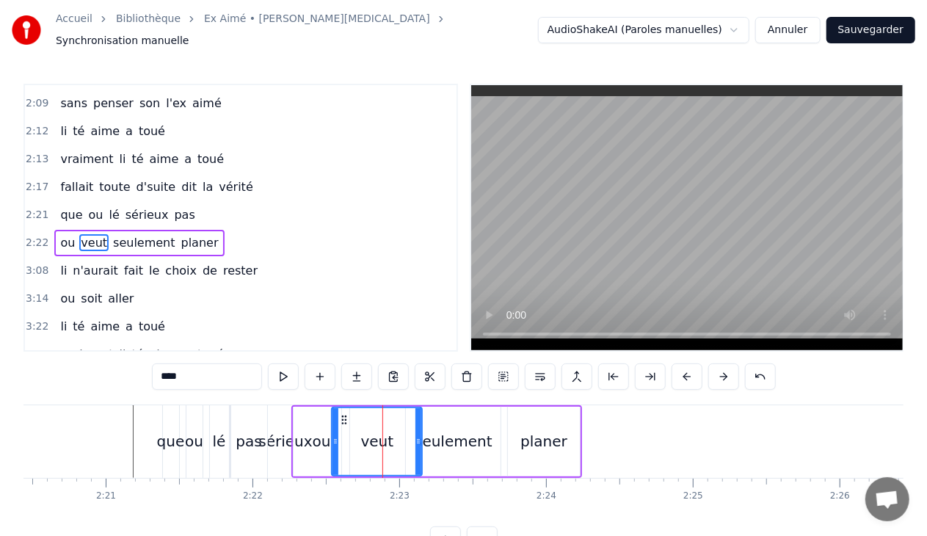
drag, startPoint x: 360, startPoint y: 436, endPoint x: 333, endPoint y: 435, distance: 27.2
click at [333, 435] on icon at bounding box center [335, 441] width 6 height 12
drag, startPoint x: 418, startPoint y: 434, endPoint x: 374, endPoint y: 431, distance: 44.1
click at [374, 435] on icon at bounding box center [374, 441] width 6 height 12
click at [412, 438] on div "seulement" at bounding box center [453, 442] width 95 height 70
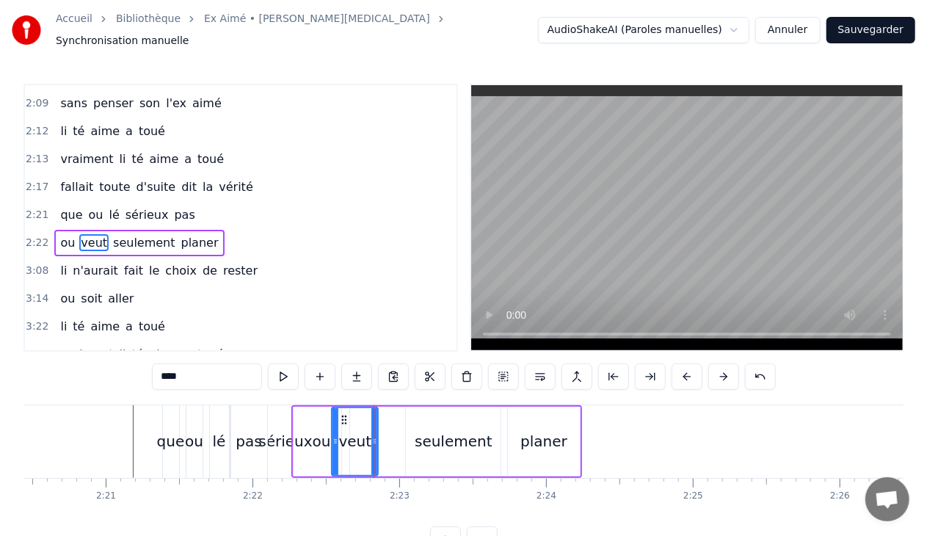
type input "*********"
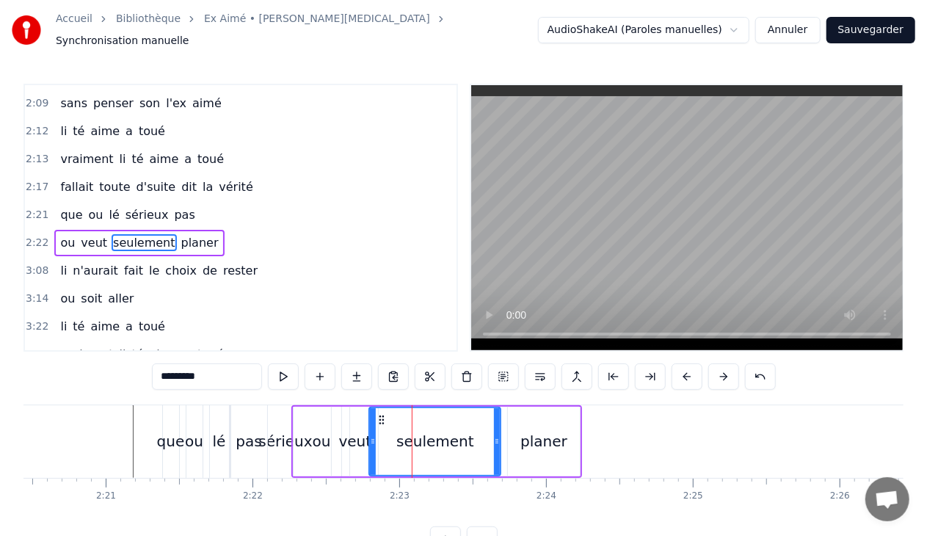
drag, startPoint x: 407, startPoint y: 436, endPoint x: 371, endPoint y: 437, distance: 36.7
click at [371, 437] on icon at bounding box center [373, 441] width 6 height 12
drag, startPoint x: 496, startPoint y: 434, endPoint x: 455, endPoint y: 439, distance: 41.3
click at [455, 439] on icon at bounding box center [456, 441] width 6 height 12
click at [503, 434] on div "ou veut seulement planer" at bounding box center [436, 441] width 291 height 73
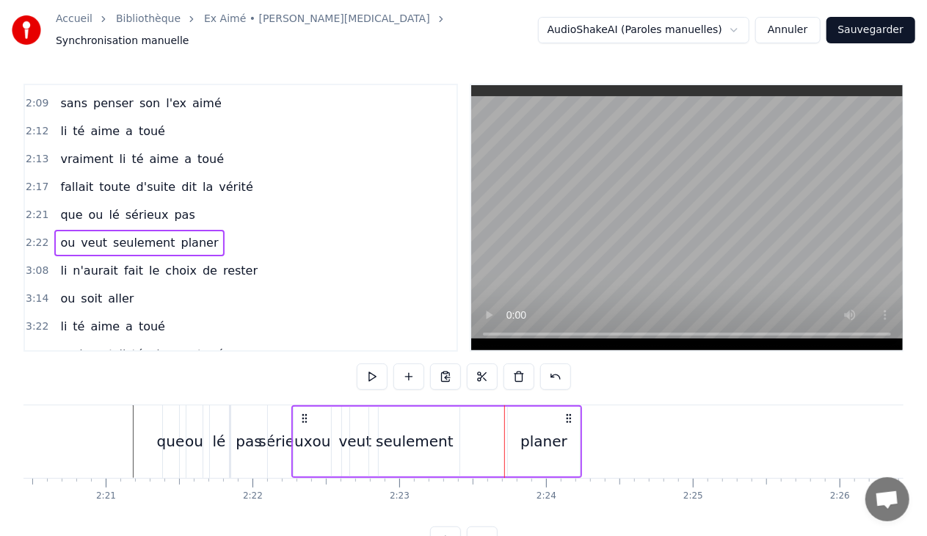
click at [528, 440] on div "planer" at bounding box center [543, 441] width 47 height 22
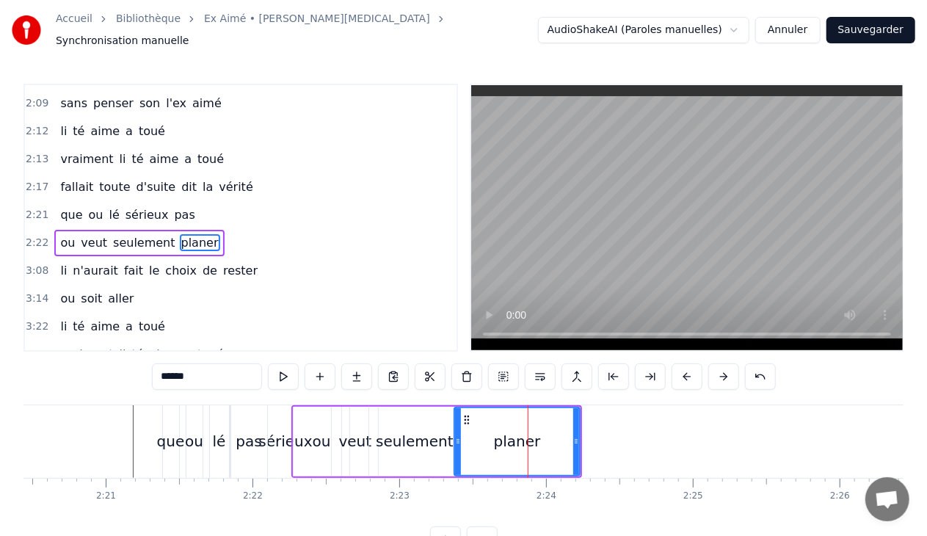
drag, startPoint x: 511, startPoint y: 434, endPoint x: 457, endPoint y: 440, distance: 54.0
click at [457, 440] on div at bounding box center [458, 441] width 6 height 67
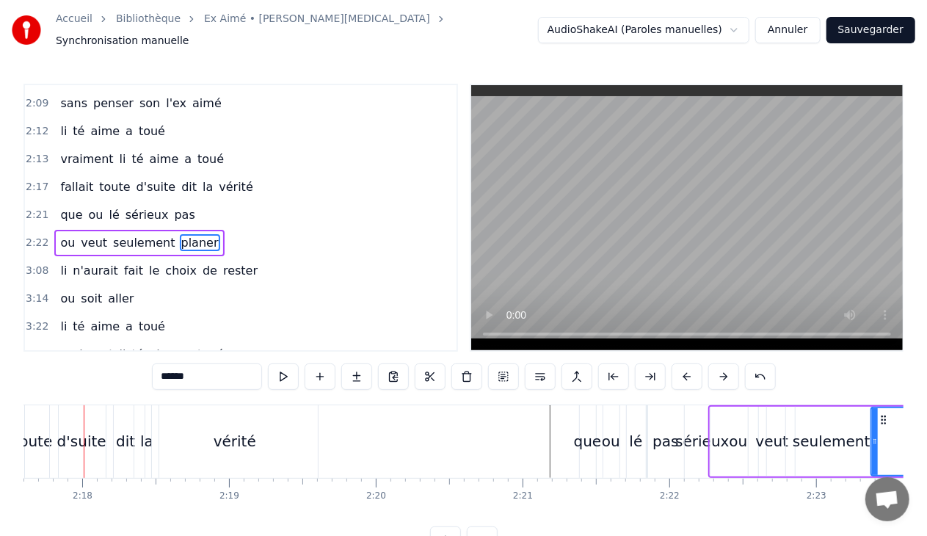
scroll to position [0, 20183]
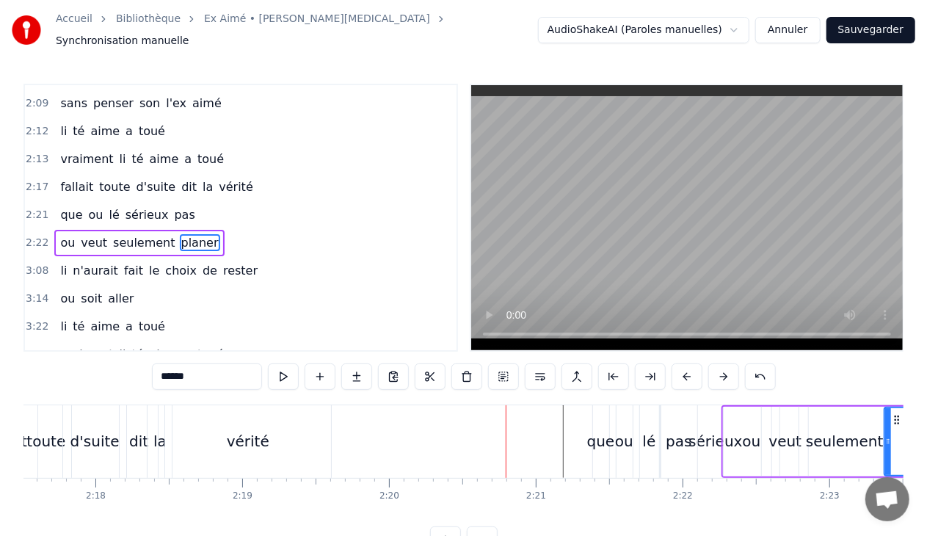
click at [257, 434] on div "vérité" at bounding box center [248, 441] width 43 height 22
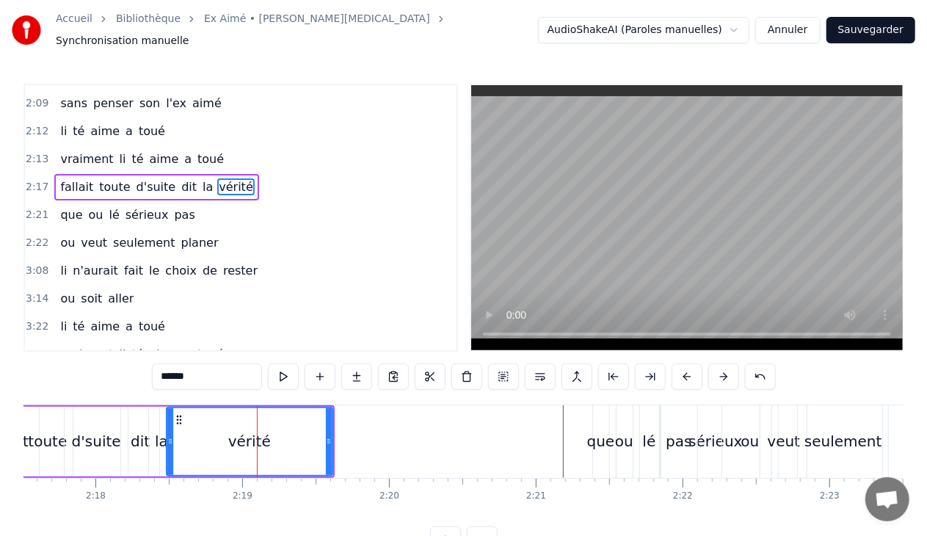
type input "******"
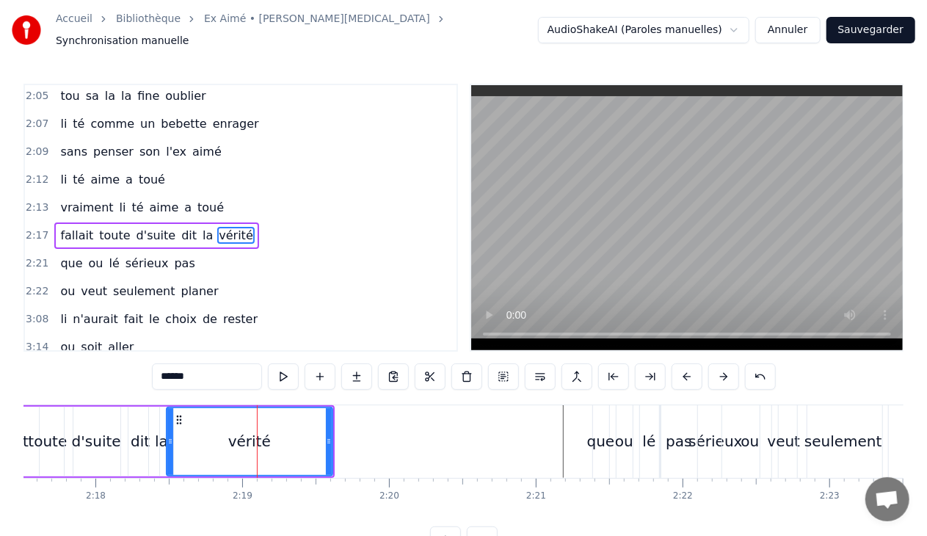
scroll to position [1196, 0]
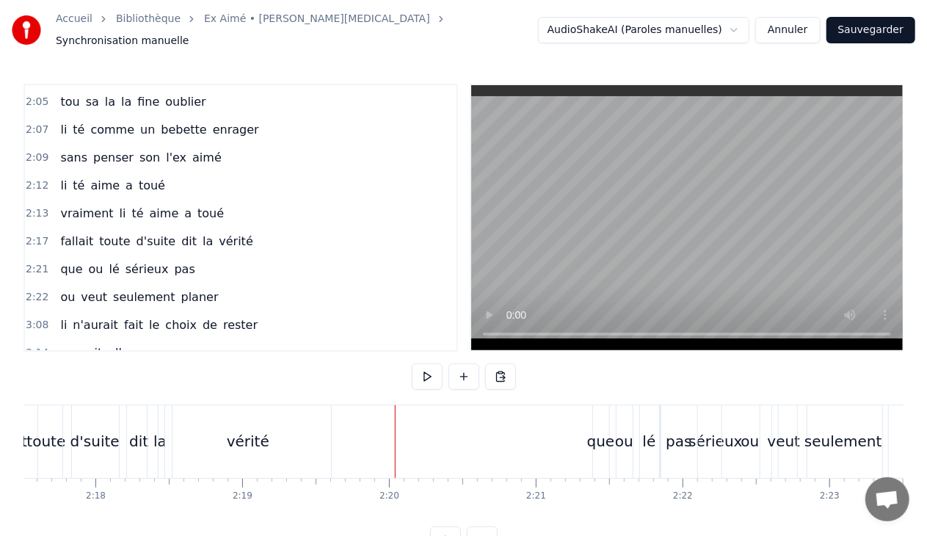
click at [118, 464] on div "d'suite" at bounding box center [94, 441] width 63 height 73
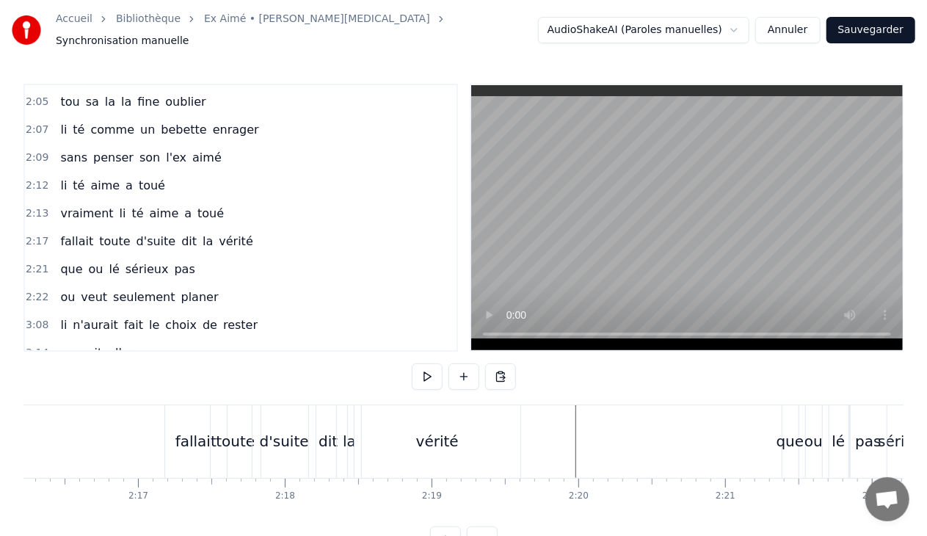
scroll to position [0, 19840]
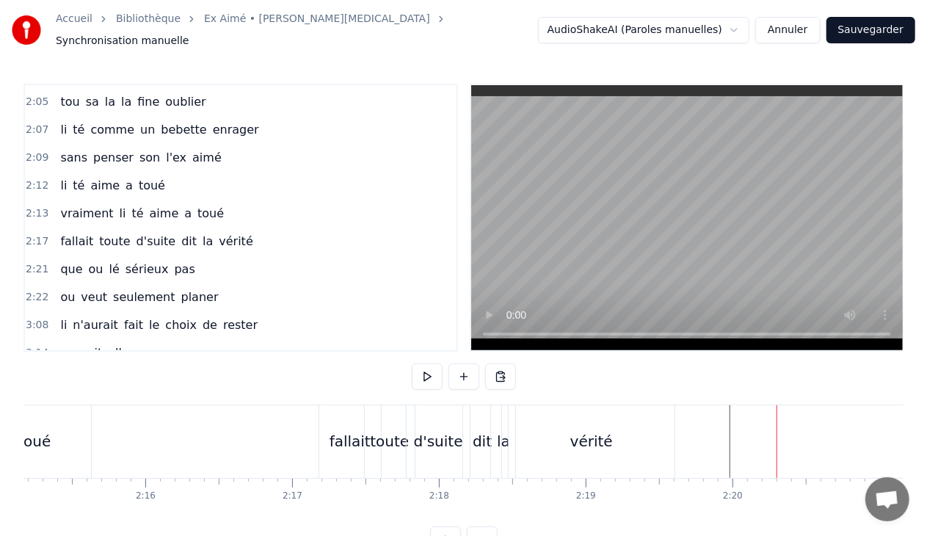
click at [571, 434] on div "vérité" at bounding box center [592, 441] width 166 height 73
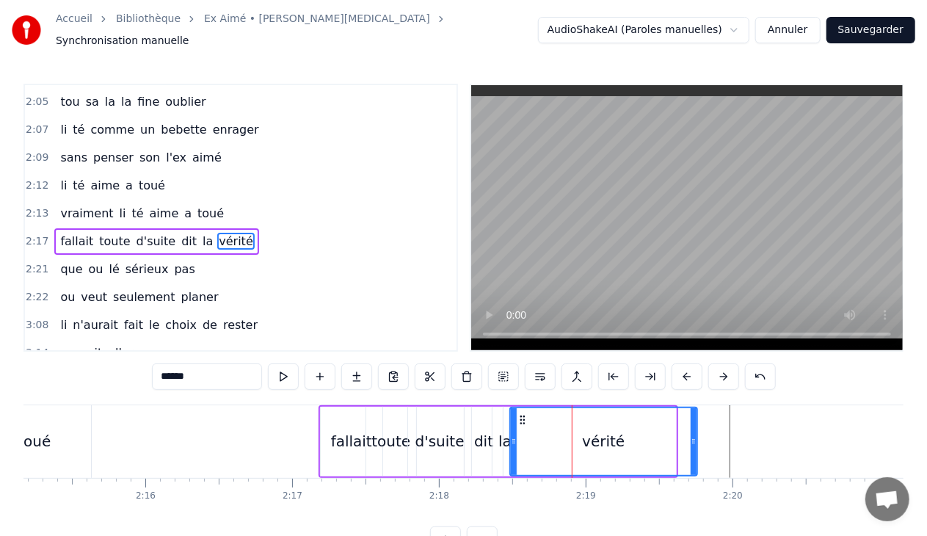
drag, startPoint x: 672, startPoint y: 432, endPoint x: 694, endPoint y: 434, distance: 21.4
click at [694, 435] on icon at bounding box center [694, 441] width 6 height 12
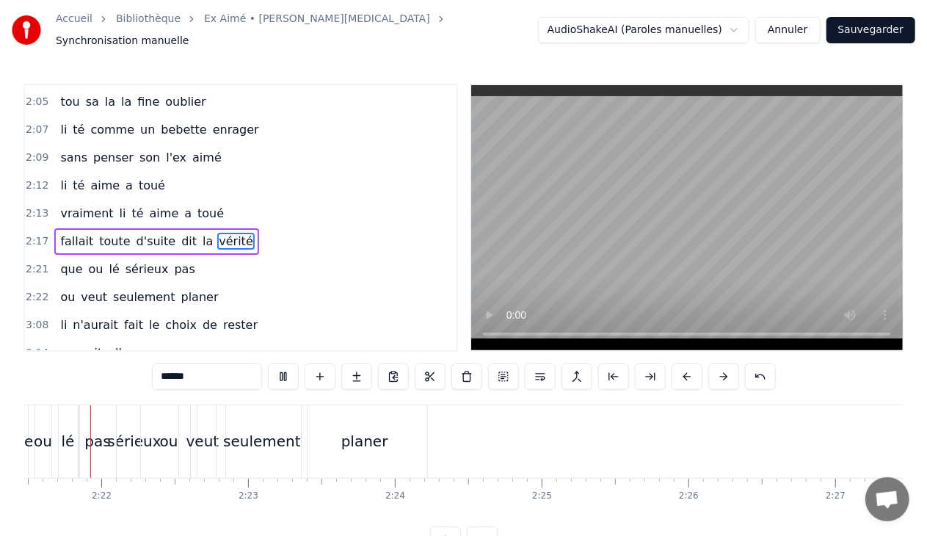
scroll to position [0, 20722]
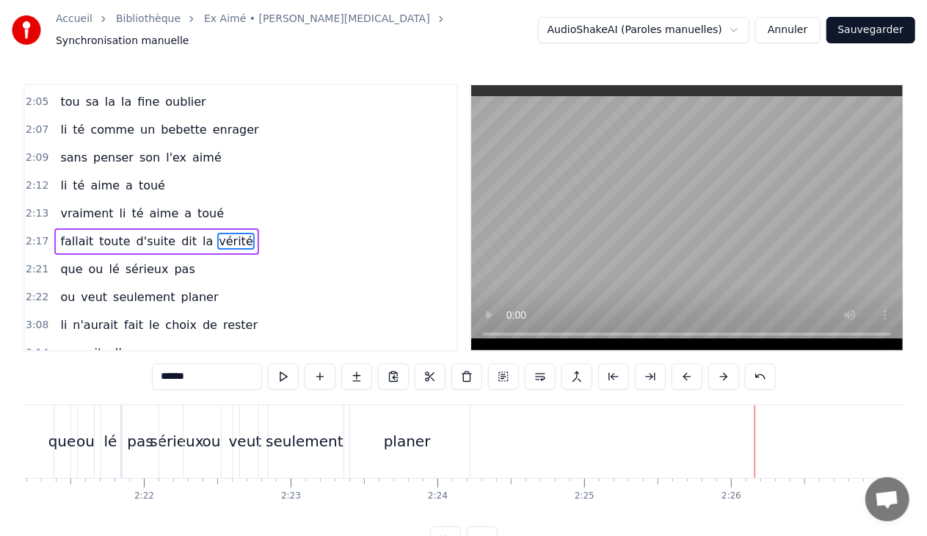
click at [250, 311] on div "3:08 li n'aurait fait le choix de rester" at bounding box center [241, 325] width 432 height 28
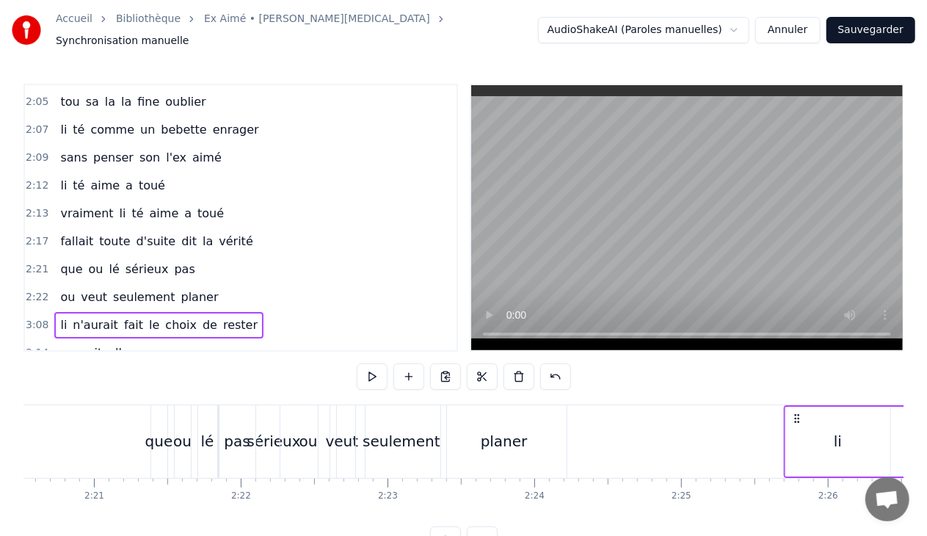
scroll to position [0, 20639]
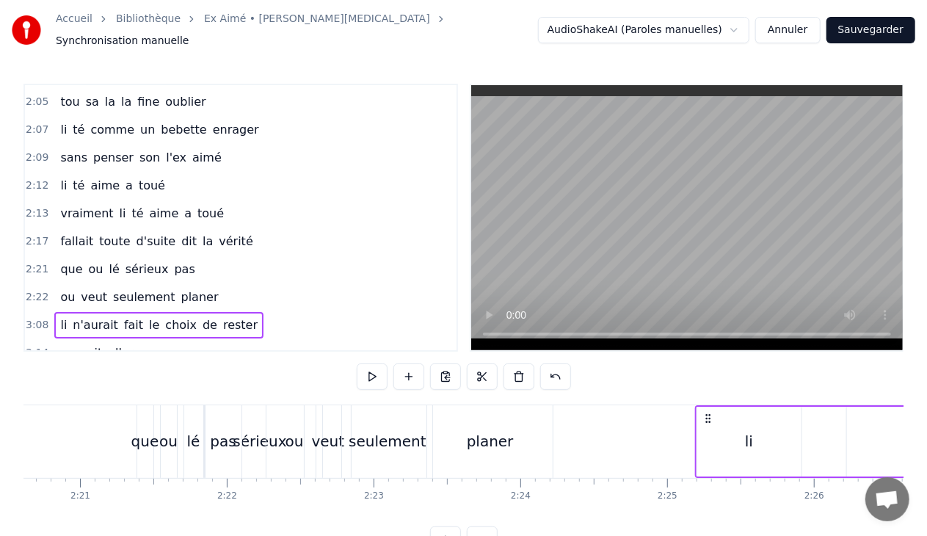
click at [706, 328] on div "0:30 Et la li te arrive 0:32 out bouche i fait de l'eau 0:34 lé jolie po les ye…" at bounding box center [463, 318] width 880 height 469
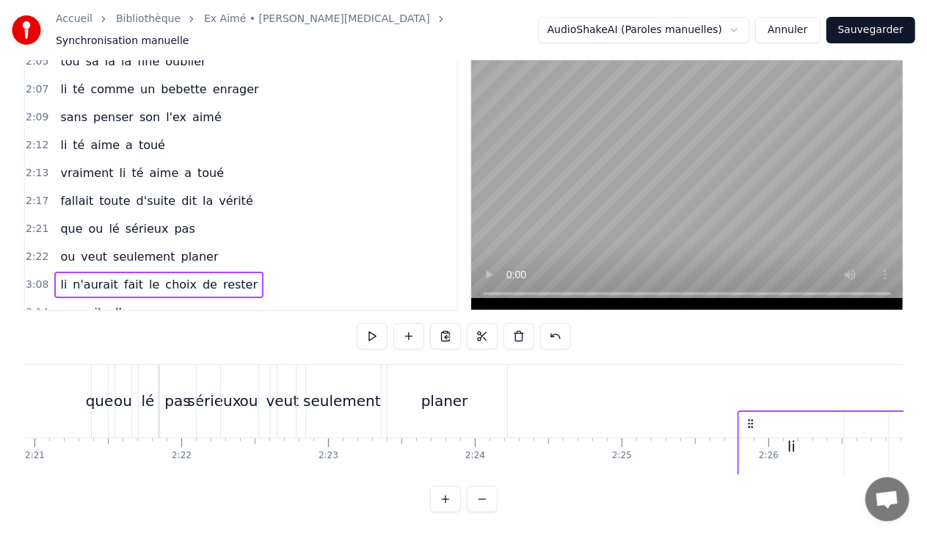
scroll to position [0, 20685]
click at [689, 342] on div "0:30 Et la li te arrive 0:32 out bouche i fait de l'eau 0:34 lé jolie po les ye…" at bounding box center [463, 277] width 880 height 469
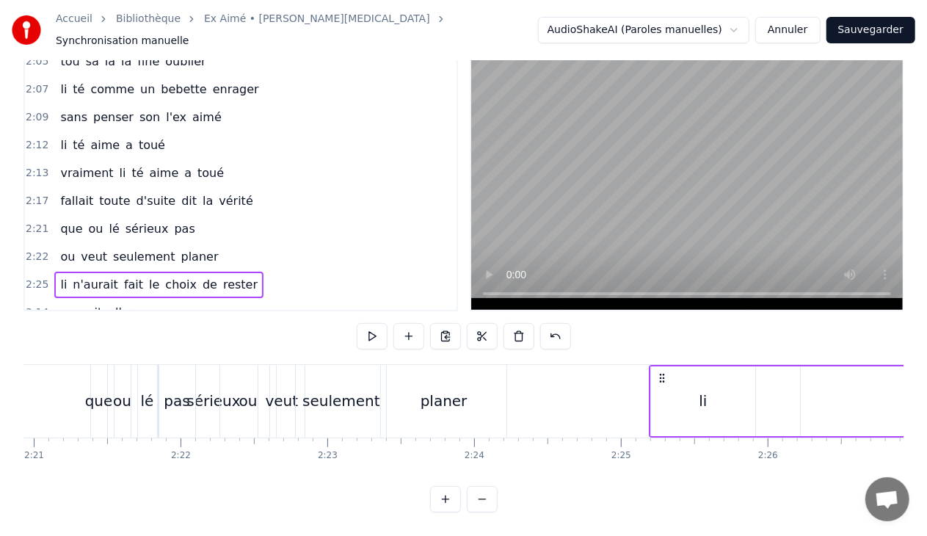
drag, startPoint x: 690, startPoint y: 363, endPoint x: 660, endPoint y: 364, distance: 29.4
click at [660, 372] on icon at bounding box center [663, 378] width 12 height 12
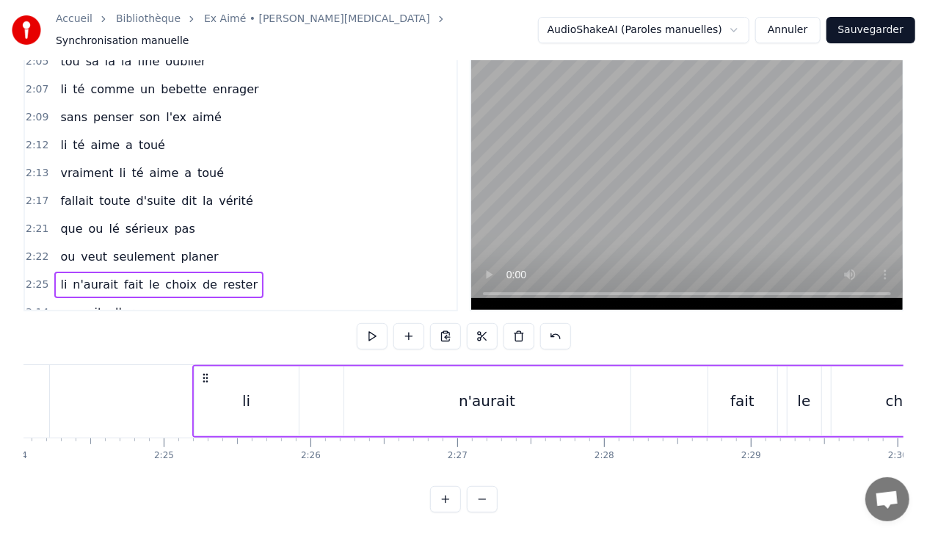
scroll to position [0, 21165]
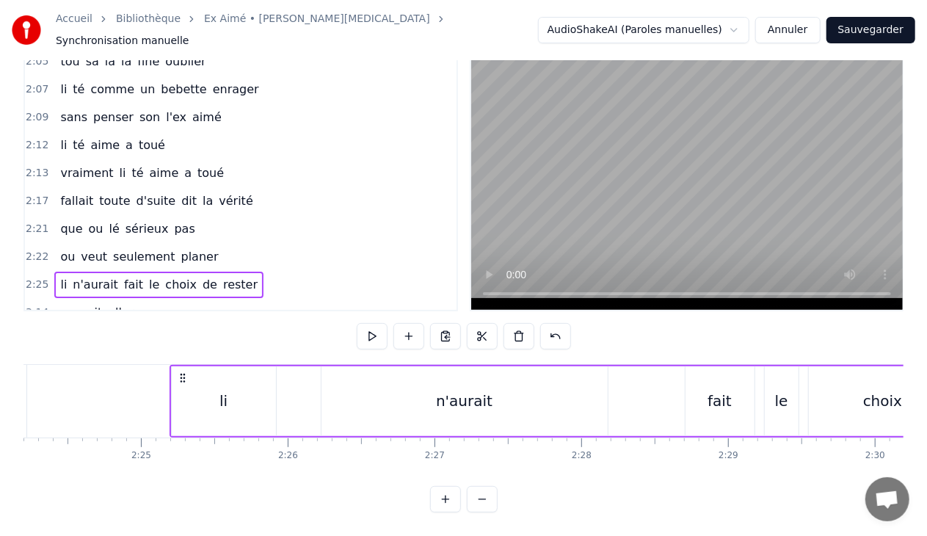
click at [462, 393] on div "n'aurait" at bounding box center [464, 401] width 57 height 22
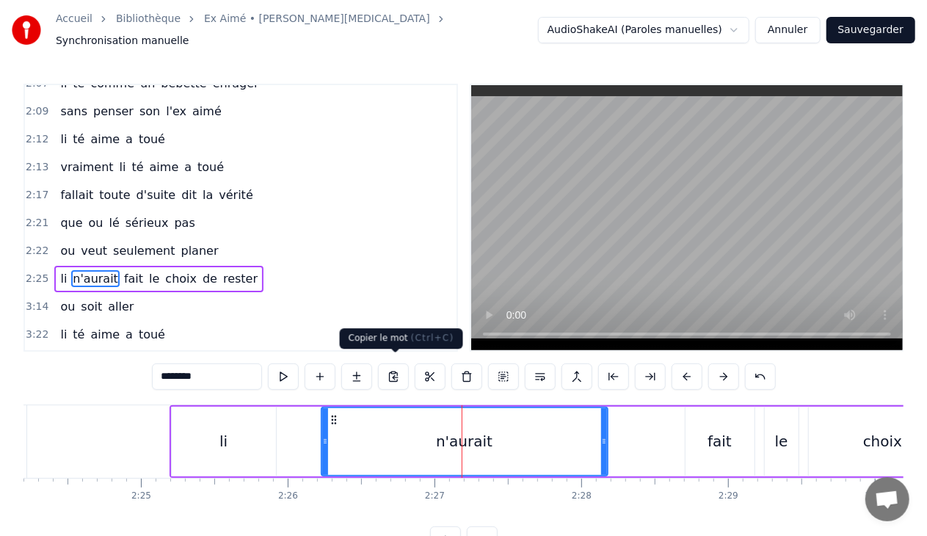
scroll to position [1278, 0]
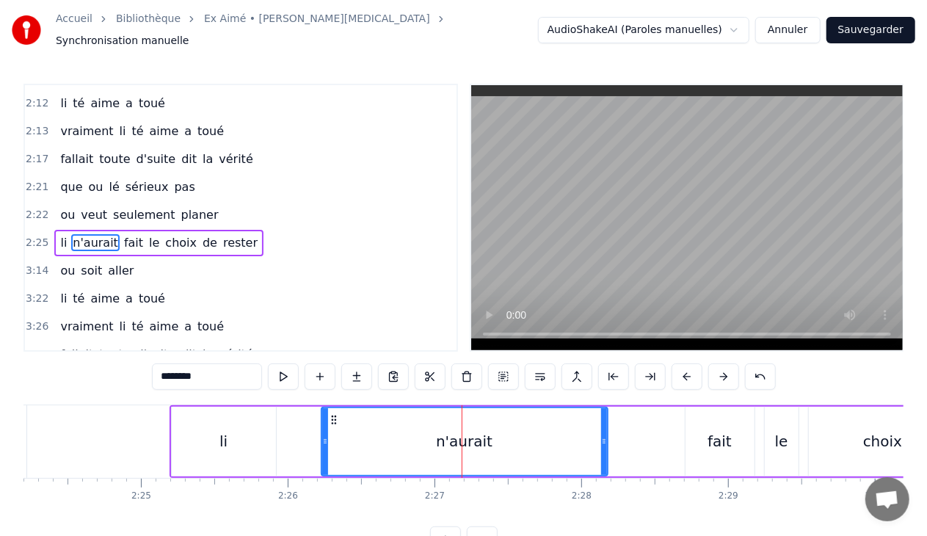
click at [261, 427] on div "li" at bounding box center [224, 442] width 104 height 70
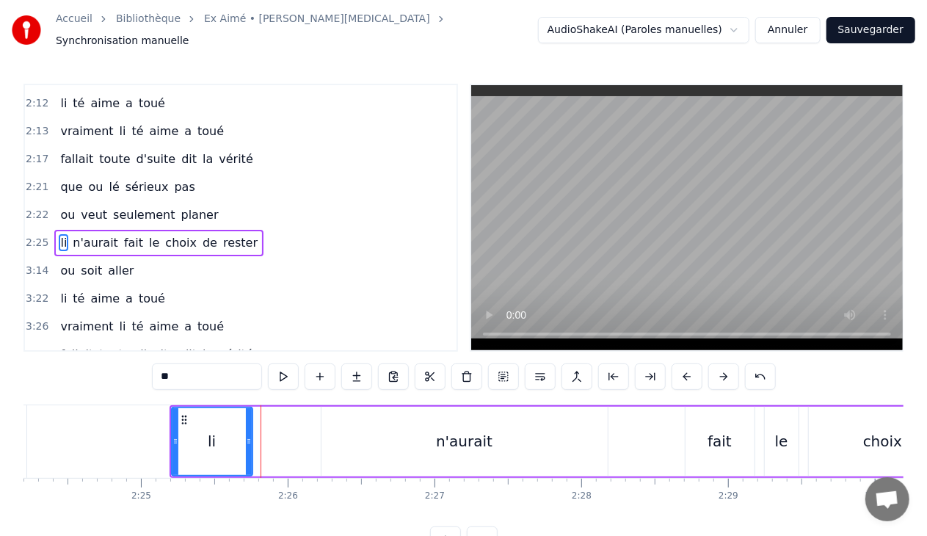
drag, startPoint x: 273, startPoint y: 433, endPoint x: 250, endPoint y: 434, distance: 23.5
click at [250, 435] on icon at bounding box center [249, 441] width 6 height 12
drag, startPoint x: 172, startPoint y: 434, endPoint x: 200, endPoint y: 434, distance: 27.2
click at [200, 435] on icon at bounding box center [203, 441] width 6 height 12
click at [462, 442] on div "n'aurait" at bounding box center [464, 441] width 57 height 22
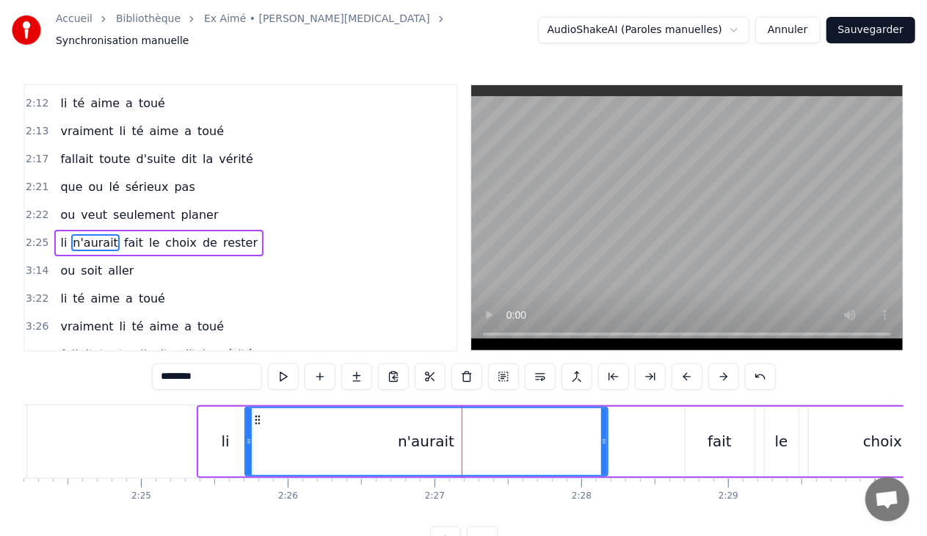
drag, startPoint x: 324, startPoint y: 436, endPoint x: 248, endPoint y: 436, distance: 76.3
click at [248, 436] on icon at bounding box center [249, 441] width 6 height 12
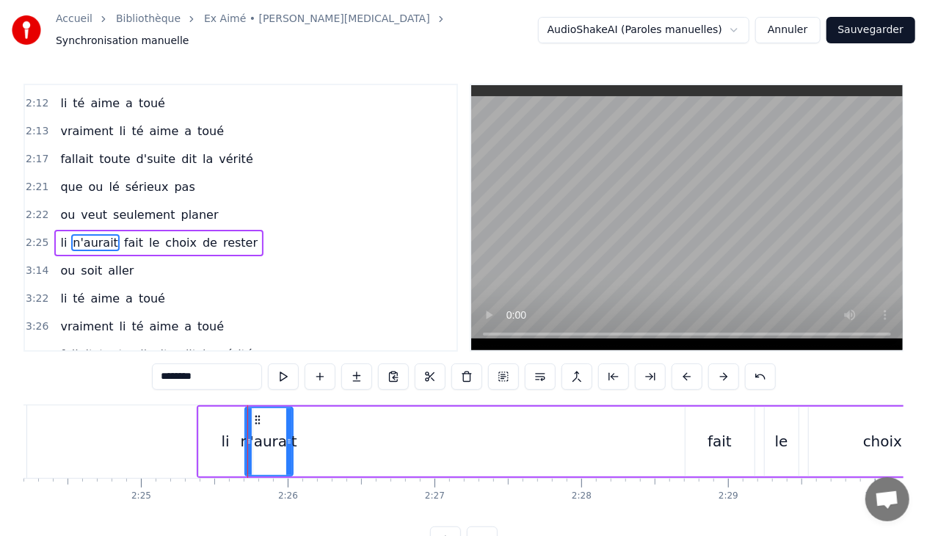
drag, startPoint x: 602, startPoint y: 433, endPoint x: 288, endPoint y: 420, distance: 313.6
click at [288, 420] on div at bounding box center [289, 441] width 6 height 67
click at [240, 435] on icon at bounding box center [243, 441] width 6 height 12
click at [710, 421] on div "fait" at bounding box center [719, 442] width 69 height 70
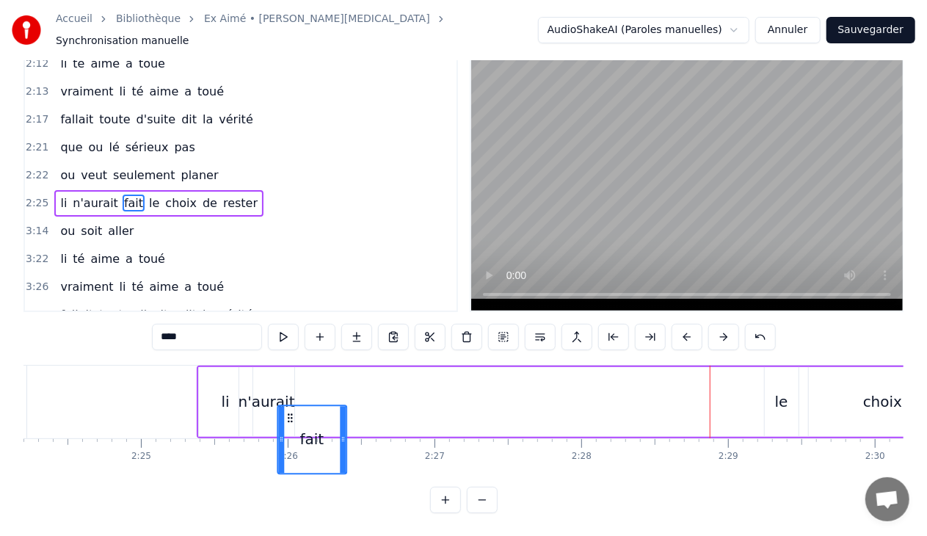
scroll to position [41, 0]
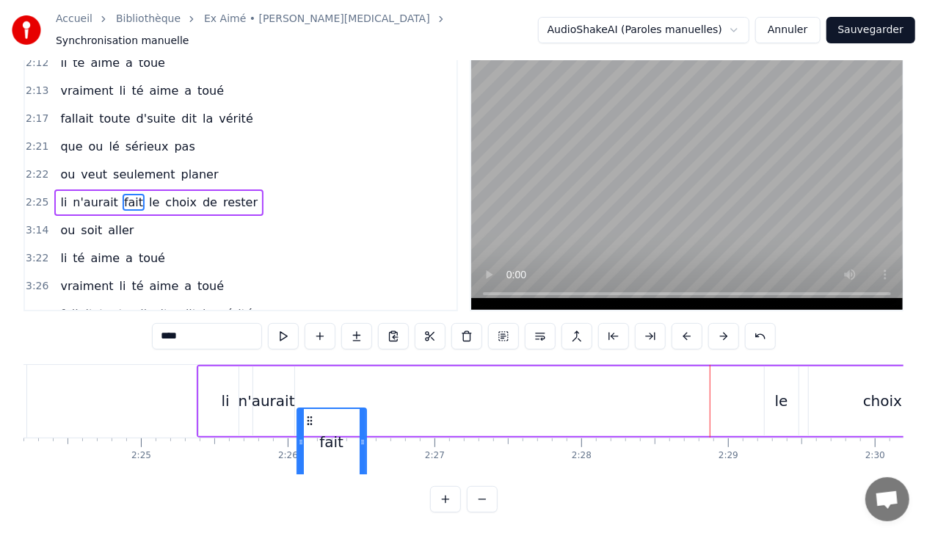
drag, startPoint x: 696, startPoint y: 410, endPoint x: 307, endPoint y: 365, distance: 391.5
click at [307, 365] on div "li n'aurait fait le choix de rester" at bounding box center [634, 401] width 874 height 73
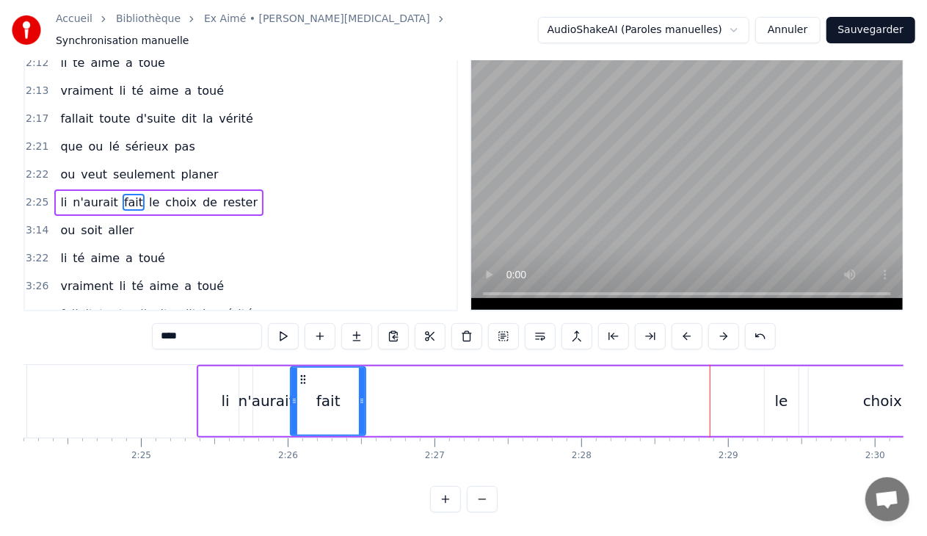
click at [294, 395] on icon at bounding box center [294, 401] width 6 height 12
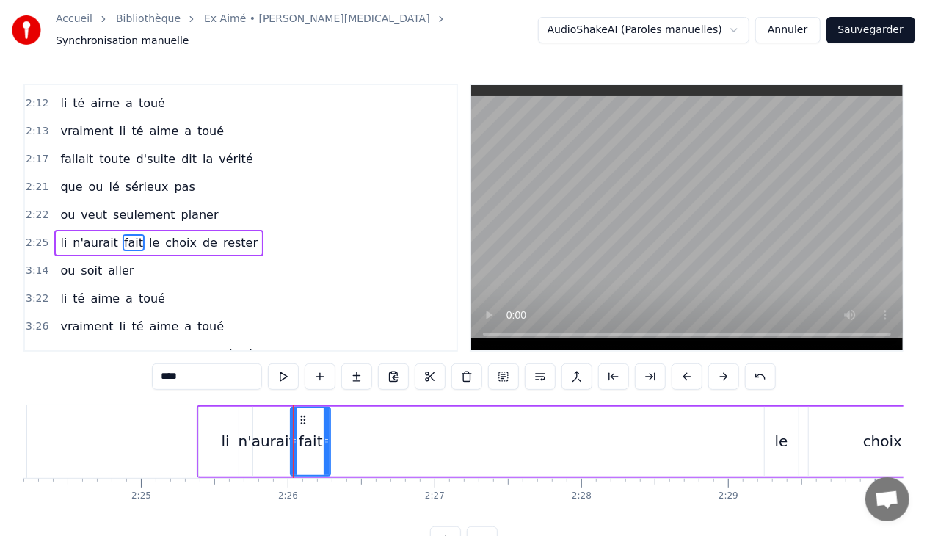
drag, startPoint x: 364, startPoint y: 433, endPoint x: 330, endPoint y: 434, distance: 33.8
click at [330, 434] on div "fait" at bounding box center [310, 442] width 41 height 70
click at [775, 430] on div "le" at bounding box center [781, 441] width 13 height 22
drag, startPoint x: 772, startPoint y: 409, endPoint x: 324, endPoint y: 429, distance: 448.1
click at [324, 429] on div "le" at bounding box center [334, 441] width 32 height 67
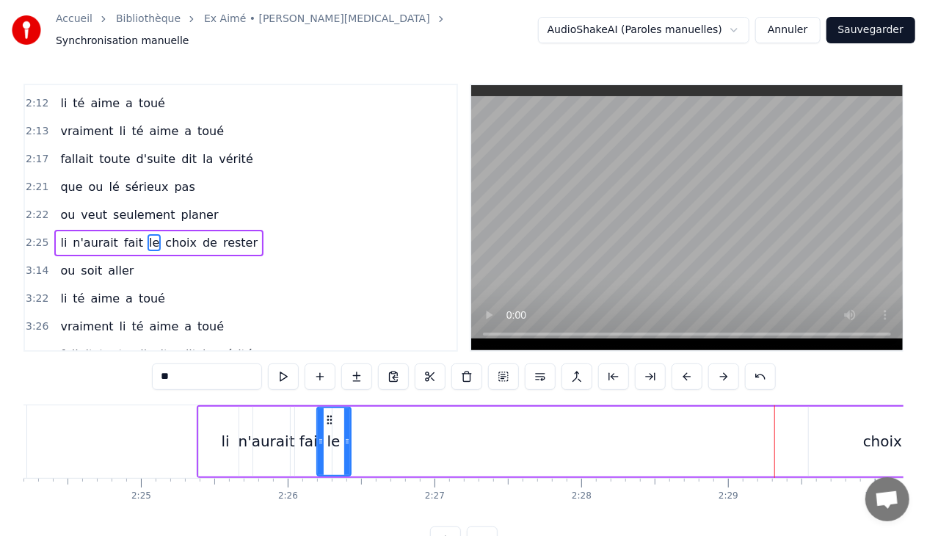
click at [880, 430] on div "choix" at bounding box center [882, 441] width 39 height 22
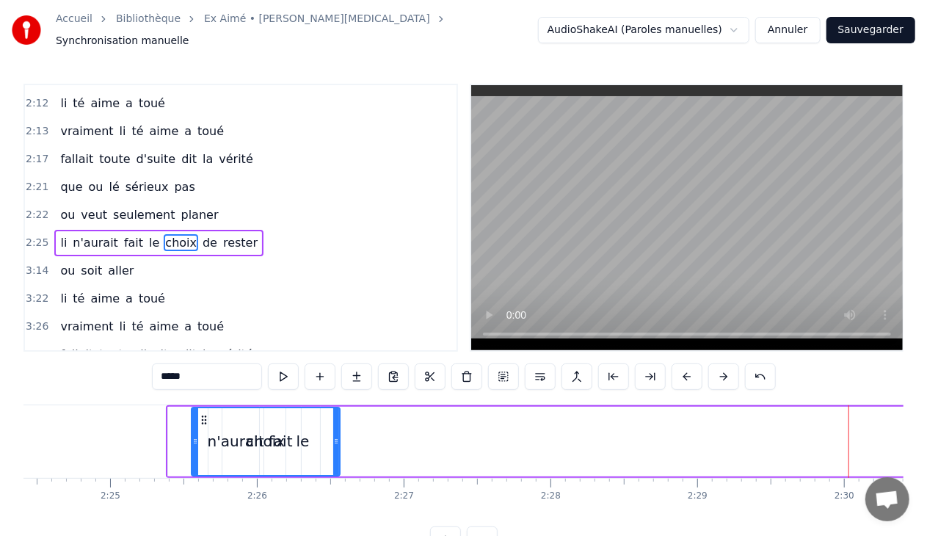
scroll to position [0, 21191]
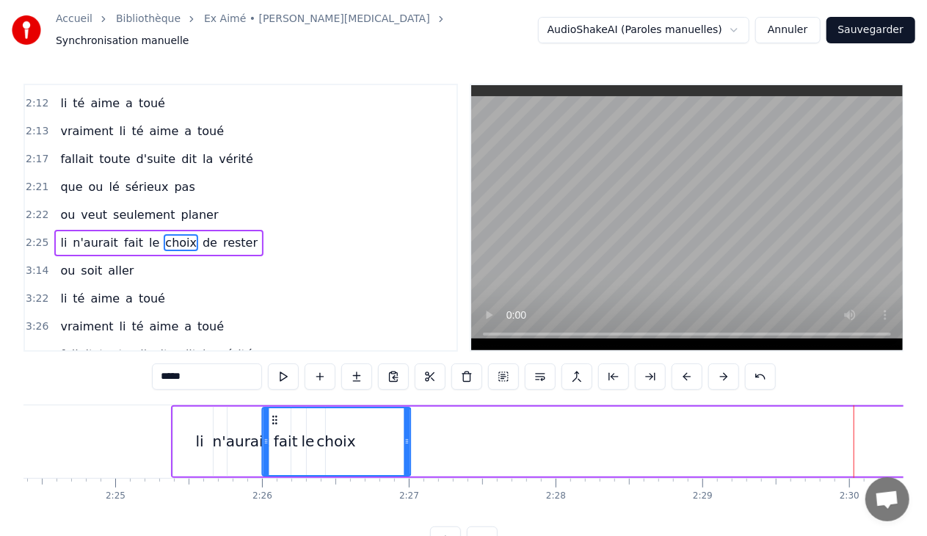
drag, startPoint x: 34, startPoint y: 412, endPoint x: 270, endPoint y: 401, distance: 236.6
click at [270, 408] on div "choix" at bounding box center [336, 441] width 147 height 67
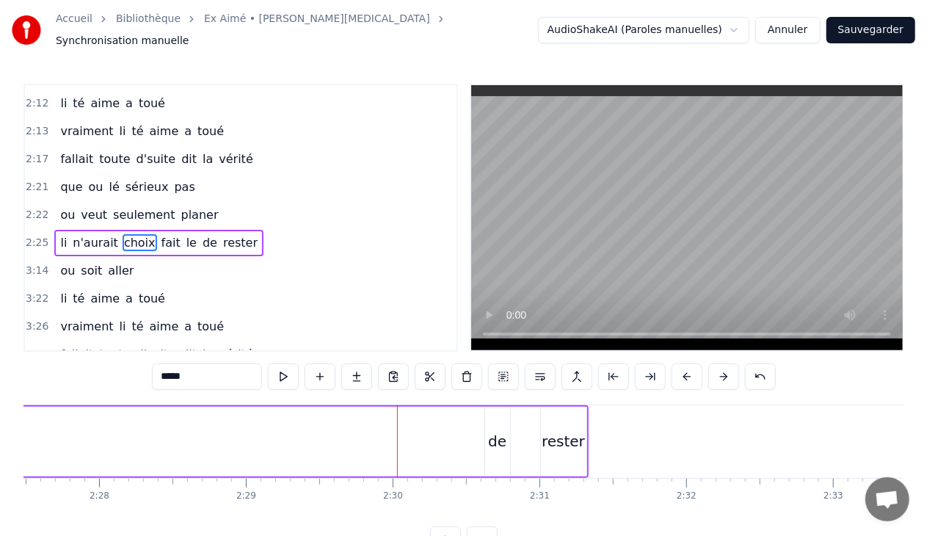
scroll to position [0, 21602]
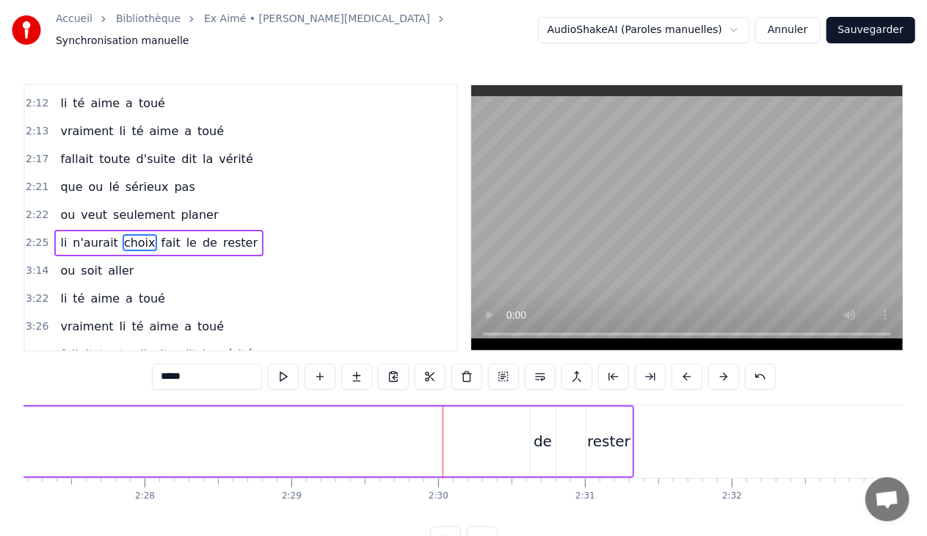
click at [536, 437] on div "de" at bounding box center [543, 441] width 18 height 22
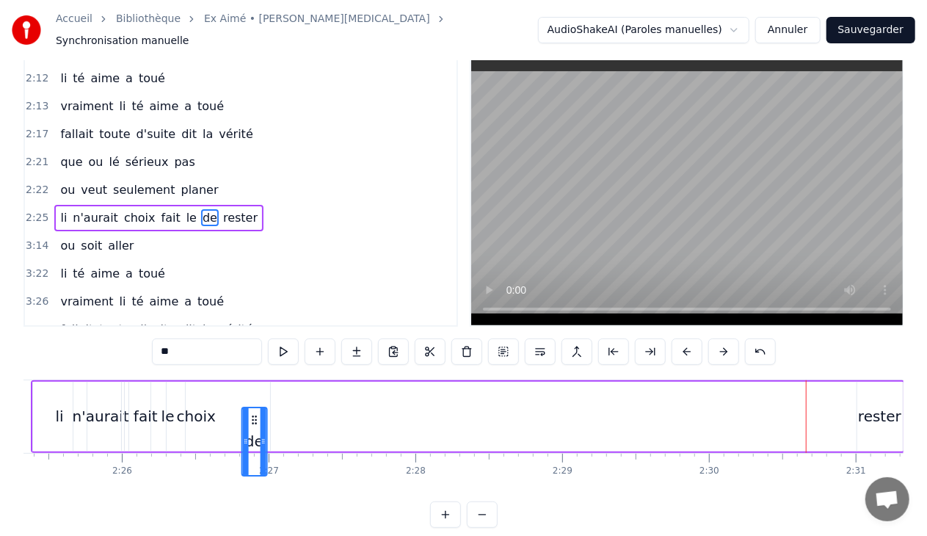
scroll to position [0, 21329]
drag, startPoint x: 537, startPoint y: 410, endPoint x: 228, endPoint y: 381, distance: 311.1
click at [228, 381] on div "li n'aurait choix fait le de rester" at bounding box center [470, 416] width 874 height 73
click at [876, 405] on div "rester" at bounding box center [881, 416] width 43 height 22
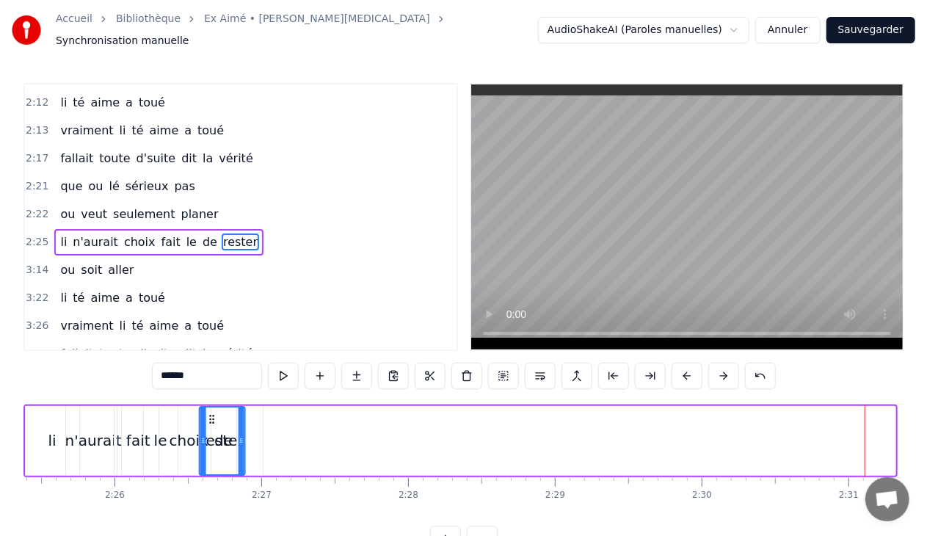
scroll to position [0, 21338]
drag, startPoint x: 90, startPoint y: 407, endPoint x: 238, endPoint y: 404, distance: 148.3
click at [238, 407] on div "rester" at bounding box center [252, 440] width 44 height 67
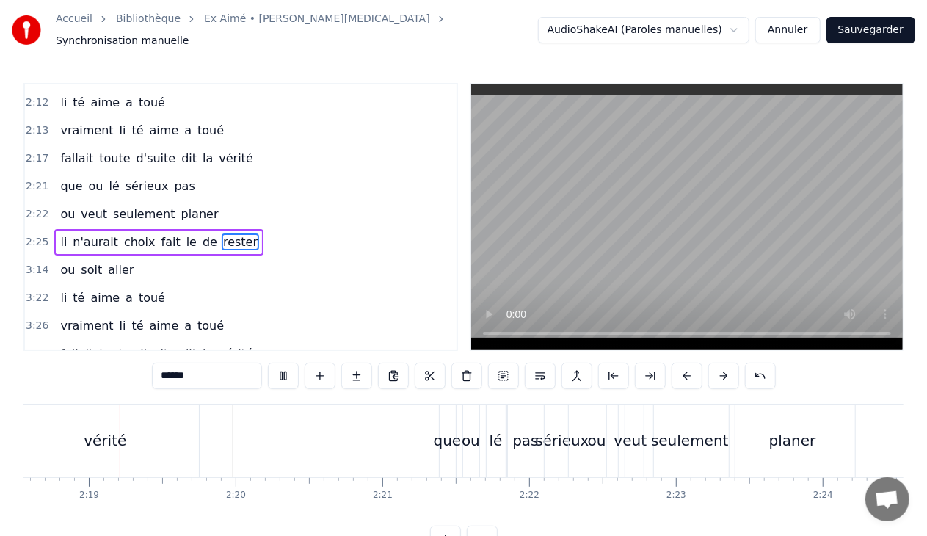
scroll to position [0, 20330]
click at [530, 438] on div "pas" at bounding box center [532, 440] width 26 height 22
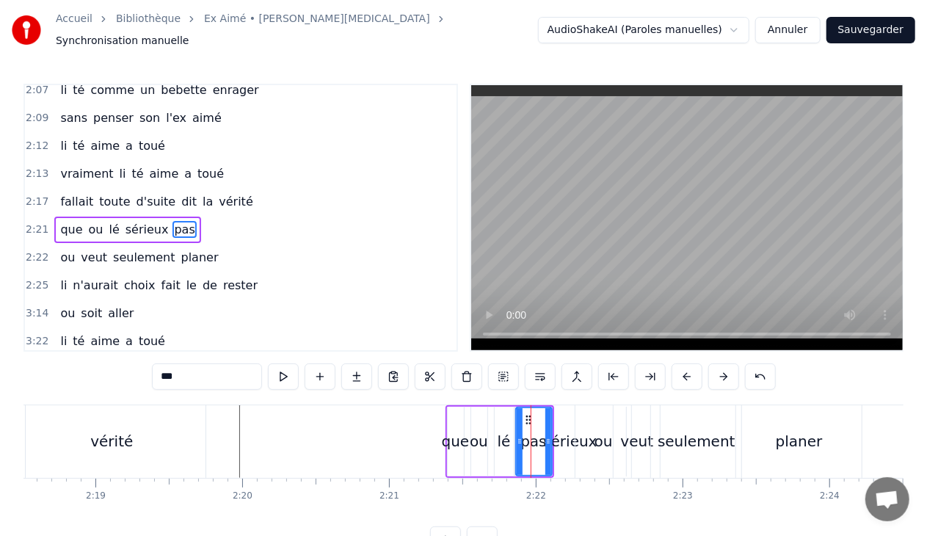
scroll to position [1223, 0]
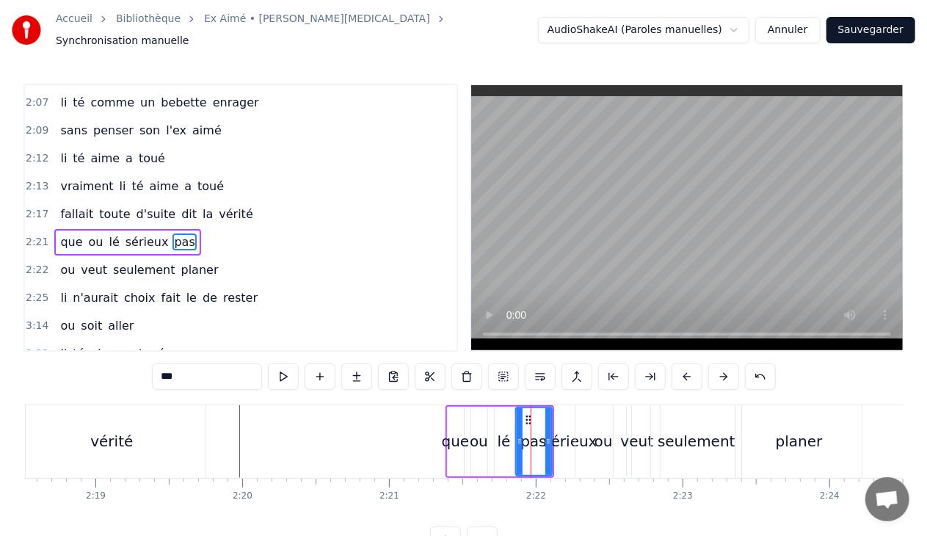
click at [201, 374] on input "***" at bounding box center [207, 376] width 110 height 26
type input "*"
click at [112, 229] on div "que ou lé sérieux" at bounding box center [116, 242] width 125 height 26
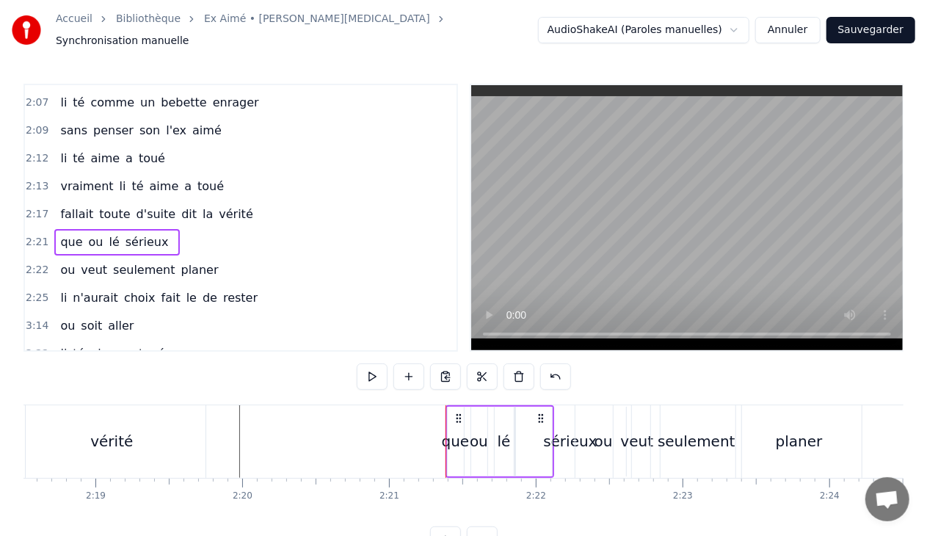
click at [124, 233] on span "sérieux" at bounding box center [147, 241] width 46 height 17
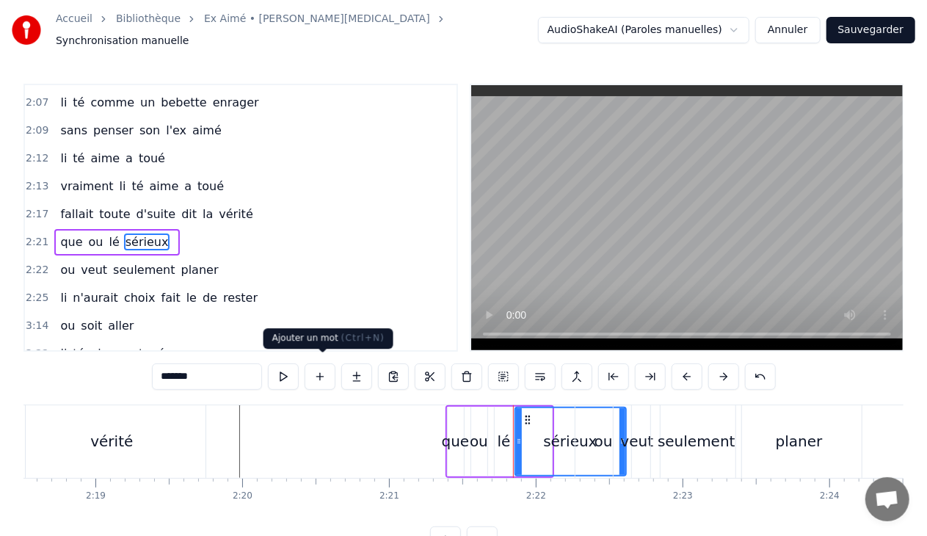
click at [324, 363] on button at bounding box center [320, 376] width 31 height 26
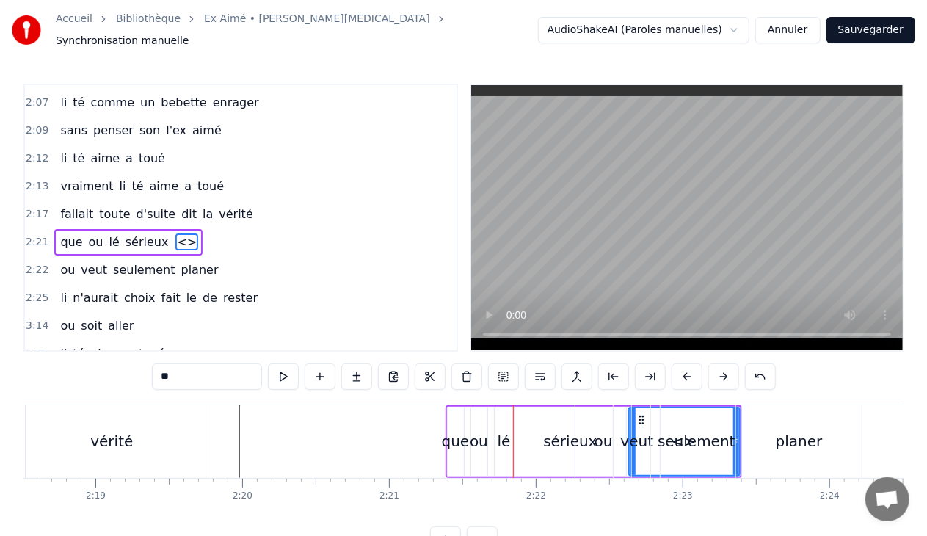
click at [191, 370] on input "**" at bounding box center [207, 376] width 110 height 26
type input "*"
click at [108, 233] on span "lé" at bounding box center [114, 241] width 13 height 17
type input "**"
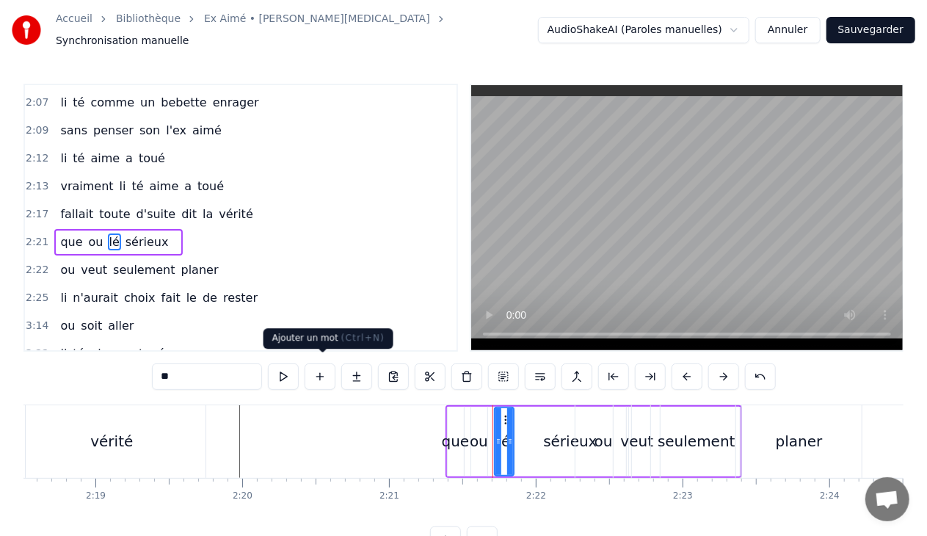
click at [321, 371] on button at bounding box center [320, 376] width 31 height 26
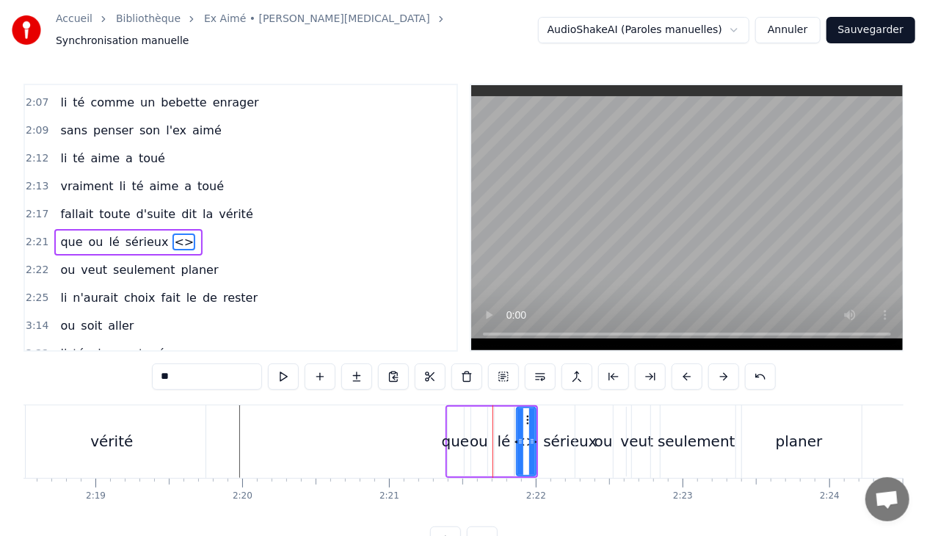
click at [194, 373] on input "**" at bounding box center [207, 376] width 110 height 26
type input "*"
click at [142, 233] on span "sérieux" at bounding box center [147, 241] width 46 height 17
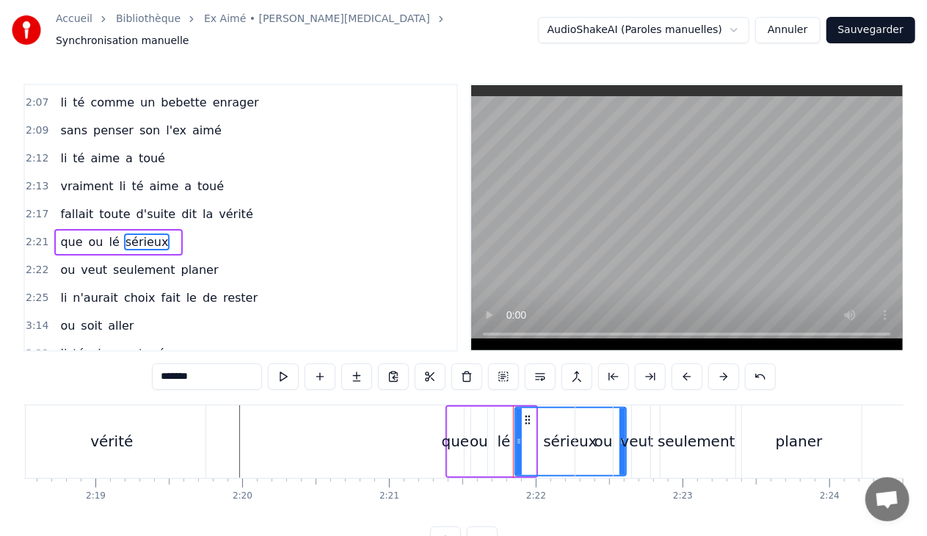
click at [211, 368] on input "*******" at bounding box center [207, 376] width 110 height 26
type input "*"
type input "***"
drag, startPoint x: 621, startPoint y: 434, endPoint x: 586, endPoint y: 434, distance: 35.2
click at [586, 434] on div "ou veut seulement planer" at bounding box center [720, 441] width 291 height 73
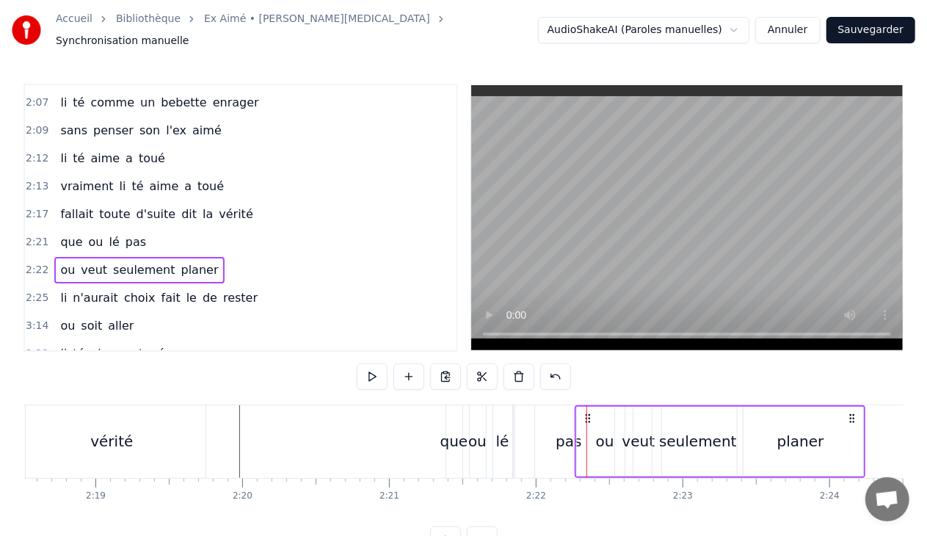
click at [561, 432] on div "pas" at bounding box center [569, 441] width 26 height 22
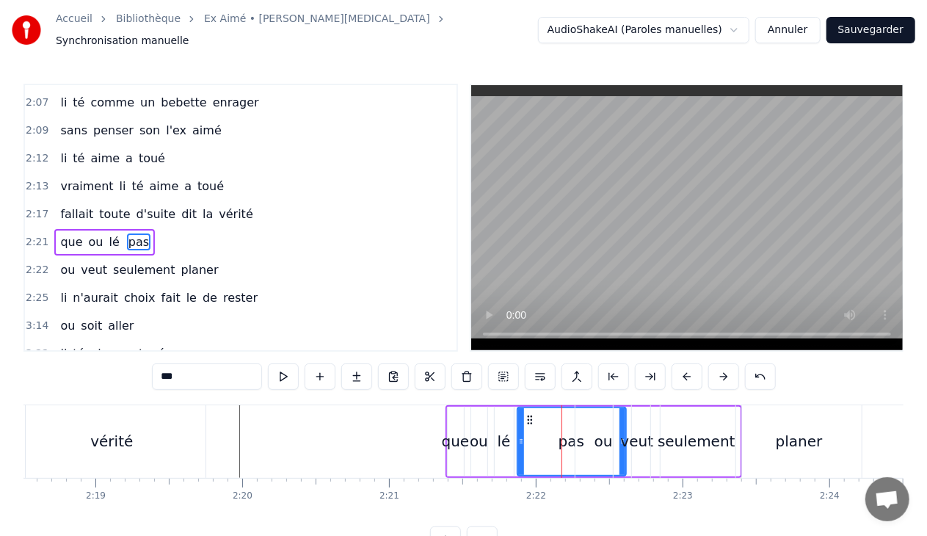
drag, startPoint x: 620, startPoint y: 448, endPoint x: 567, endPoint y: 447, distance: 53.6
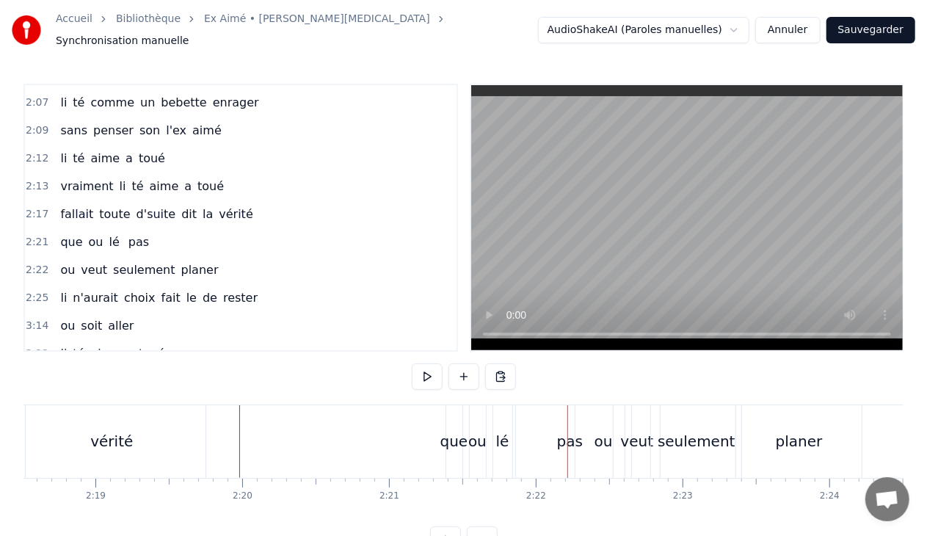
click at [564, 432] on div "pas" at bounding box center [570, 441] width 26 height 22
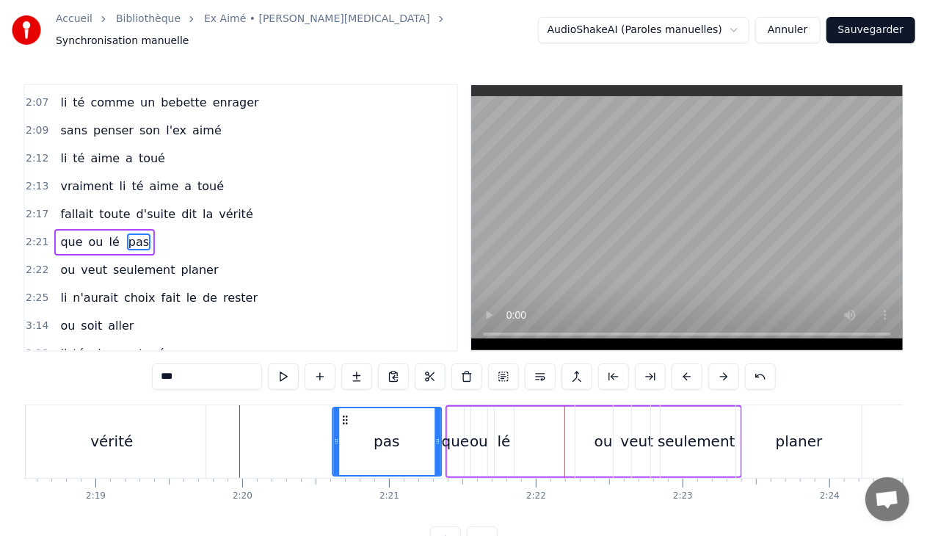
drag, startPoint x: 528, startPoint y: 408, endPoint x: 344, endPoint y: 411, distance: 183.5
click at [344, 414] on icon at bounding box center [345, 420] width 12 height 12
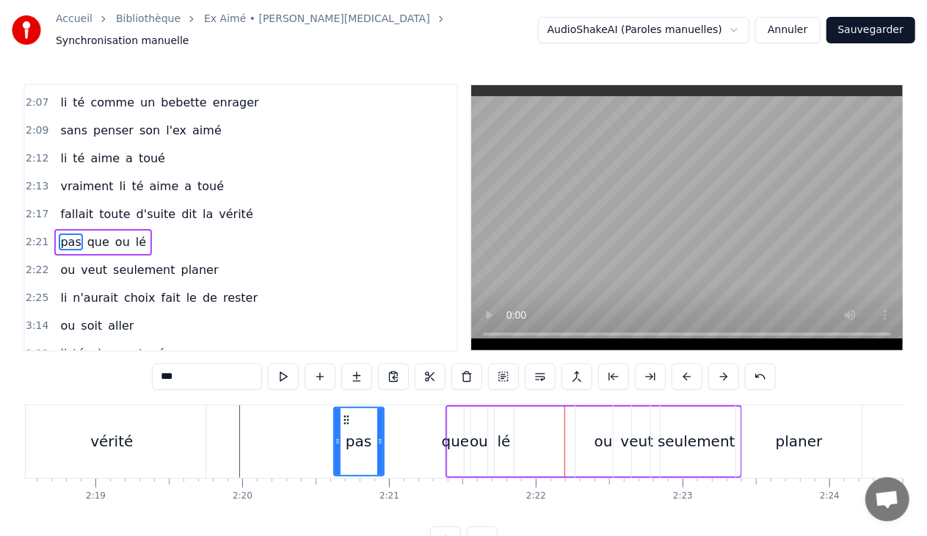
drag, startPoint x: 437, startPoint y: 433, endPoint x: 379, endPoint y: 433, distance: 58.7
click at [379, 435] on icon at bounding box center [380, 441] width 6 height 12
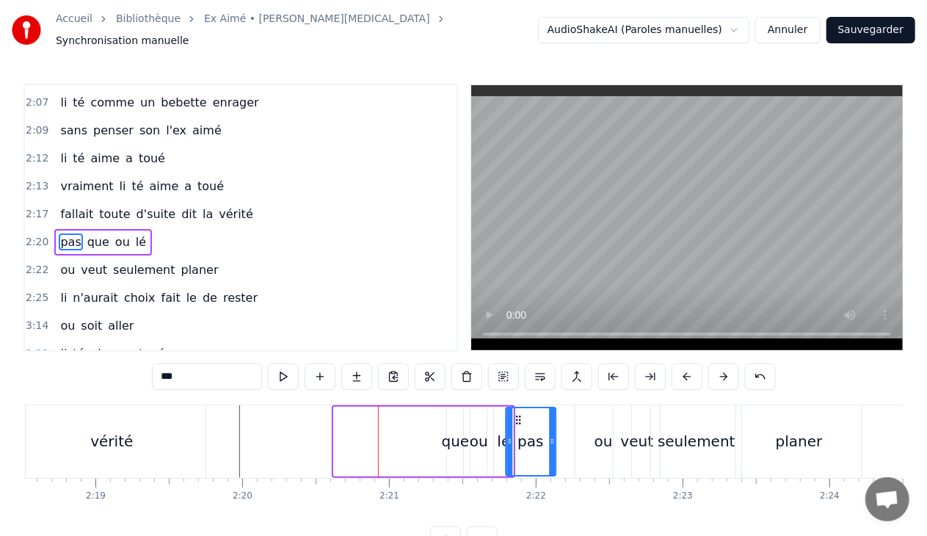
drag, startPoint x: 345, startPoint y: 410, endPoint x: 517, endPoint y: 412, distance: 171.8
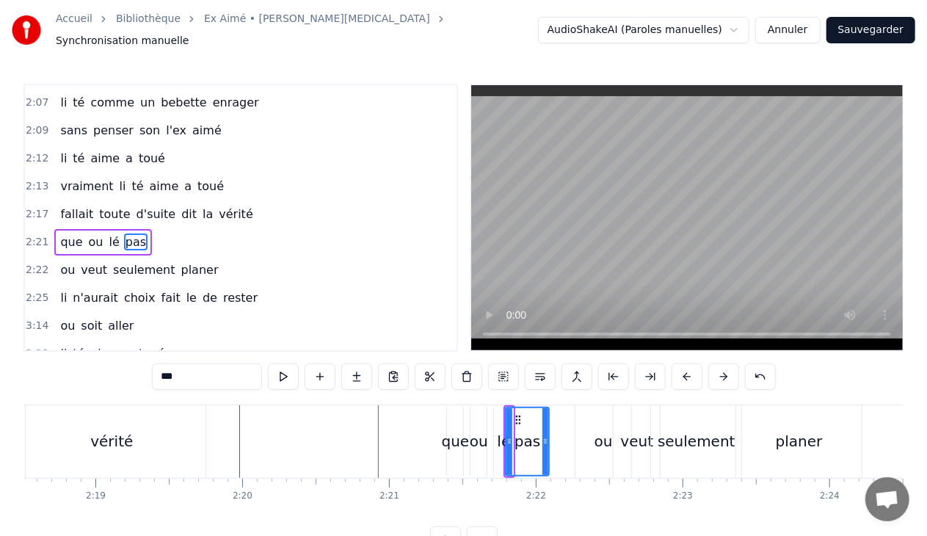
click at [546, 435] on icon at bounding box center [545, 441] width 6 height 12
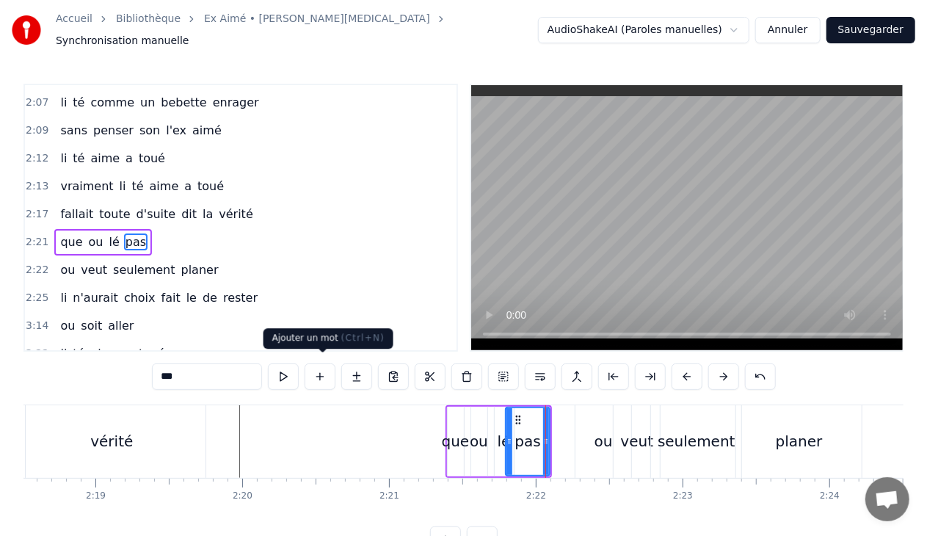
click at [327, 365] on button at bounding box center [320, 376] width 31 height 26
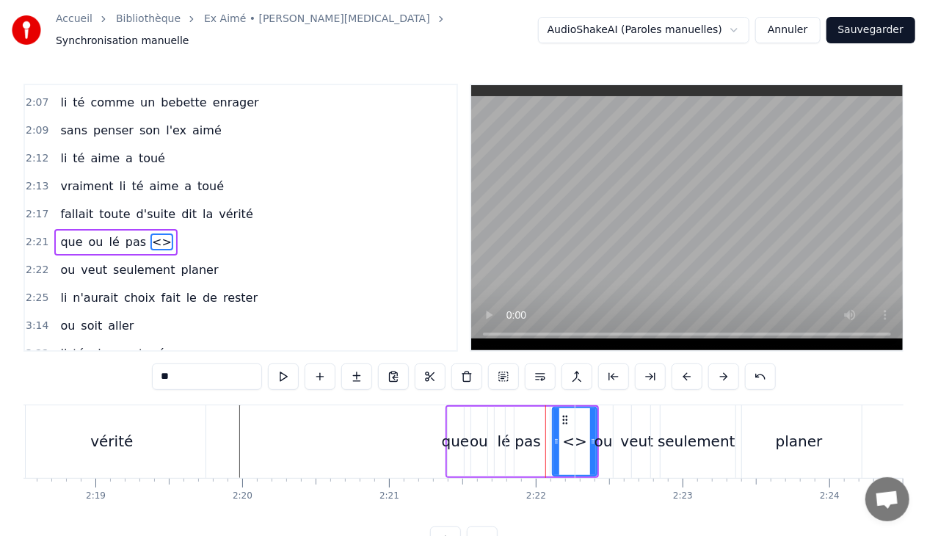
click at [209, 373] on input "**" at bounding box center [207, 376] width 110 height 26
type input "*"
drag, startPoint x: 556, startPoint y: 434, endPoint x: 546, endPoint y: 434, distance: 10.3
click at [546, 435] on icon at bounding box center [546, 441] width 6 height 12
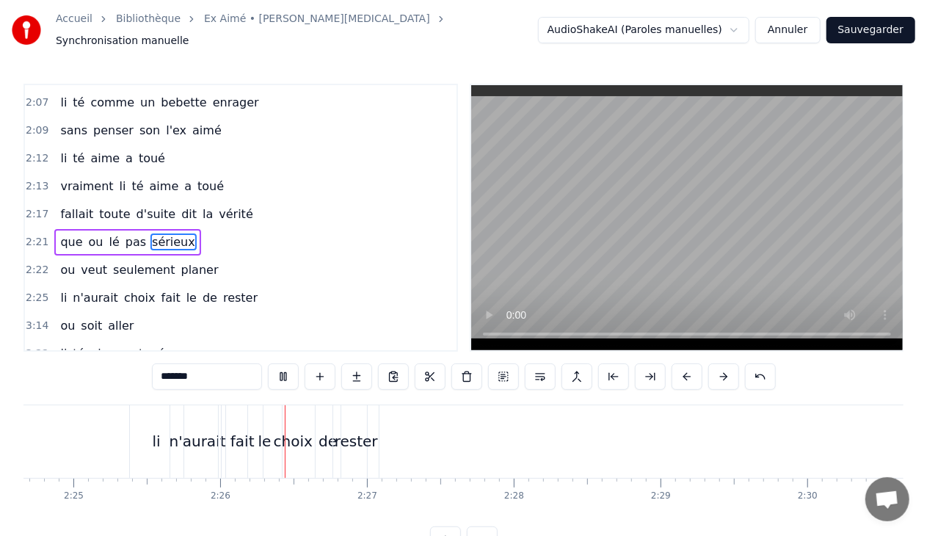
scroll to position [0, 21332]
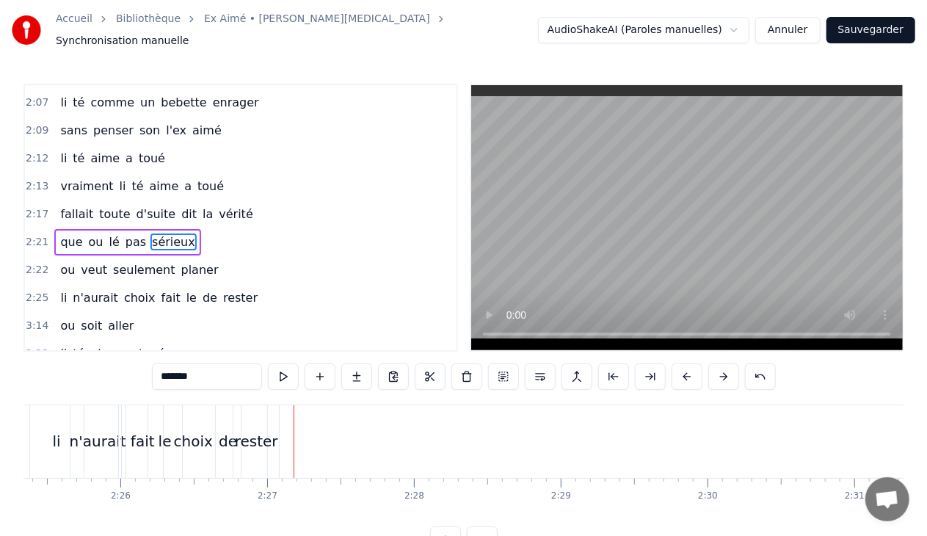
click at [185, 289] on span "le" at bounding box center [191, 297] width 13 height 17
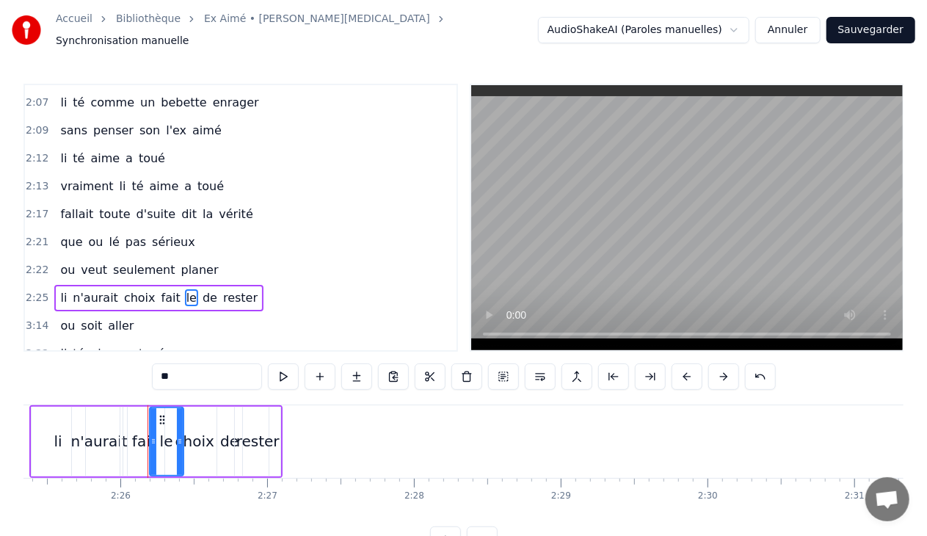
scroll to position [1278, 0]
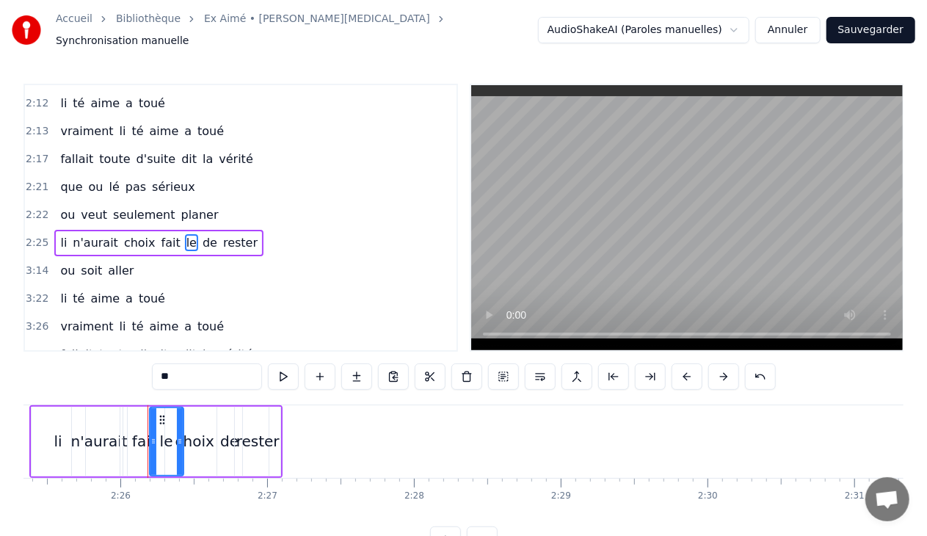
click at [185, 234] on span "le" at bounding box center [191, 242] width 13 height 17
click at [181, 369] on input "**" at bounding box center [207, 376] width 110 height 26
type input "*"
click at [104, 234] on span "n'aurait" at bounding box center [95, 242] width 48 height 17
type input "********"
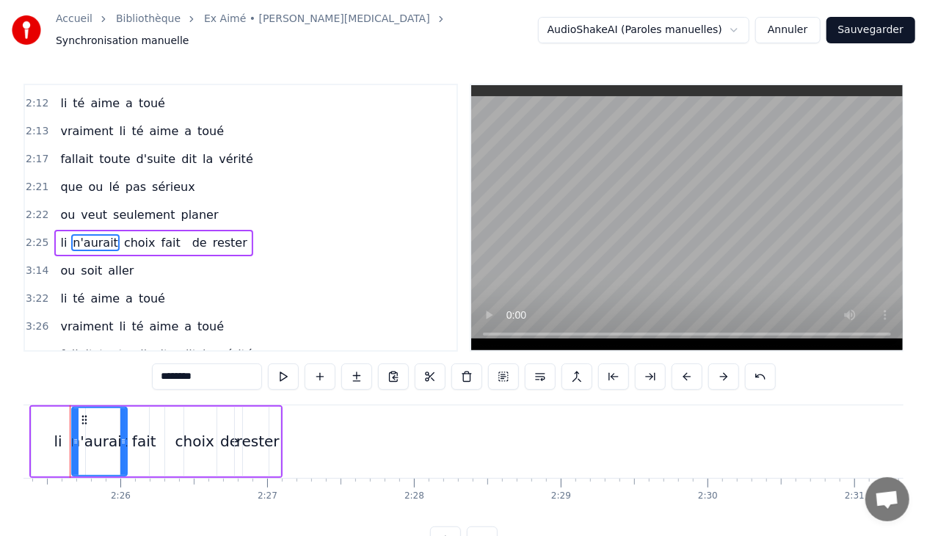
scroll to position [0, 21304]
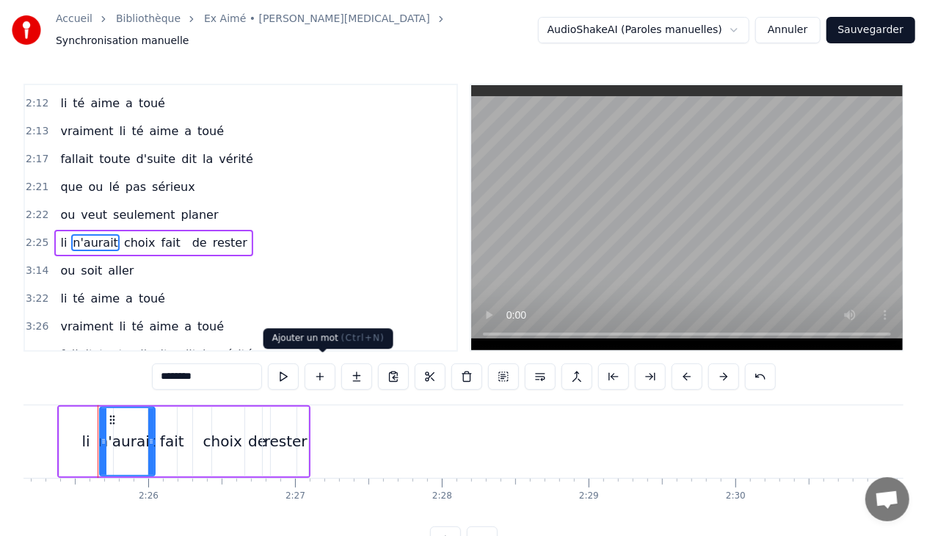
click at [327, 368] on button at bounding box center [320, 376] width 31 height 26
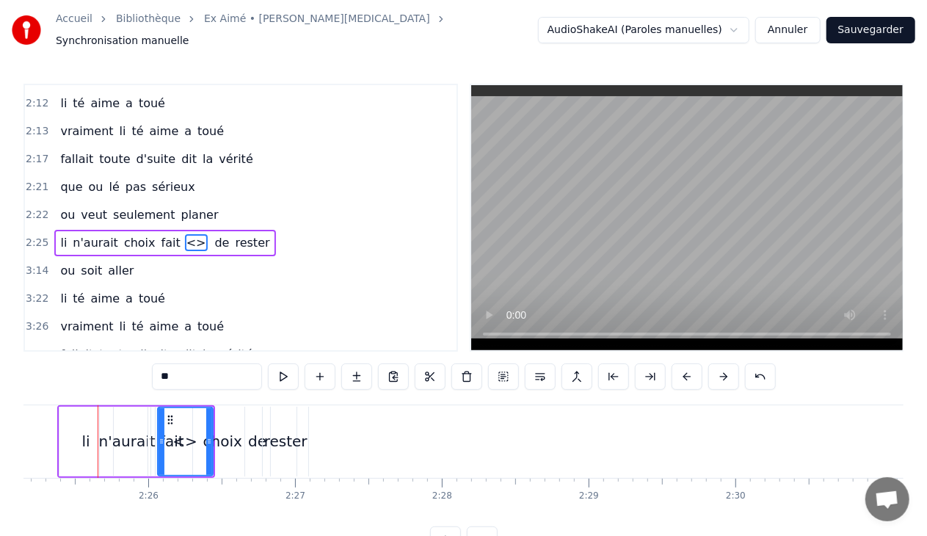
click at [191, 374] on input "**" at bounding box center [207, 376] width 110 height 26
type input "*"
click at [103, 234] on span "n'aurait" at bounding box center [95, 242] width 48 height 17
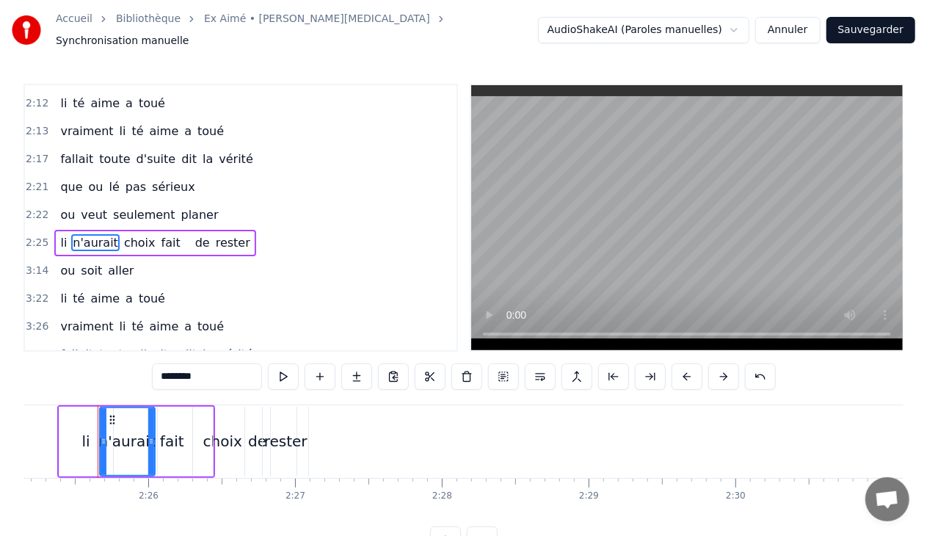
click at [214, 369] on input "********" at bounding box center [207, 376] width 110 height 26
drag, startPoint x: 149, startPoint y: 434, endPoint x: 156, endPoint y: 434, distance: 7.4
click at [156, 435] on icon at bounding box center [159, 441] width 6 height 12
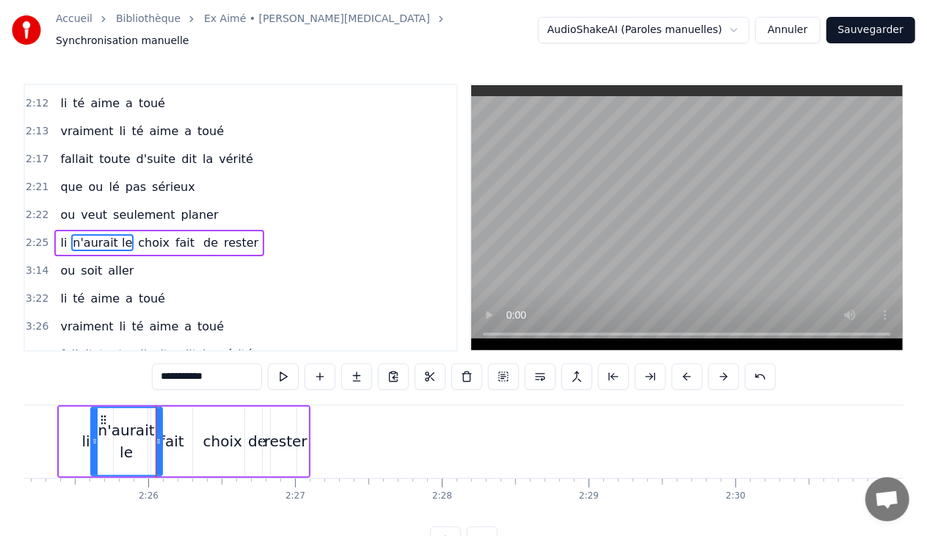
drag, startPoint x: 101, startPoint y: 437, endPoint x: 92, endPoint y: 437, distance: 8.8
click at [92, 437] on icon at bounding box center [95, 441] width 6 height 12
click at [182, 436] on div "fait" at bounding box center [178, 441] width 24 height 22
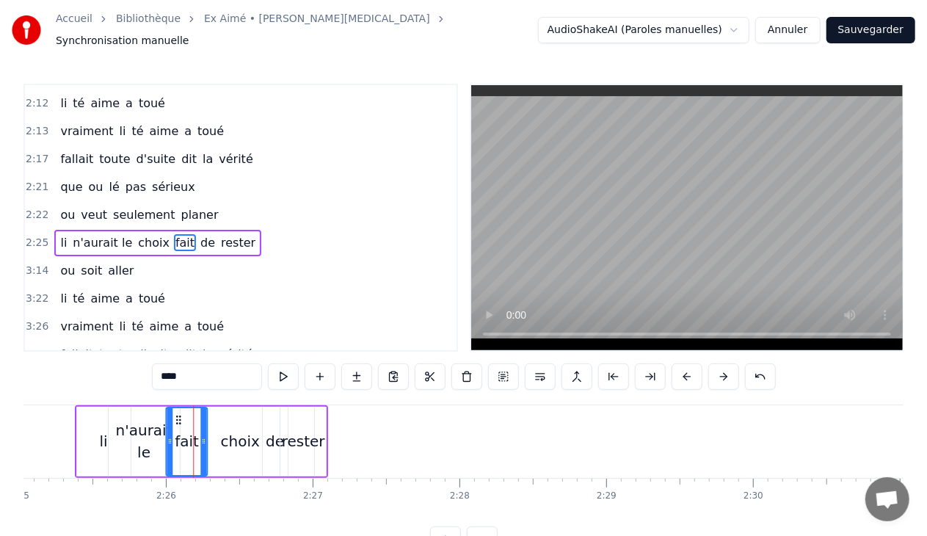
click at [172, 414] on icon at bounding box center [178, 420] width 12 height 12
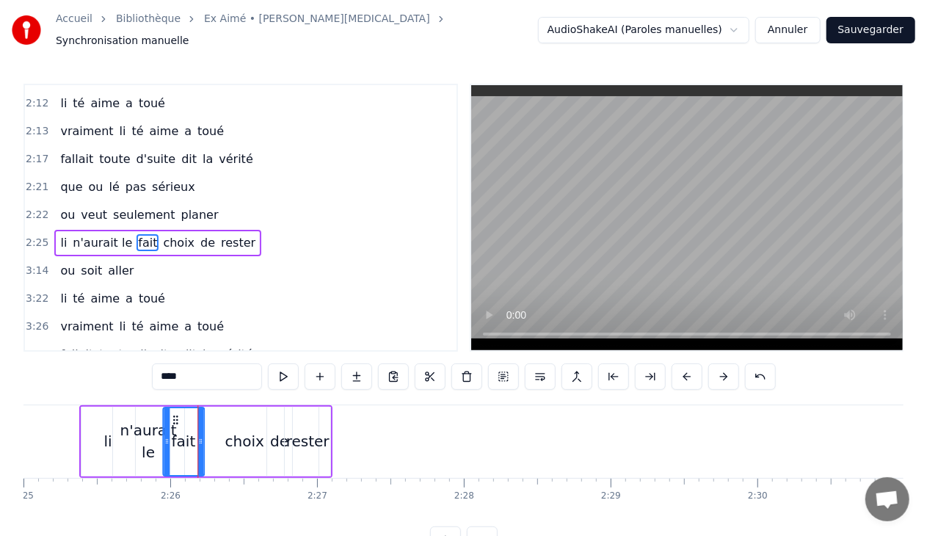
click at [175, 414] on icon at bounding box center [176, 420] width 12 height 12
drag, startPoint x: 173, startPoint y: 412, endPoint x: 192, endPoint y: 412, distance: 18.3
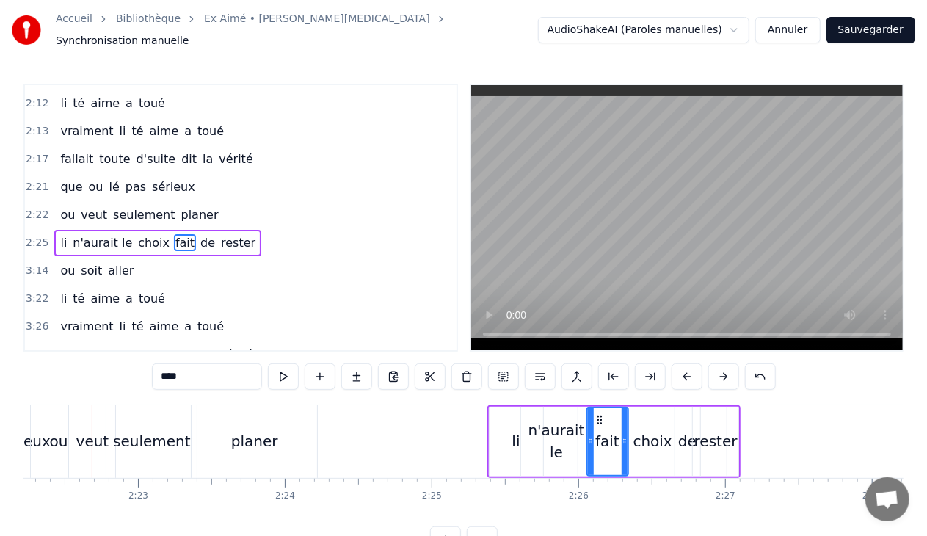
scroll to position [0, 20868]
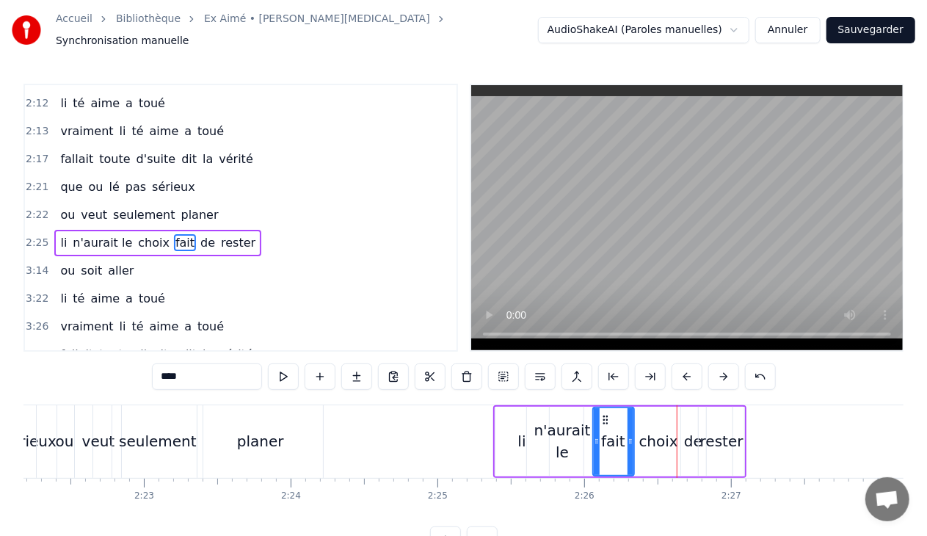
click at [671, 448] on div "choix" at bounding box center [658, 442] width 148 height 70
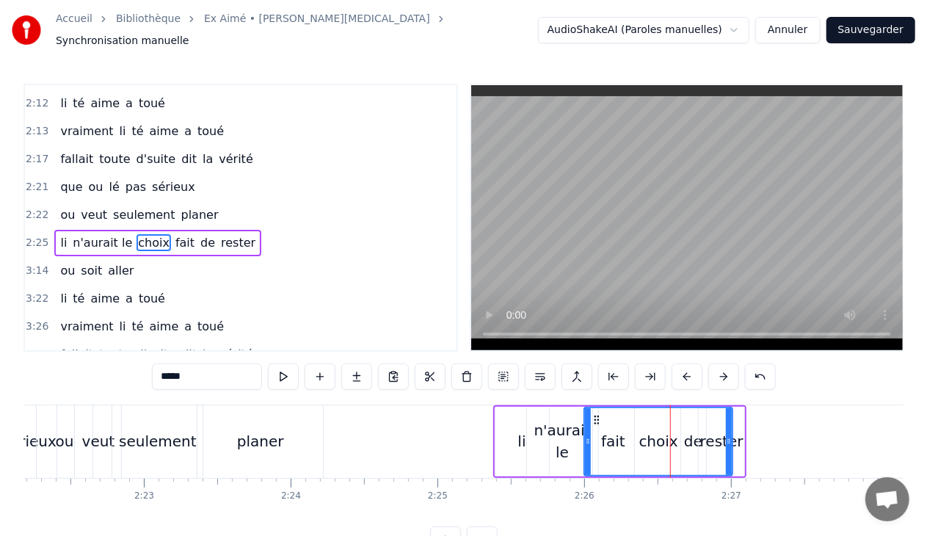
click at [729, 443] on circle at bounding box center [729, 443] width 1 height 1
click at [590, 414] on icon at bounding box center [591, 420] width 12 height 12
click at [737, 430] on div "rester" at bounding box center [721, 441] width 43 height 22
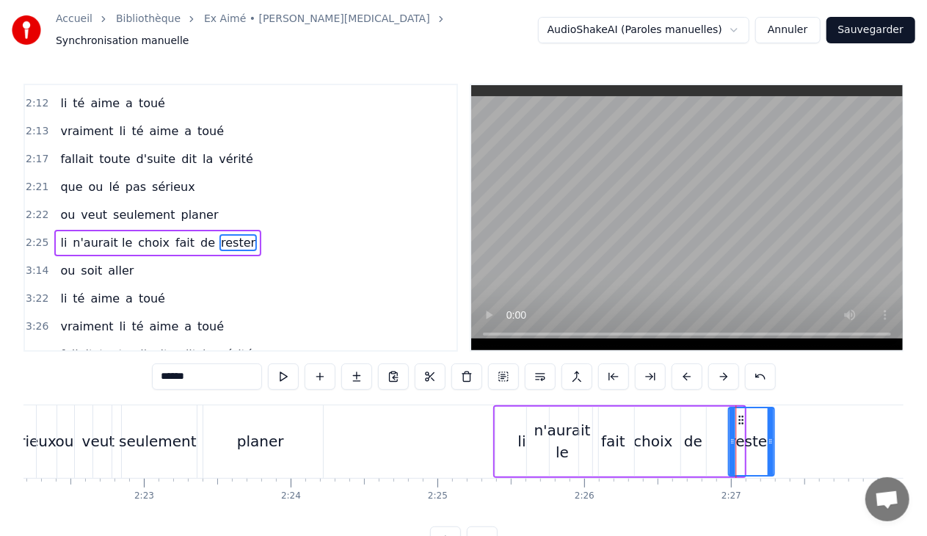
drag, startPoint x: 707, startPoint y: 410, endPoint x: 738, endPoint y: 411, distance: 30.9
click at [738, 414] on icon at bounding box center [742, 420] width 12 height 12
click at [698, 430] on div "de" at bounding box center [693, 441] width 18 height 22
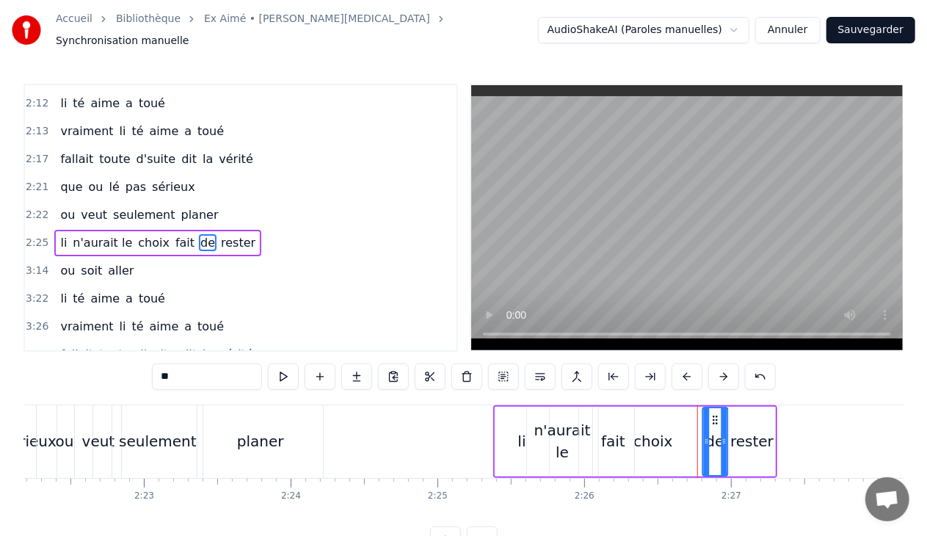
drag, startPoint x: 691, startPoint y: 411, endPoint x: 713, endPoint y: 412, distance: 22.1
click at [713, 419] on circle at bounding box center [713, 419] width 1 height 1
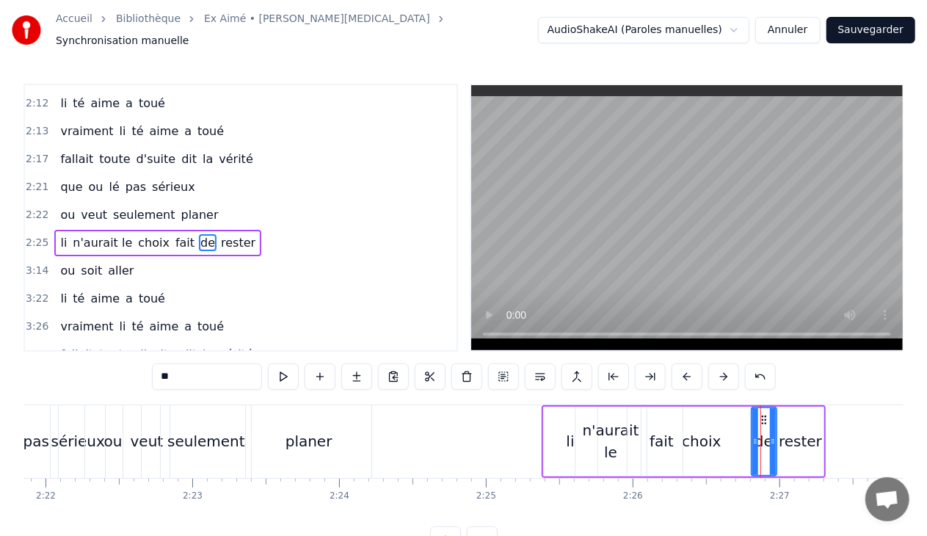
click at [661, 433] on div "fait" at bounding box center [661, 441] width 24 height 22
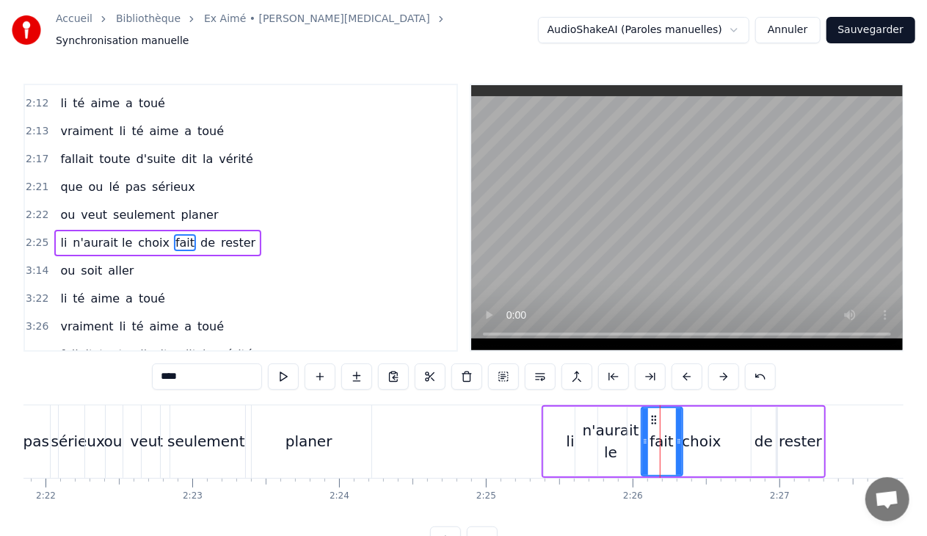
click at [199, 370] on input "****" at bounding box center [207, 376] width 110 height 26
type input "*"
click at [691, 430] on div "choix" at bounding box center [701, 441] width 39 height 22
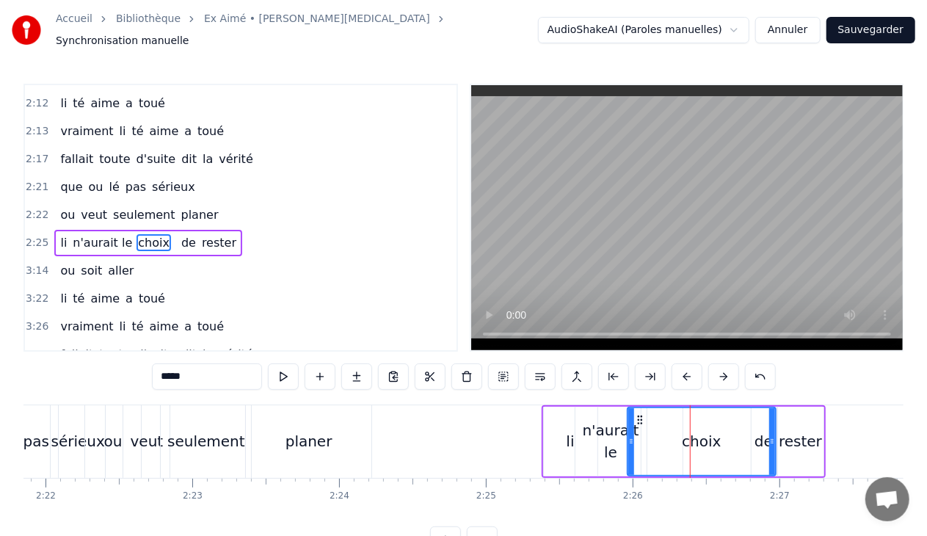
click at [692, 433] on div "choix" at bounding box center [701, 441] width 39 height 22
drag, startPoint x: 772, startPoint y: 433, endPoint x: 709, endPoint y: 440, distance: 63.5
click at [709, 440] on div at bounding box center [709, 441] width 6 height 67
click at [770, 435] on div "de" at bounding box center [763, 441] width 18 height 22
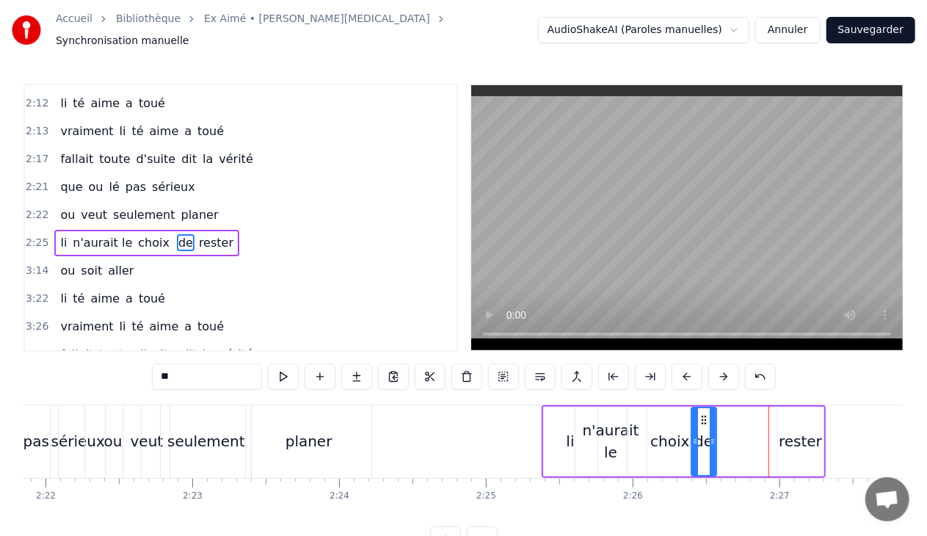
drag, startPoint x: 763, startPoint y: 409, endPoint x: 705, endPoint y: 412, distance: 58.8
click at [705, 414] on icon at bounding box center [704, 420] width 12 height 12
click at [785, 434] on div "rester" at bounding box center [800, 441] width 43 height 22
type input "******"
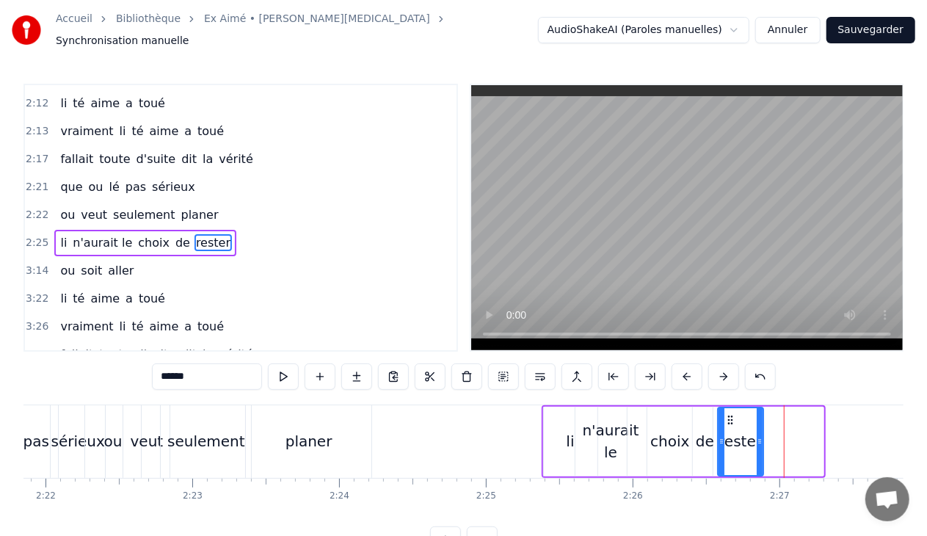
drag, startPoint x: 787, startPoint y: 407, endPoint x: 727, endPoint y: 415, distance: 60.1
click at [727, 415] on icon at bounding box center [730, 420] width 12 height 12
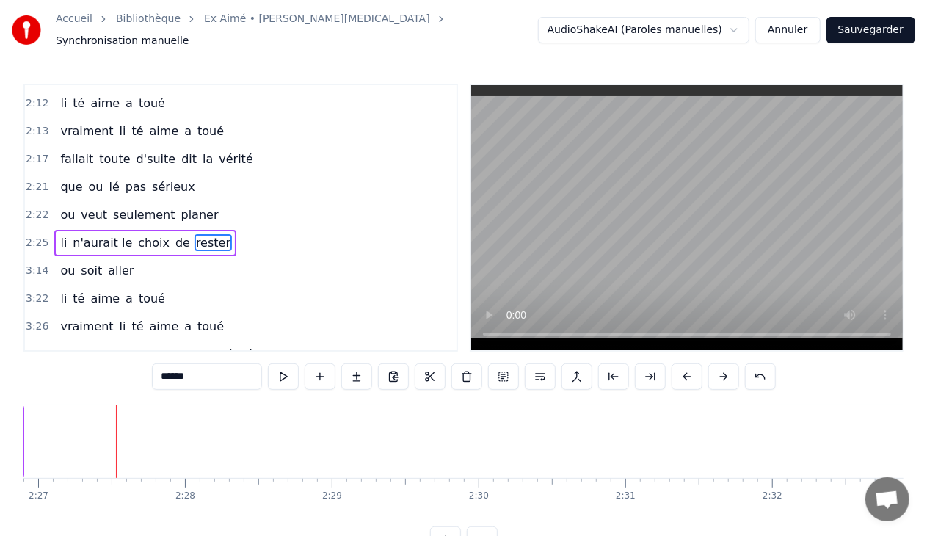
scroll to position [0, 21580]
click at [125, 258] on div "ou soit aller" at bounding box center [96, 271] width 85 height 26
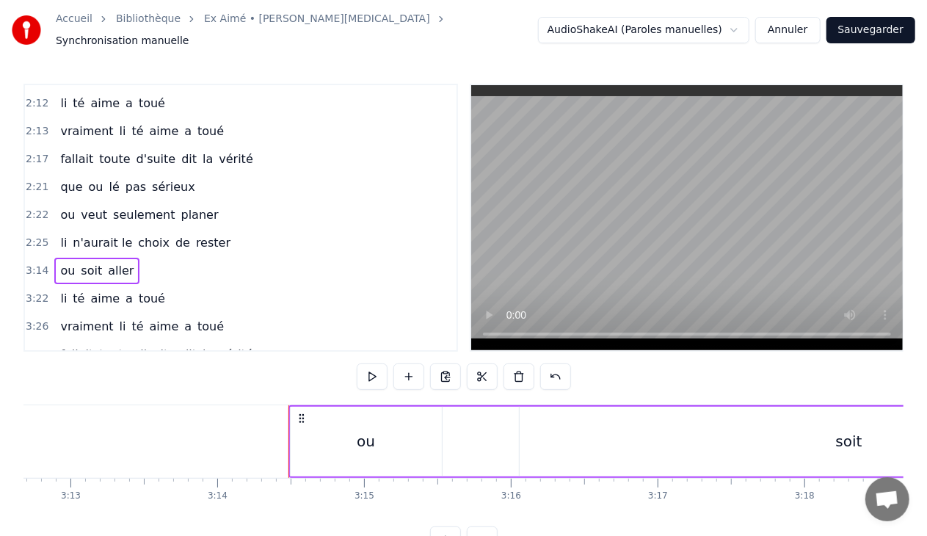
click at [142, 257] on div "3:14 ou soit aller" at bounding box center [241, 271] width 432 height 28
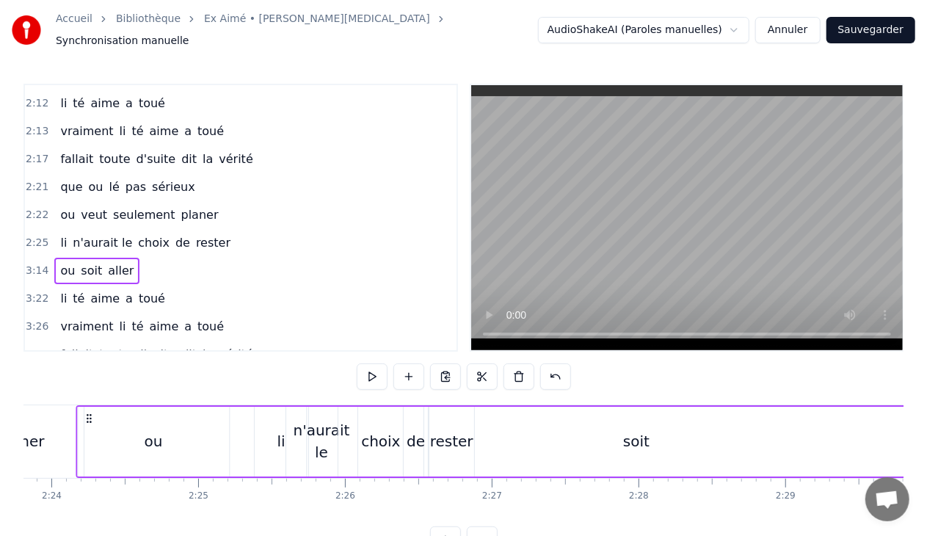
scroll to position [0, 21108]
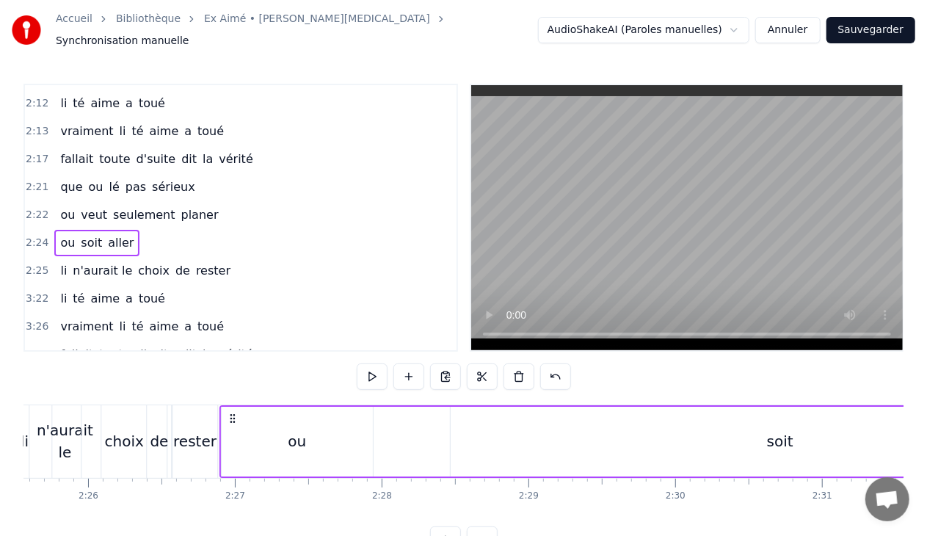
scroll to position [0, 21364]
drag, startPoint x: 189, startPoint y: 408, endPoint x: 240, endPoint y: 425, distance: 53.4
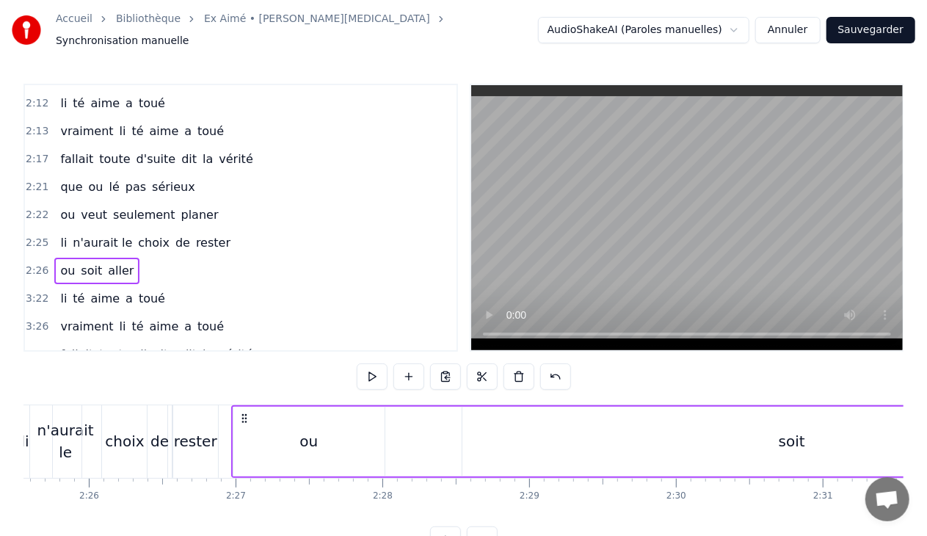
click at [247, 412] on icon at bounding box center [245, 418] width 12 height 12
click at [288, 434] on div "ou" at bounding box center [308, 442] width 151 height 70
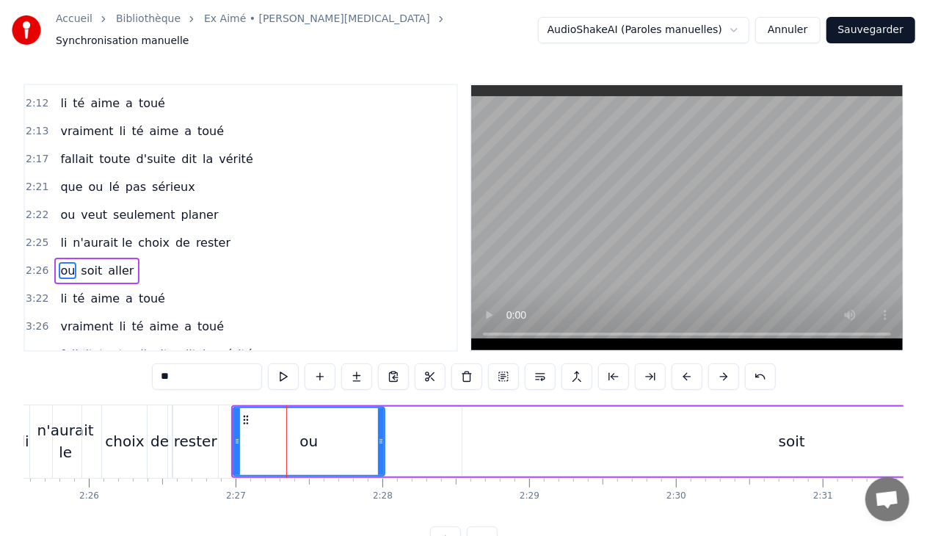
scroll to position [1306, 0]
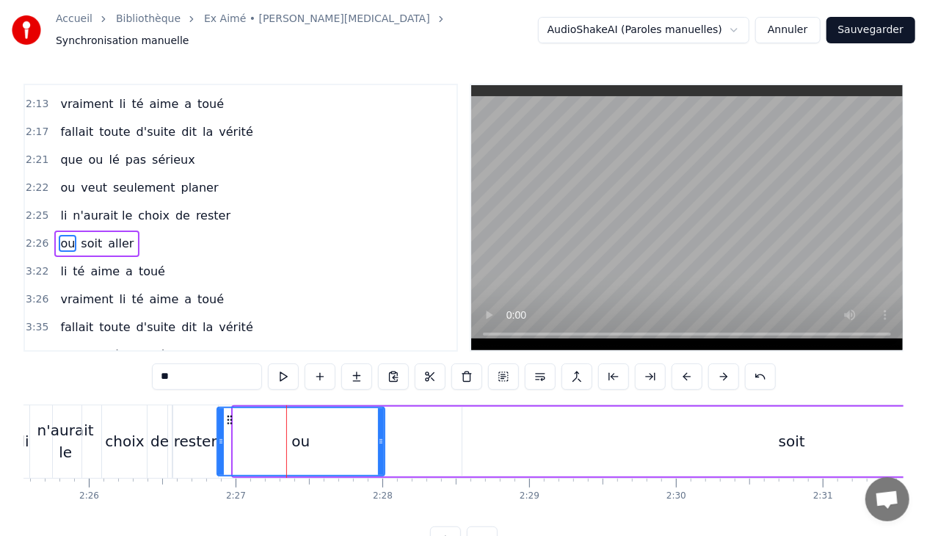
drag, startPoint x: 235, startPoint y: 434, endPoint x: 219, endPoint y: 433, distance: 15.5
click at [219, 435] on icon at bounding box center [221, 441] width 6 height 12
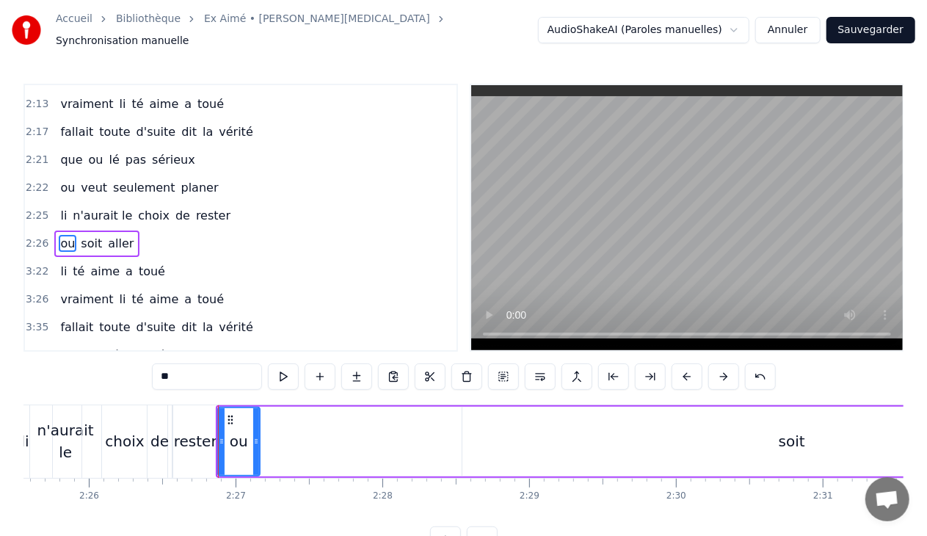
drag, startPoint x: 382, startPoint y: 434, endPoint x: 257, endPoint y: 427, distance: 125.0
click at [257, 427] on div at bounding box center [256, 441] width 6 height 67
click at [682, 424] on div "soit" at bounding box center [791, 442] width 659 height 70
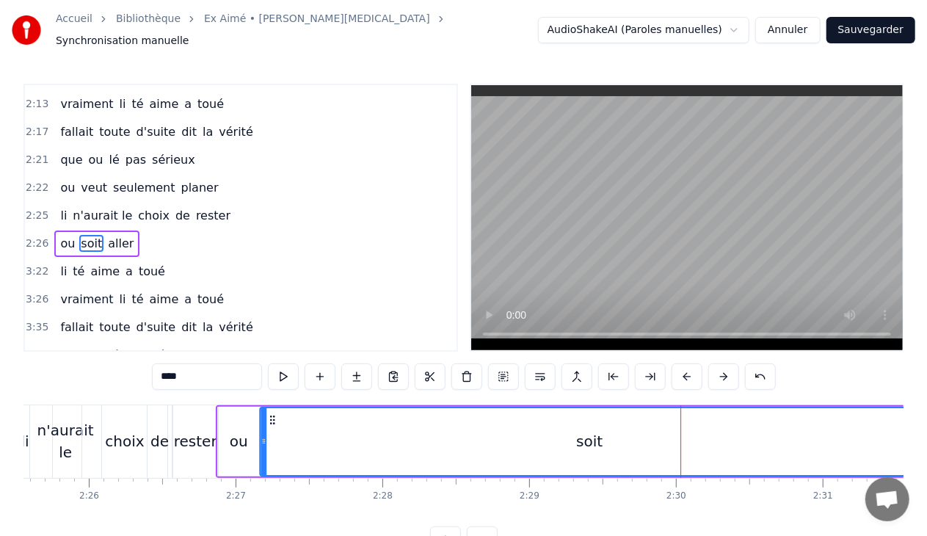
drag, startPoint x: 471, startPoint y: 411, endPoint x: 269, endPoint y: 411, distance: 202.5
click at [269, 414] on icon at bounding box center [272, 420] width 12 height 12
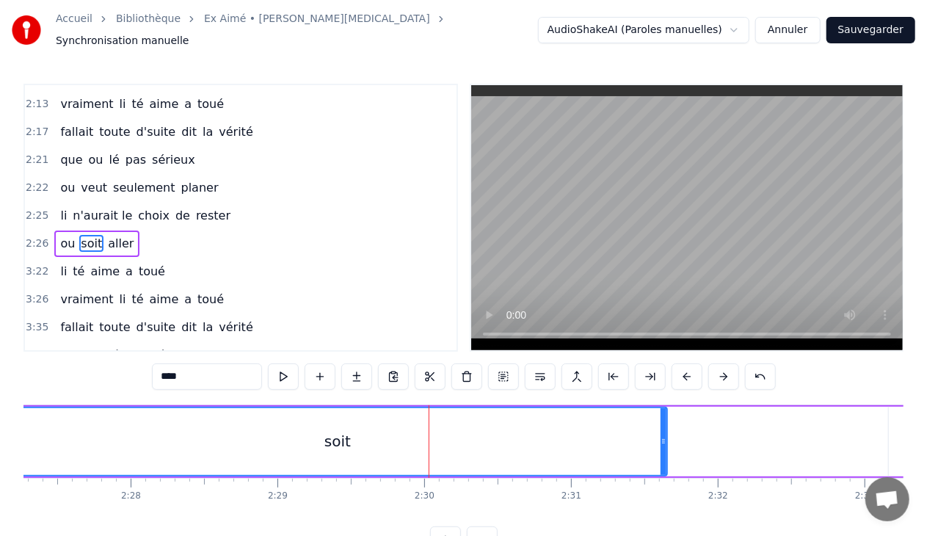
scroll to position [0, 21684]
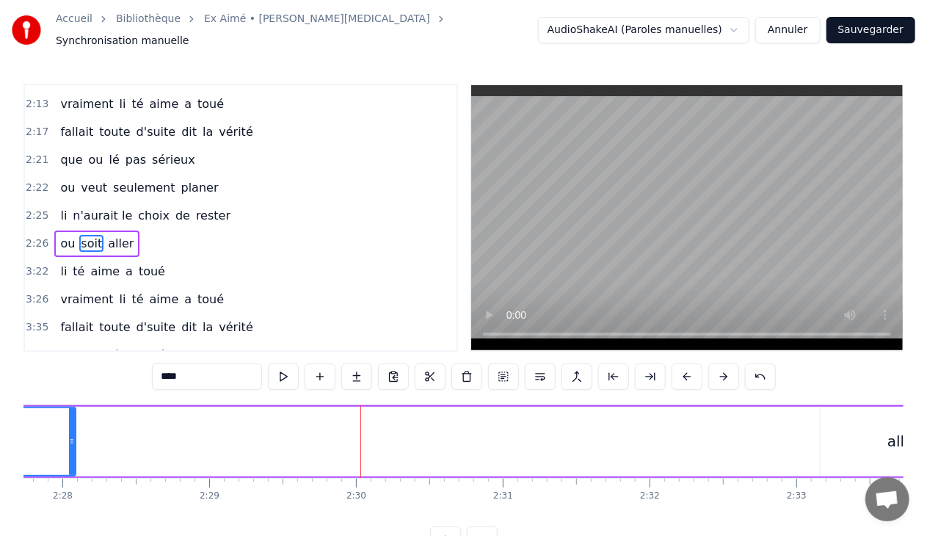
drag, startPoint x: 595, startPoint y: 434, endPoint x: 70, endPoint y: 465, distance: 525.6
click at [70, 465] on div at bounding box center [72, 441] width 6 height 67
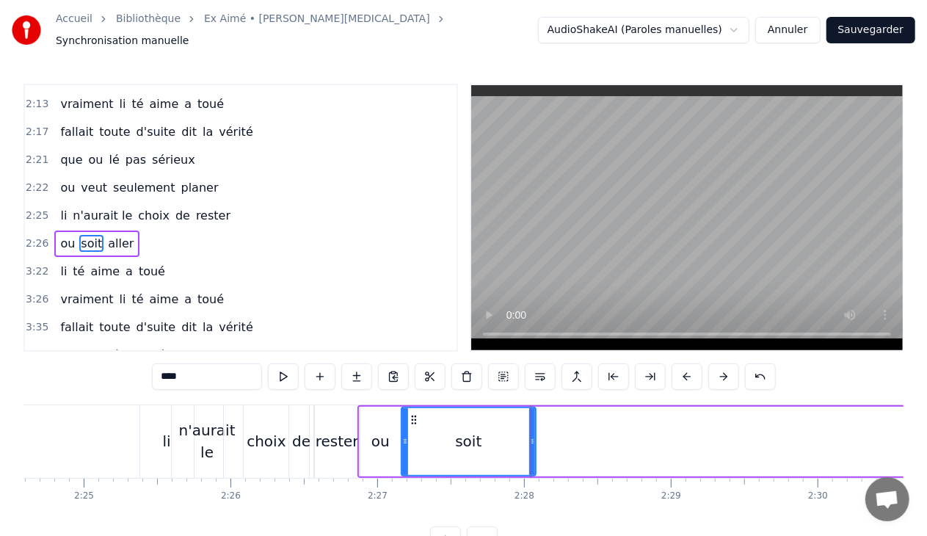
scroll to position [0, 21268]
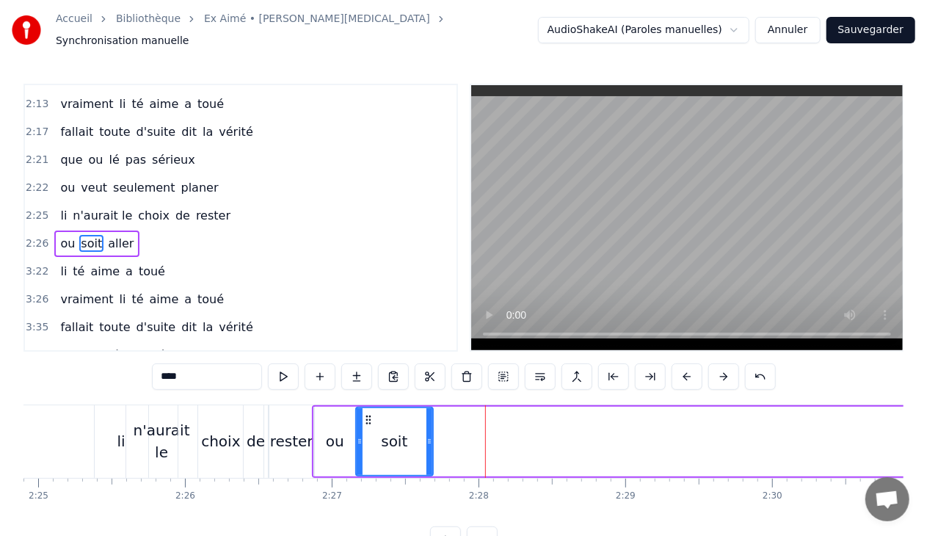
drag, startPoint x: 484, startPoint y: 439, endPoint x: 426, endPoint y: 439, distance: 58.7
click at [426, 439] on icon at bounding box center [429, 441] width 6 height 12
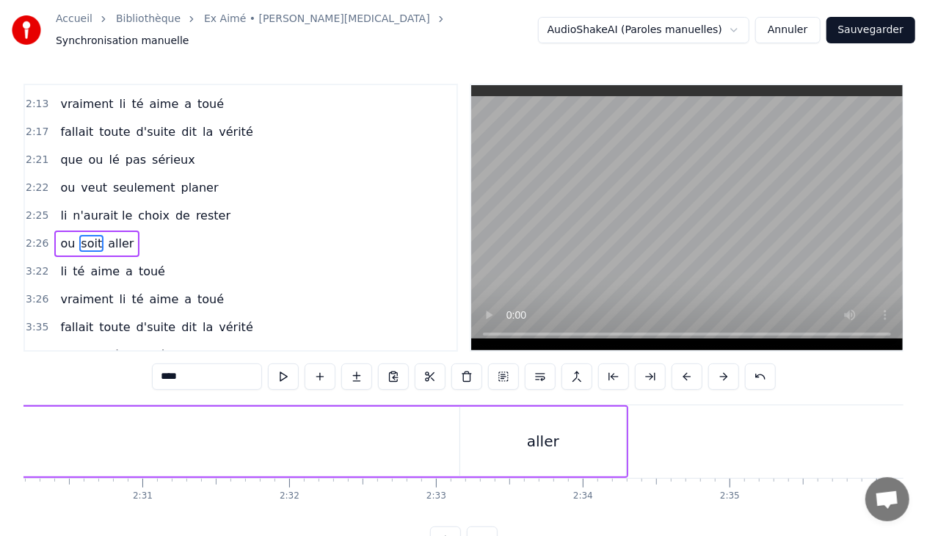
scroll to position [0, 22068]
click at [511, 459] on div "aller" at bounding box center [520, 442] width 166 height 70
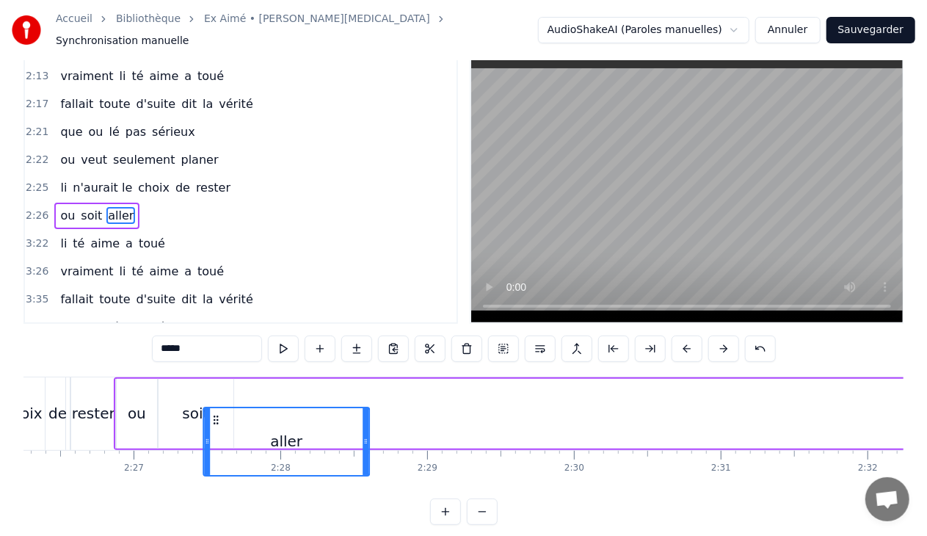
scroll to position [0, 21441]
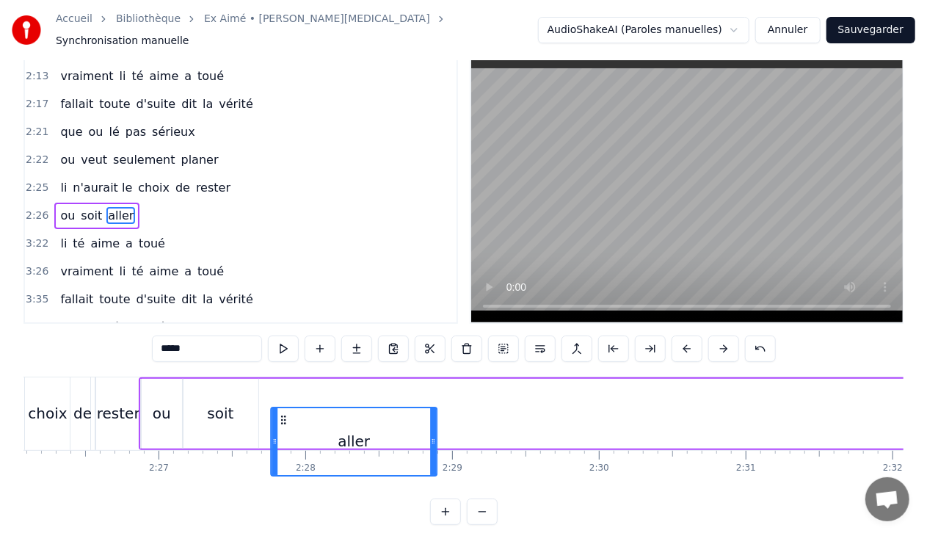
drag, startPoint x: 446, startPoint y: 409, endPoint x: 282, endPoint y: 311, distance: 191.2
click at [282, 311] on div "0:30 Et la li te arrive 0:32 out bouche i fait de l'eau 0:34 lé jolie po les ye…" at bounding box center [463, 290] width 880 height 469
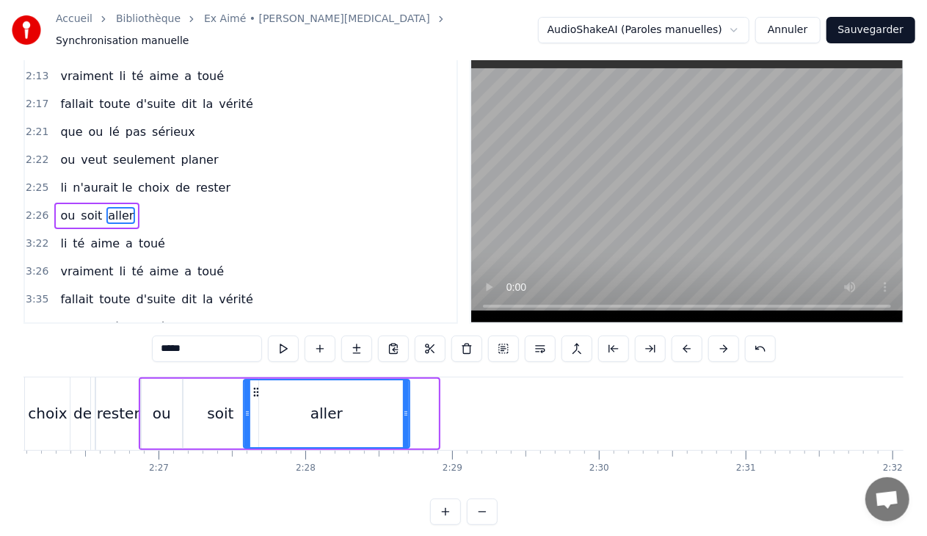
drag, startPoint x: 284, startPoint y: 379, endPoint x: 257, endPoint y: 379, distance: 27.2
click at [257, 386] on icon at bounding box center [256, 392] width 12 height 12
click at [257, 386] on icon at bounding box center [258, 392] width 12 height 12
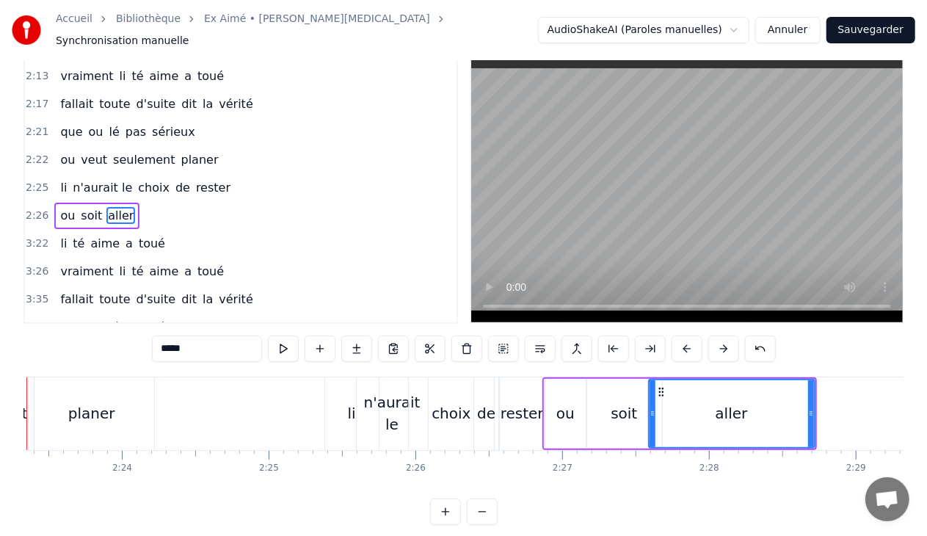
scroll to position [0, 20967]
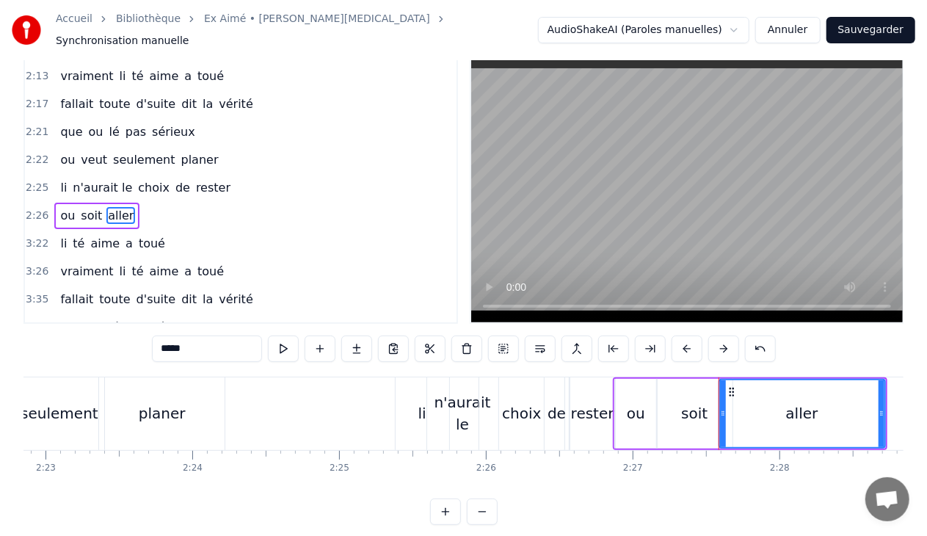
click at [674, 402] on div "soit" at bounding box center [695, 414] width 76 height 70
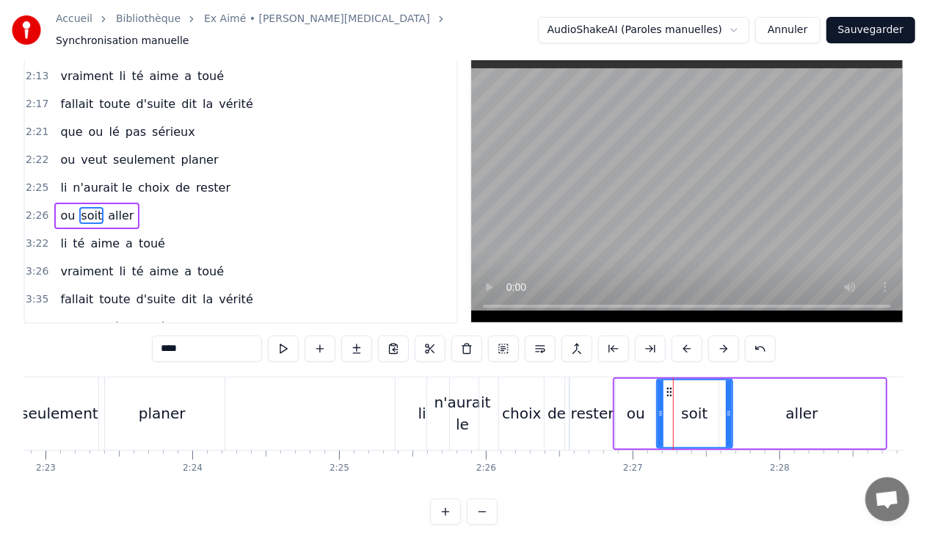
scroll to position [0, 0]
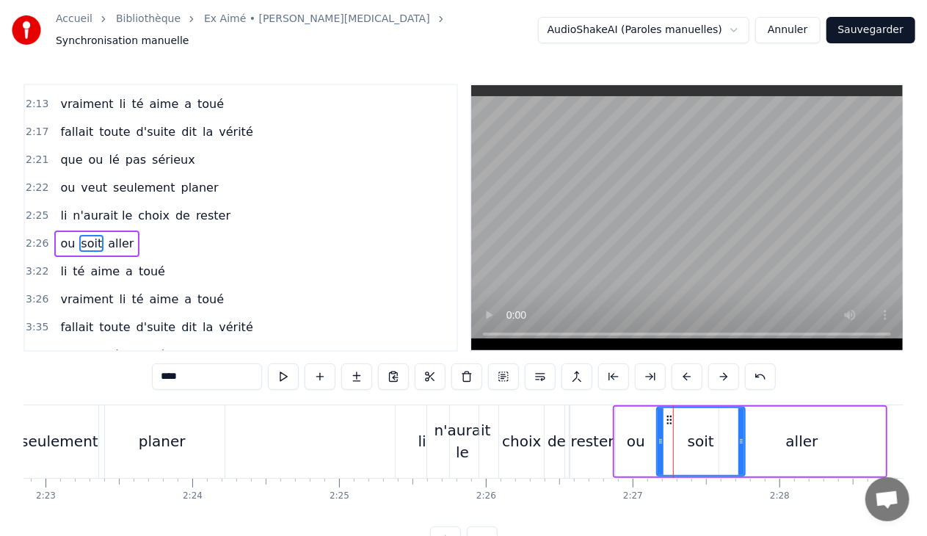
drag, startPoint x: 729, startPoint y: 429, endPoint x: 741, endPoint y: 429, distance: 12.5
click at [741, 435] on icon at bounding box center [741, 441] width 6 height 12
drag, startPoint x: 660, startPoint y: 432, endPoint x: 681, endPoint y: 432, distance: 20.6
click at [683, 440] on circle at bounding box center [683, 440] width 1 height 1
click at [631, 433] on div "ou" at bounding box center [636, 441] width 18 height 22
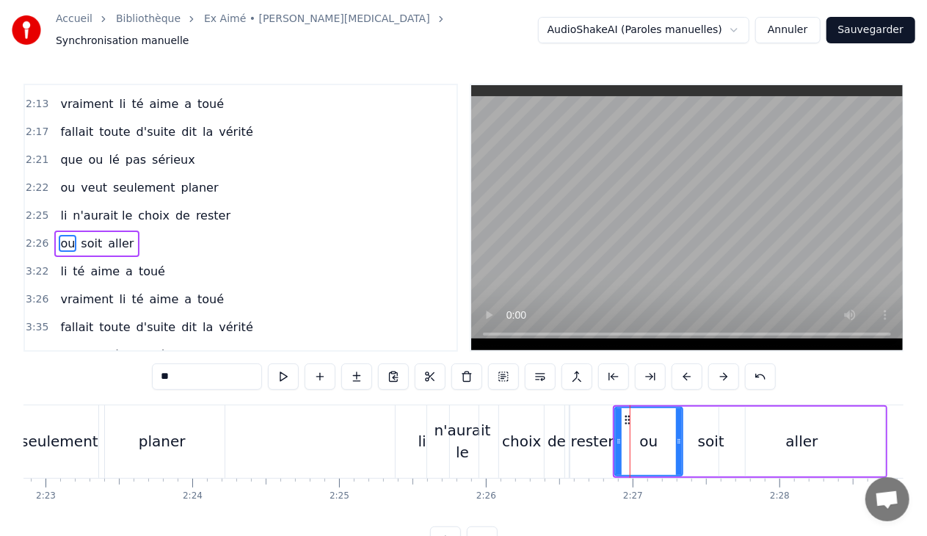
drag, startPoint x: 652, startPoint y: 433, endPoint x: 677, endPoint y: 434, distance: 25.7
click at [677, 435] on icon at bounding box center [679, 441] width 6 height 12
drag, startPoint x: 616, startPoint y: 433, endPoint x: 641, endPoint y: 434, distance: 25.0
click at [643, 435] on icon at bounding box center [646, 441] width 6 height 12
click at [608, 434] on div "rester" at bounding box center [592, 441] width 43 height 22
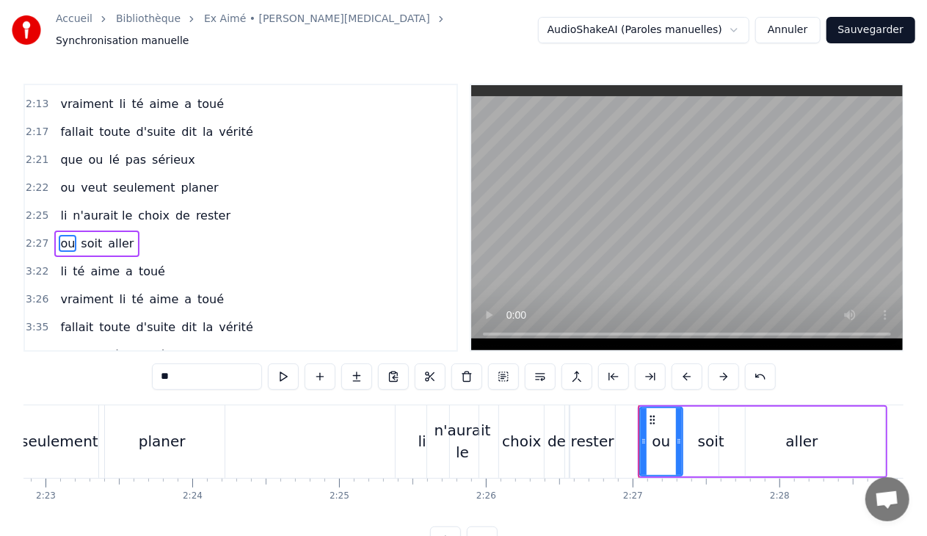
type input "******"
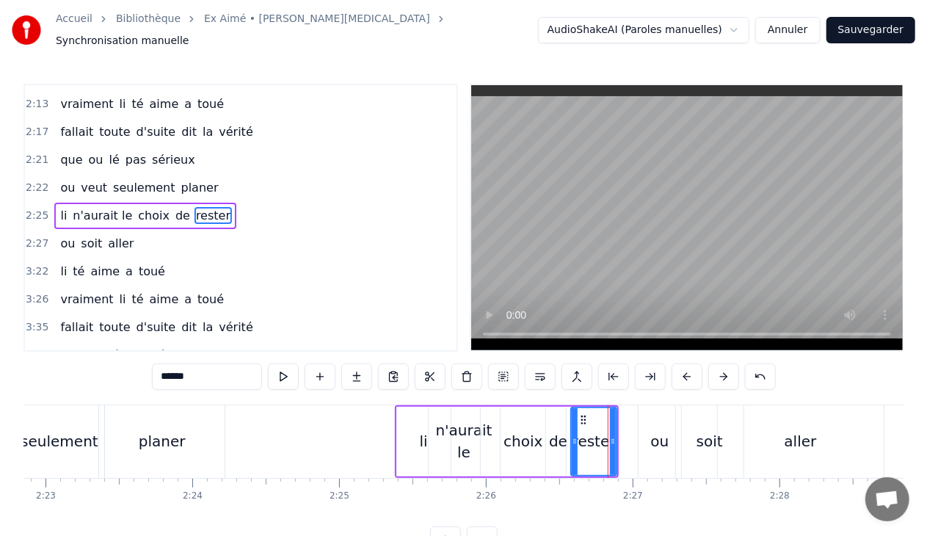
scroll to position [1278, 0]
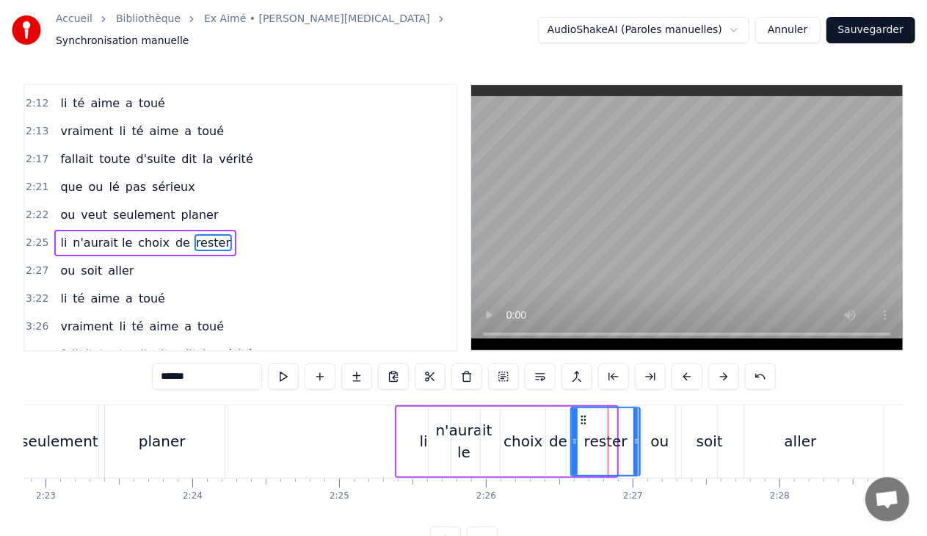
drag, startPoint x: 613, startPoint y: 433, endPoint x: 636, endPoint y: 432, distance: 23.5
click at [636, 435] on icon at bounding box center [636, 441] width 6 height 12
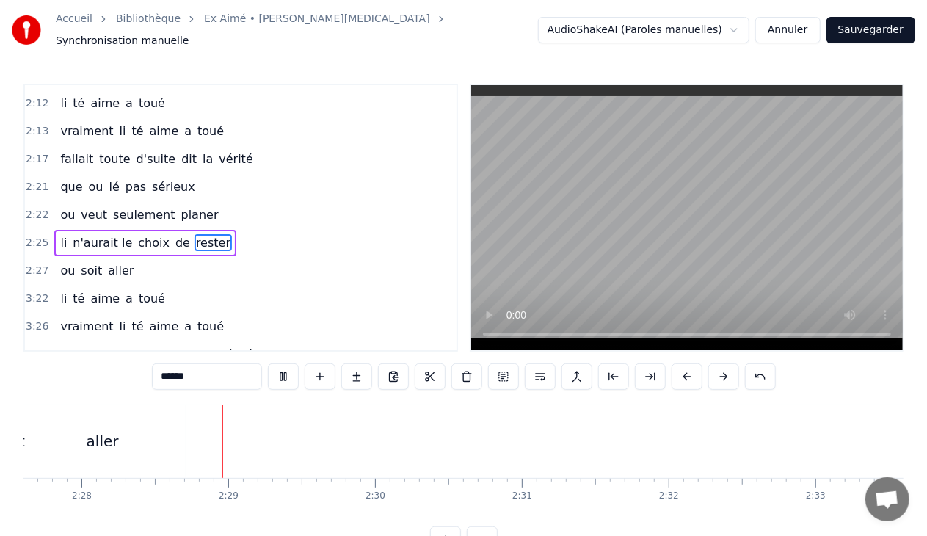
scroll to position [0, 21686]
click at [162, 285] on div "3:22 li té aime a toué" at bounding box center [241, 299] width 432 height 28
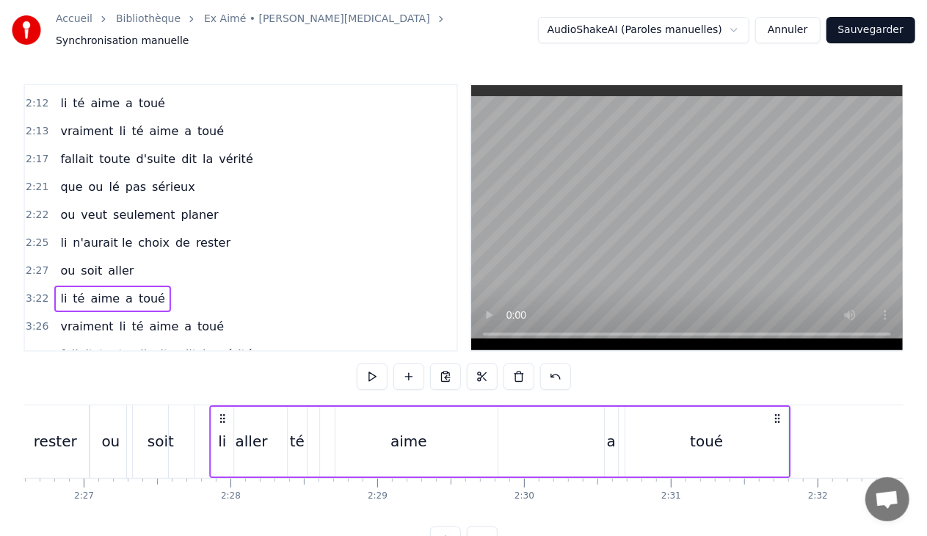
scroll to position [0, 21508]
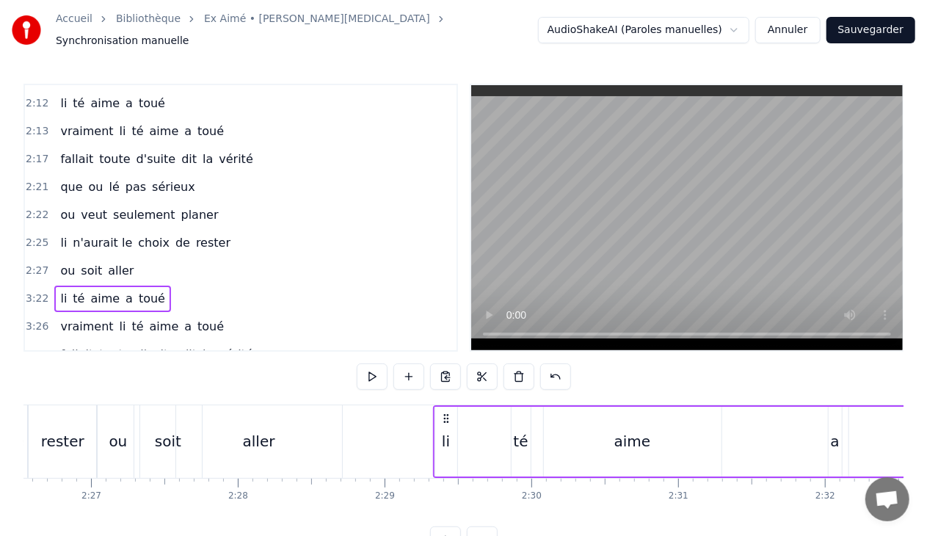
drag, startPoint x: 108, startPoint y: 410, endPoint x: 443, endPoint y: 390, distance: 335.2
click at [443, 390] on div "0:30 Et la li te arrive 0:32 out bouche i fait de l'eau 0:34 lé jolie po les ye…" at bounding box center [463, 318] width 880 height 469
click at [517, 367] on button at bounding box center [518, 376] width 31 height 26
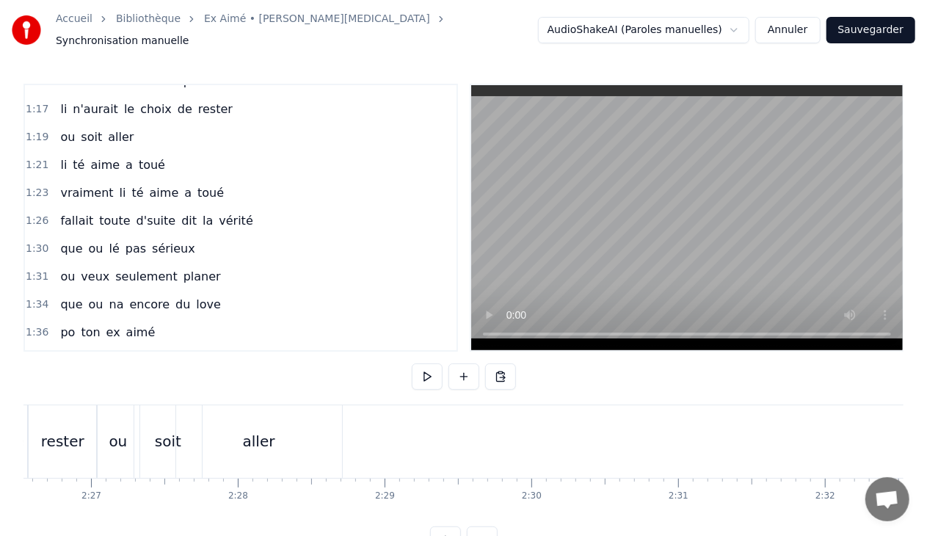
scroll to position [586, 0]
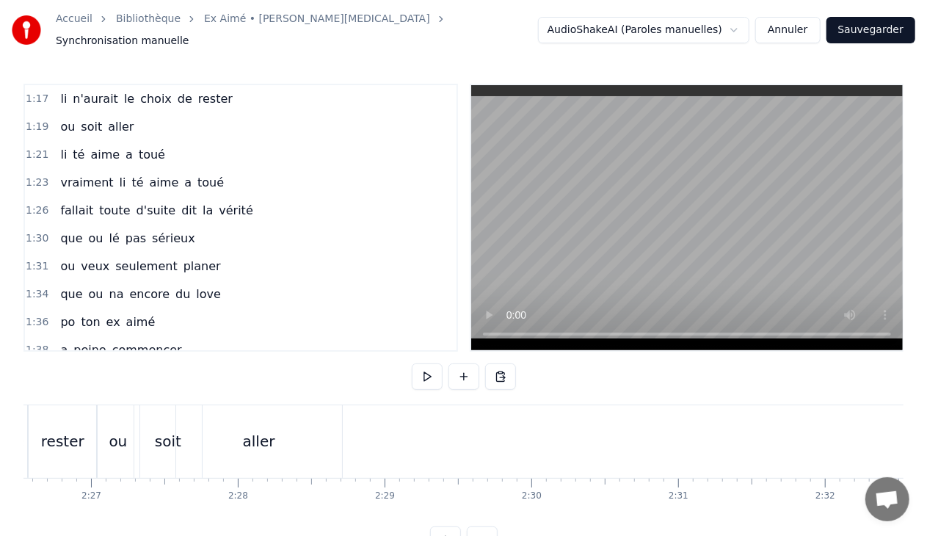
click at [153, 142] on div "li té aime a toué" at bounding box center [112, 155] width 117 height 26
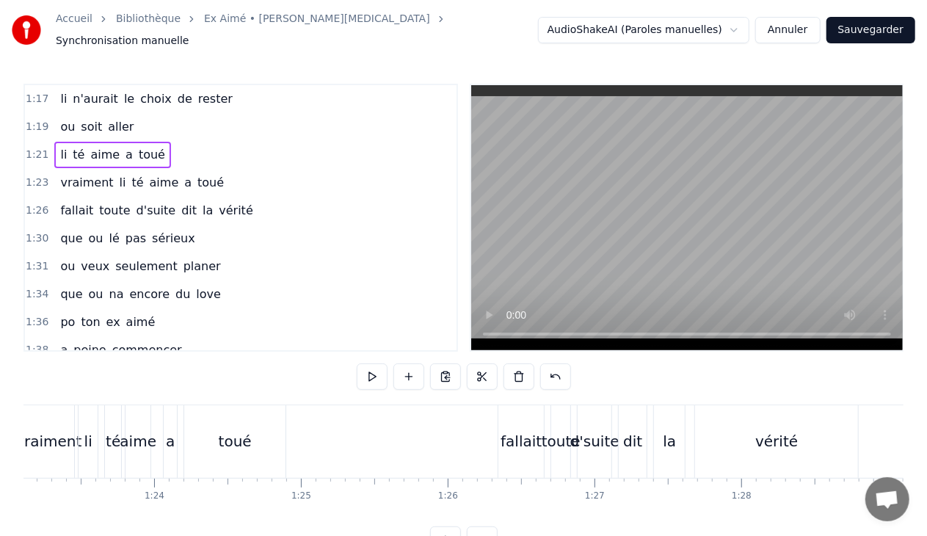
scroll to position [0, 11945]
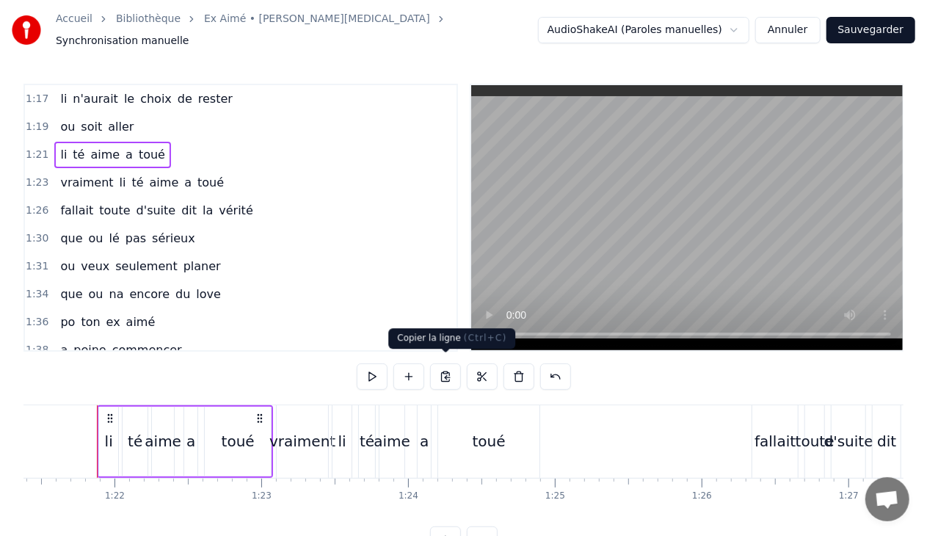
click at [440, 368] on button at bounding box center [445, 376] width 31 height 26
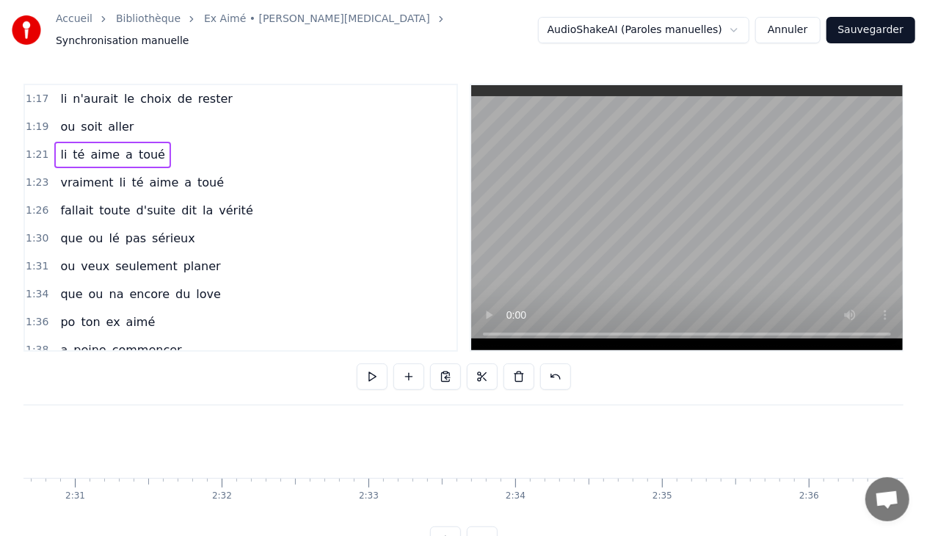
scroll to position [0, 21655]
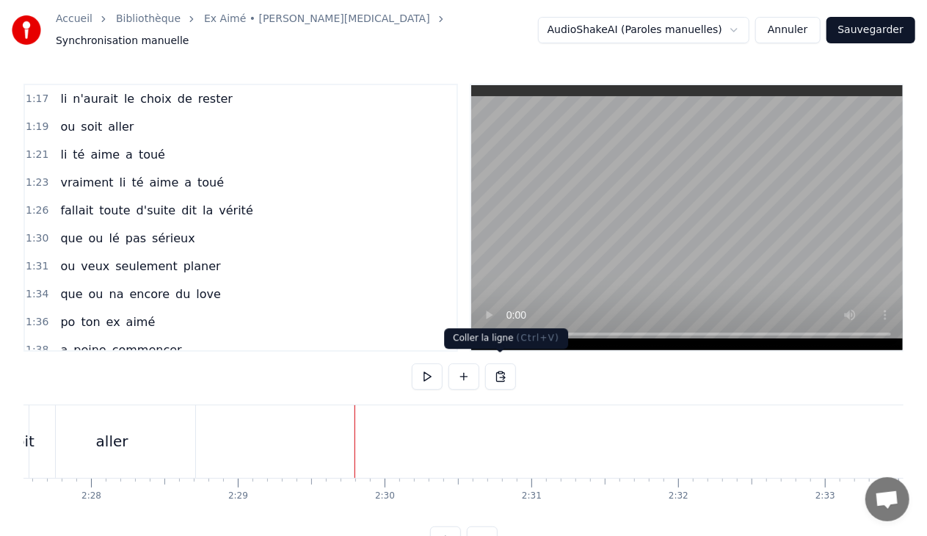
click at [498, 370] on button at bounding box center [500, 376] width 31 height 26
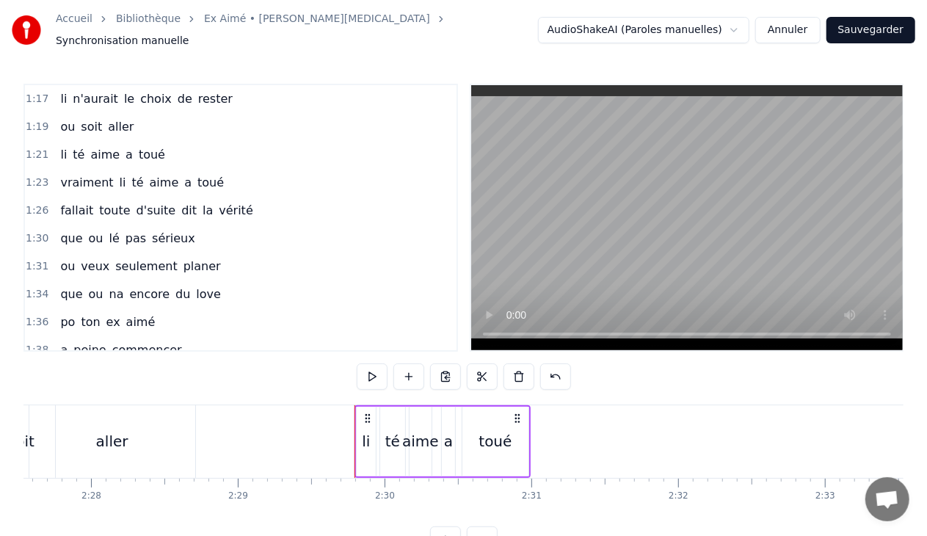
click at [201, 174] on span "toué" at bounding box center [210, 182] width 29 height 17
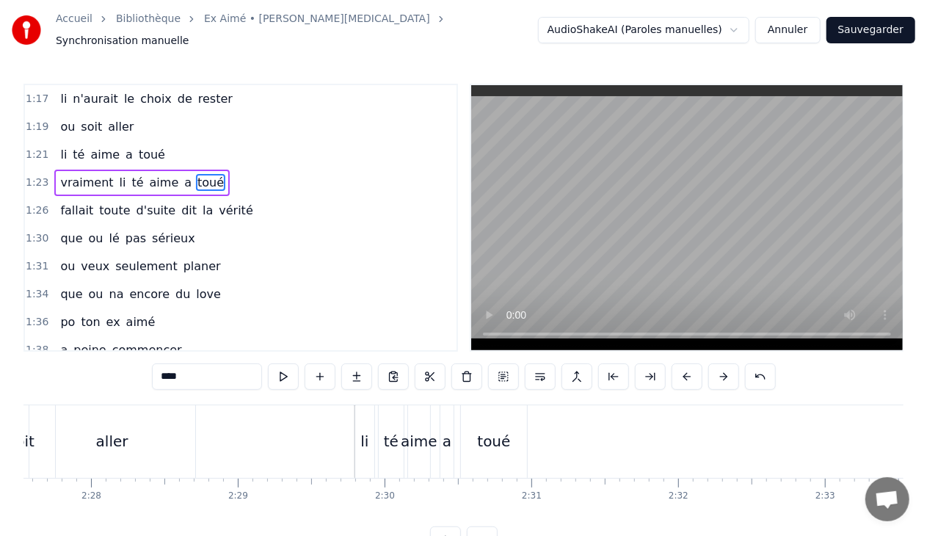
scroll to position [569, 0]
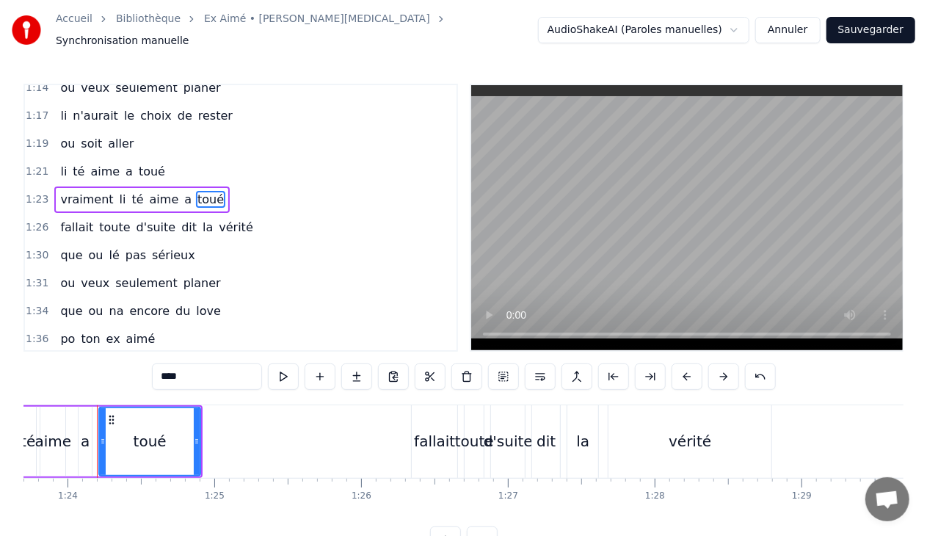
click at [216, 186] on div "1:23 vraiment li té aime a toué" at bounding box center [241, 200] width 432 height 28
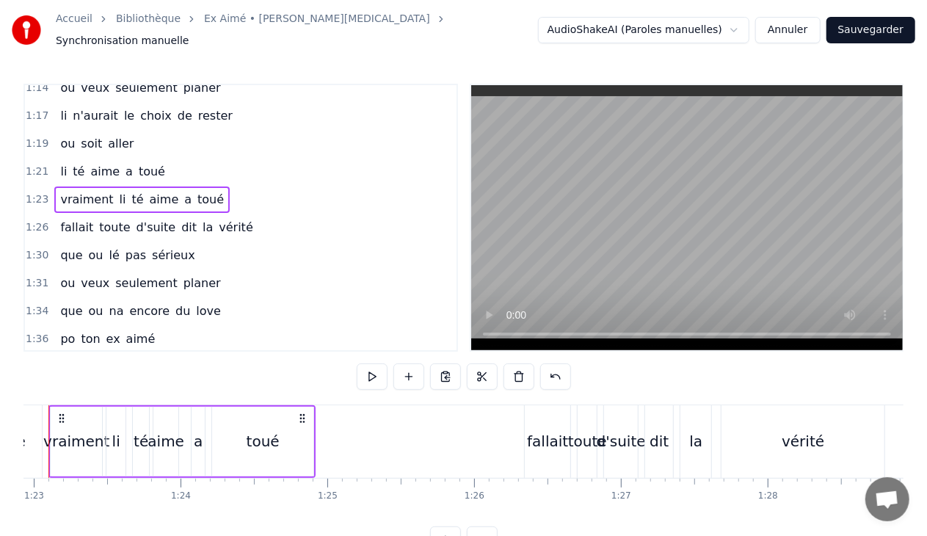
scroll to position [0, 12124]
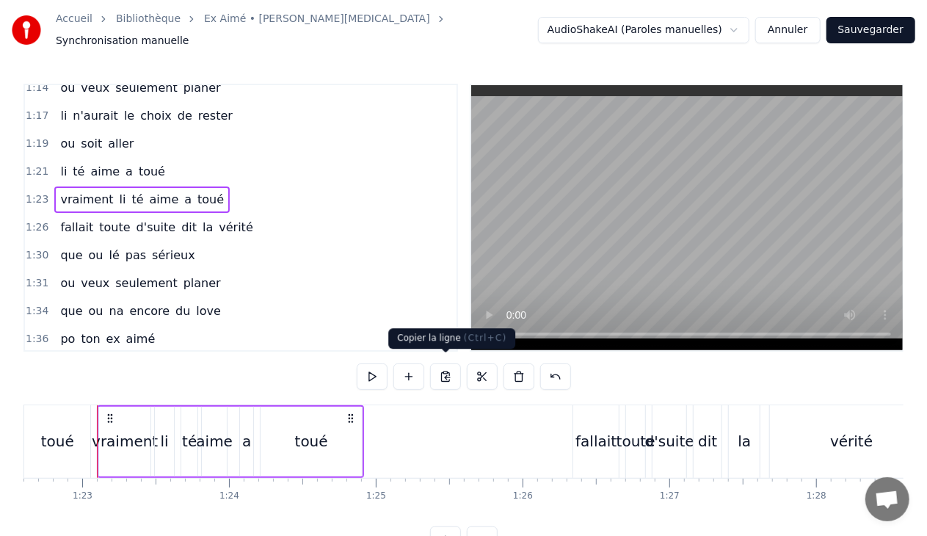
click at [443, 364] on button at bounding box center [445, 376] width 31 height 26
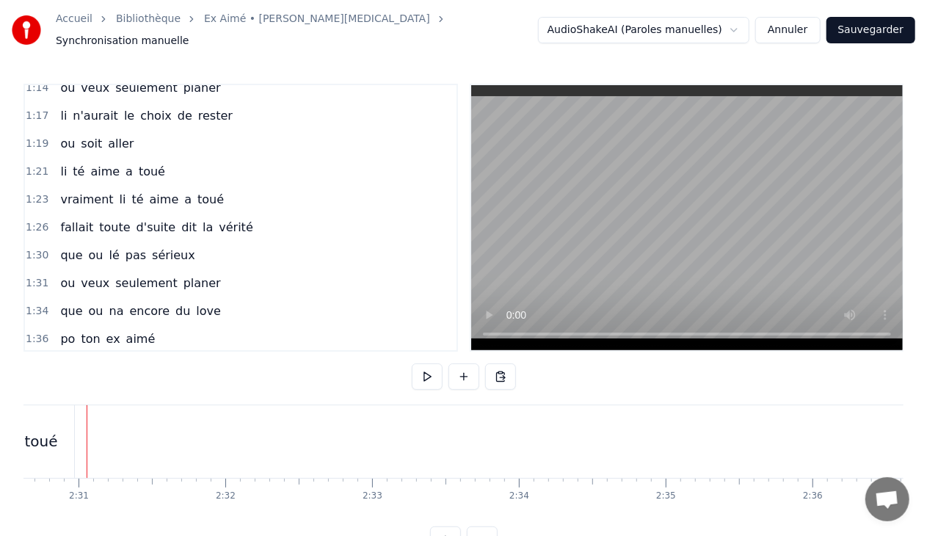
scroll to position [0, 22098]
click at [495, 369] on button at bounding box center [500, 376] width 31 height 26
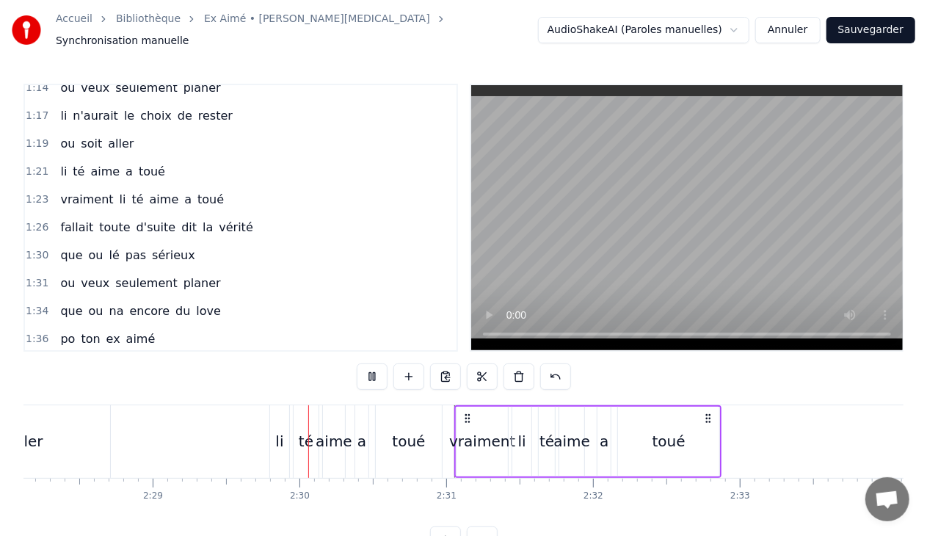
scroll to position [0, 21872]
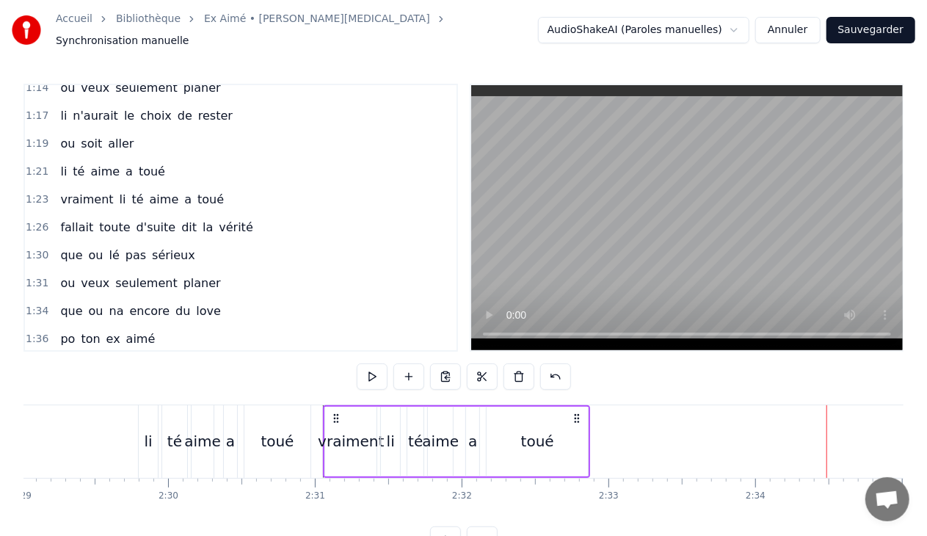
click at [217, 219] on span "vérité" at bounding box center [235, 227] width 37 height 17
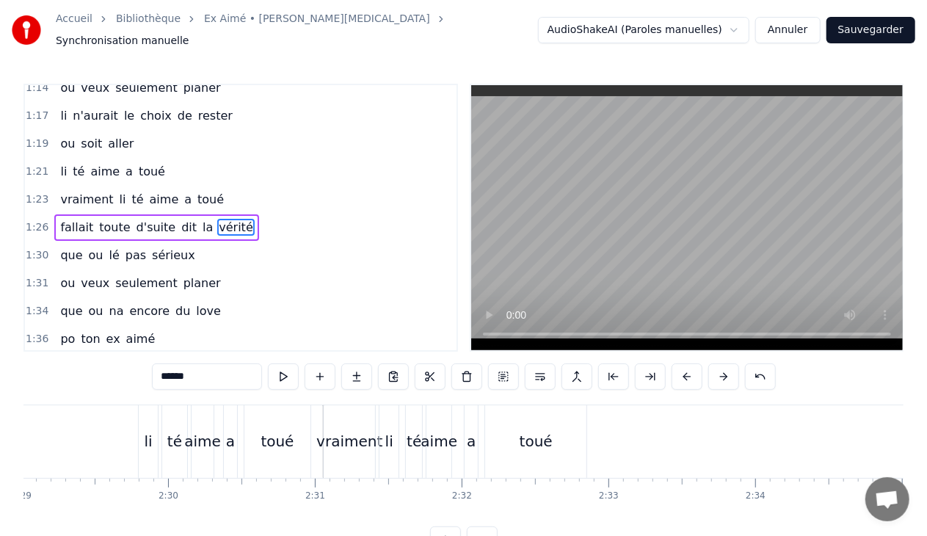
scroll to position [567, 0]
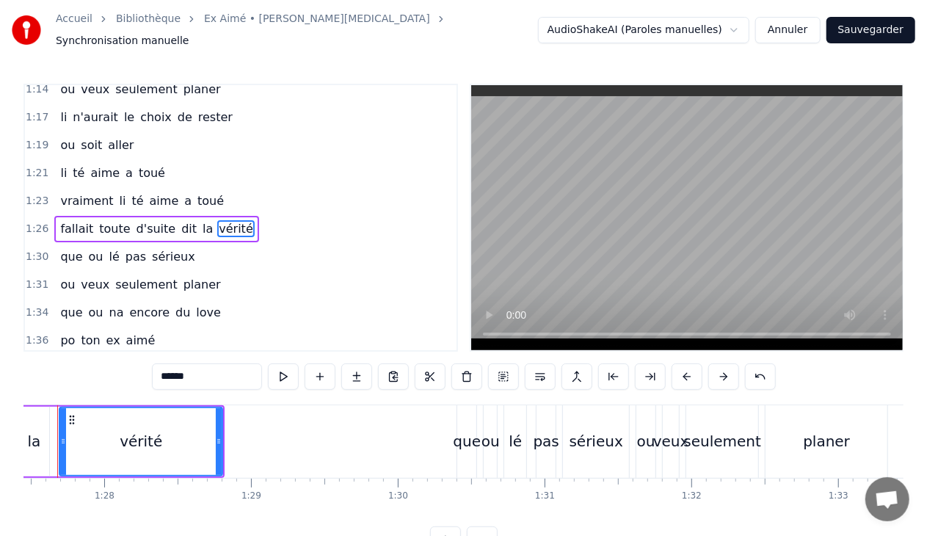
click at [241, 215] on div "1:26 fallait toute d'suite dit la vérité" at bounding box center [241, 229] width 432 height 28
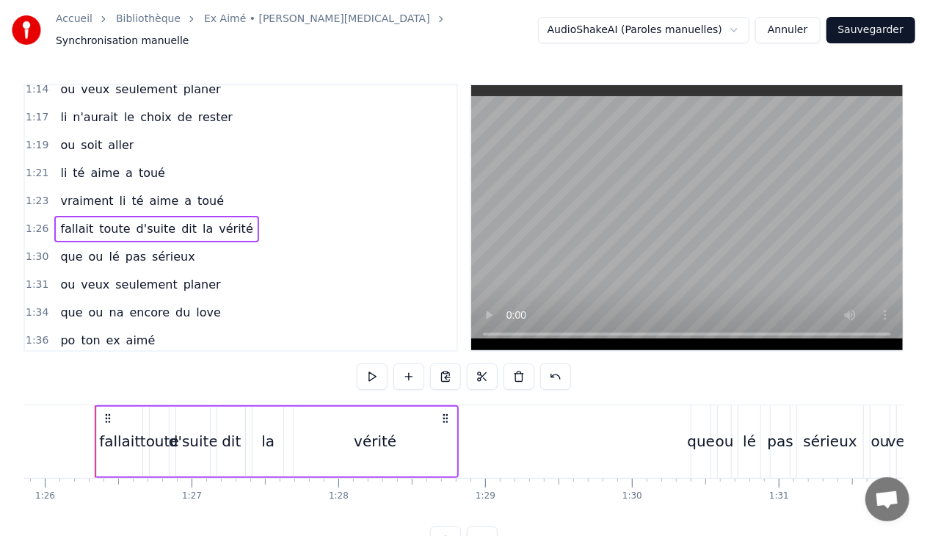
scroll to position [0, 12599]
click at [443, 370] on button at bounding box center [445, 376] width 31 height 26
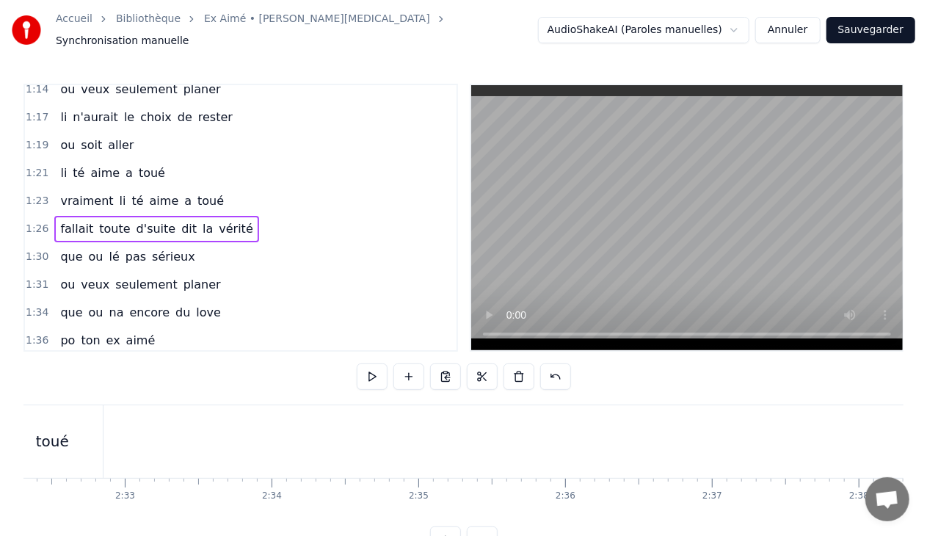
scroll to position [0, 22401]
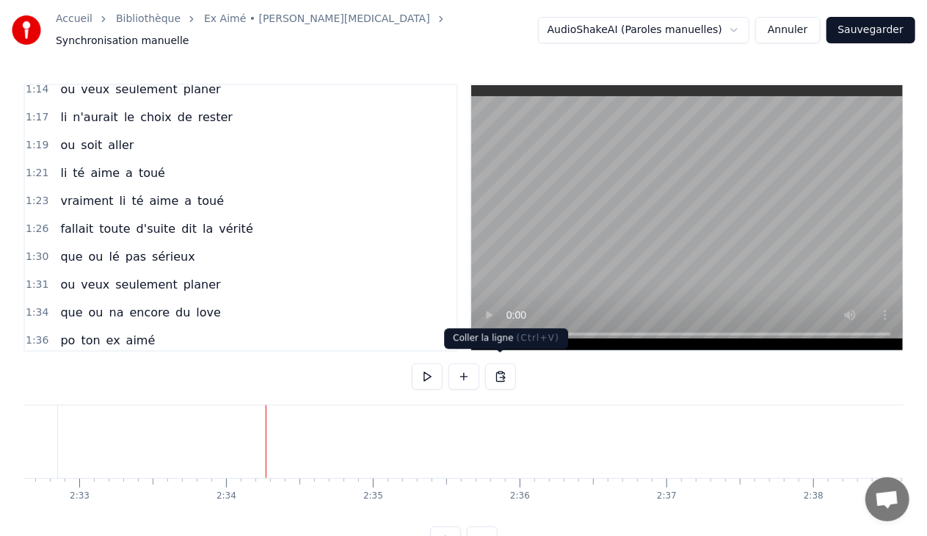
click at [497, 370] on button at bounding box center [500, 376] width 31 height 26
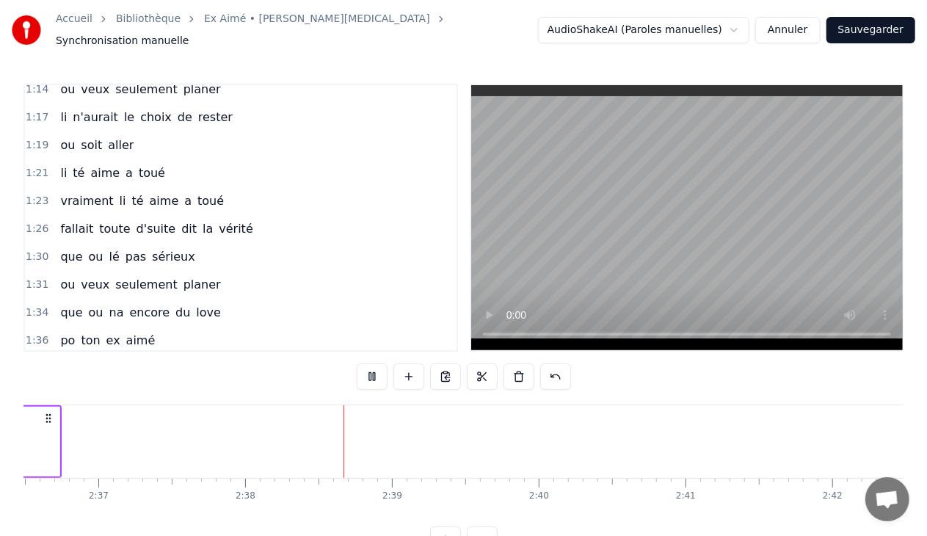
scroll to position [0, 23135]
click at [175, 248] on span "sérieux" at bounding box center [173, 256] width 46 height 17
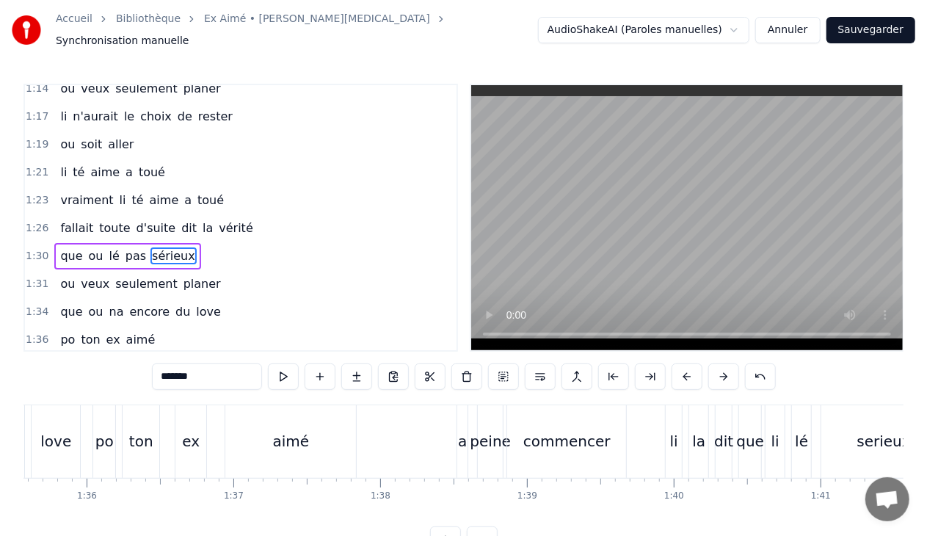
click at [192, 242] on div "1:30 que ou lé pas sérieux" at bounding box center [241, 256] width 432 height 28
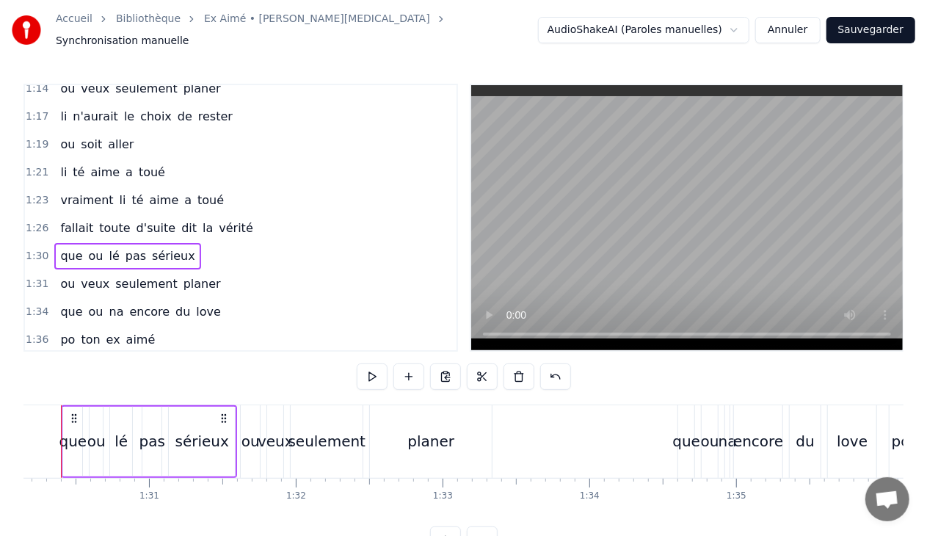
scroll to position [0, 13195]
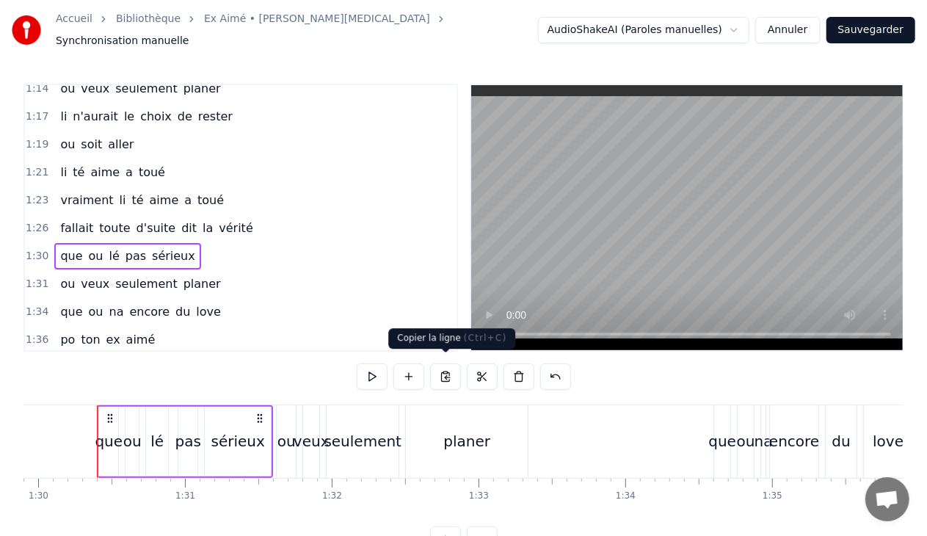
click at [448, 369] on button at bounding box center [445, 376] width 31 height 26
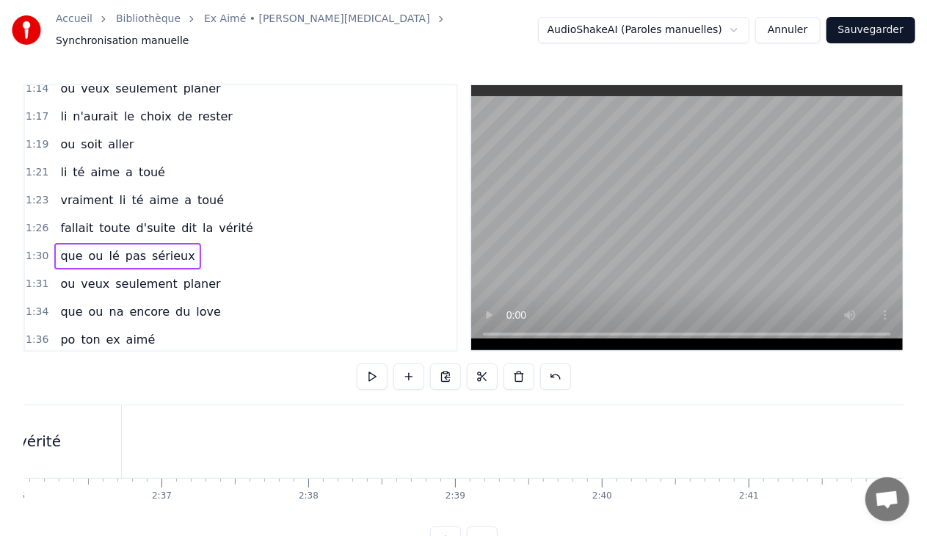
scroll to position [0, 22928]
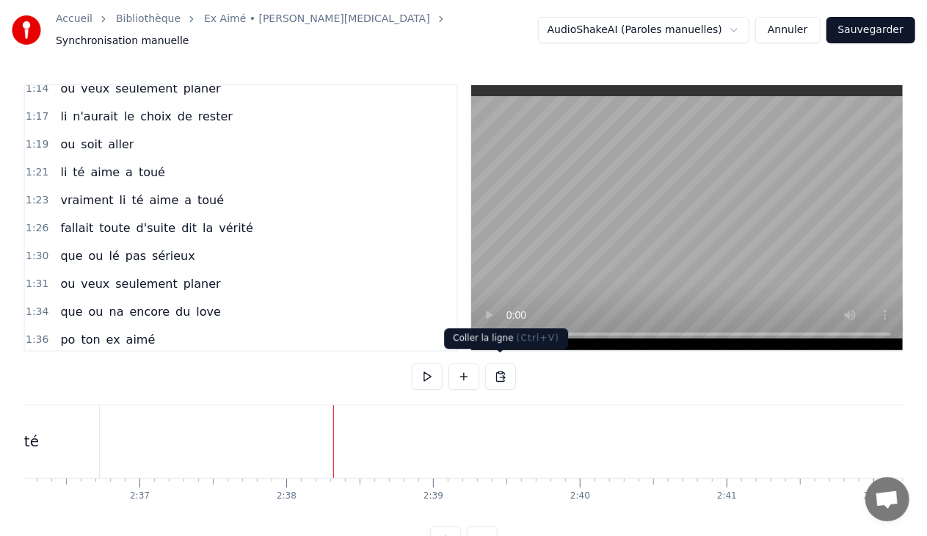
click at [498, 370] on button at bounding box center [500, 376] width 31 height 26
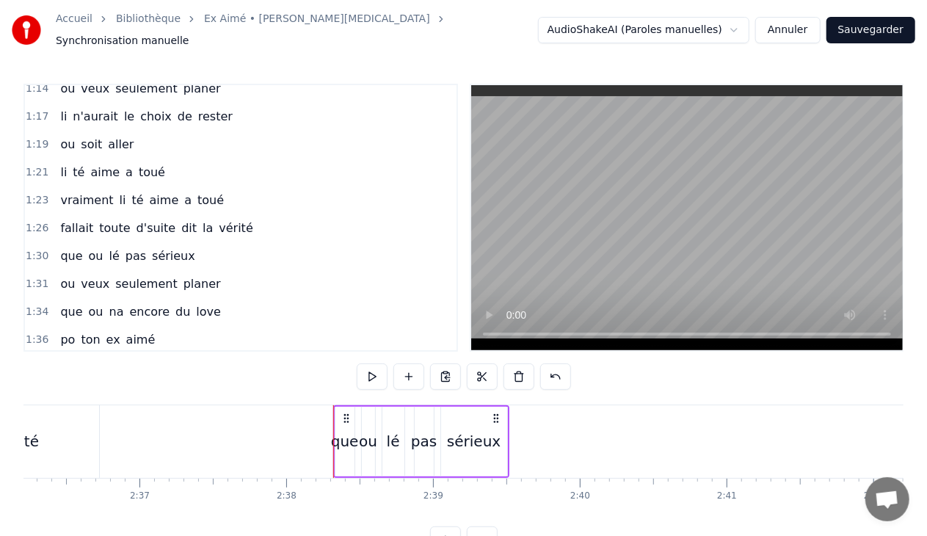
click at [192, 275] on span "planer" at bounding box center [202, 283] width 40 height 17
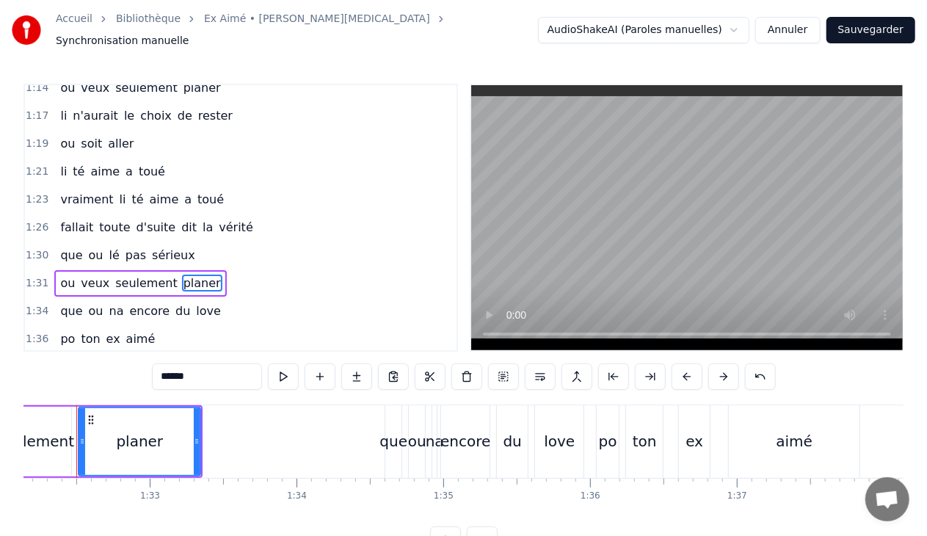
click at [213, 269] on div "1:31 ou veux seulement planer" at bounding box center [241, 283] width 432 height 28
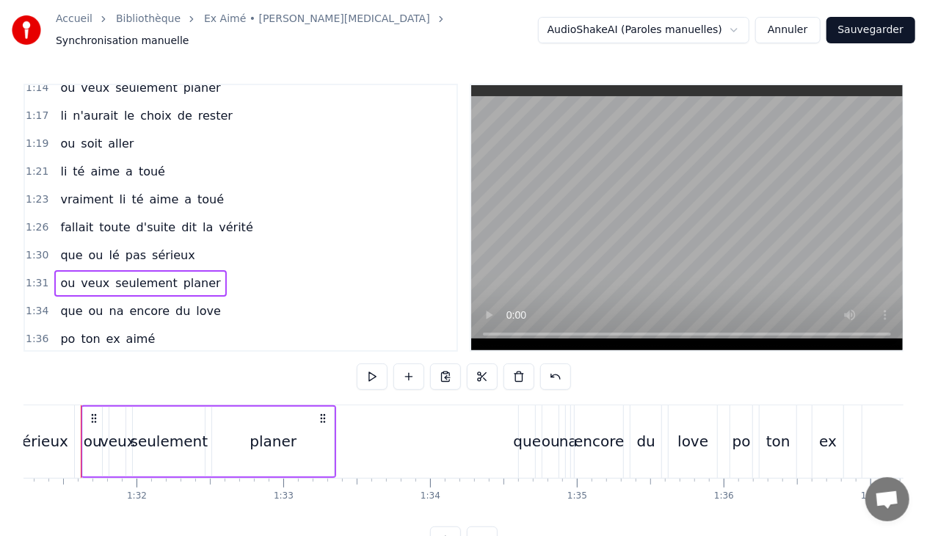
scroll to position [0, 13374]
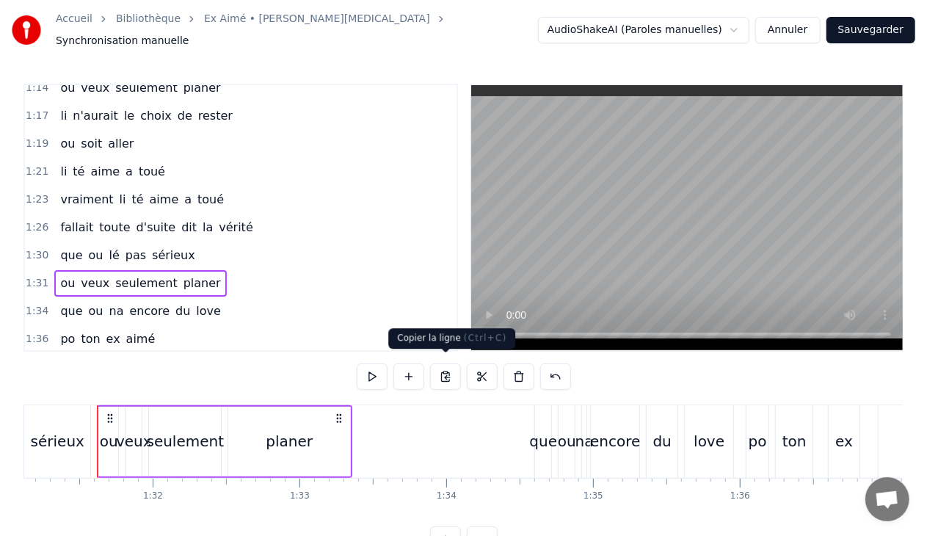
click at [443, 365] on button at bounding box center [445, 376] width 31 height 26
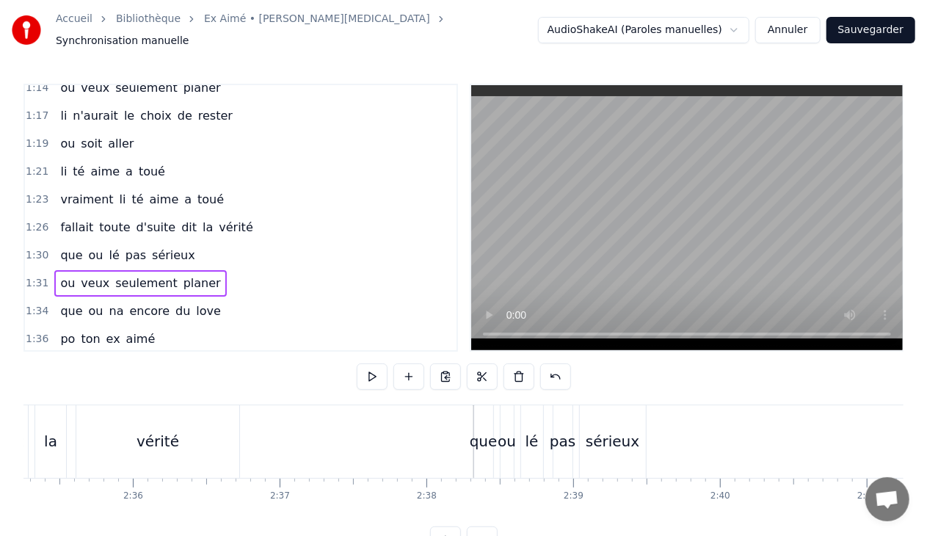
scroll to position [0, 22810]
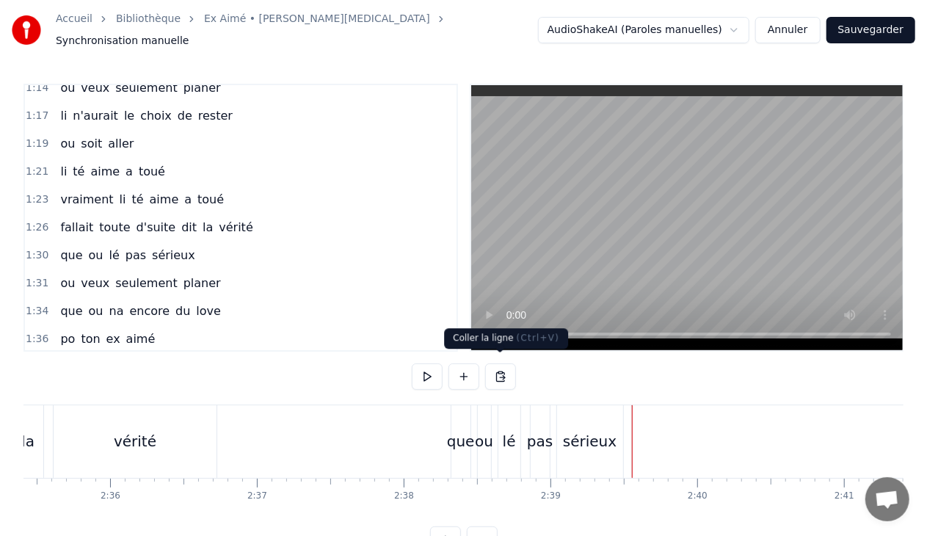
click at [501, 371] on button at bounding box center [500, 376] width 31 height 26
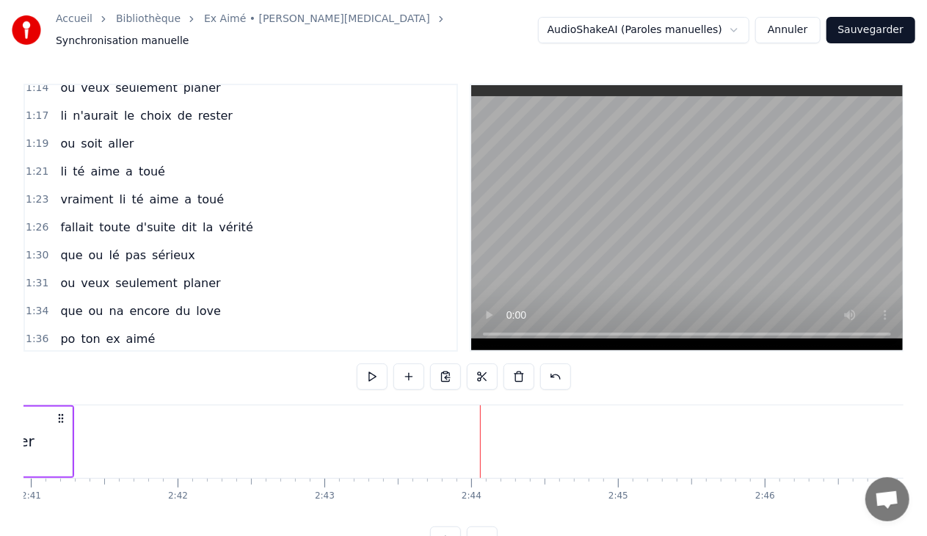
scroll to position [0, 23670]
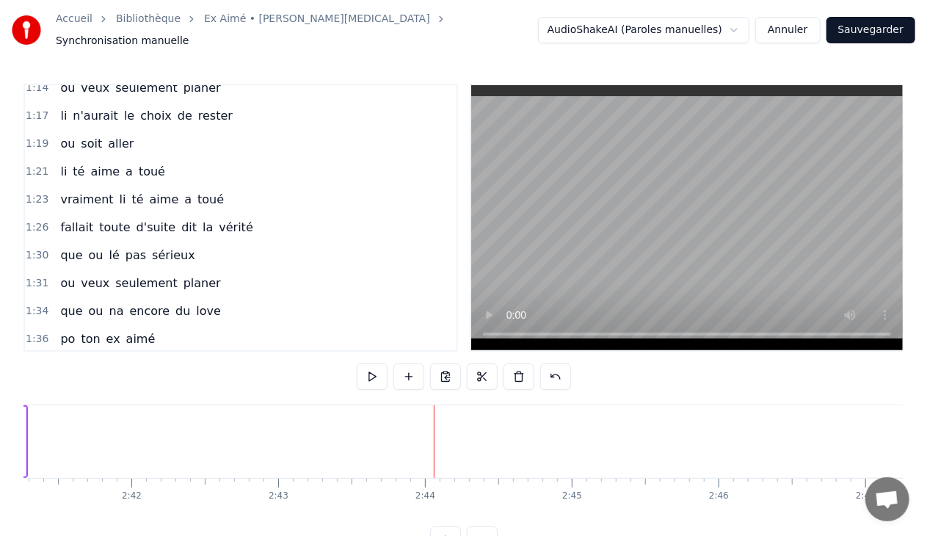
click at [194, 302] on span "love" at bounding box center [208, 310] width 28 height 17
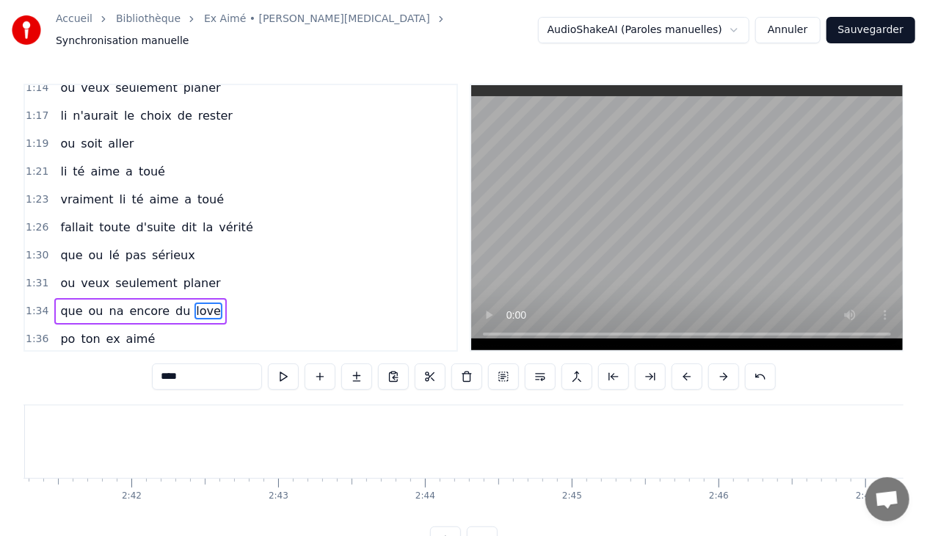
scroll to position [569, 0]
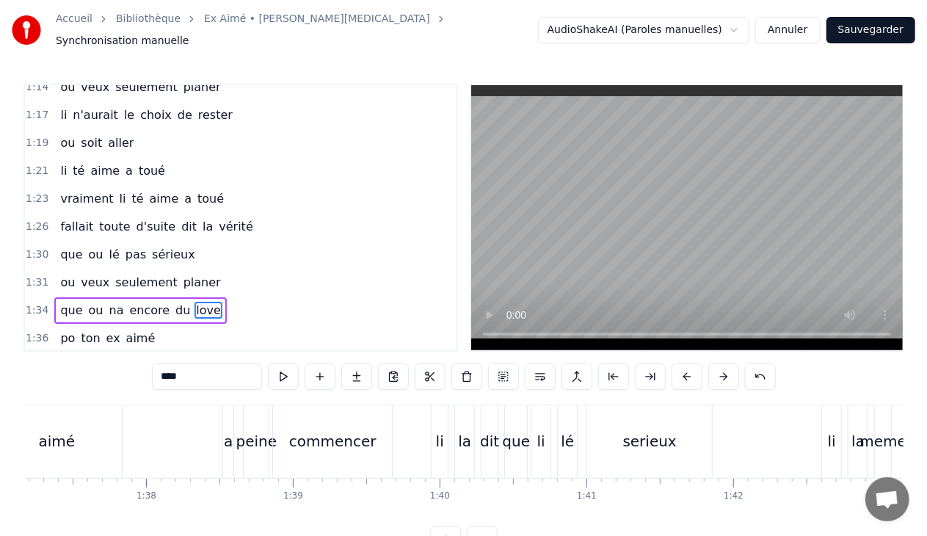
click at [219, 296] on div "1:34 que ou na encore du love" at bounding box center [241, 310] width 432 height 28
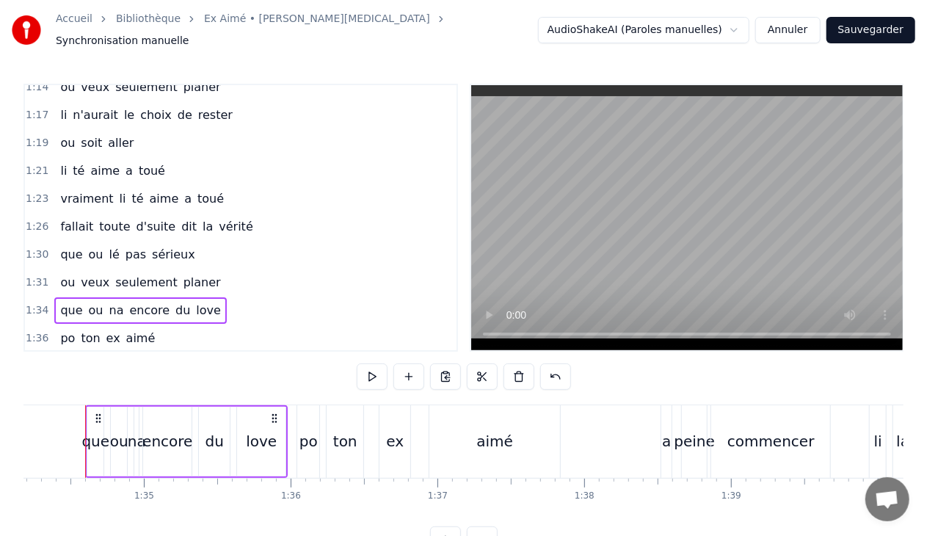
scroll to position [0, 13812]
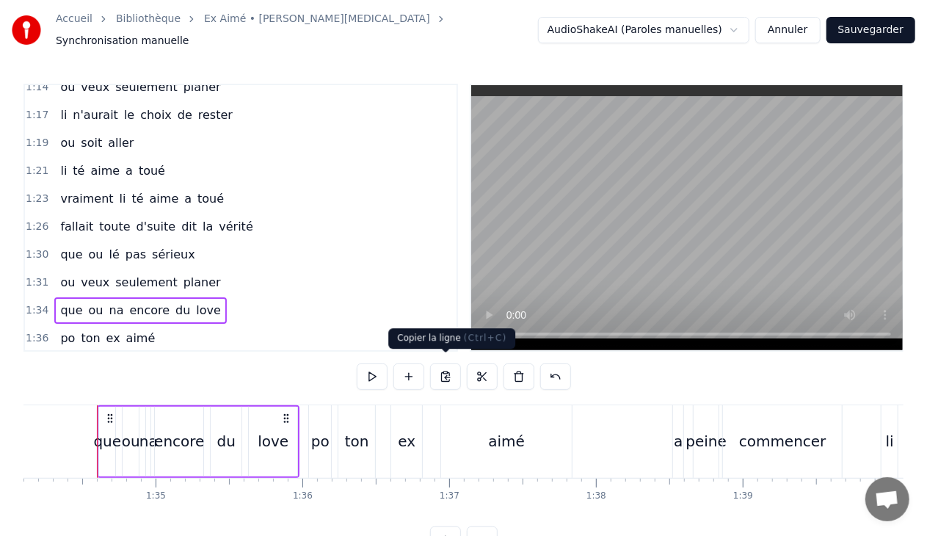
click at [445, 369] on button at bounding box center [445, 376] width 31 height 26
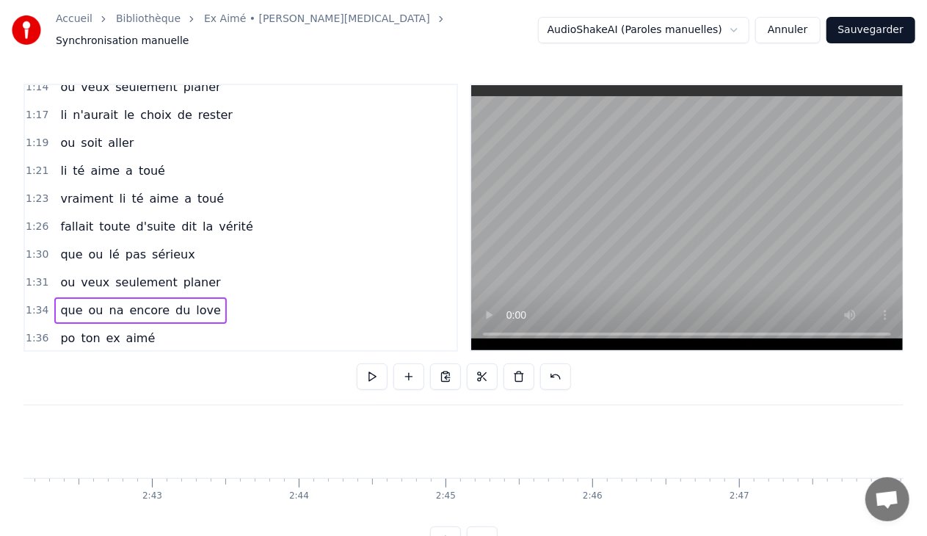
scroll to position [0, 23783]
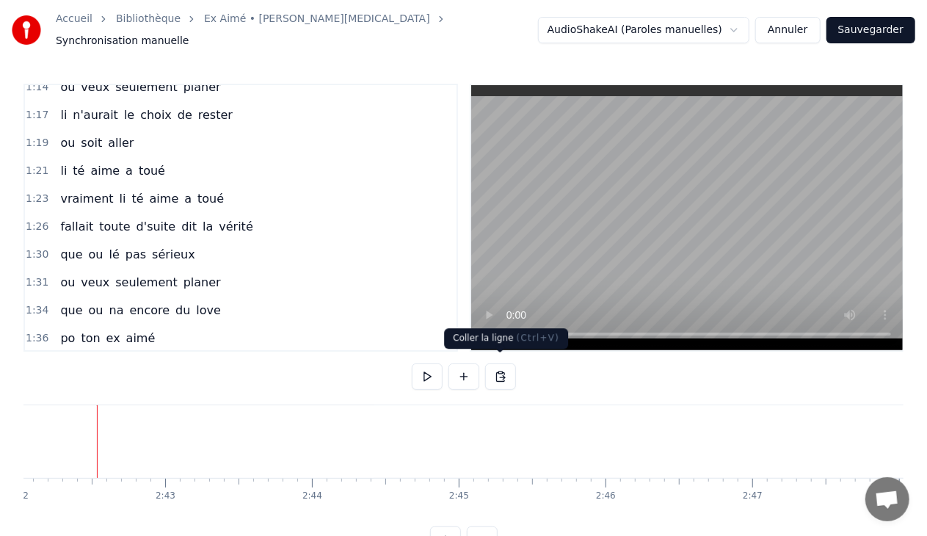
click at [501, 368] on button at bounding box center [500, 376] width 31 height 26
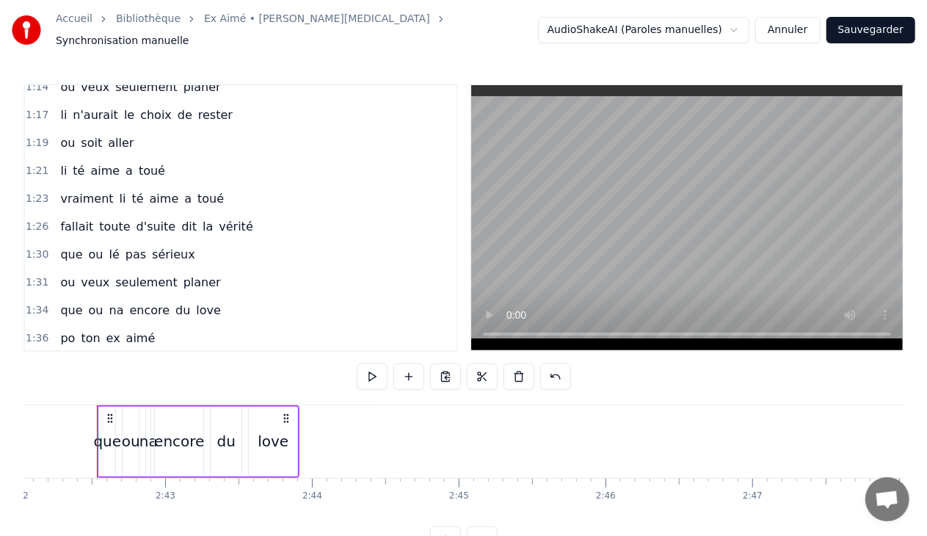
click at [135, 330] on span "aimé" at bounding box center [141, 338] width 32 height 17
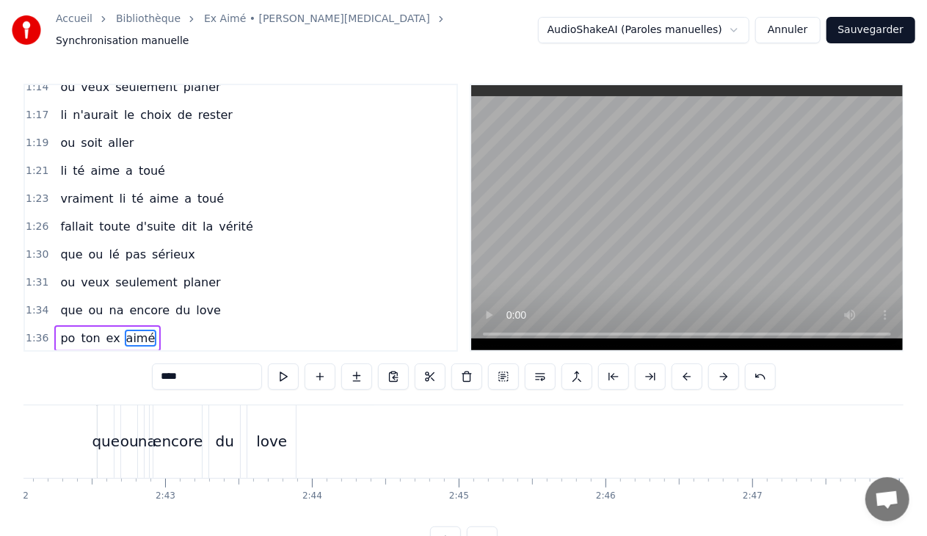
scroll to position [569, 0]
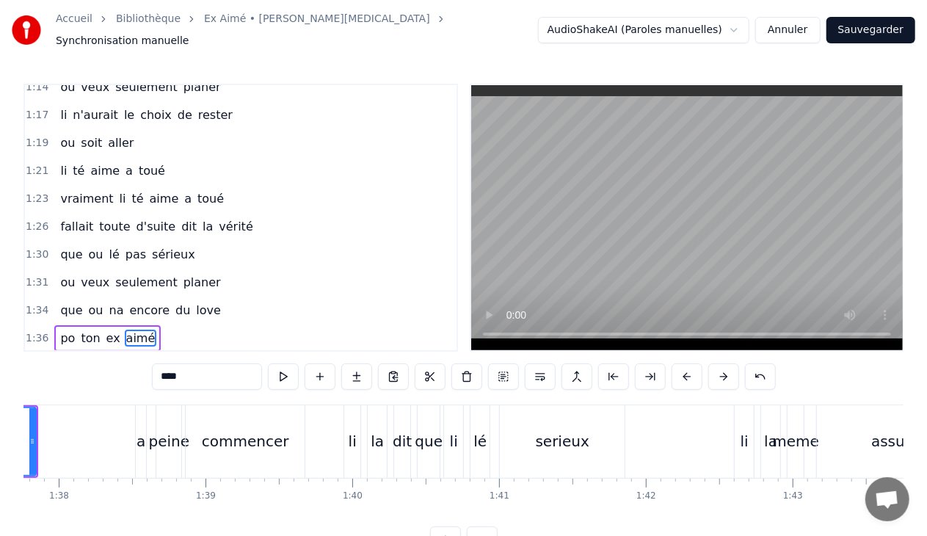
click at [156, 324] on div "1:36 po ton ex aimé" at bounding box center [241, 338] width 432 height 28
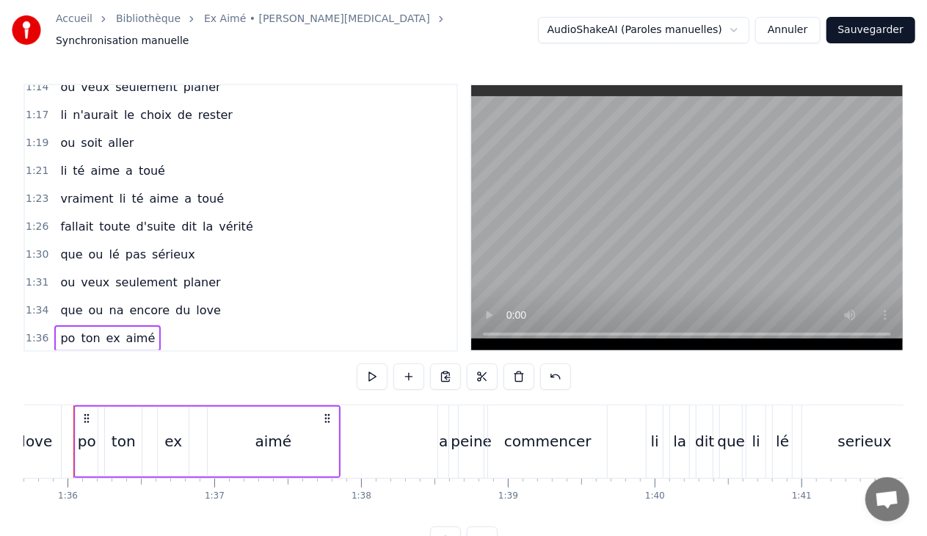
scroll to position [0, 14023]
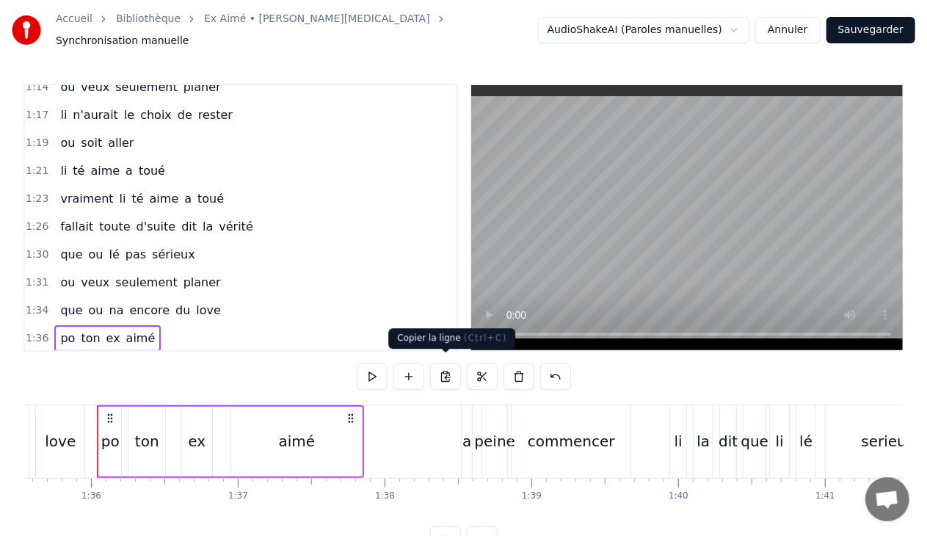
click at [443, 365] on button at bounding box center [445, 376] width 31 height 26
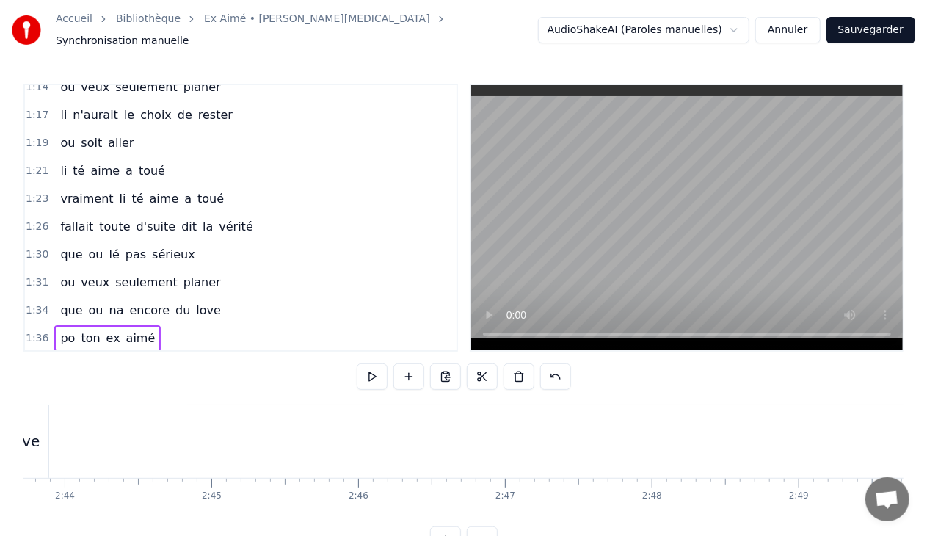
scroll to position [0, 23870]
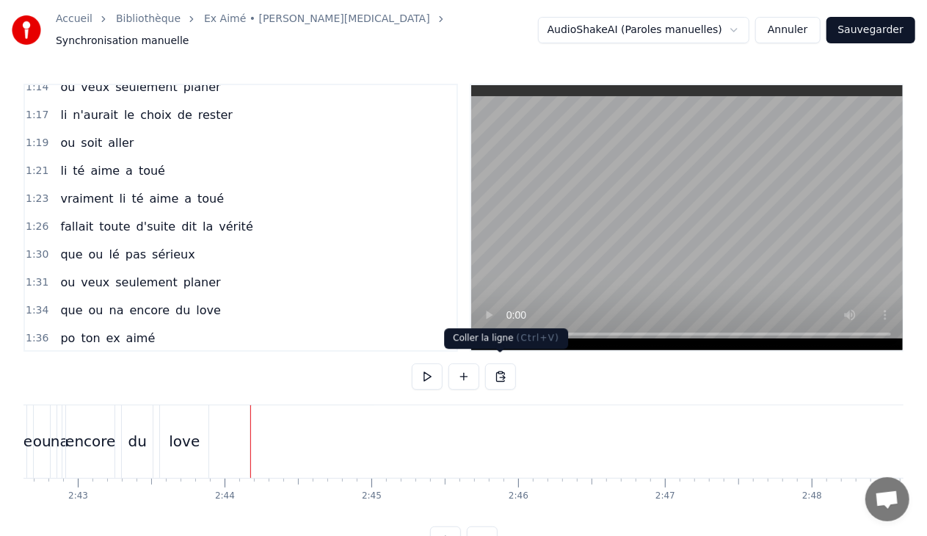
click at [499, 371] on button at bounding box center [500, 376] width 31 height 26
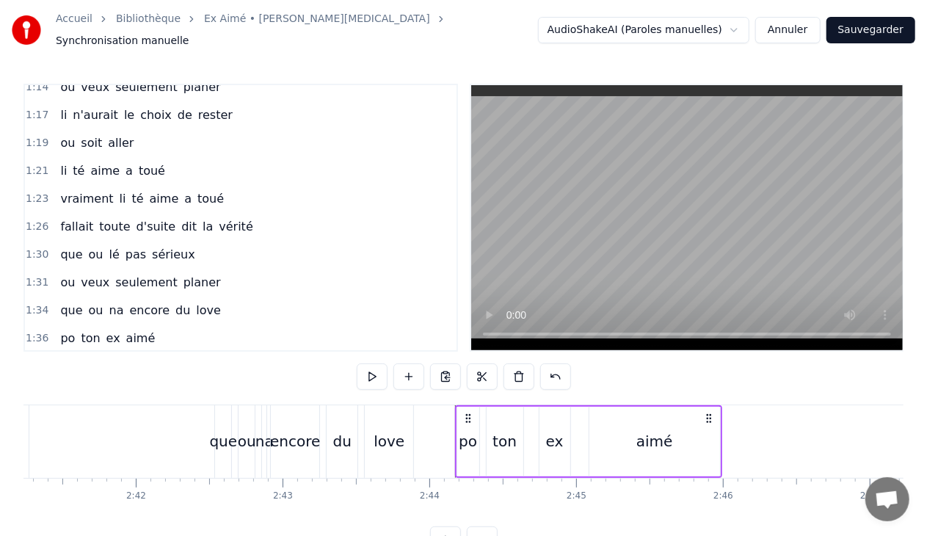
scroll to position [0, 23734]
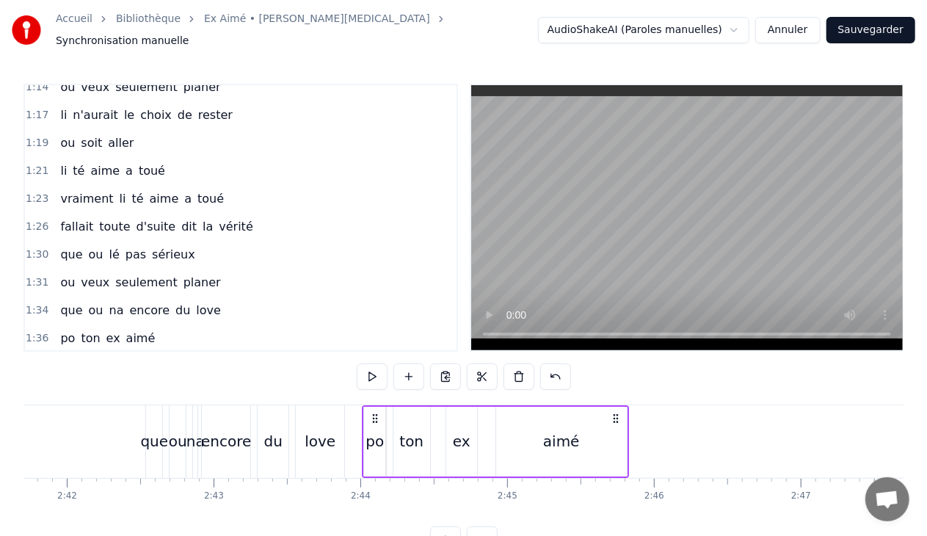
drag, startPoint x: 397, startPoint y: 407, endPoint x: 374, endPoint y: 405, distance: 22.9
click at [374, 412] on icon at bounding box center [374, 418] width 12 height 12
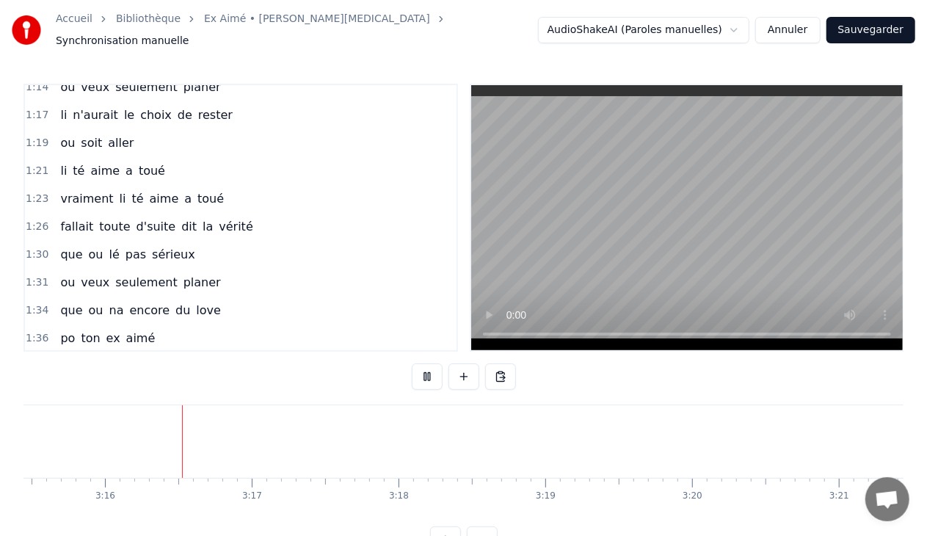
scroll to position [0, 28701]
click at [865, 26] on button "Sauvegarder" at bounding box center [870, 30] width 89 height 26
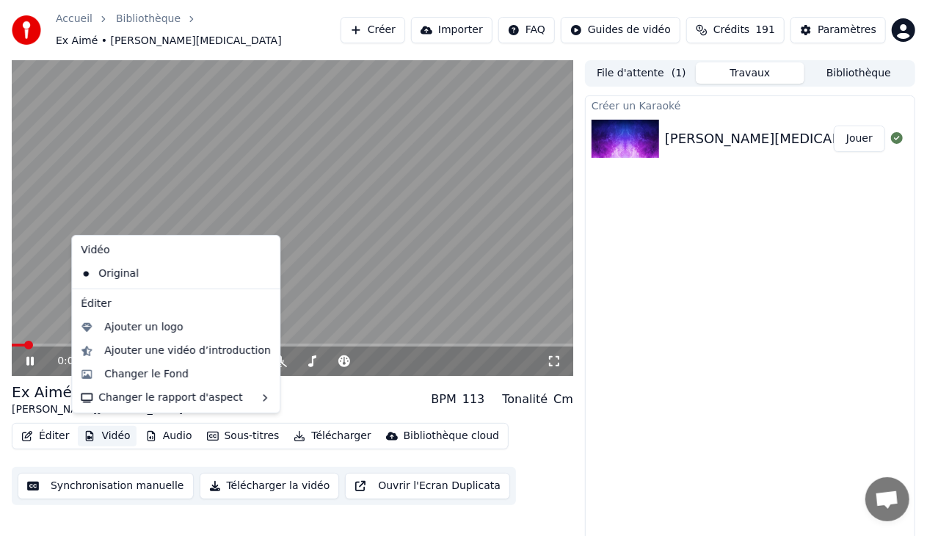
click at [123, 430] on button "Vidéo" at bounding box center [107, 436] width 58 height 21
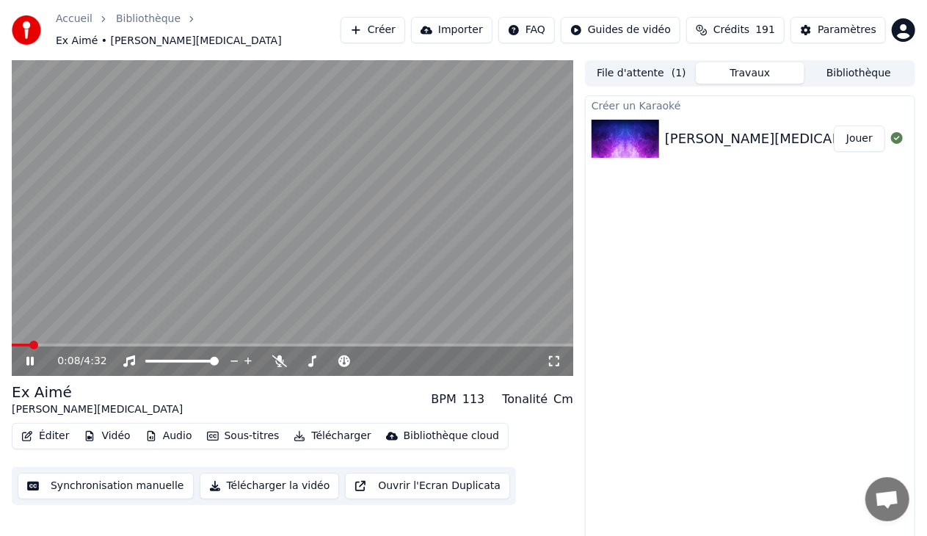
click at [743, 247] on div "Créer un Karaoké [PERSON_NAME][MEDICAL_DATA] Ex [PERSON_NAME]" at bounding box center [750, 323] width 330 height 456
click at [30, 355] on icon at bounding box center [40, 361] width 34 height 12
